Goal: Task Accomplishment & Management: Complete application form

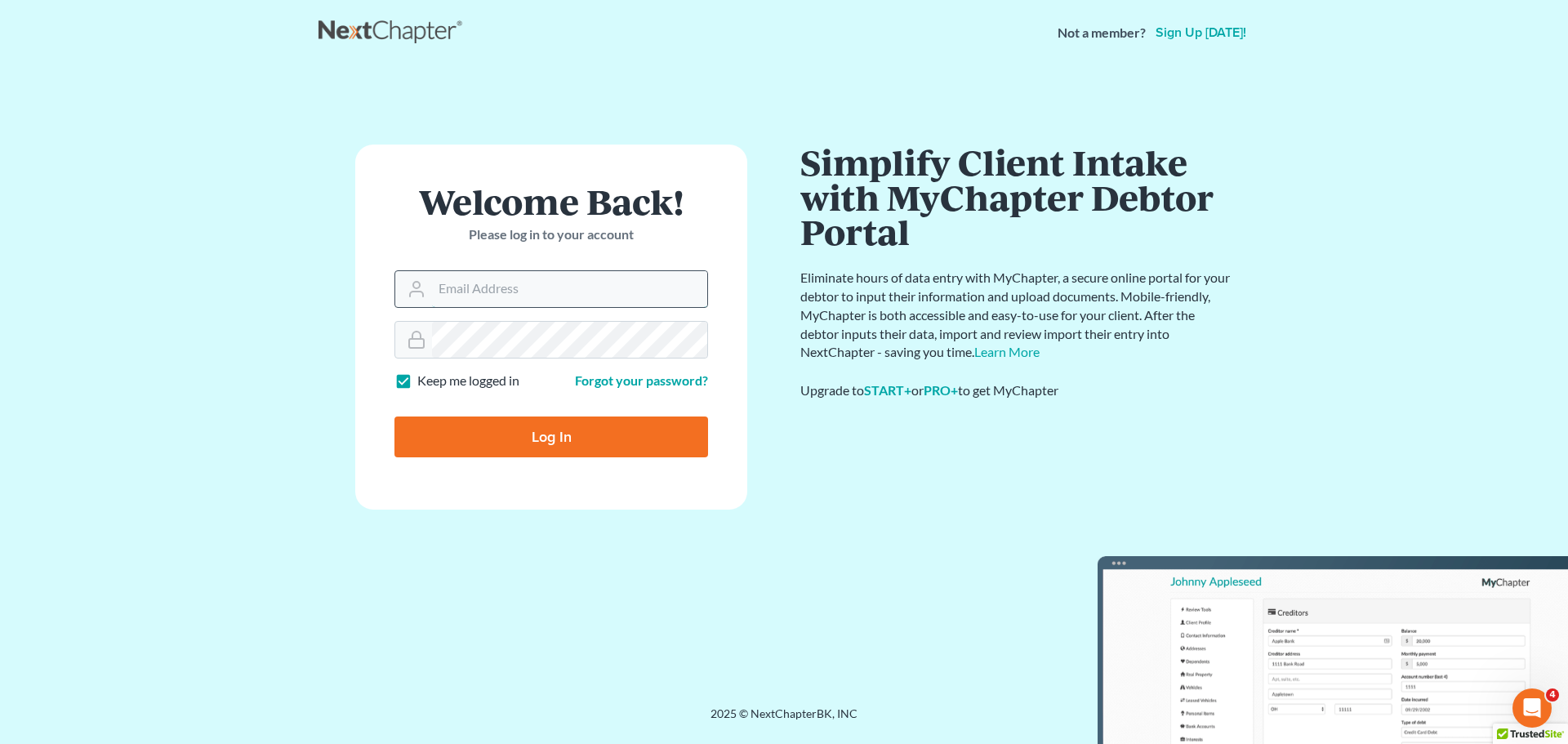
click at [512, 297] on input "Email Address" at bounding box center [569, 289] width 275 height 36
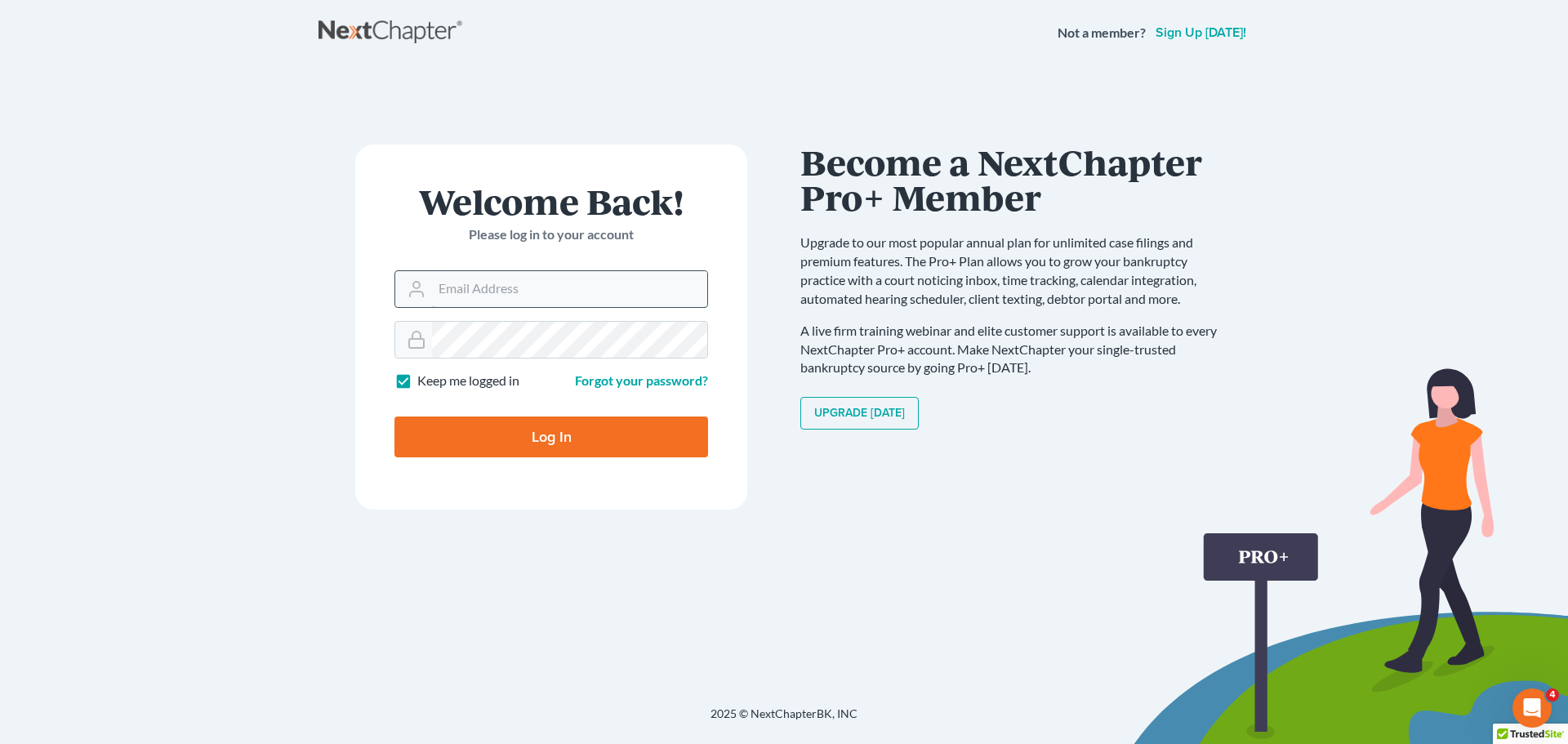
type input "[EMAIL_ADDRESS][DOMAIN_NAME]"
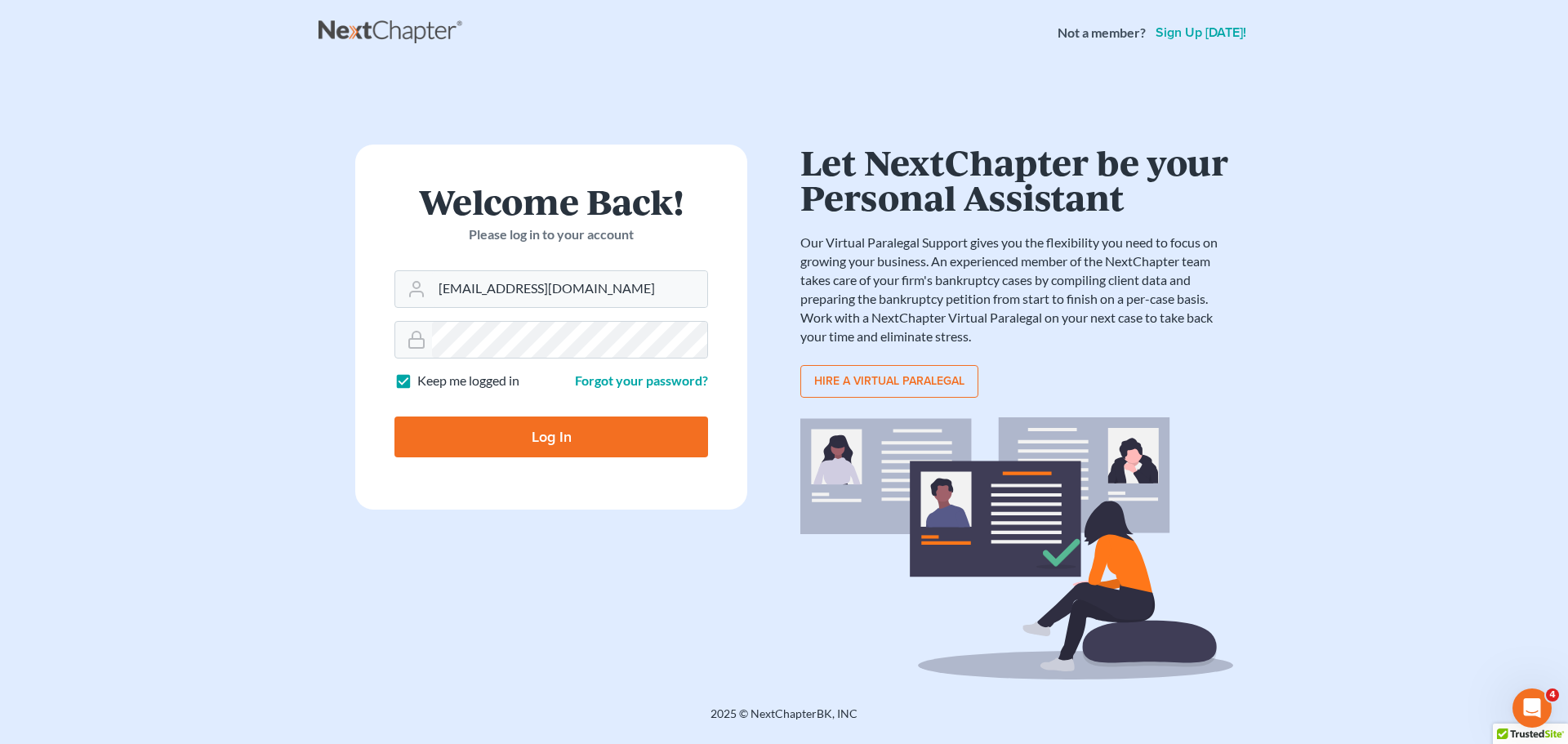
click at [556, 435] on input "Log In" at bounding box center [552, 437] width 313 height 41
type input "Thinking..."
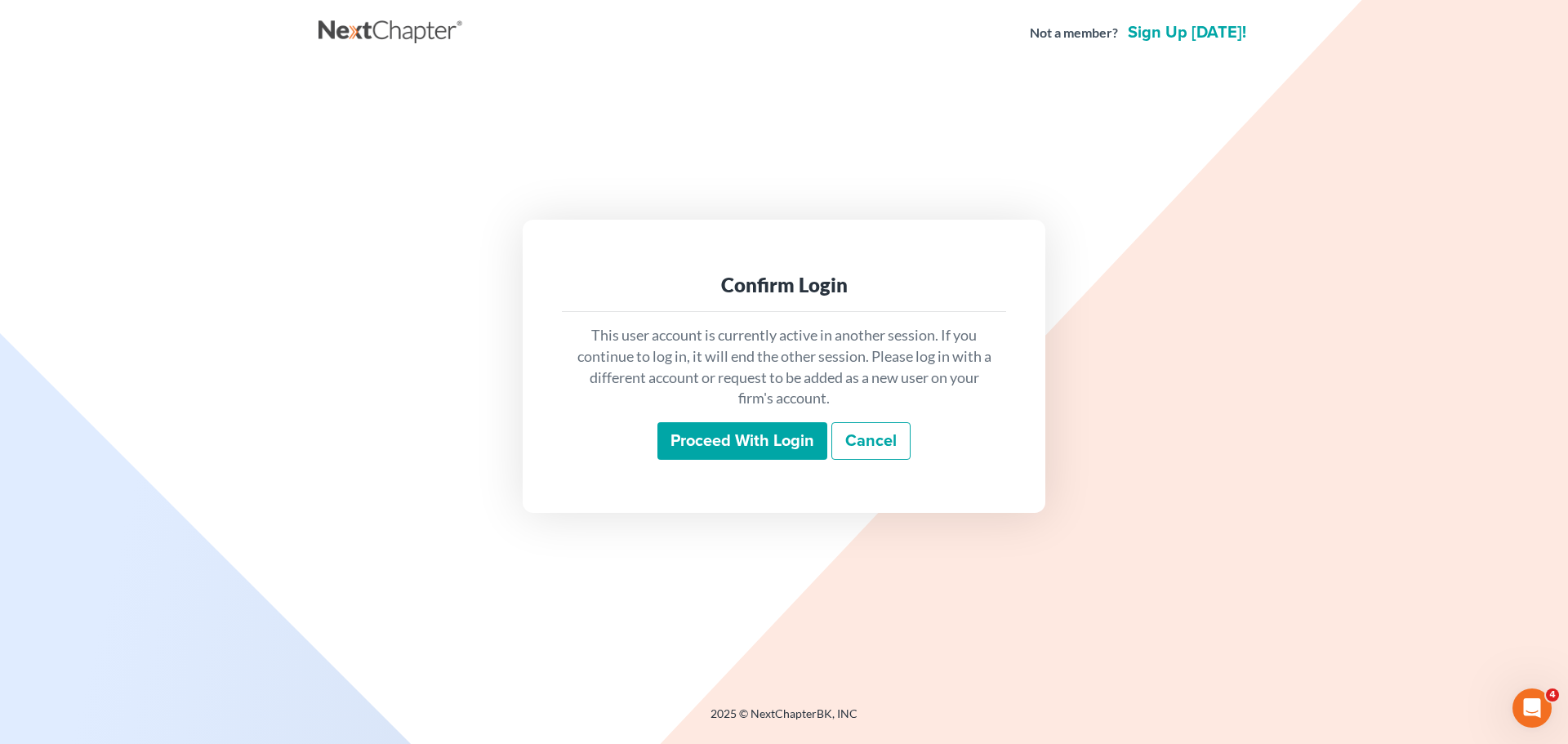
click at [747, 440] on input "Proceed with login" at bounding box center [742, 441] width 170 height 38
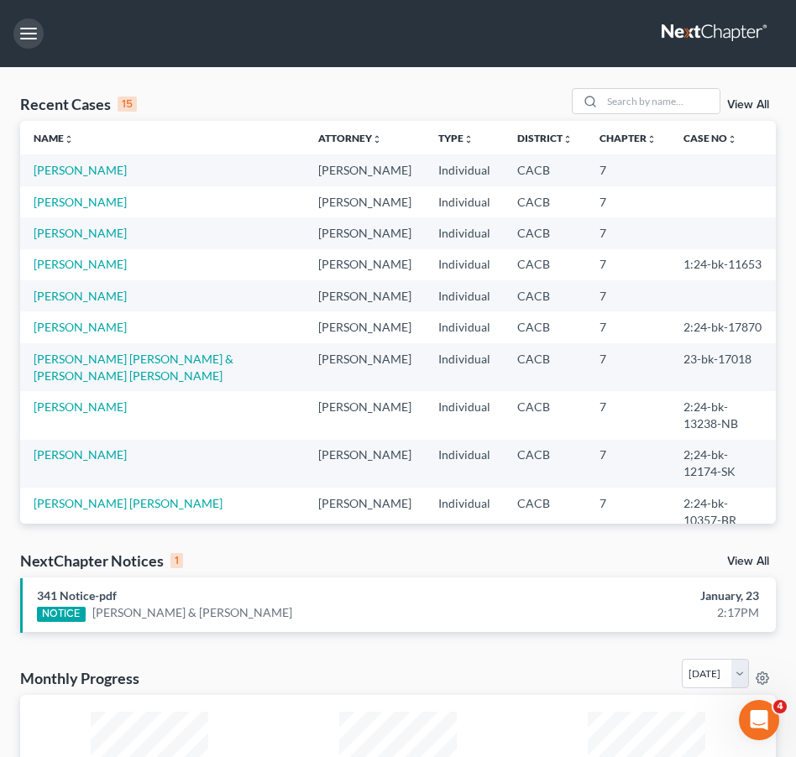
click at [29, 38] on button "button" at bounding box center [28, 33] width 30 height 30
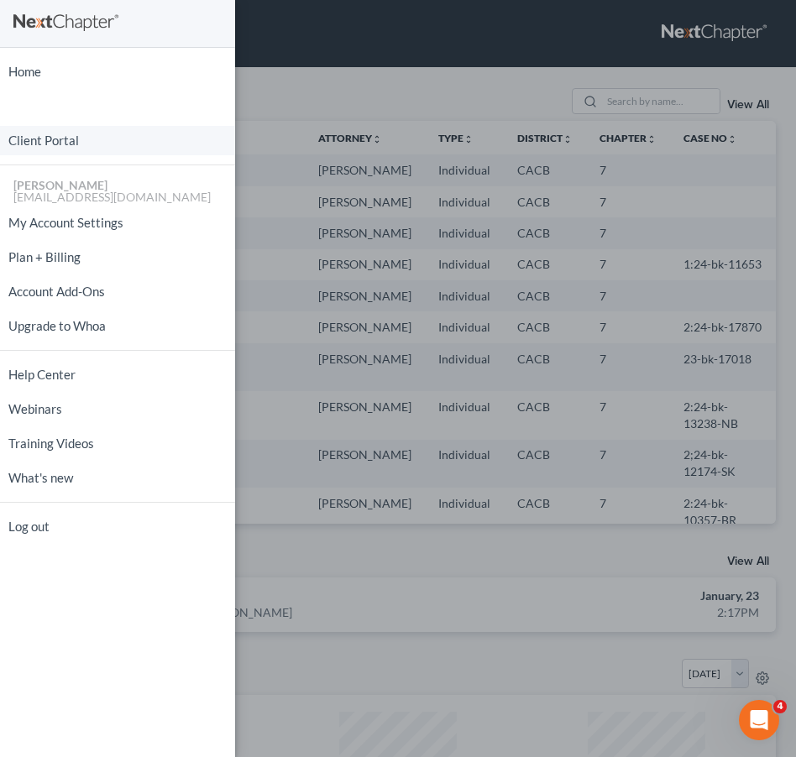
click at [33, 145] on link "Client Portal" at bounding box center [117, 140] width 235 height 29
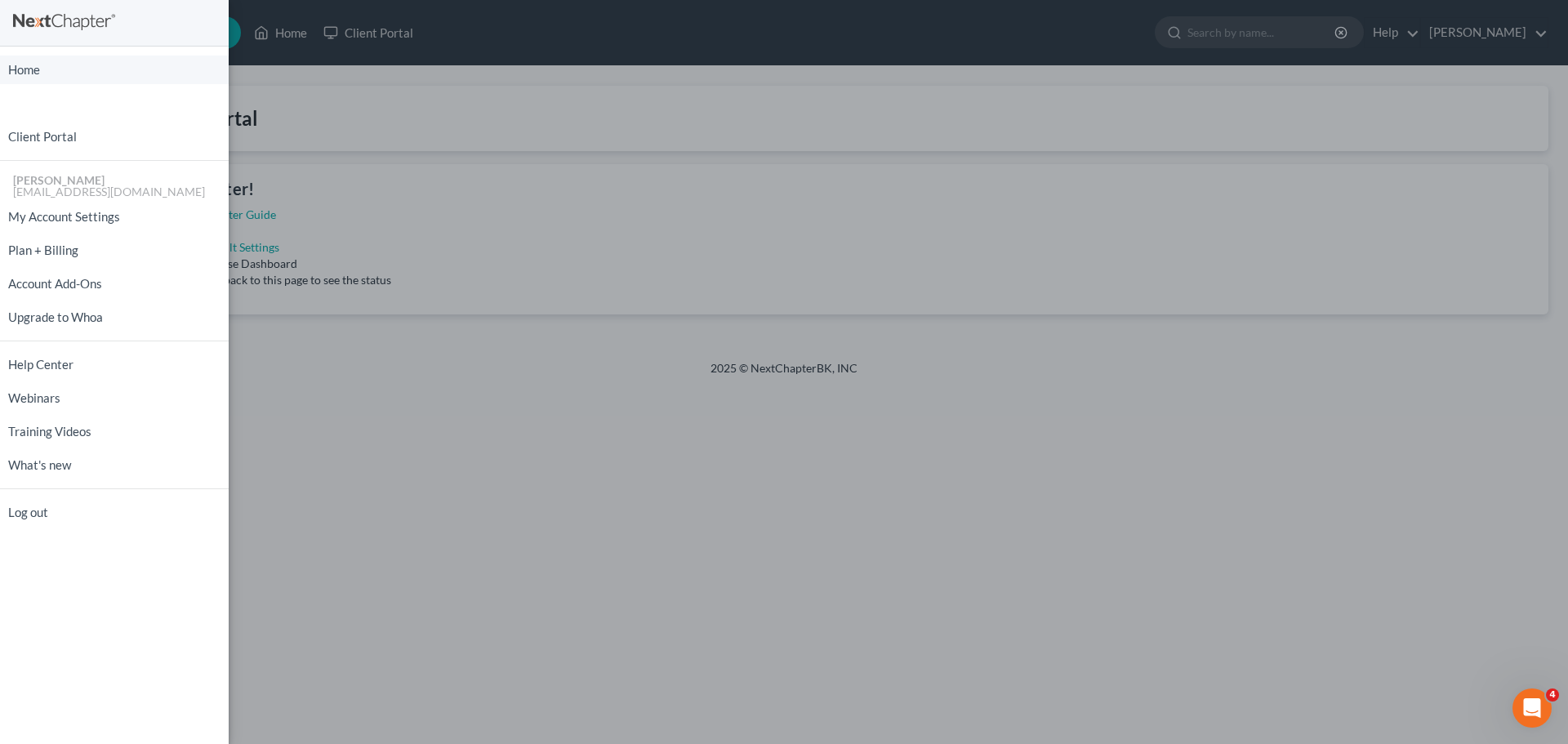
click at [19, 74] on link "Home" at bounding box center [114, 69] width 229 height 28
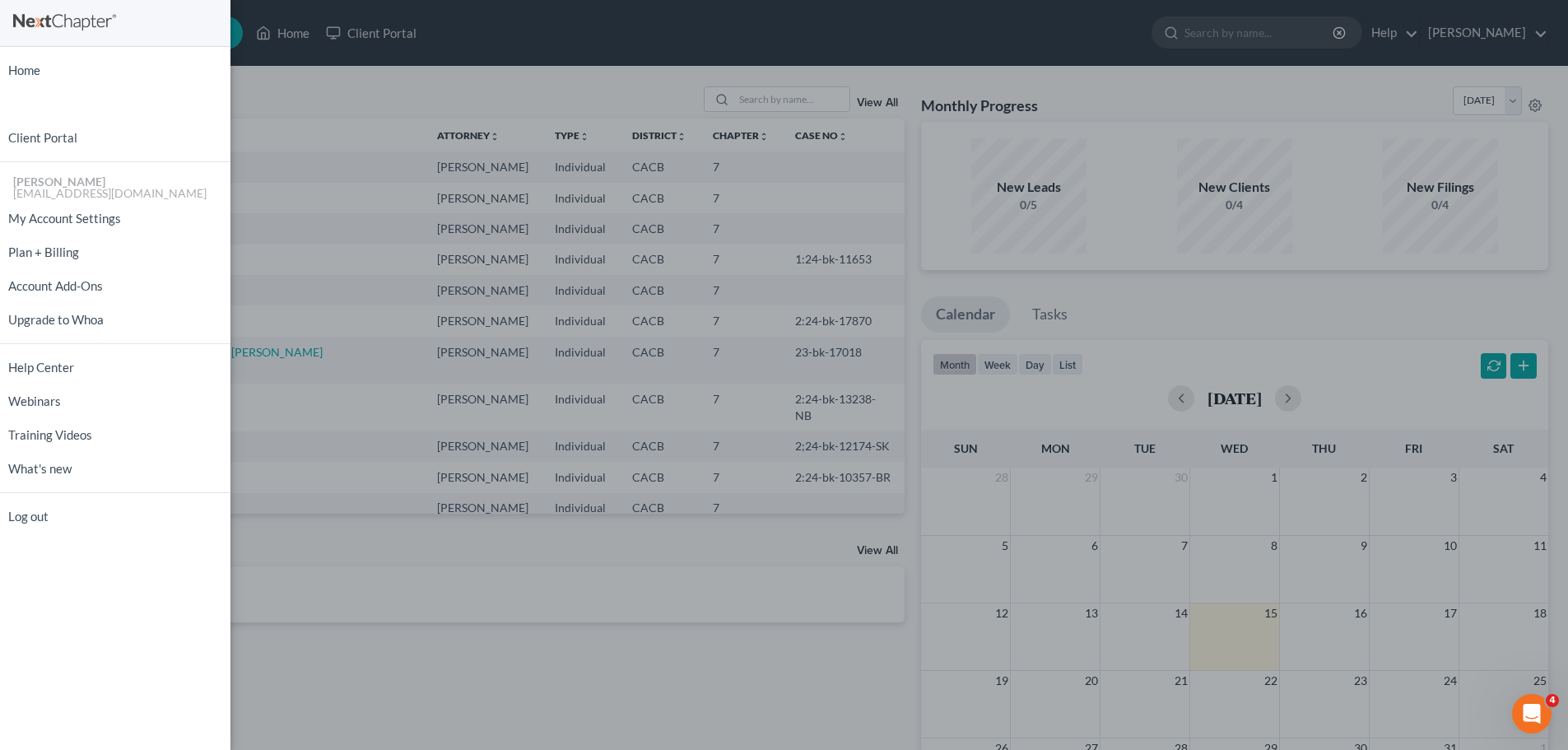
click at [518, 88] on div "Home New Case Client Portal [PERSON_NAME] [EMAIL_ADDRESS][DOMAIN_NAME] My Accou…" at bounding box center [784, 375] width 1568 height 750
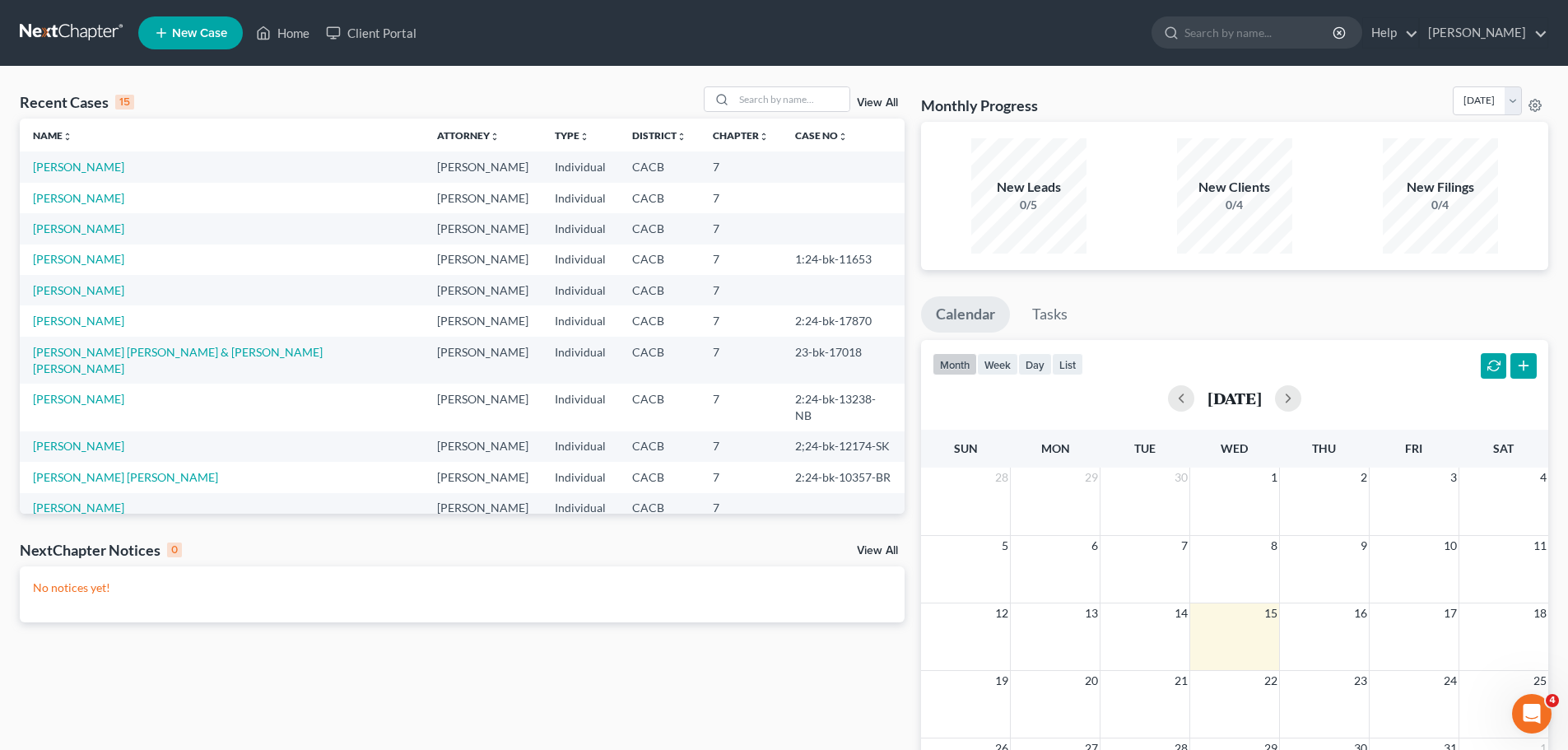
click at [166, 44] on link "New Case" at bounding box center [190, 33] width 105 height 33
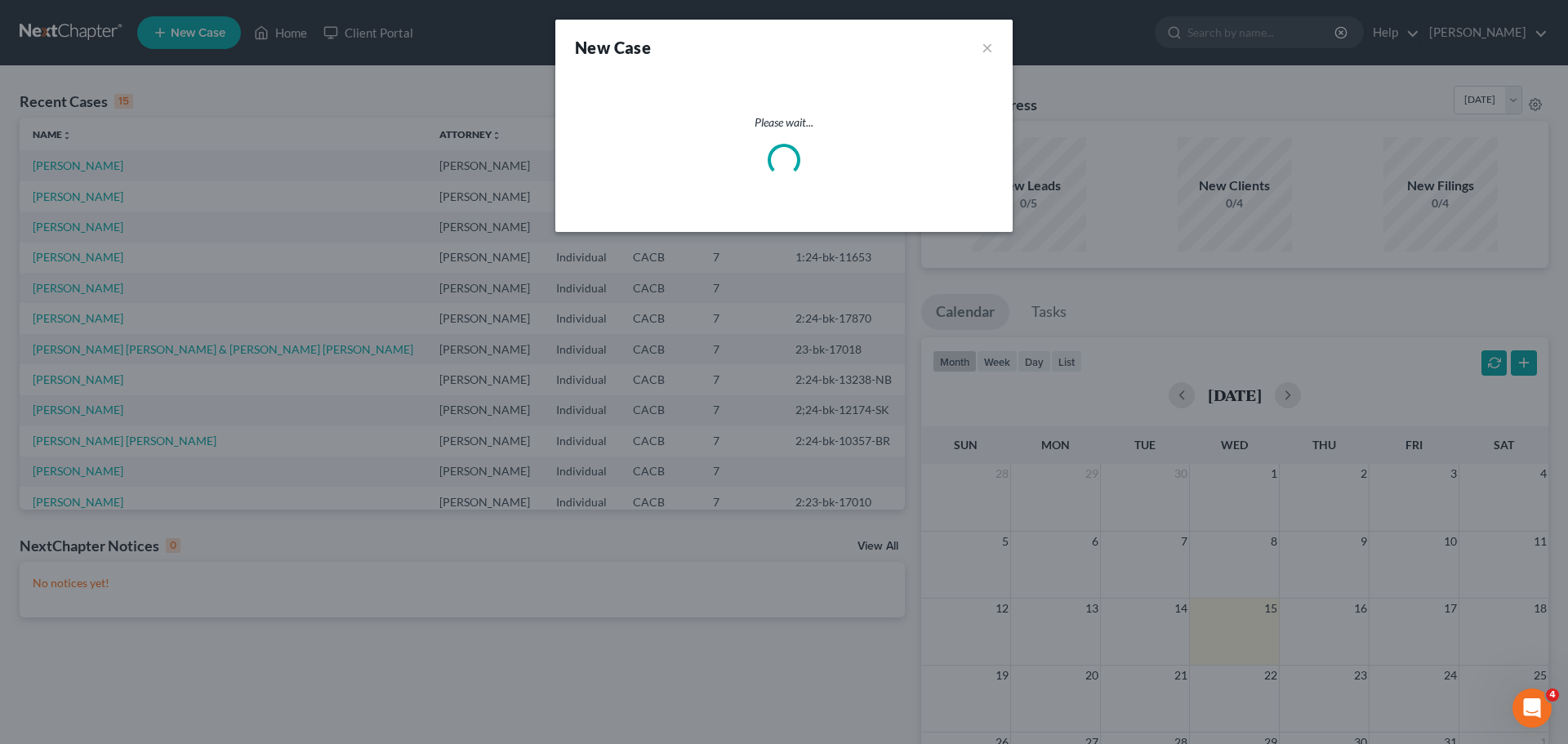
select select "7"
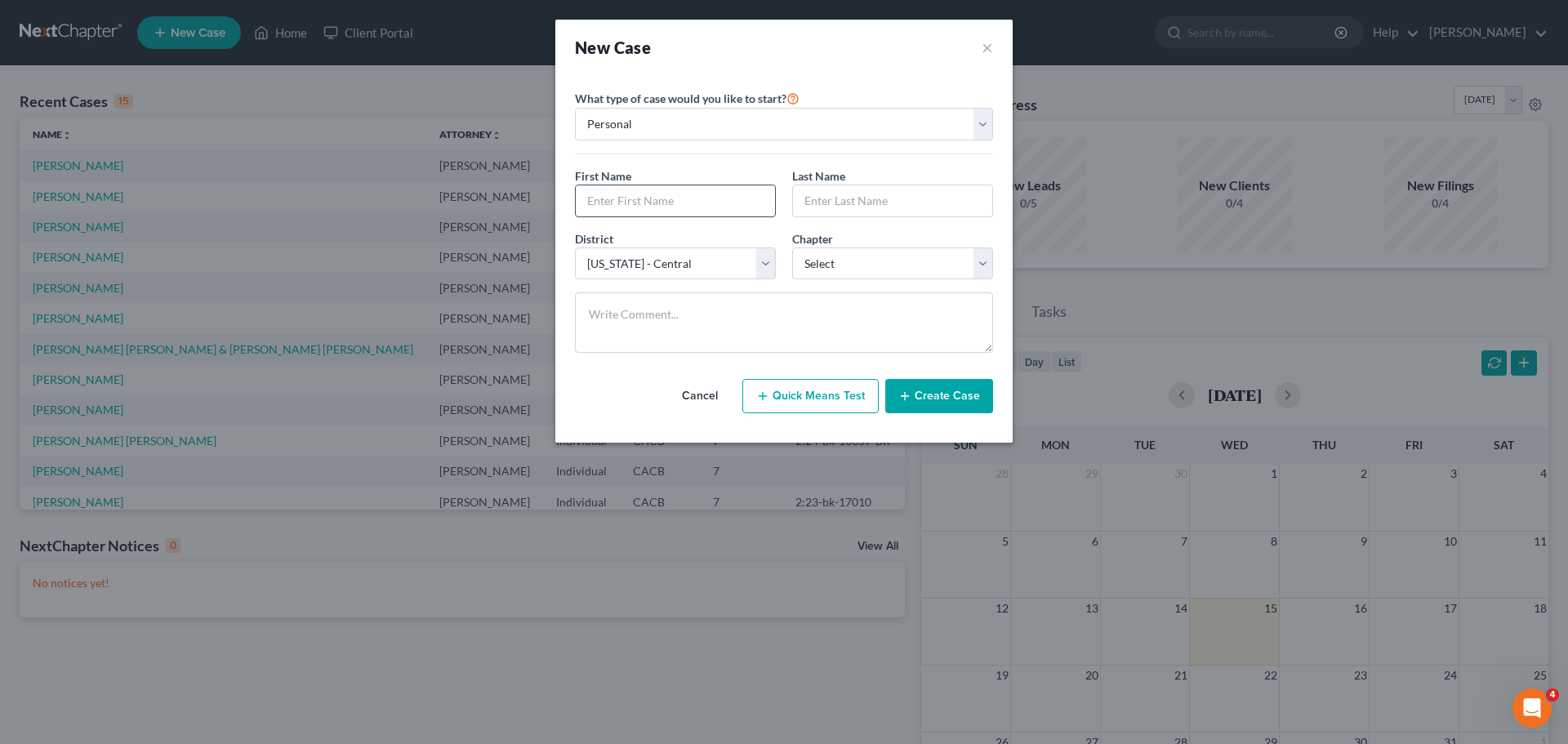
click at [688, 193] on input "text" at bounding box center [675, 201] width 199 height 31
drag, startPoint x: 875, startPoint y: 41, endPoint x: 959, endPoint y: 58, distance: 85.7
click at [980, 63] on div "New Case ×" at bounding box center [784, 47] width 457 height 55
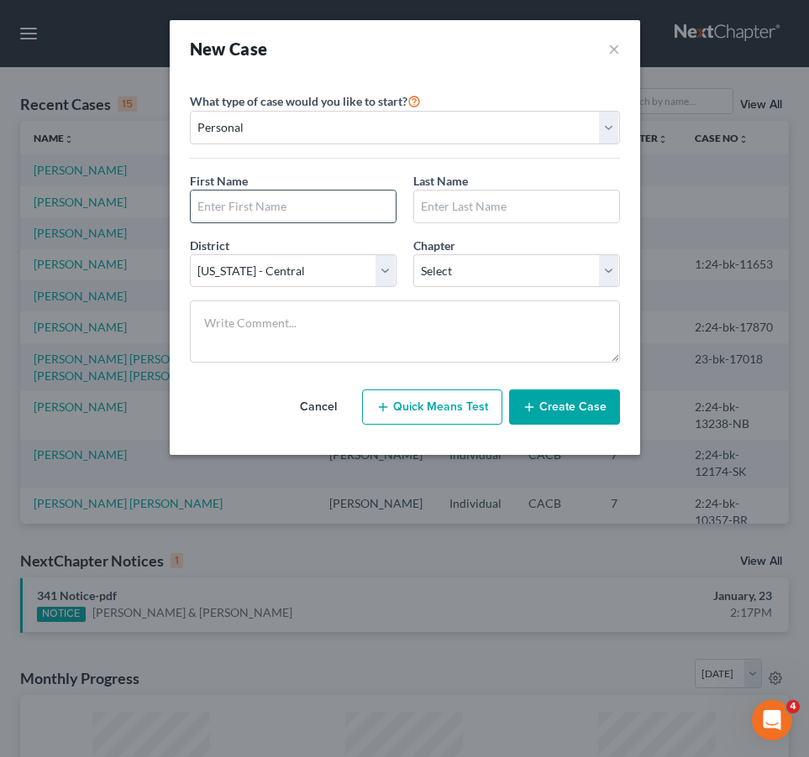
click at [270, 204] on input "text" at bounding box center [293, 207] width 205 height 32
click at [247, 207] on input "text" at bounding box center [293, 207] width 205 height 32
type input "[PERSON_NAME]"
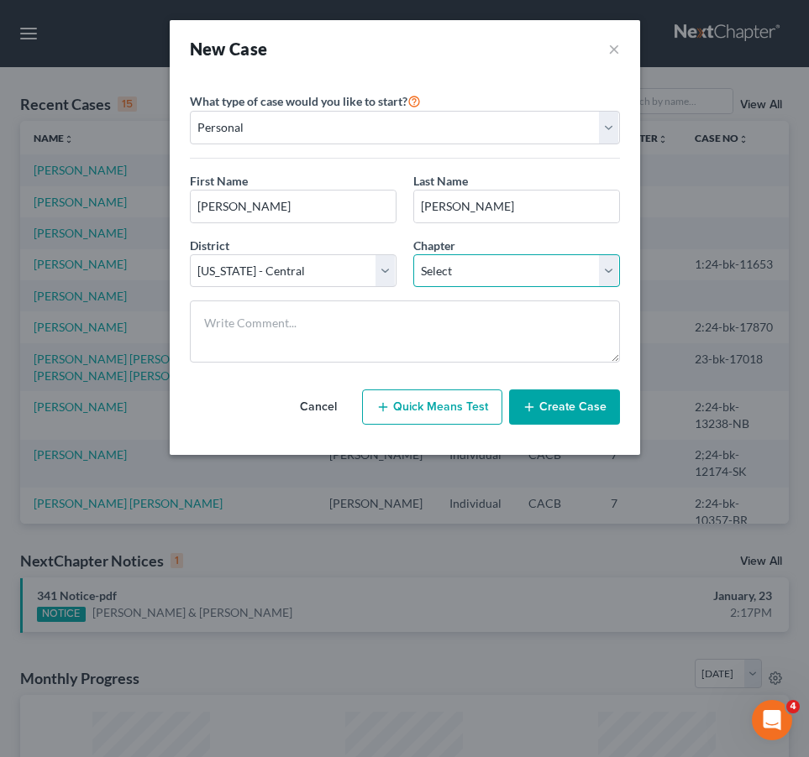
click at [497, 266] on select "Select 7 11 12 13" at bounding box center [516, 271] width 207 height 34
select select "0"
click at [413, 254] on select "Select 7 11 12 13" at bounding box center [516, 271] width 207 height 34
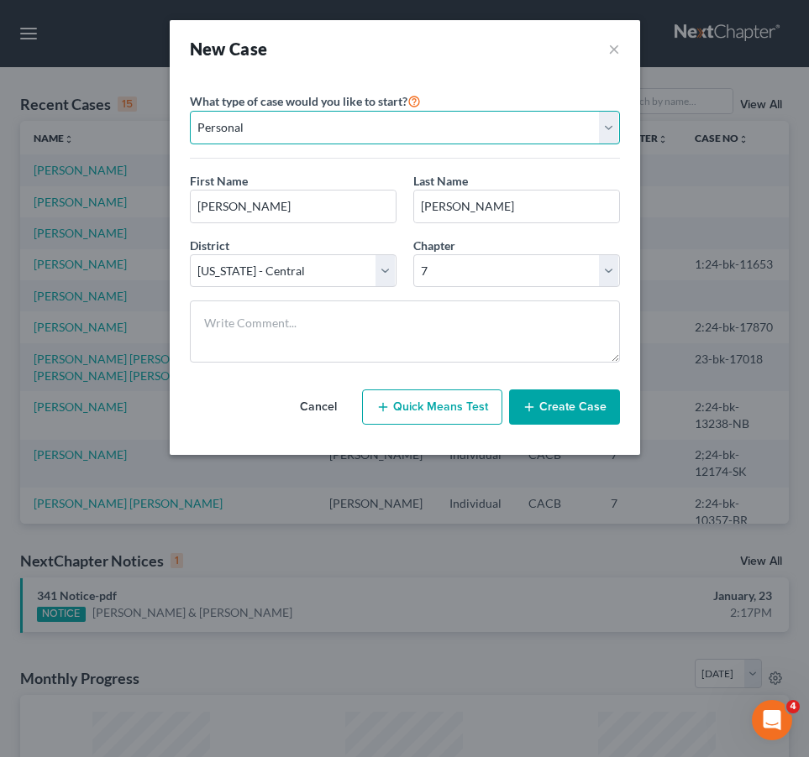
click at [604, 124] on select "Personal Business" at bounding box center [405, 128] width 430 height 34
click at [605, 121] on select "Personal Business" at bounding box center [405, 128] width 430 height 34
click at [579, 402] on button "Create Case" at bounding box center [564, 407] width 111 height 35
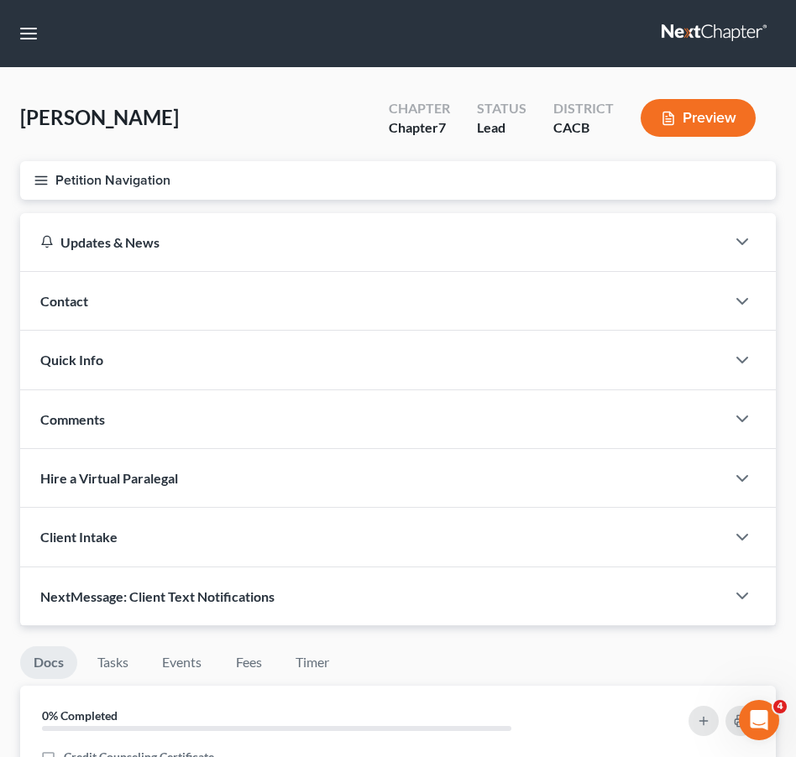
click at [69, 309] on div "Contact" at bounding box center [372, 301] width 705 height 58
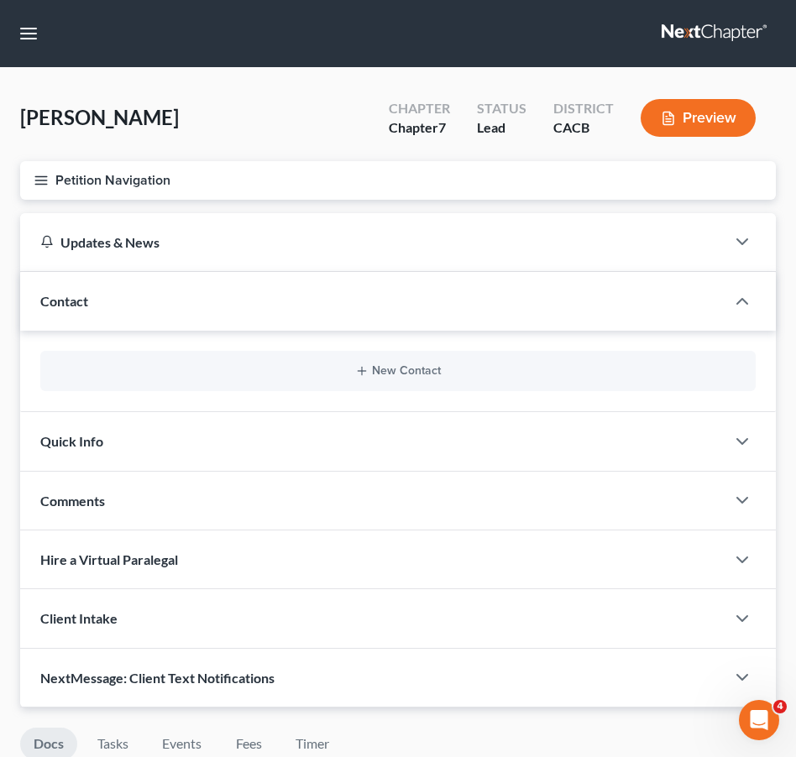
click at [76, 300] on span "Contact" at bounding box center [64, 301] width 48 height 16
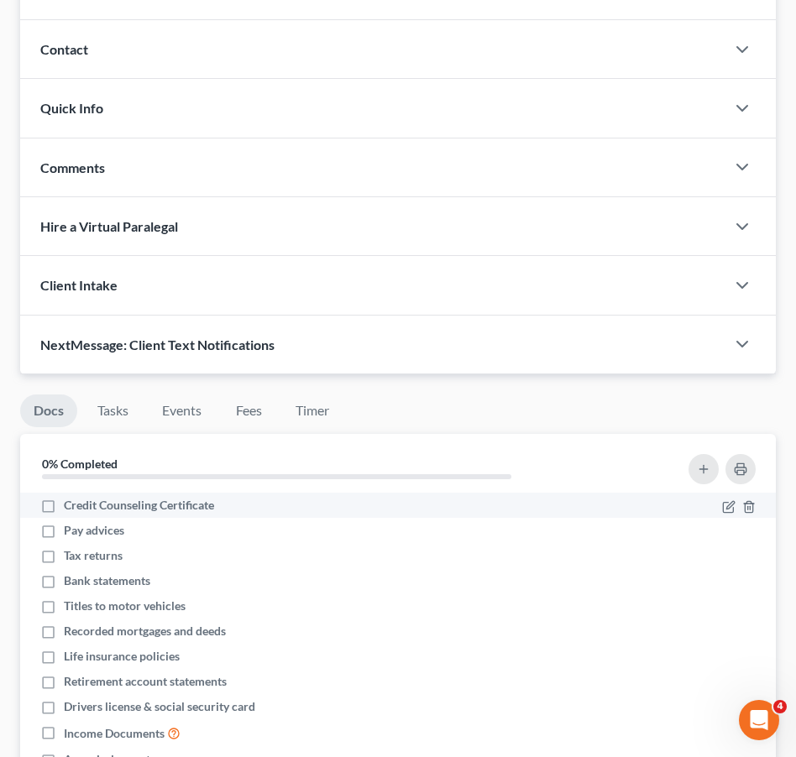
click at [64, 505] on label "Credit Counseling Certificate" at bounding box center [139, 505] width 150 height 17
click at [71, 505] on input "Credit Counseling Certificate" at bounding box center [76, 502] width 11 height 11
checkbox input "true"
click at [722, 500] on icon "button" at bounding box center [728, 506] width 13 height 13
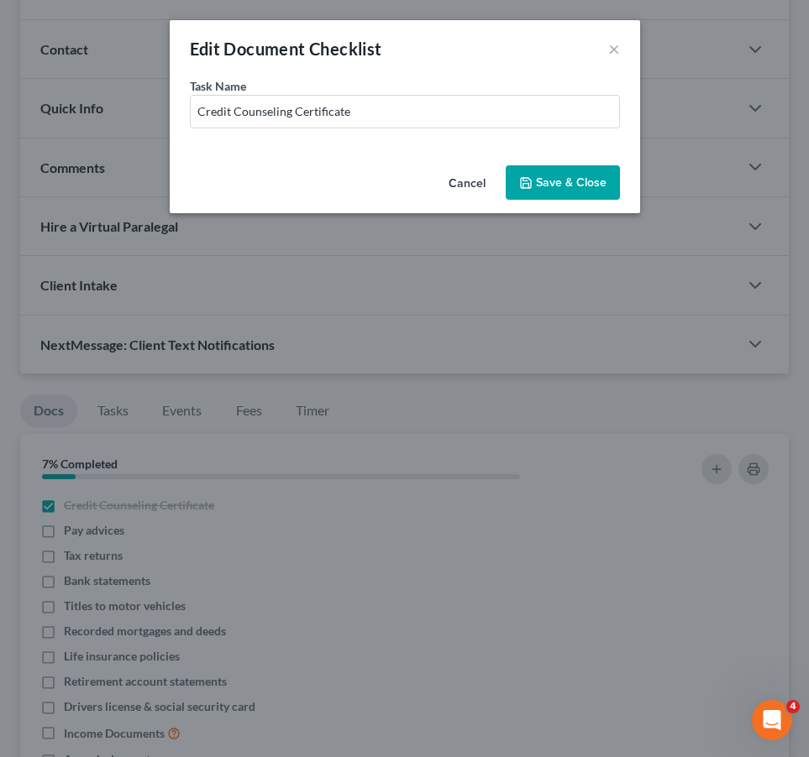
click at [534, 177] on button "Save & Close" at bounding box center [562, 182] width 114 height 35
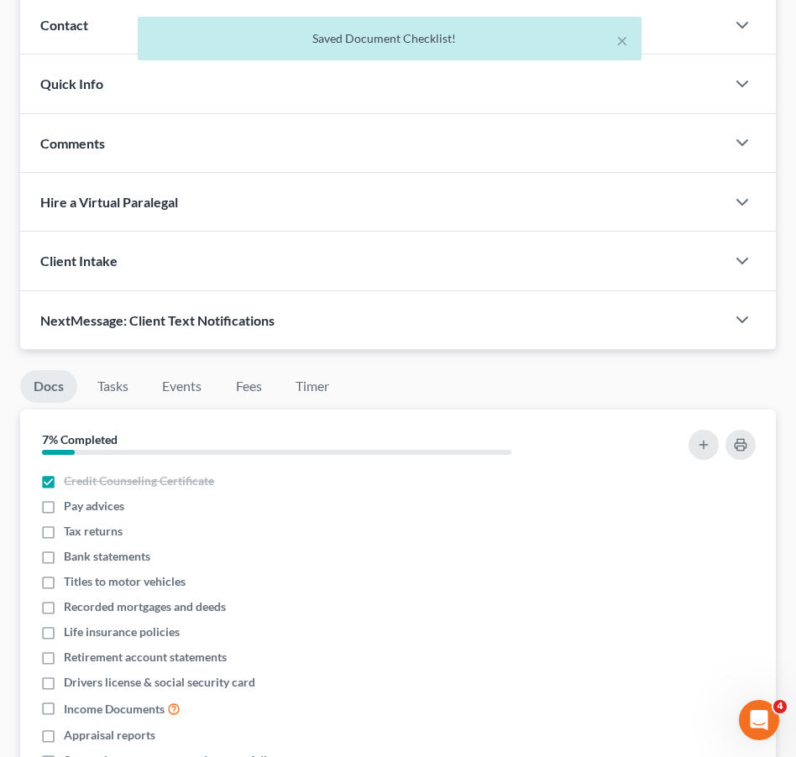
scroll to position [252, 0]
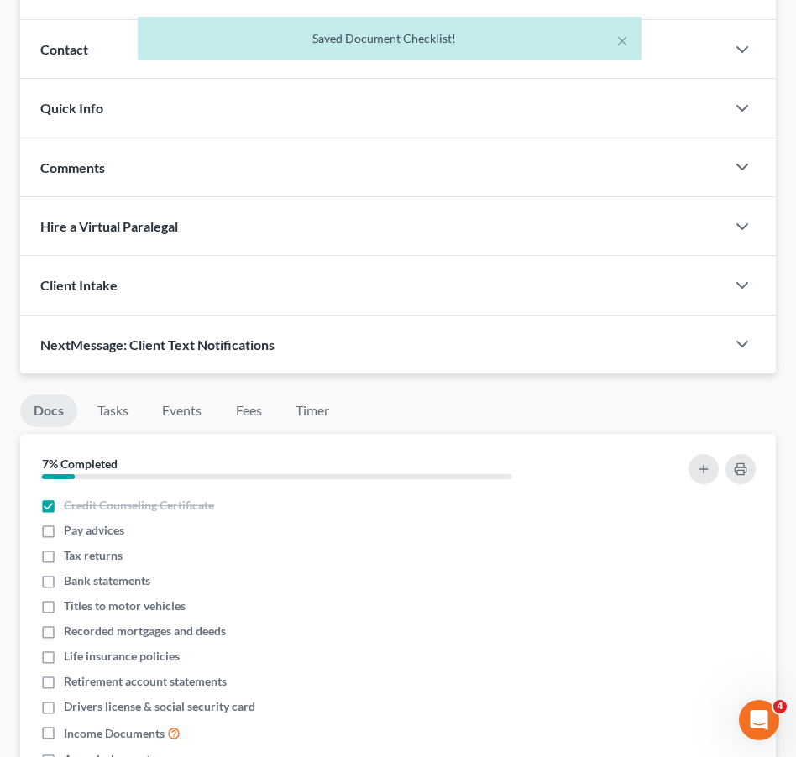
click at [91, 288] on span "Client Intake" at bounding box center [78, 285] width 77 height 16
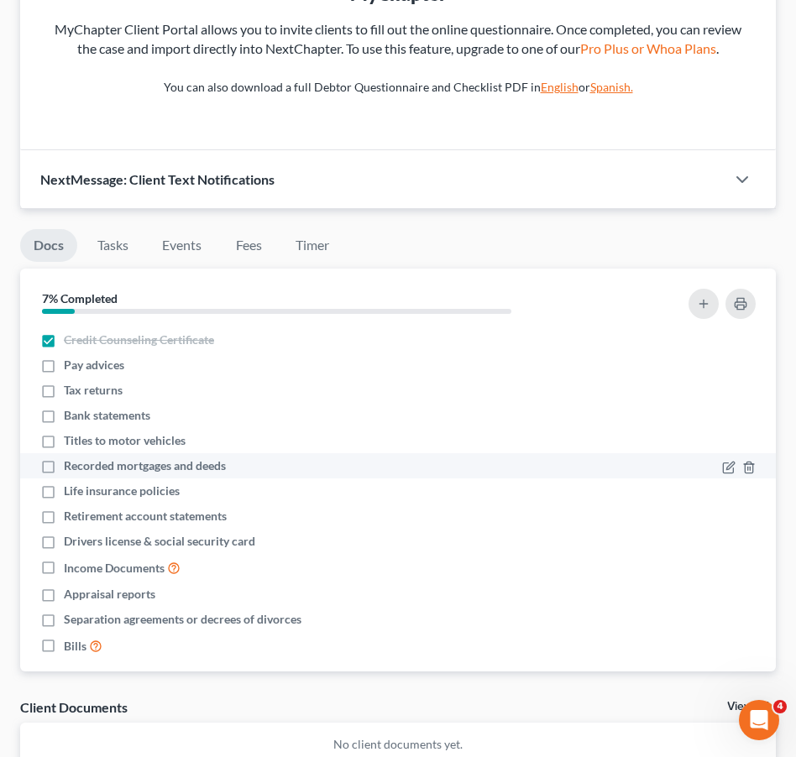
scroll to position [588, 0]
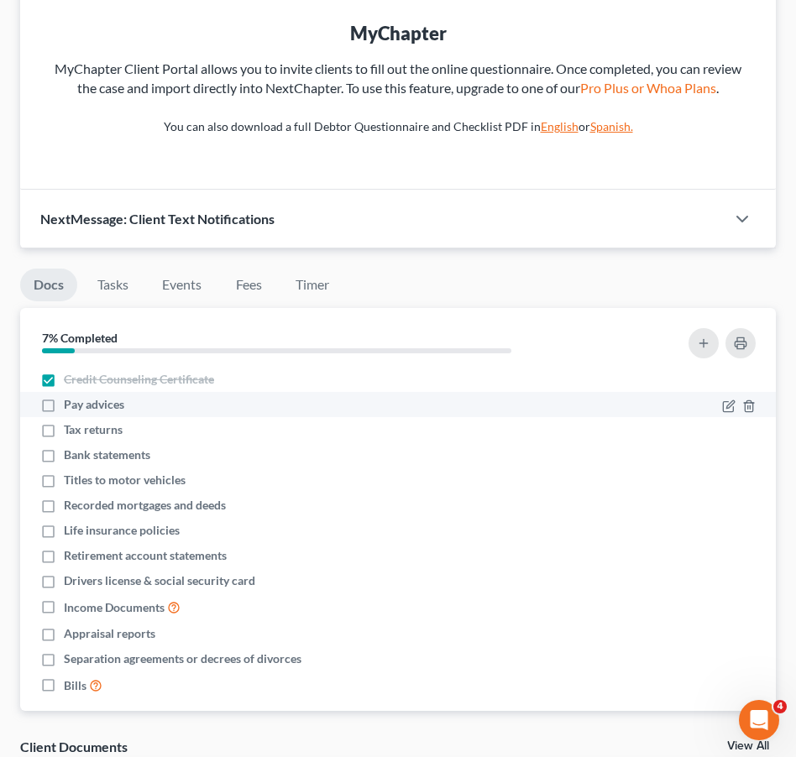
click at [64, 413] on label "Pay advices" at bounding box center [94, 404] width 60 height 17
click at [71, 407] on input "Pay advices" at bounding box center [76, 401] width 11 height 11
checkbox input "true"
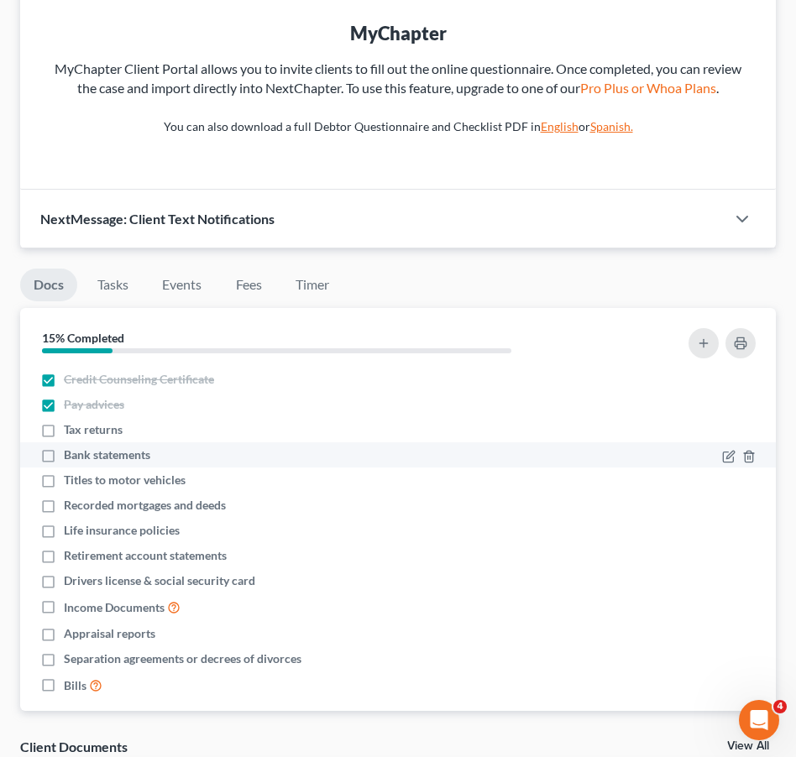
click at [64, 463] on label "Bank statements" at bounding box center [107, 455] width 86 height 17
click at [71, 458] on input "Bank statements" at bounding box center [76, 452] width 11 height 11
checkbox input "true"
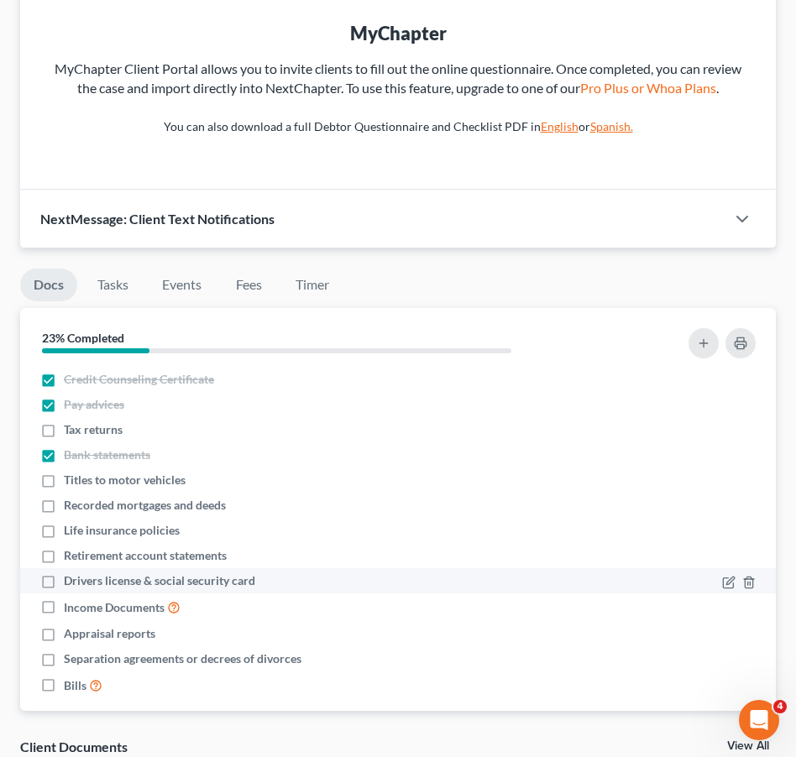
click at [64, 589] on label "Drivers license & social security card" at bounding box center [159, 581] width 191 height 17
click at [71, 584] on input "Drivers license & social security card" at bounding box center [76, 578] width 11 height 11
checkbox input "true"
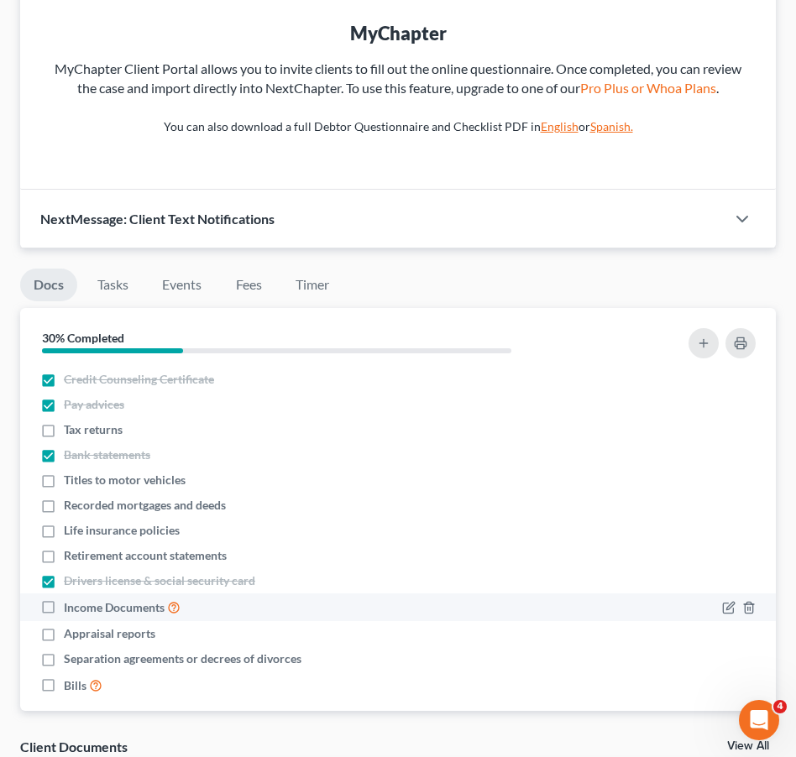
click at [64, 617] on label "Income Documents" at bounding box center [122, 607] width 117 height 19
click at [71, 609] on input "Income Documents" at bounding box center [76, 603] width 11 height 11
checkbox input "true"
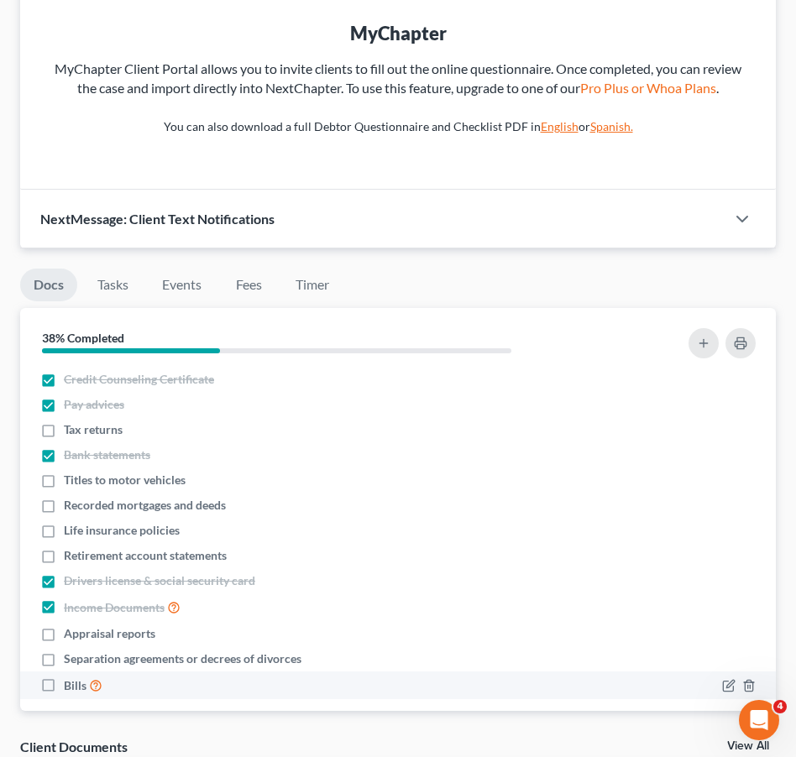
click at [64, 695] on label "Bills" at bounding box center [83, 685] width 39 height 19
click at [71, 687] on input "Bills" at bounding box center [76, 681] width 11 height 11
checkbox input "true"
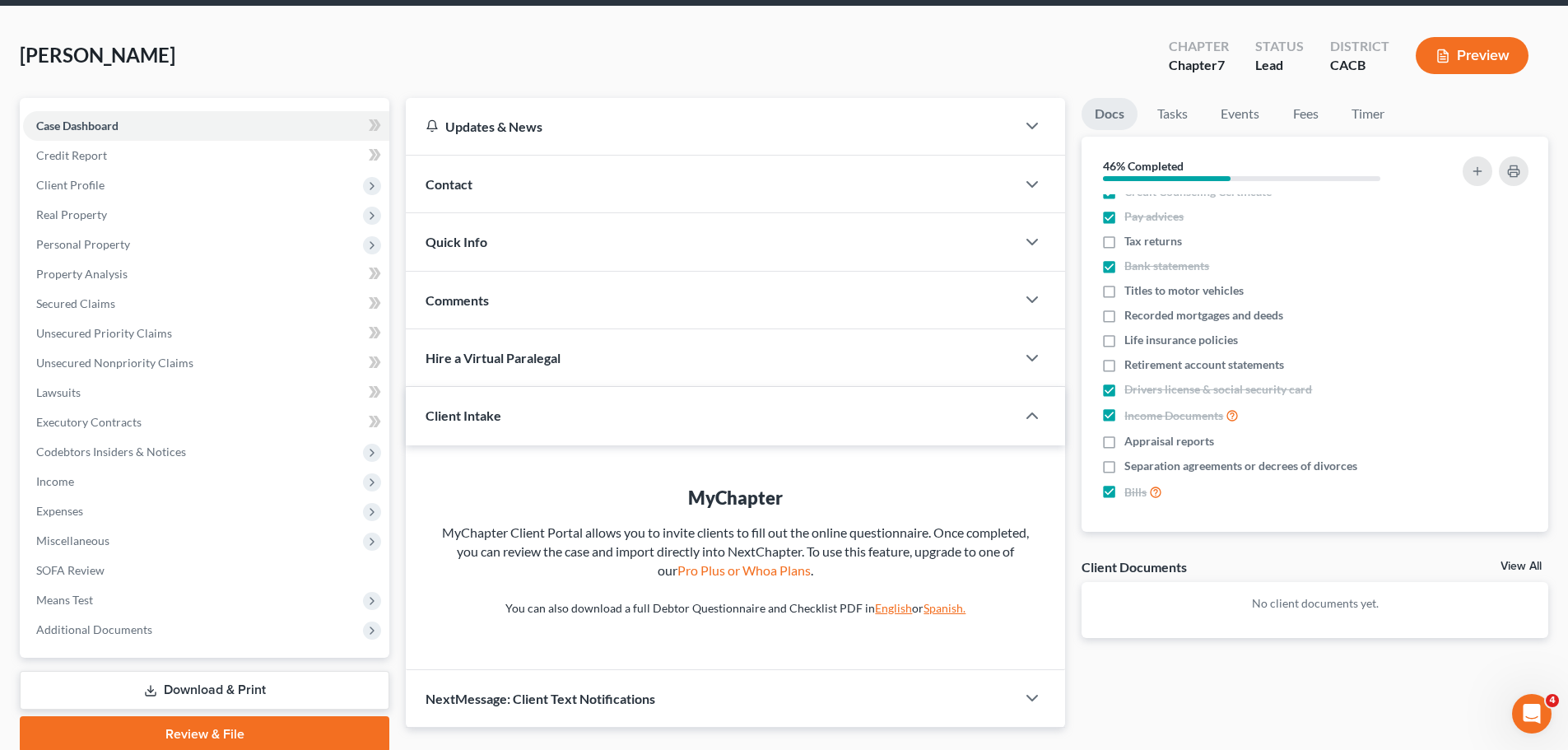
scroll to position [0, 0]
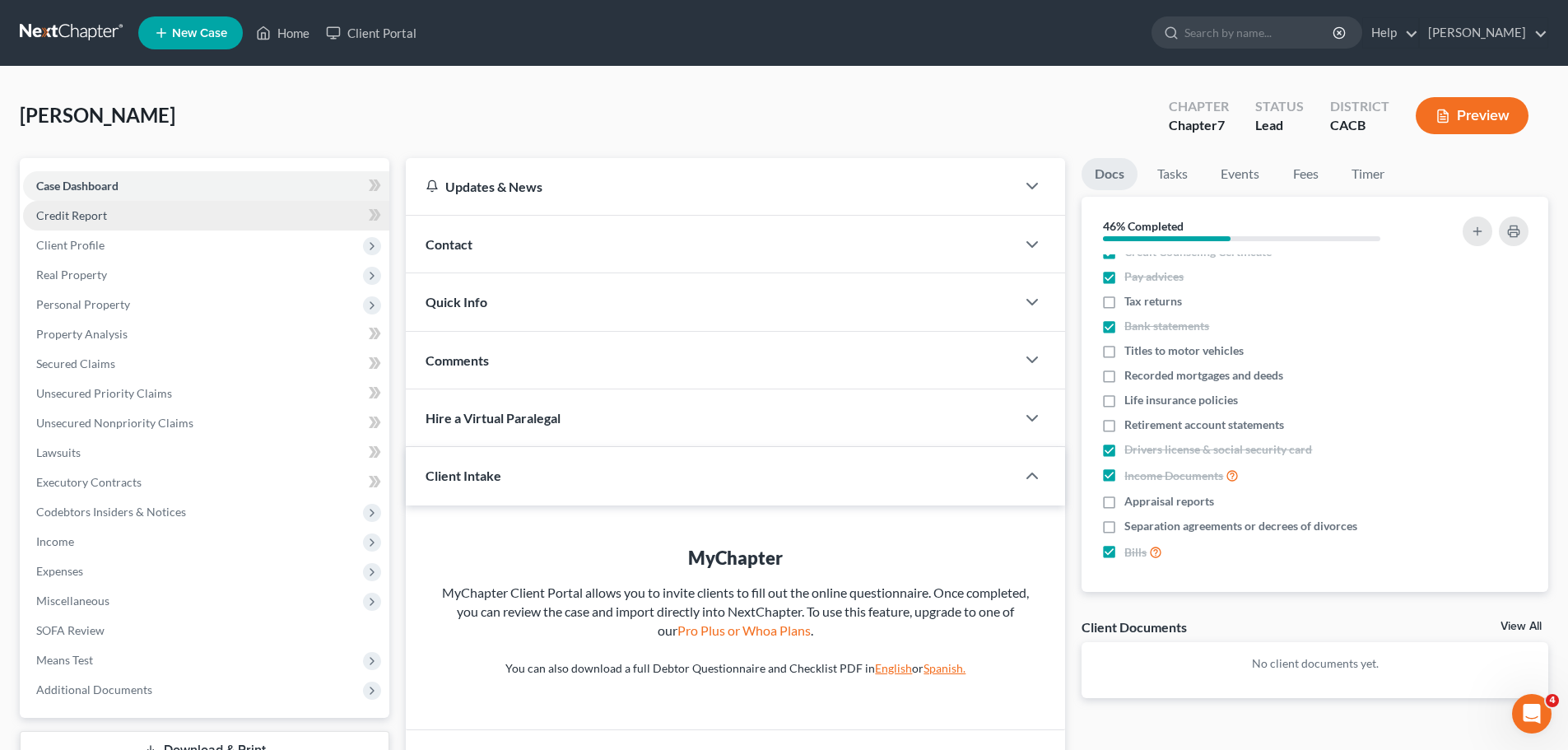
click at [95, 220] on span "Credit Report" at bounding box center [72, 215] width 71 height 14
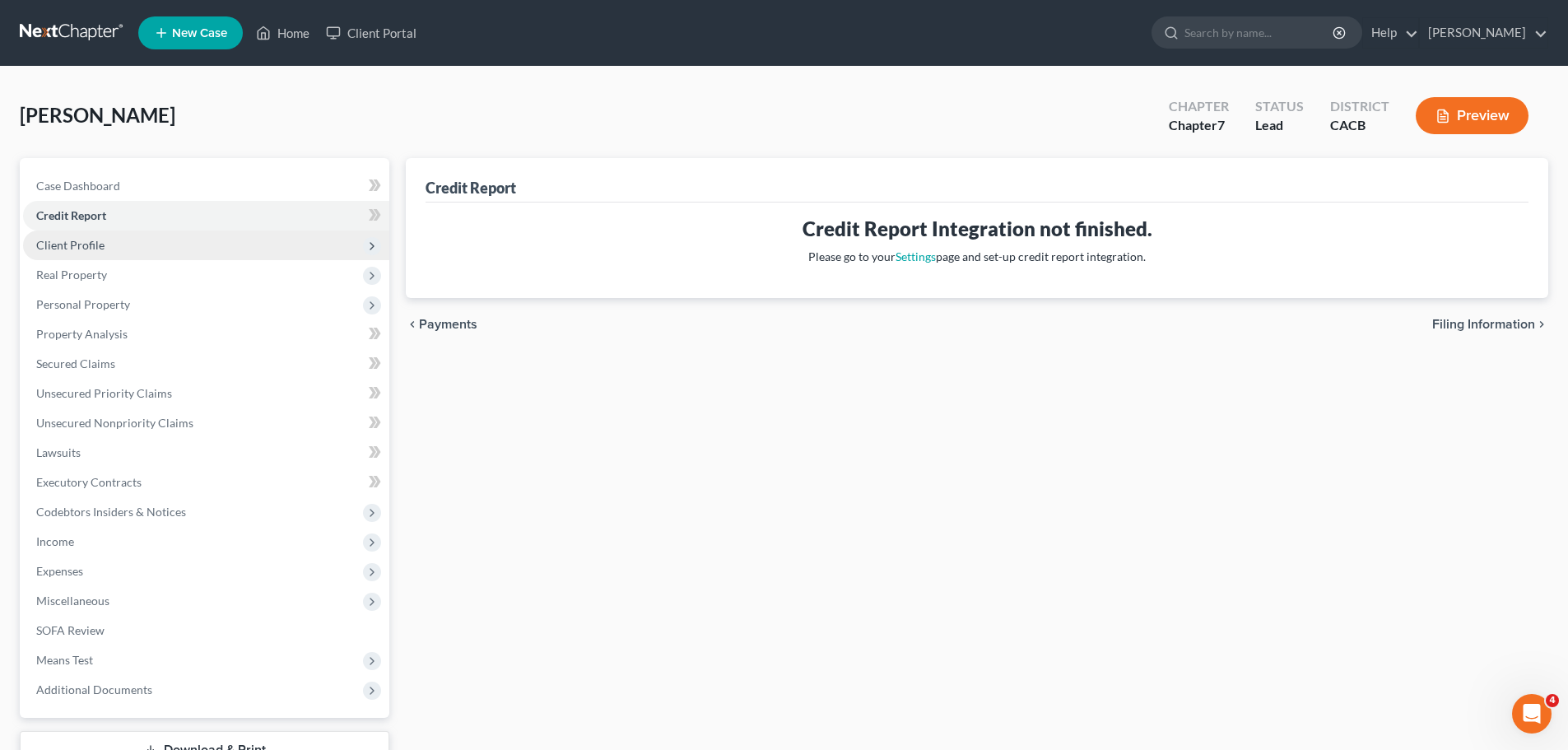
click at [58, 247] on span "Client Profile" at bounding box center [71, 245] width 69 height 14
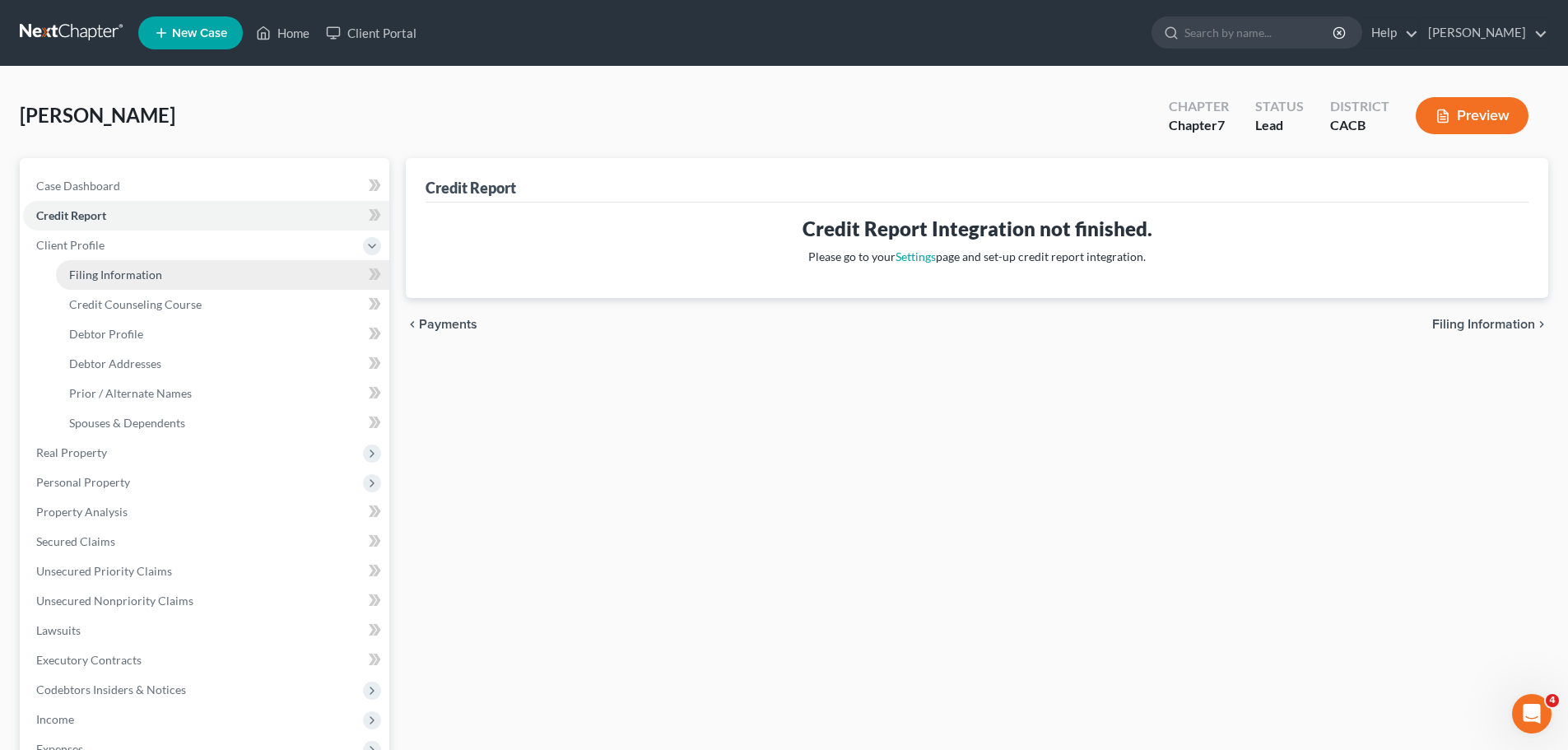
click at [105, 279] on span "Filing Information" at bounding box center [116, 275] width 93 height 14
select select "1"
select select "0"
select select "7"
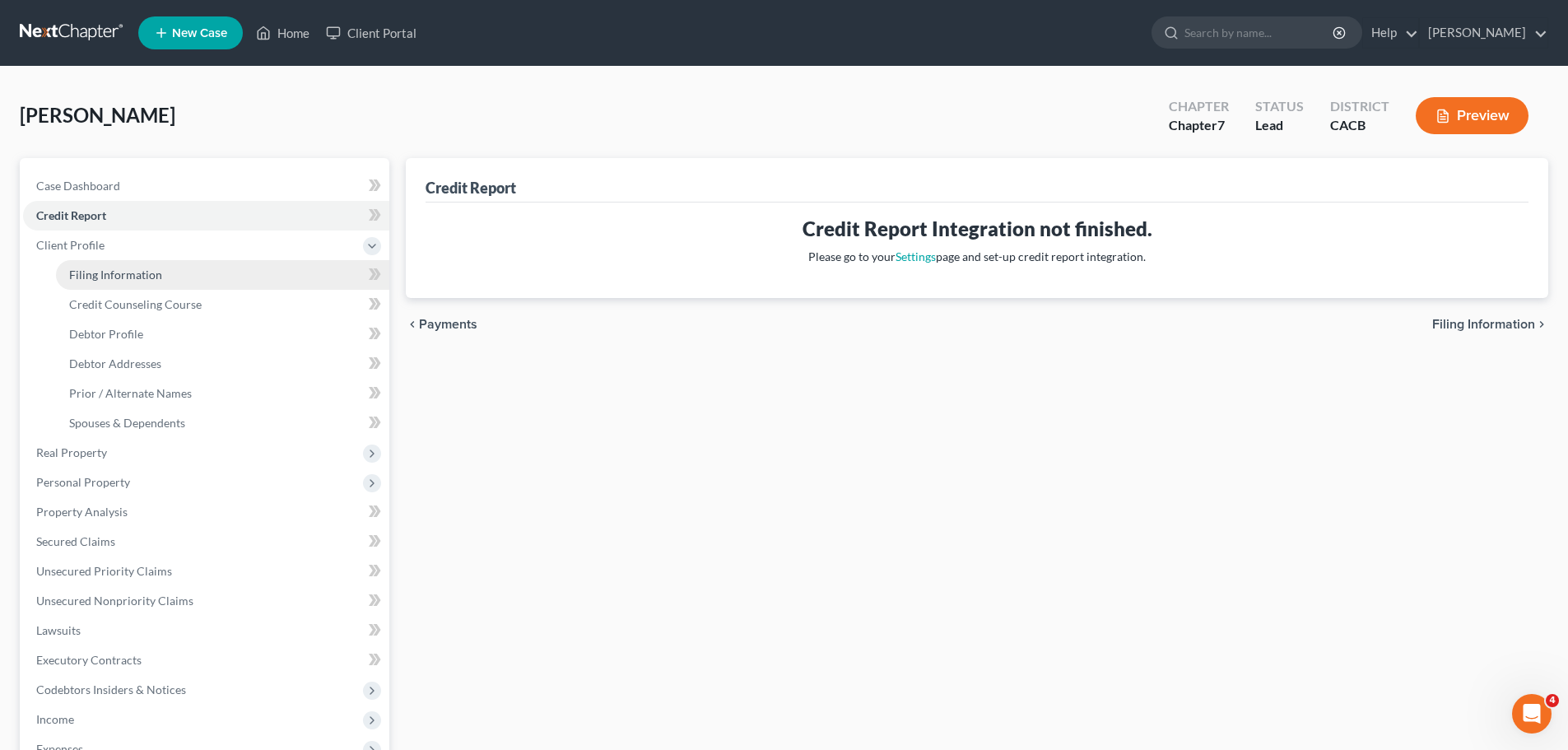
select select "0"
select select "4"
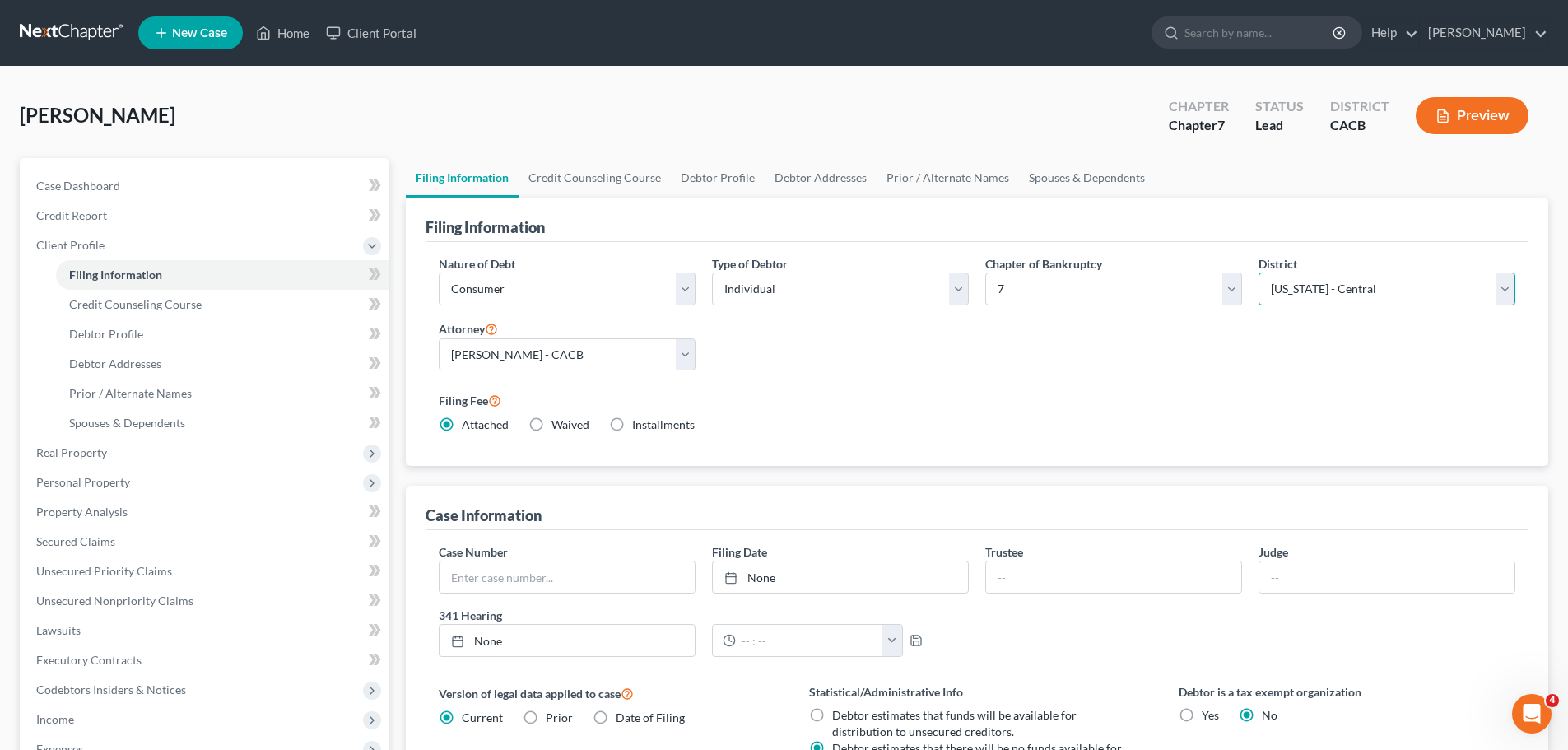
click at [1322, 300] on select "Select [US_STATE] - [GEOGRAPHIC_DATA] [US_STATE] - [GEOGRAPHIC_DATA][US_STATE] …" at bounding box center [1388, 289] width 257 height 33
click at [1324, 298] on select "Select [US_STATE] - [GEOGRAPHIC_DATA] [US_STATE] - [GEOGRAPHIC_DATA][US_STATE] …" at bounding box center [1388, 289] width 257 height 33
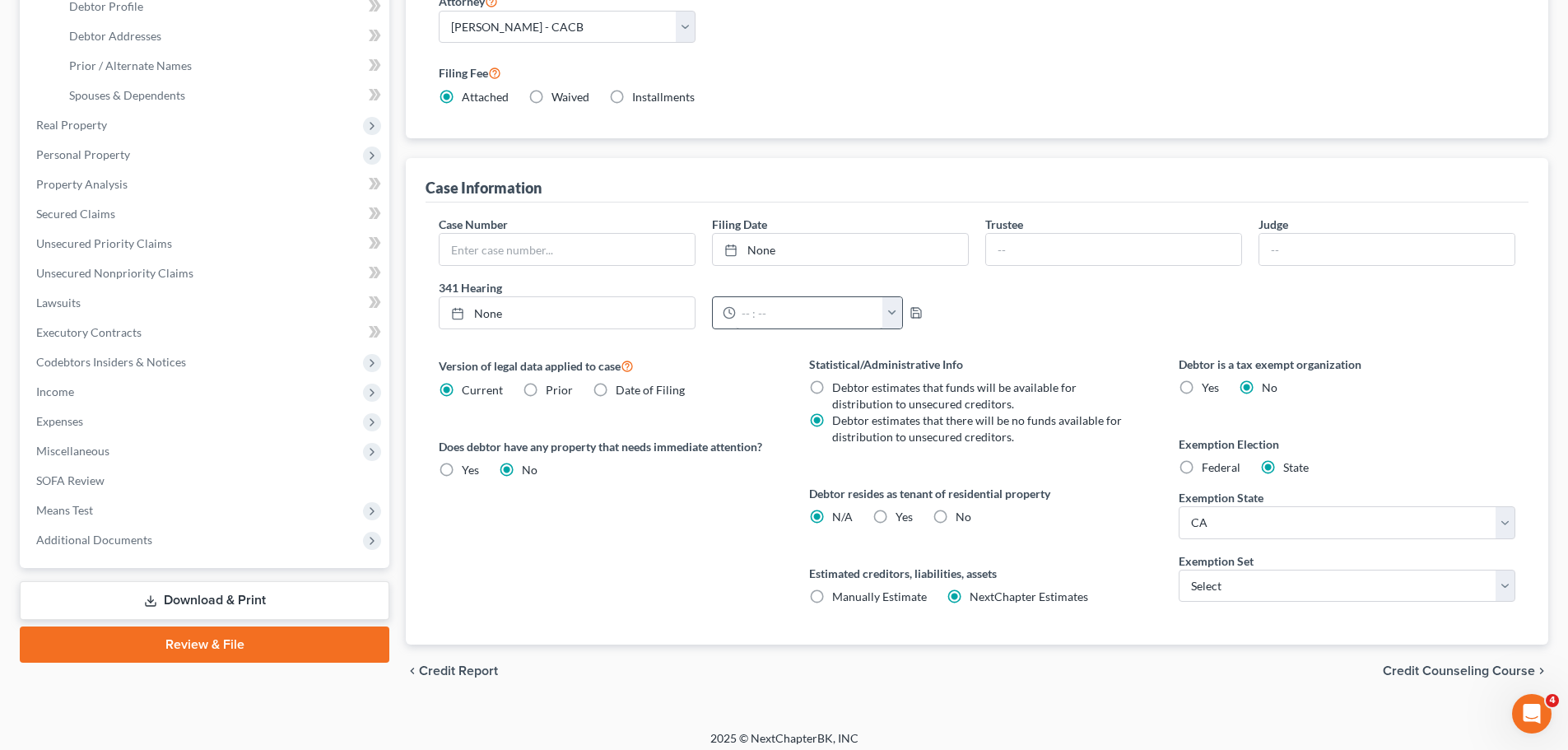
scroll to position [329, 0]
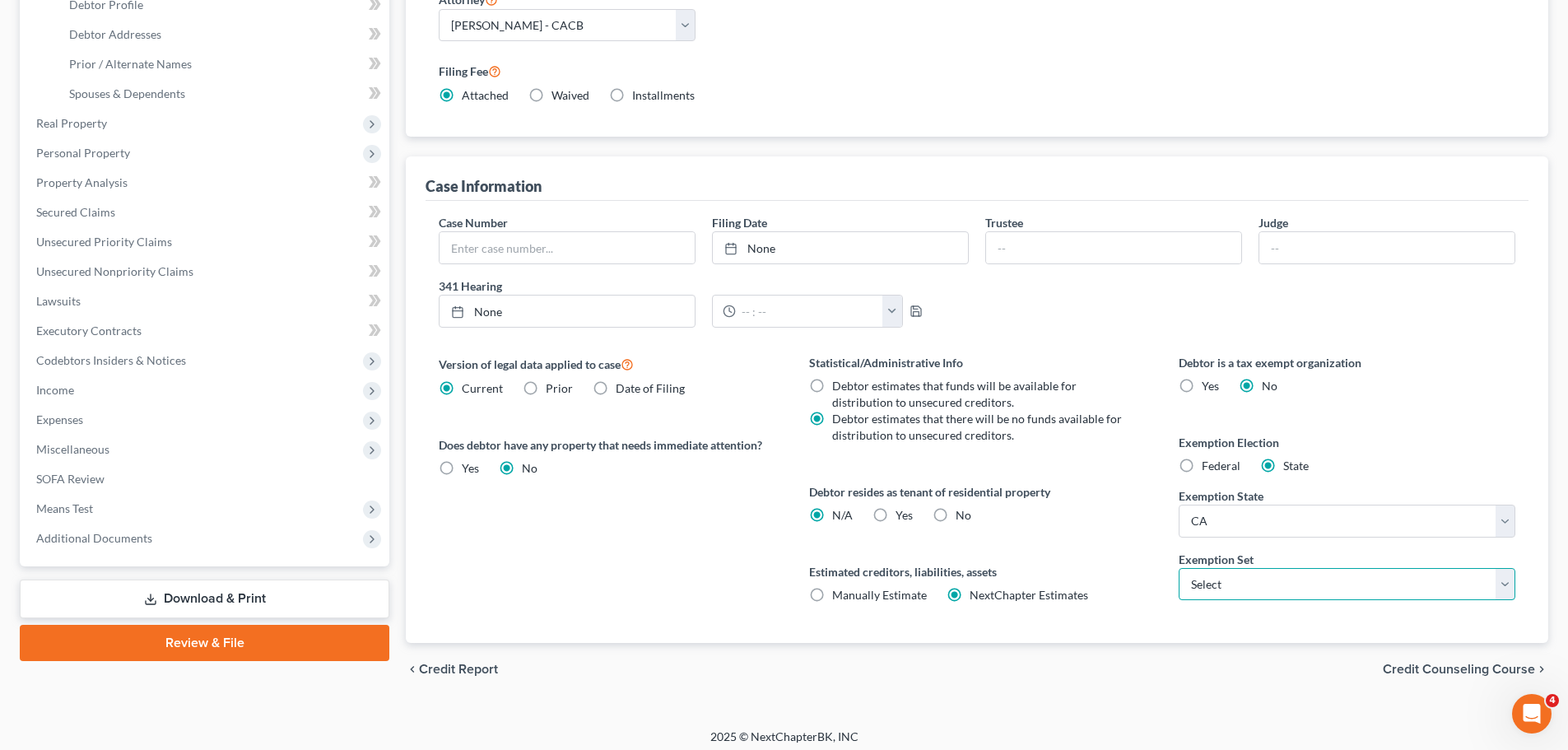
click at [1293, 576] on select "Select 703 704" at bounding box center [1346, 584] width 336 height 33
select select "0"
click at [1179, 568] on select "Select 703 704" at bounding box center [1346, 584] width 336 height 33
click at [956, 513] on label "No" at bounding box center [964, 515] width 16 height 17
click at [962, 513] on input "No" at bounding box center [967, 512] width 11 height 11
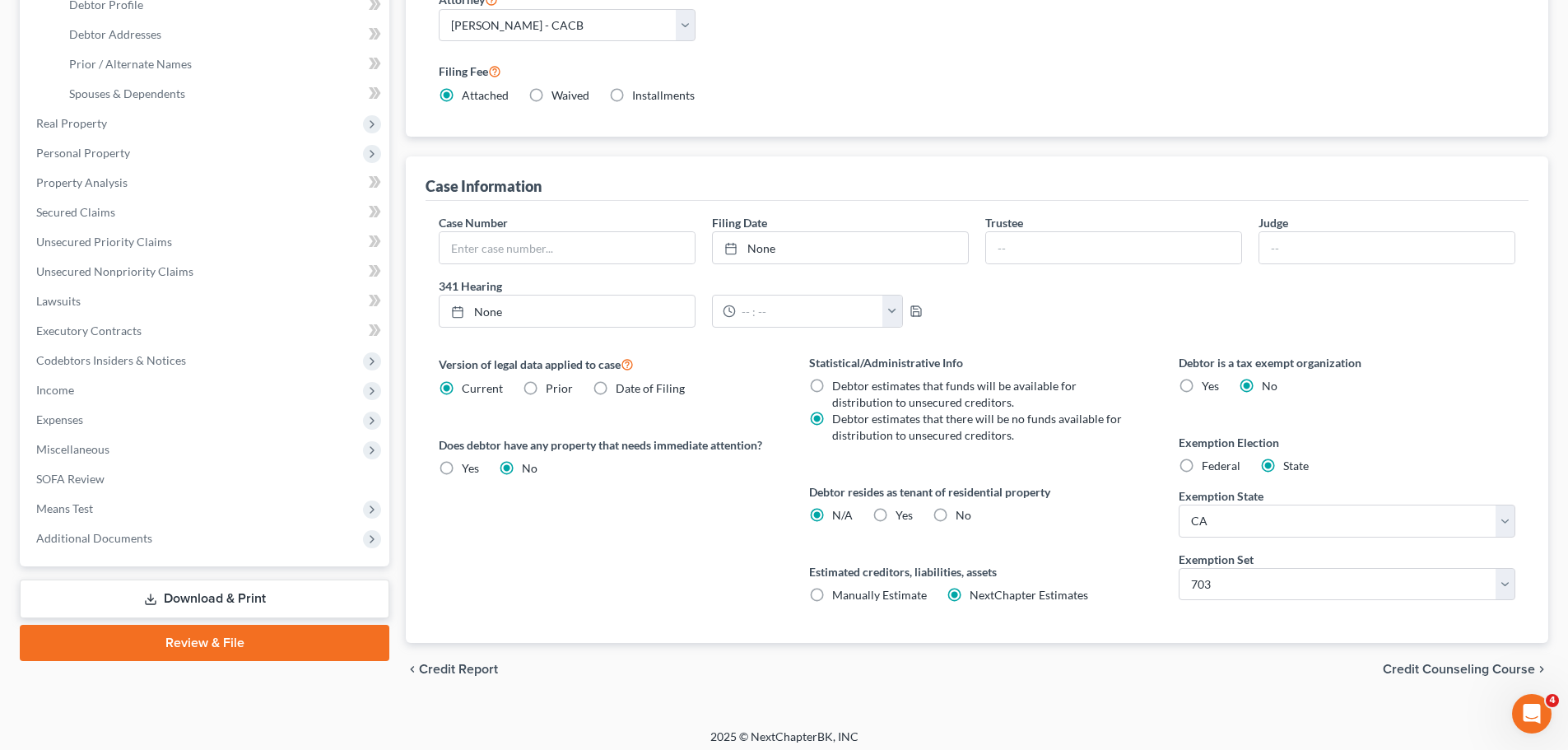
radio input "true"
radio input "false"
click at [1451, 672] on span "Credit Counseling Course" at bounding box center [1459, 669] width 152 height 13
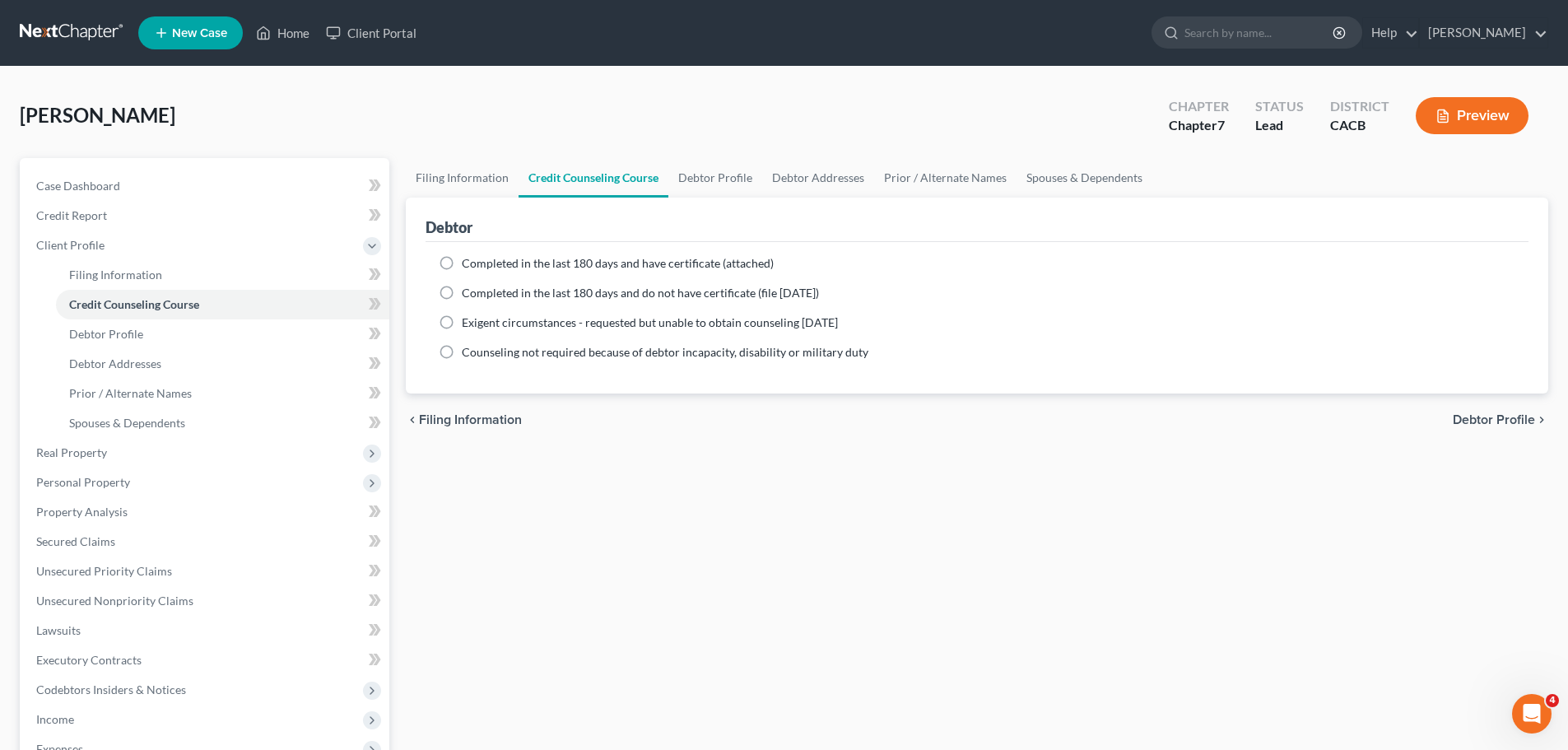
click at [506, 269] on span "Completed in the last 180 days and have certificate (attached)" at bounding box center [618, 263] width 312 height 14
click at [480, 266] on input "Completed in the last 180 days and have certificate (attached)" at bounding box center [474, 260] width 11 height 11
radio input "true"
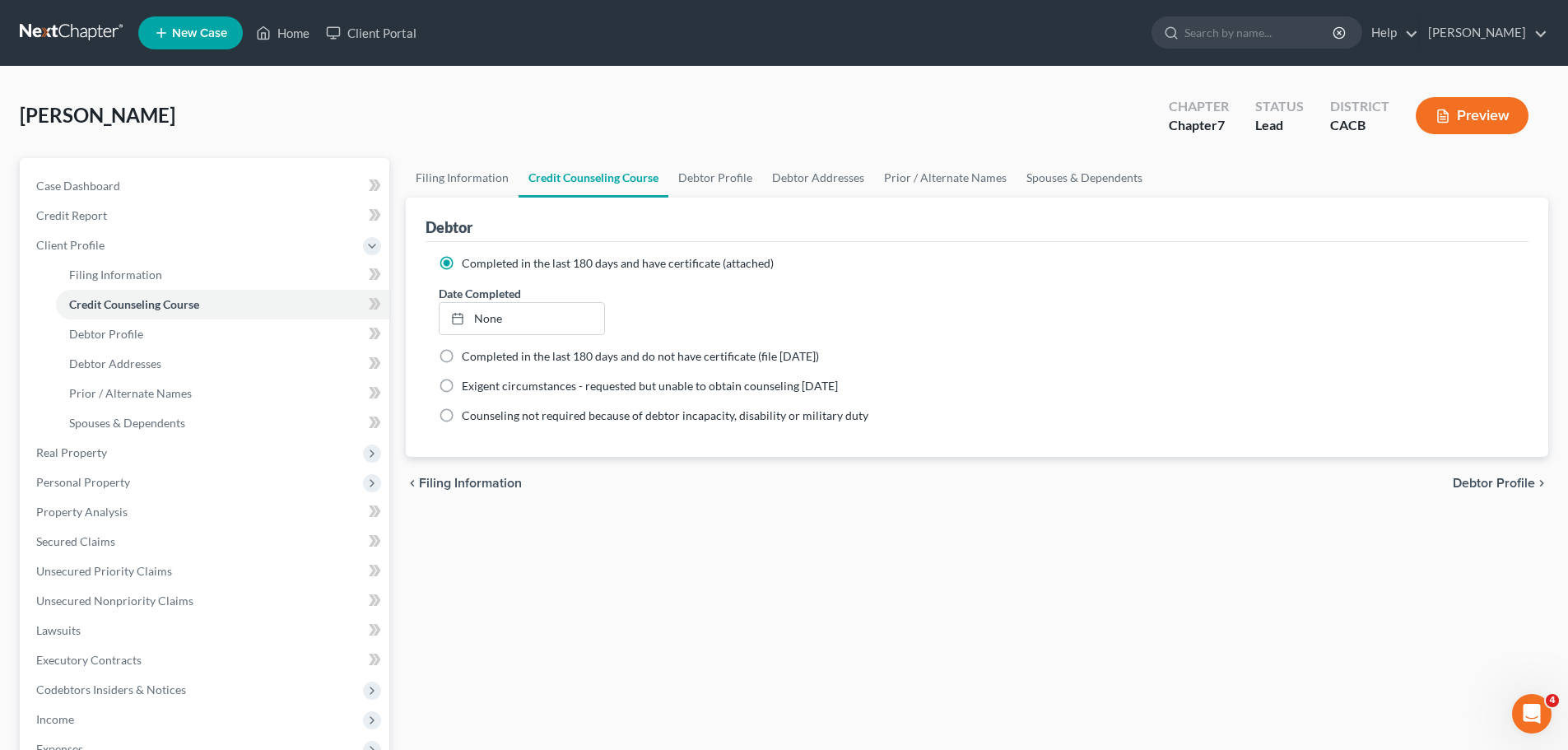
click at [1099, 353] on div "Completed in the last 180 days and do not have certificate (file [DATE])" at bounding box center [977, 356] width 1077 height 17
type input "[DATE]"
click at [522, 323] on link "None" at bounding box center [521, 319] width 164 height 31
click at [1476, 479] on span "Debtor Profile" at bounding box center [1494, 482] width 82 height 13
select select "0"
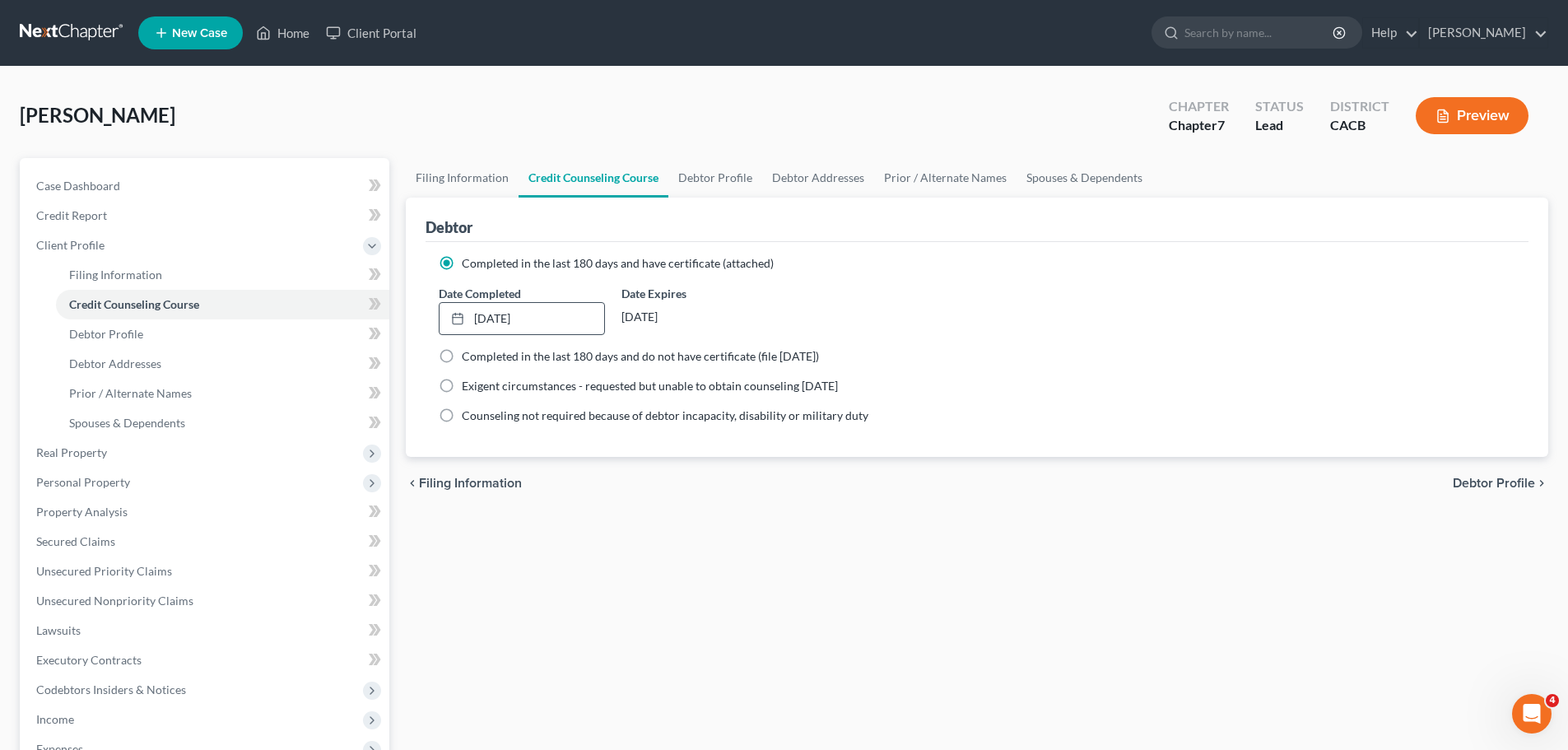
select select "0"
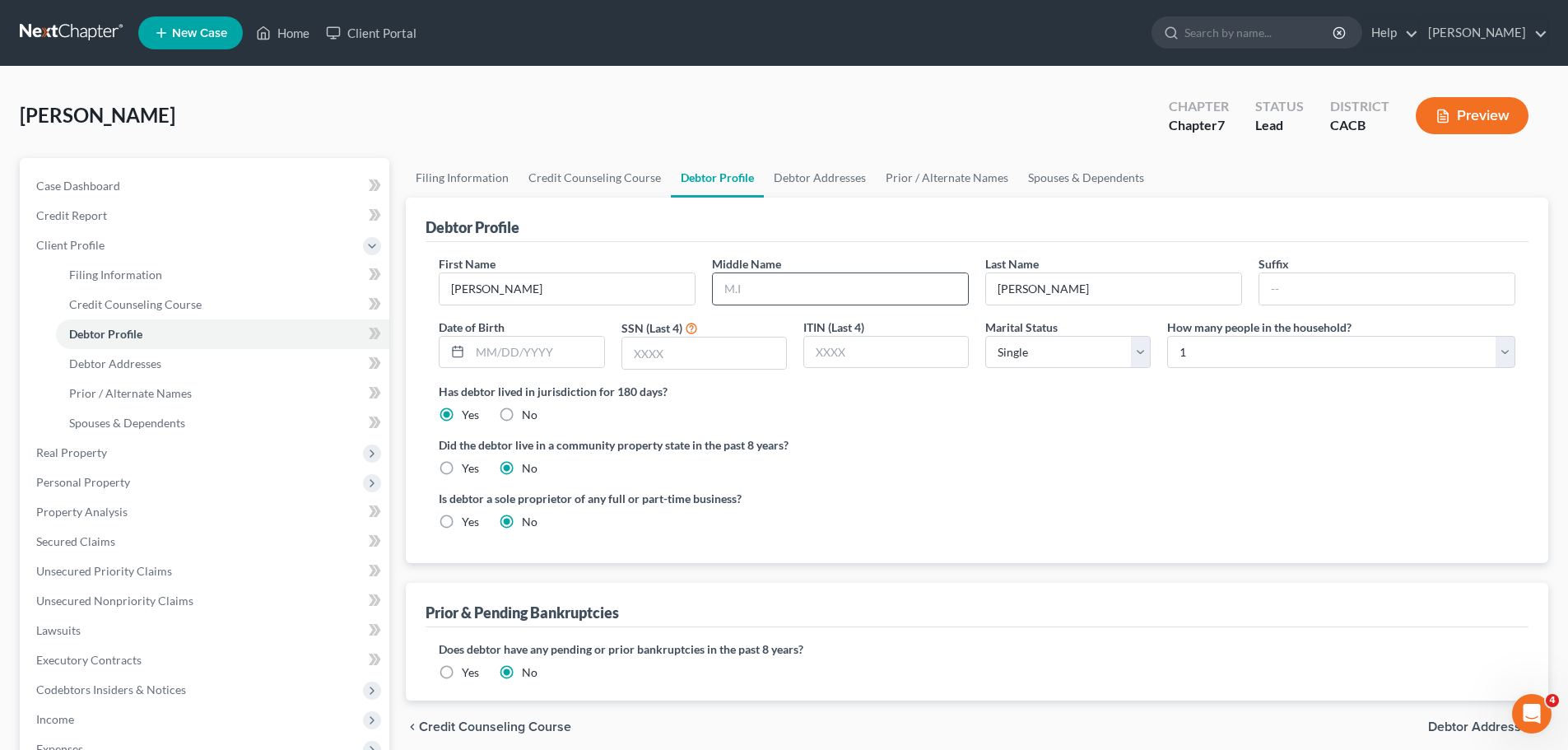
click at [840, 284] on input "text" at bounding box center [840, 289] width 255 height 31
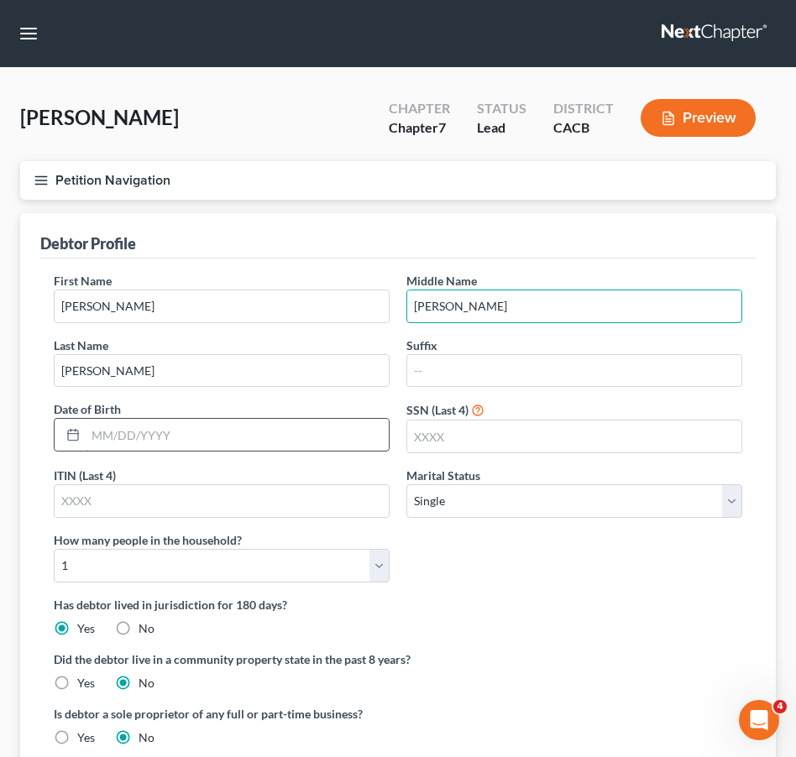
type input "[PERSON_NAME]"
click at [89, 432] on input "text" at bounding box center [237, 435] width 303 height 32
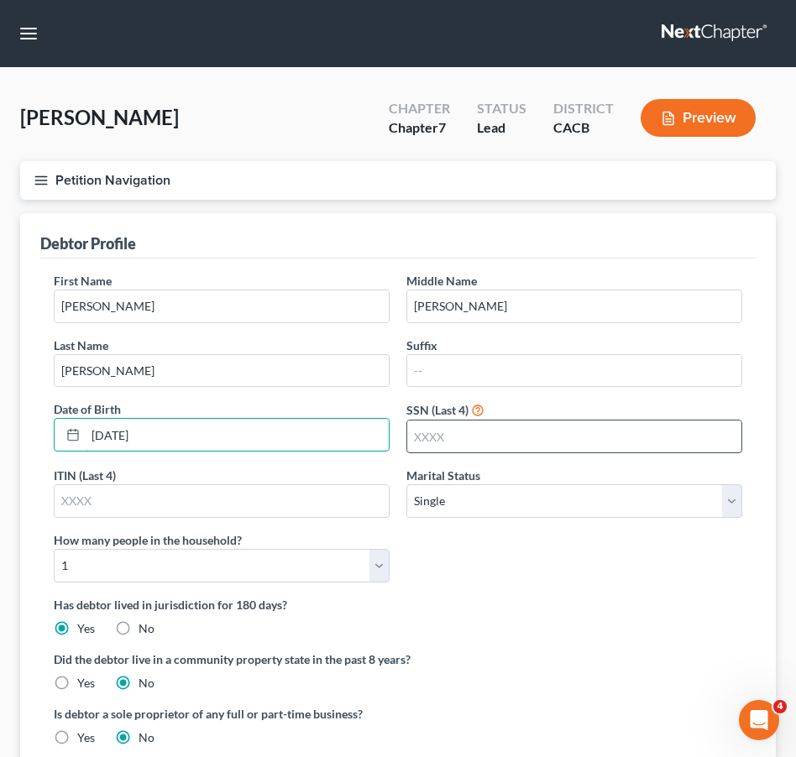
type input "[DATE]"
click at [442, 434] on input "text" at bounding box center [574, 437] width 334 height 32
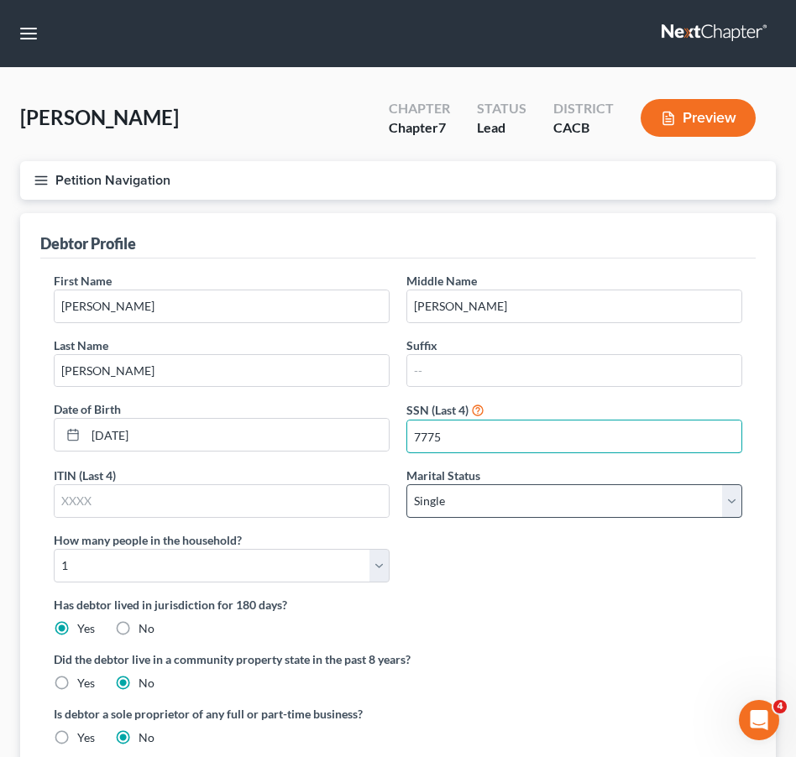
type input "7775"
click at [469, 497] on select "Select Single Married Separated Divorced Widowed" at bounding box center [574, 501] width 336 height 34
select select "1"
click at [406, 484] on select "Select Single Married Separated Divorced Widowed" at bounding box center [574, 501] width 336 height 34
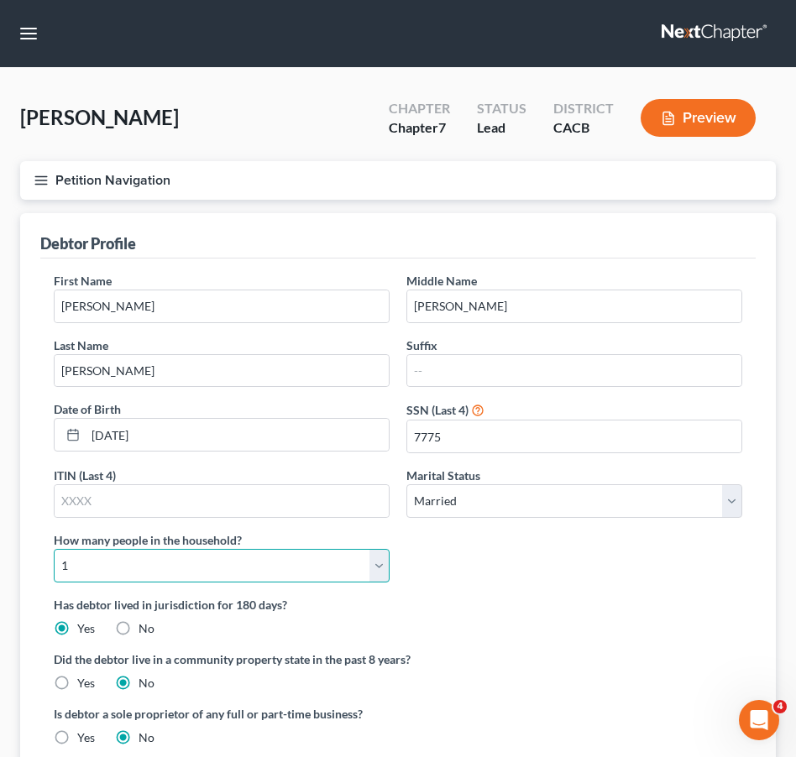
click at [168, 560] on select "Select 1 2 3 4 5 6 7 8 9 10 11 12 13 14 15 16 17 18 19 20" at bounding box center [222, 566] width 336 height 34
select select "1"
click at [54, 549] on select "Select 1 2 3 4 5 6 7 8 9 10 11 12 13 14 15 16 17 18 19 20" at bounding box center [222, 566] width 336 height 34
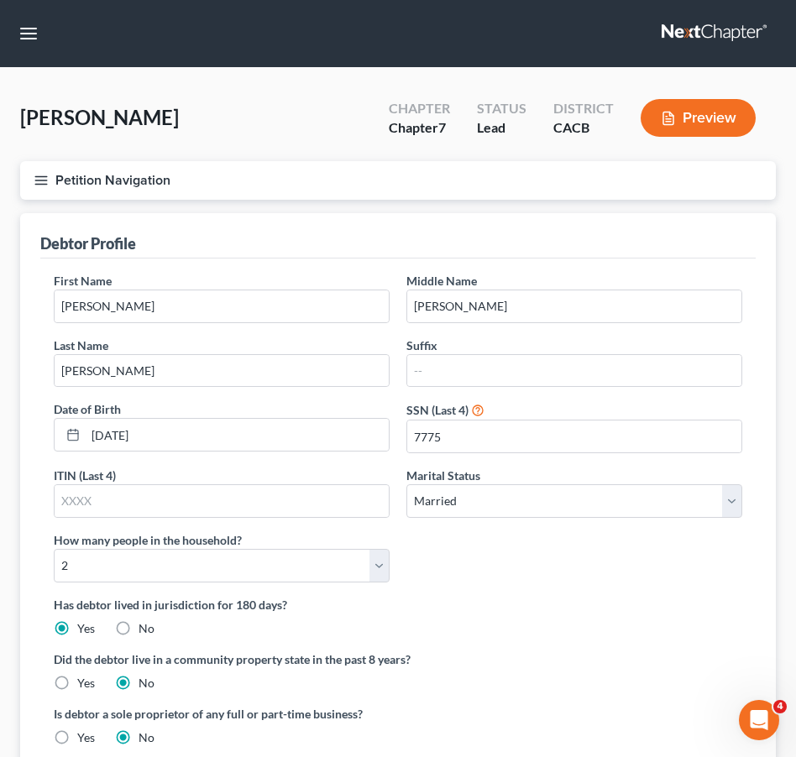
click at [484, 644] on ng-include "First Name [PERSON_NAME] Middle Name [PERSON_NAME] Last Name [PERSON_NAME] Date…" at bounding box center [398, 516] width 688 height 488
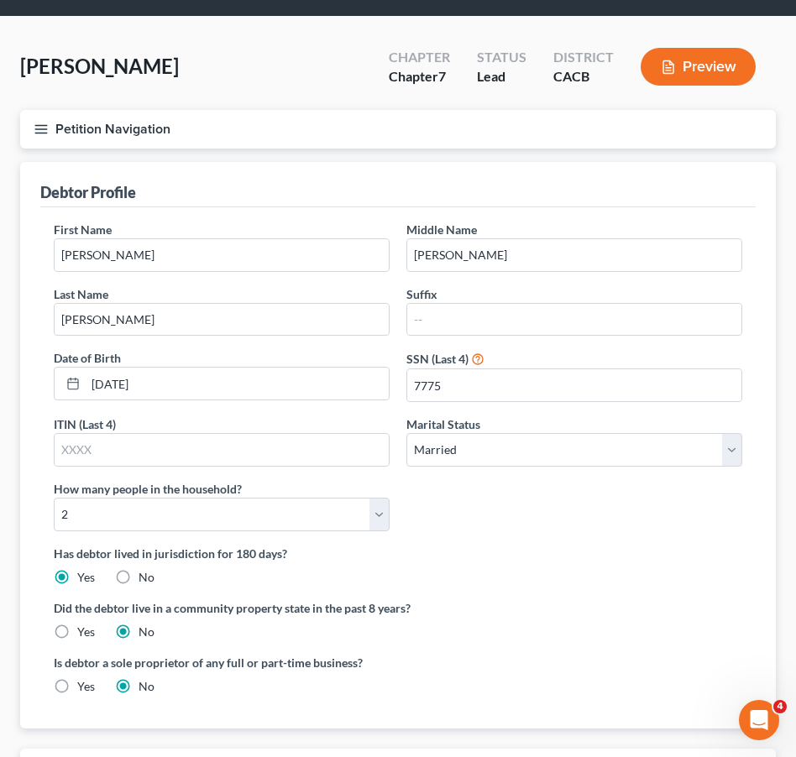
scroll to position [252, 0]
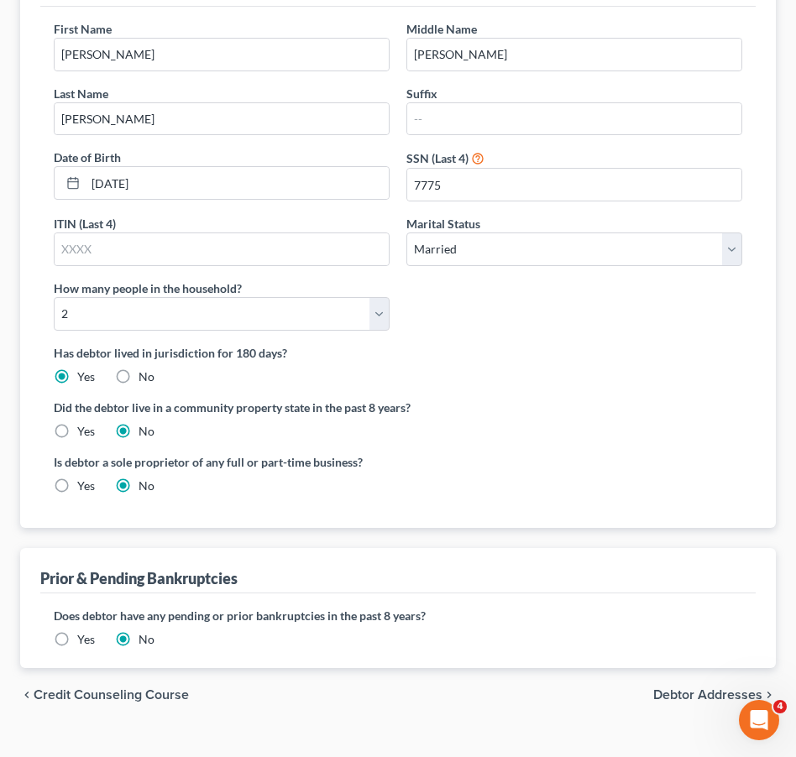
click at [77, 427] on label "Yes" at bounding box center [86, 431] width 18 height 17
click at [84, 427] on input "Yes" at bounding box center [89, 428] width 11 height 11
radio input "true"
radio input "false"
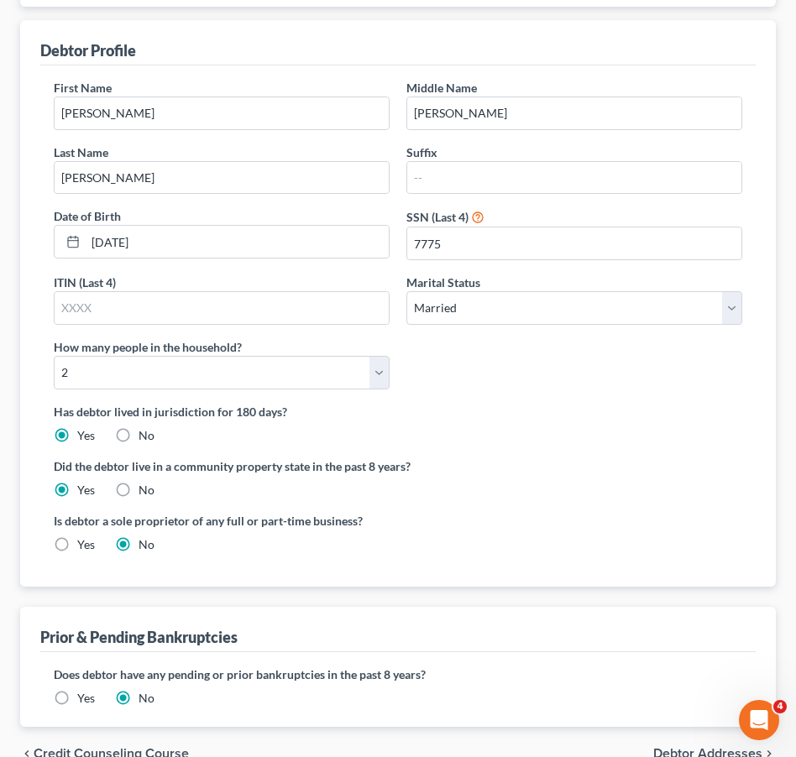
scroll to position [280, 0]
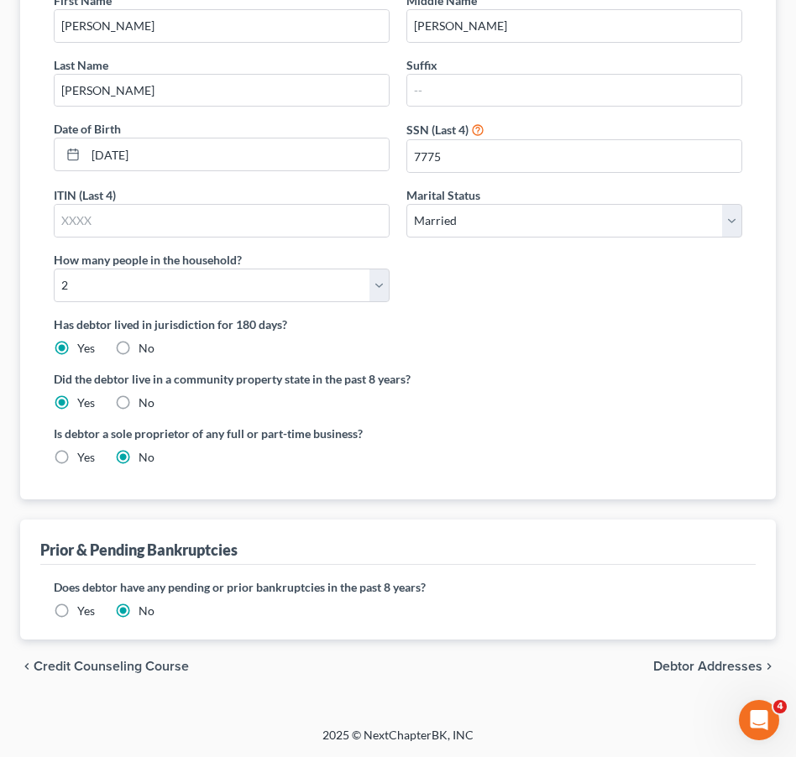
click at [661, 667] on span "Debtor Addresses" at bounding box center [707, 666] width 109 height 13
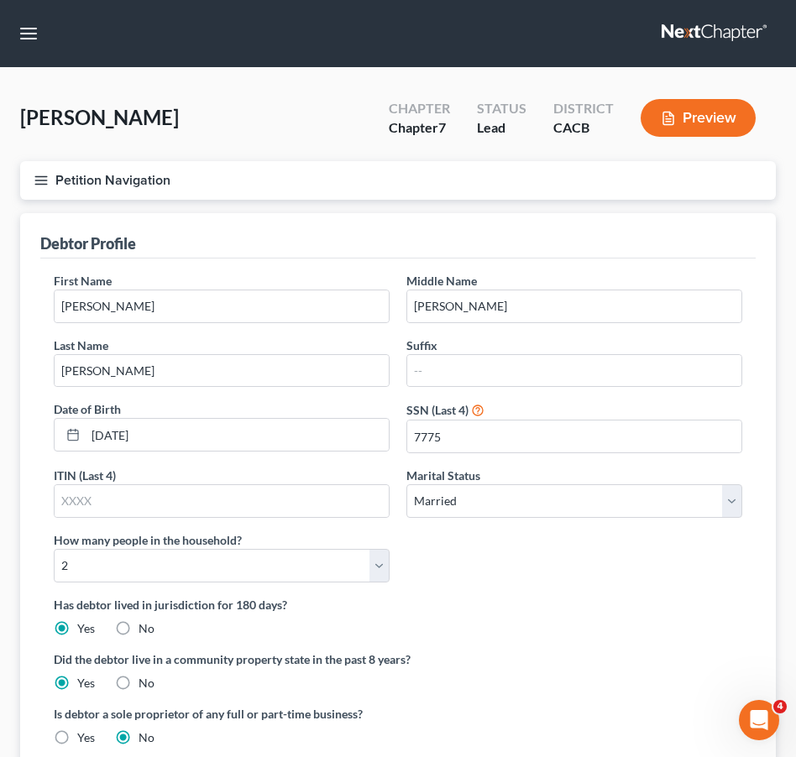
select select "0"
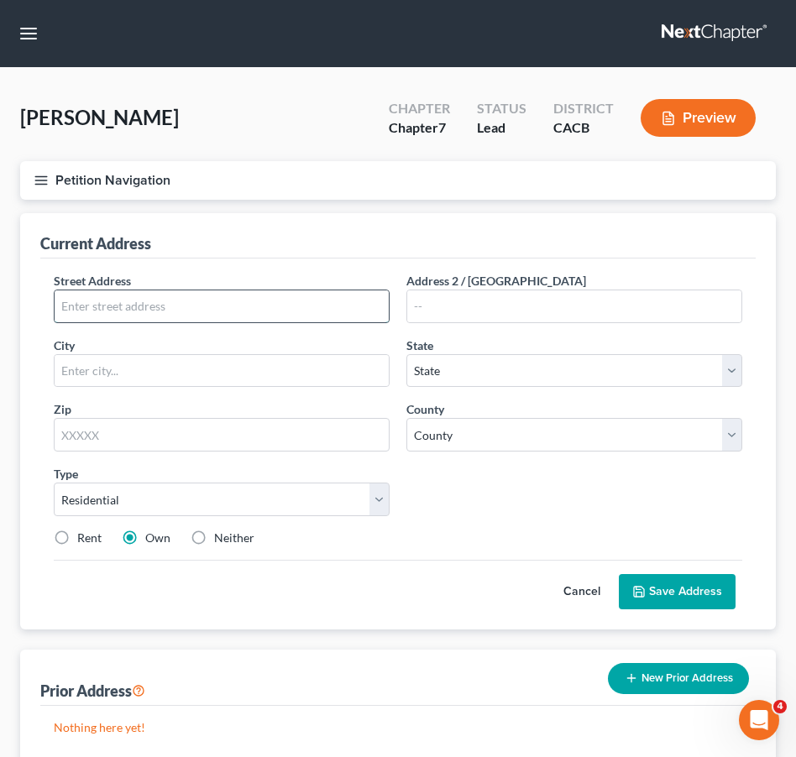
click at [118, 301] on input "text" at bounding box center [222, 306] width 334 height 32
type input "[STREET_ADDRESS]"
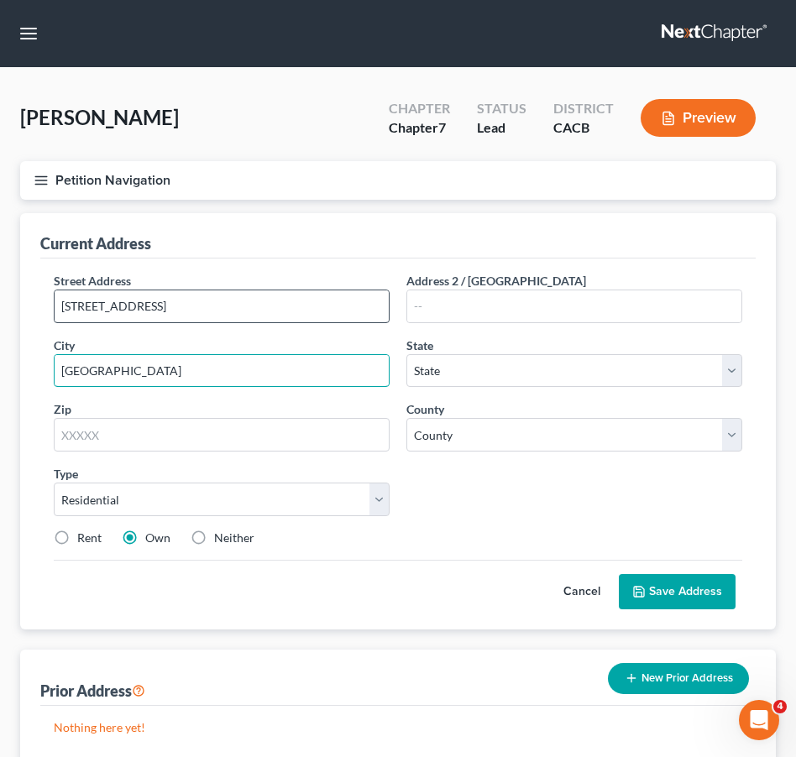
type input "[GEOGRAPHIC_DATA]"
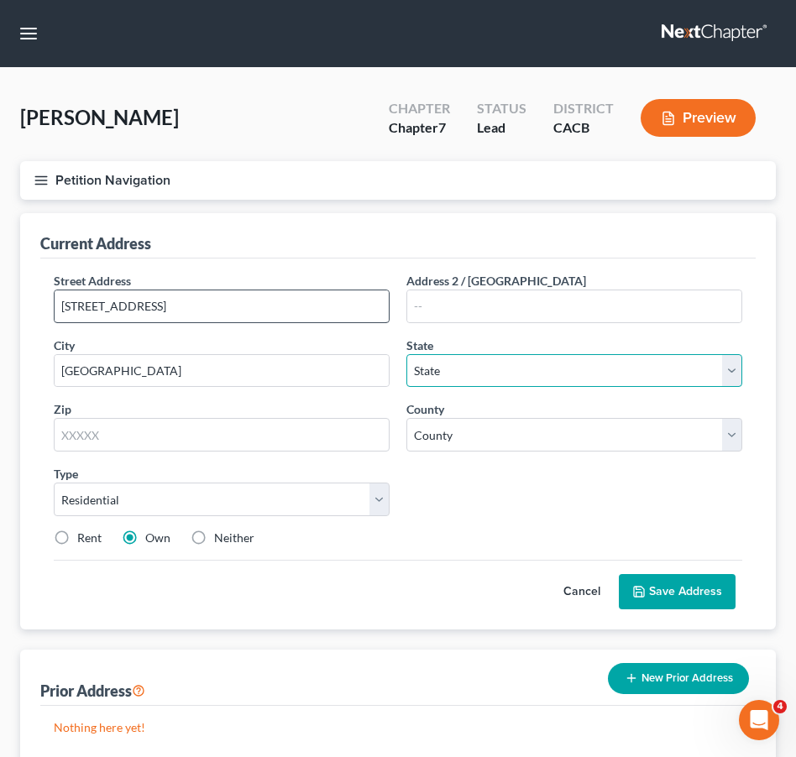
select select "4"
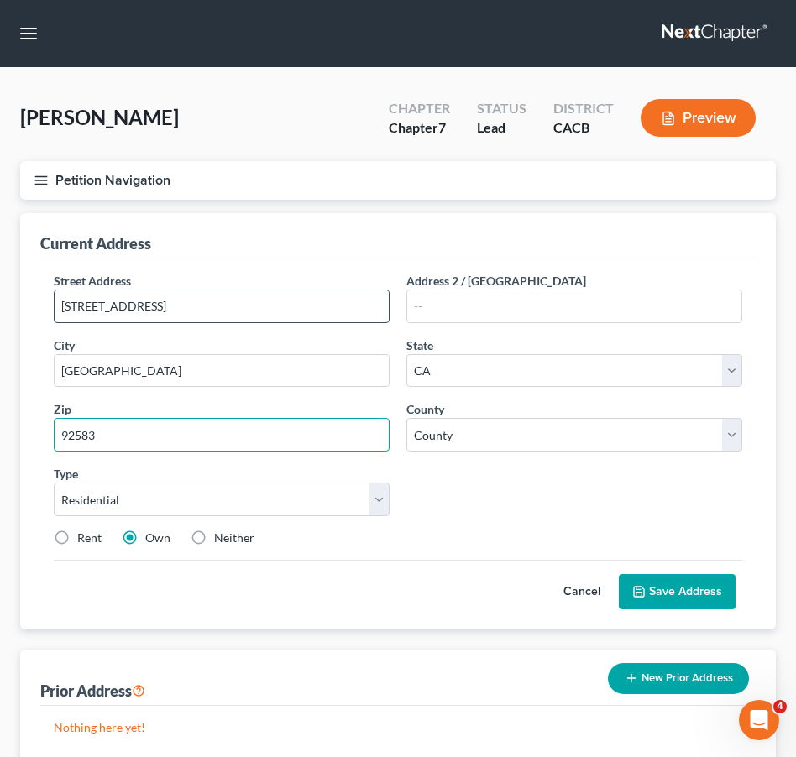
type input "92583"
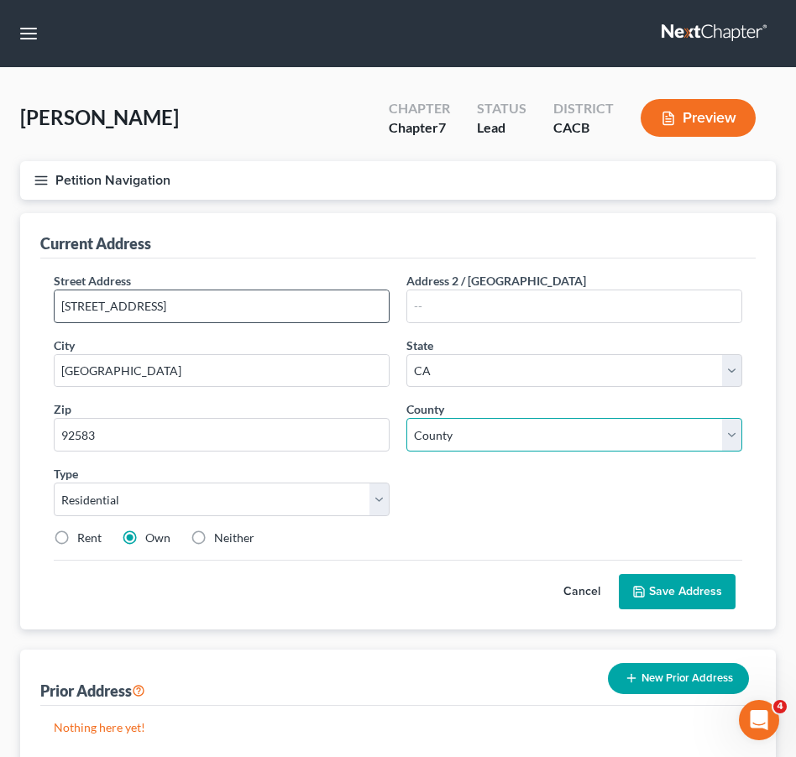
select select "32"
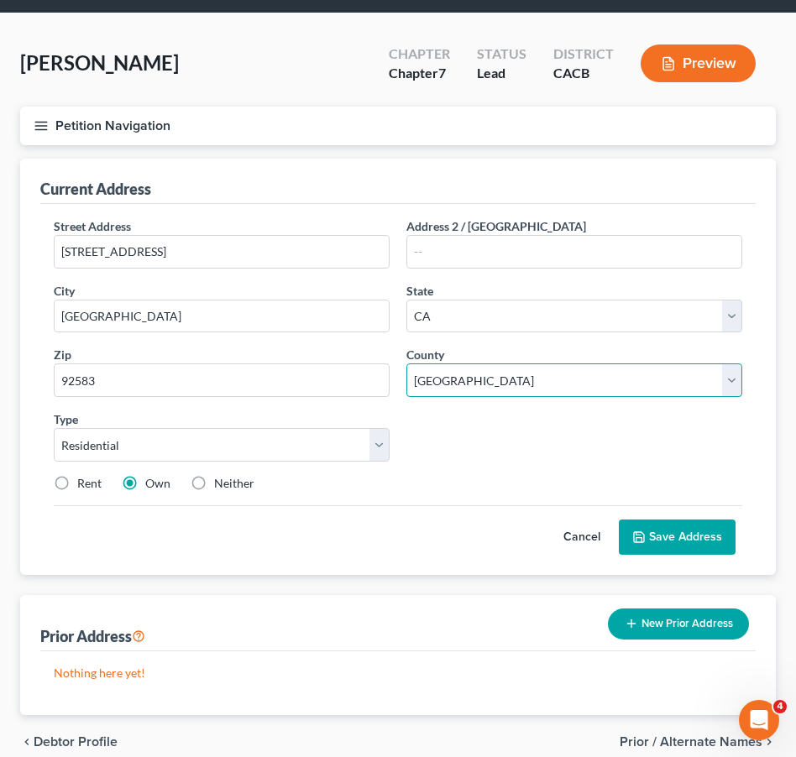
scroll to position [84, 0]
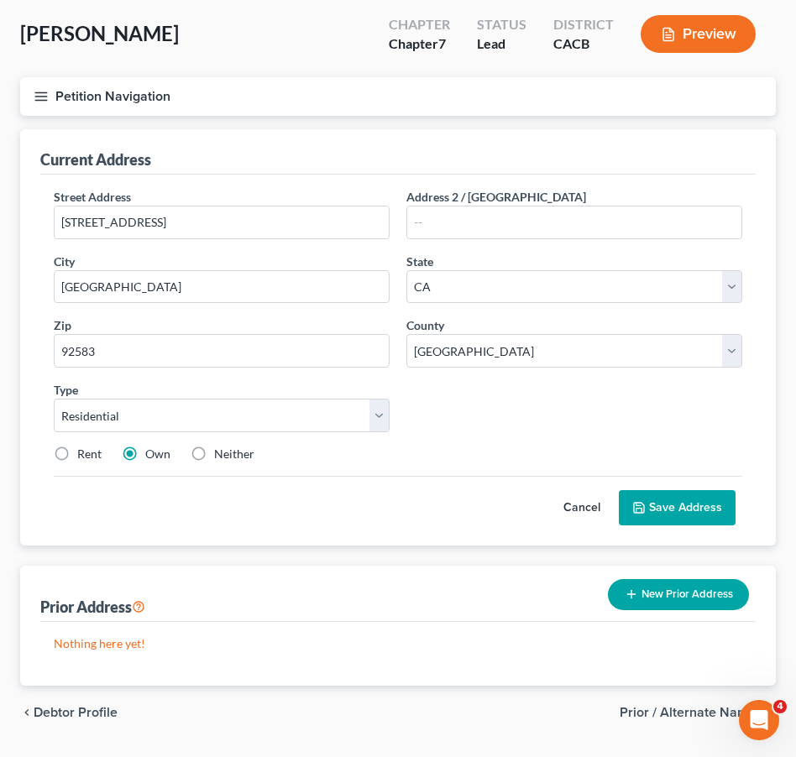
click at [668, 506] on button "Save Address" at bounding box center [677, 507] width 117 height 35
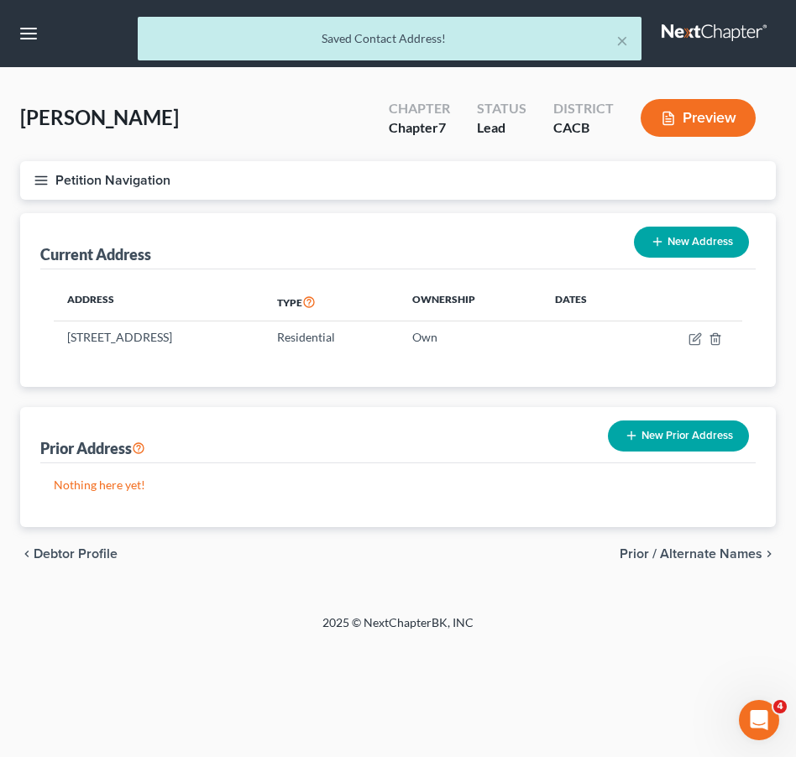
scroll to position [0, 0]
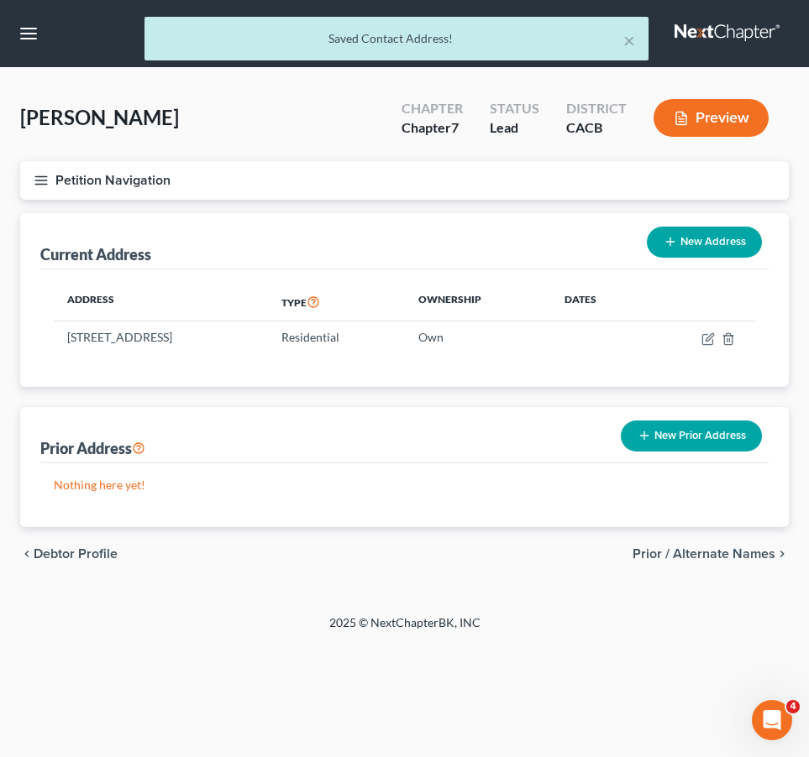
click at [685, 557] on span "Prior / Alternate Names" at bounding box center [703, 553] width 143 height 13
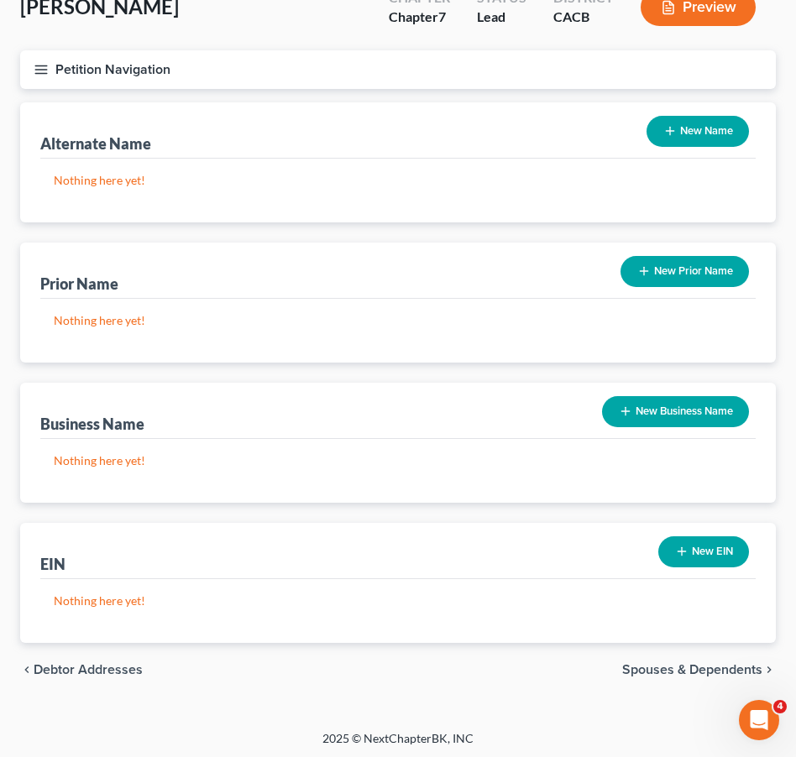
scroll to position [114, 0]
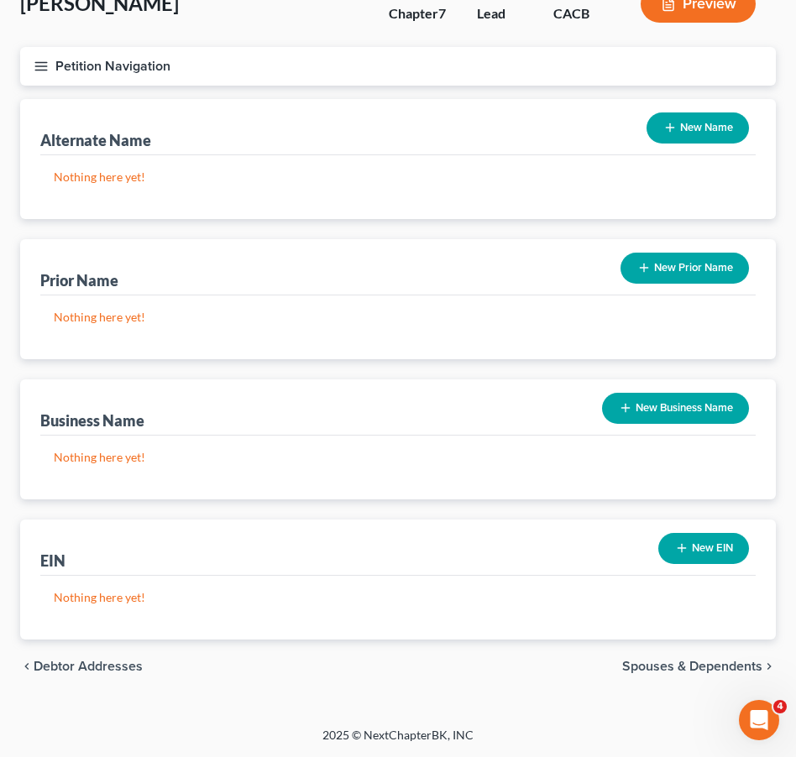
click at [664, 667] on span "Spouses & Dependents" at bounding box center [692, 666] width 140 height 13
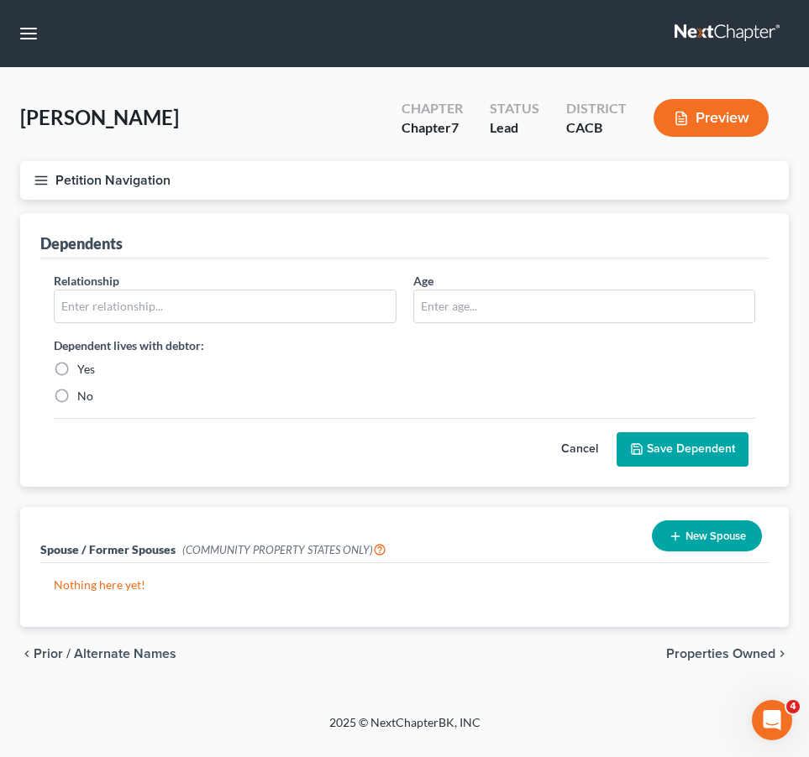
click at [666, 544] on button "New Spouse" at bounding box center [707, 536] width 110 height 31
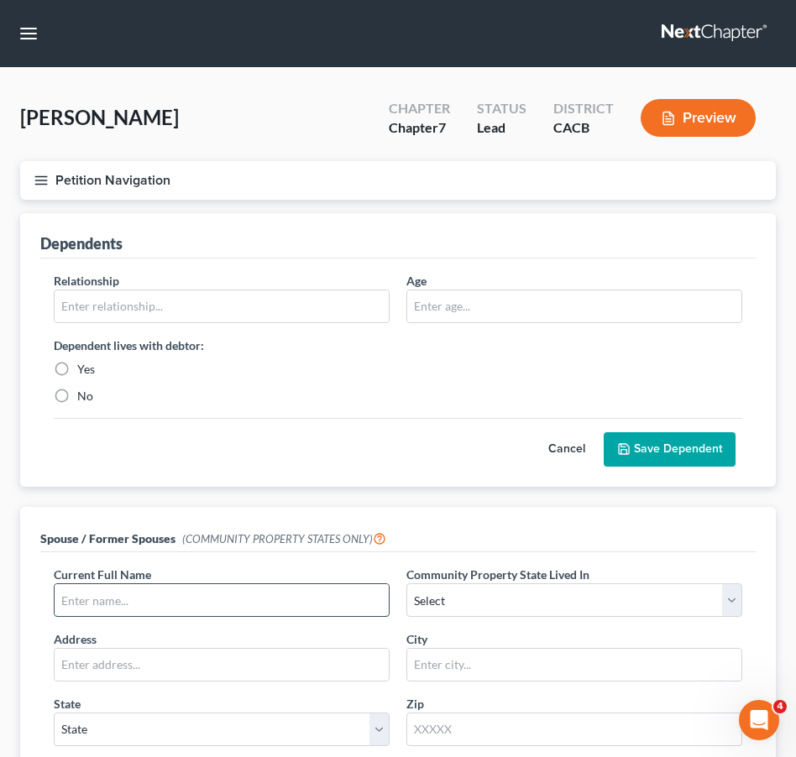
click at [112, 603] on input "text" at bounding box center [222, 600] width 334 height 32
type input "[PERSON_NAME]"
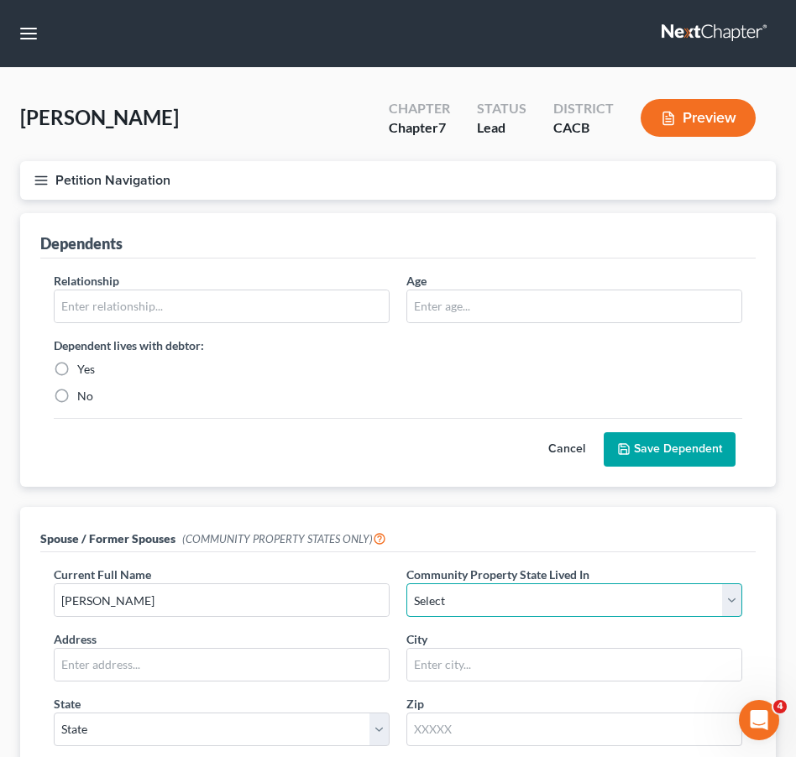
click at [453, 604] on select "Select AZ CA GU ID LA NV NM PR [GEOGRAPHIC_DATA] [GEOGRAPHIC_DATA] [GEOGRAPHIC_…" at bounding box center [574, 601] width 336 height 34
select select "1"
click at [406, 584] on select "Select AZ CA GU ID LA NV NM PR [GEOGRAPHIC_DATA] [GEOGRAPHIC_DATA] [GEOGRAPHIC_…" at bounding box center [574, 601] width 336 height 34
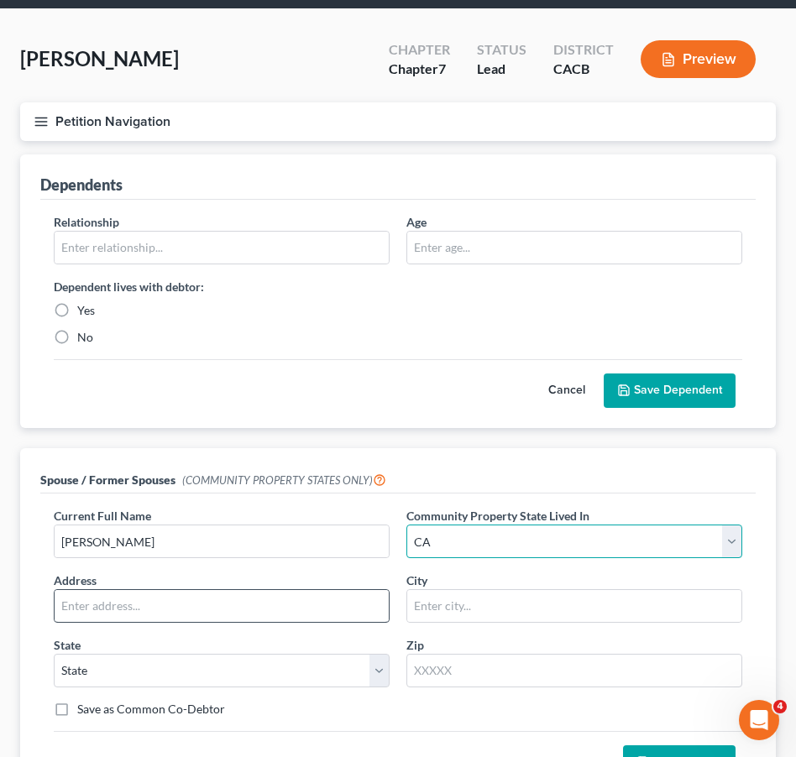
scroll to position [84, 0]
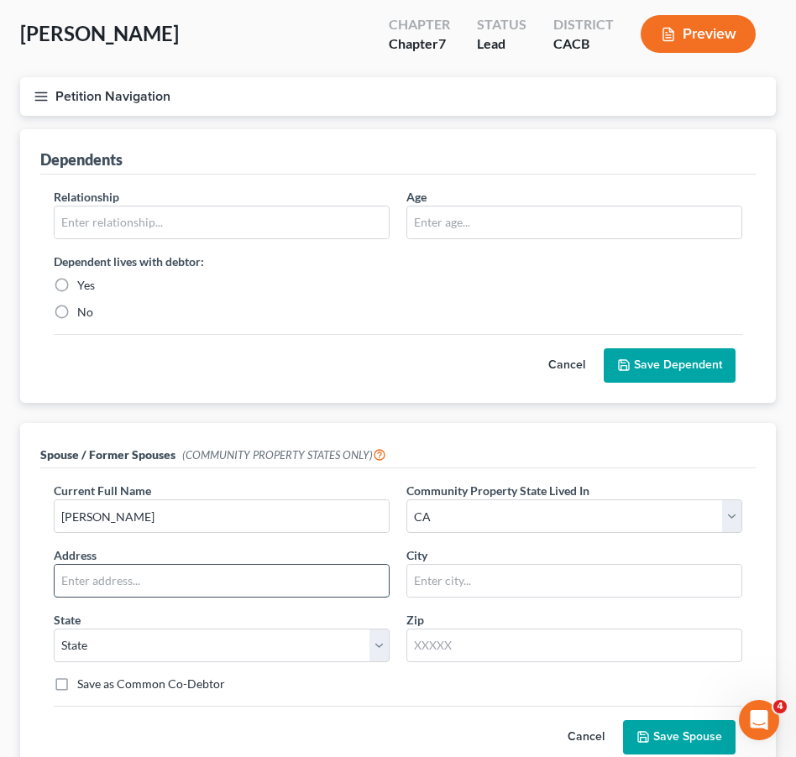
click at [149, 576] on input "text" at bounding box center [222, 581] width 334 height 32
type input "[STREET_ADDRESS]"
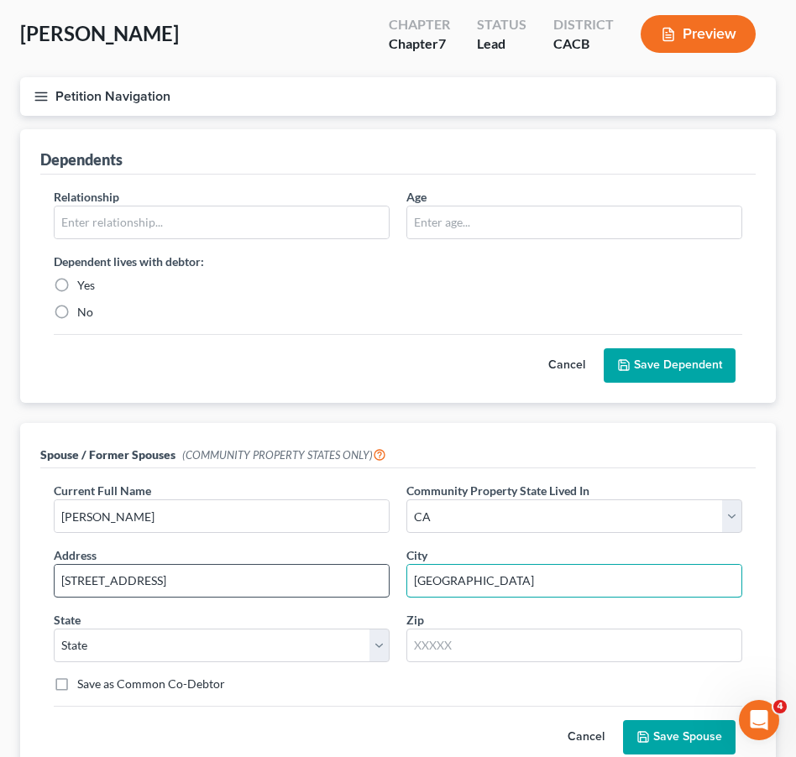
type input "[GEOGRAPHIC_DATA]"
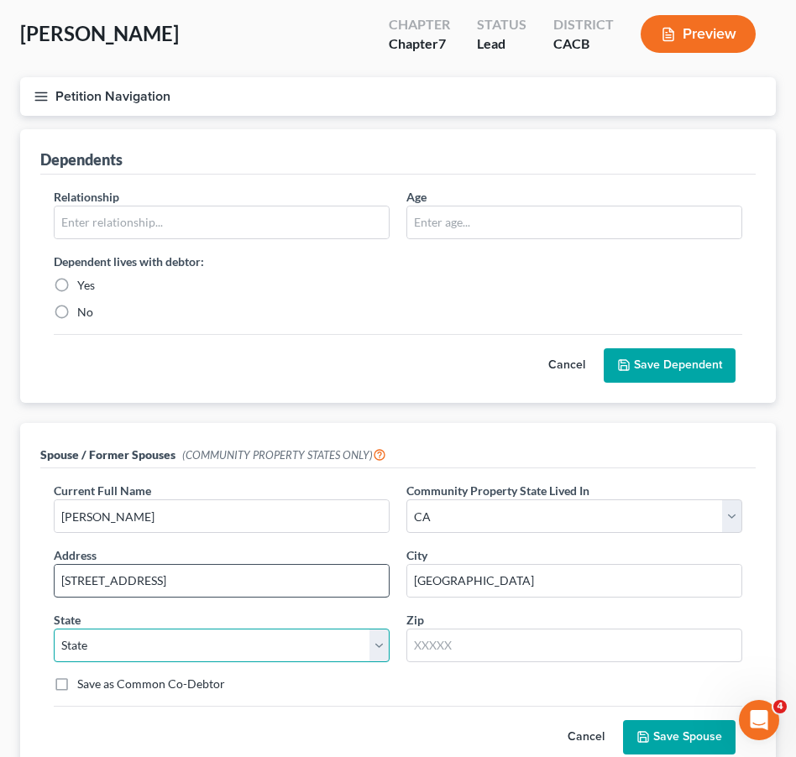
select select "4"
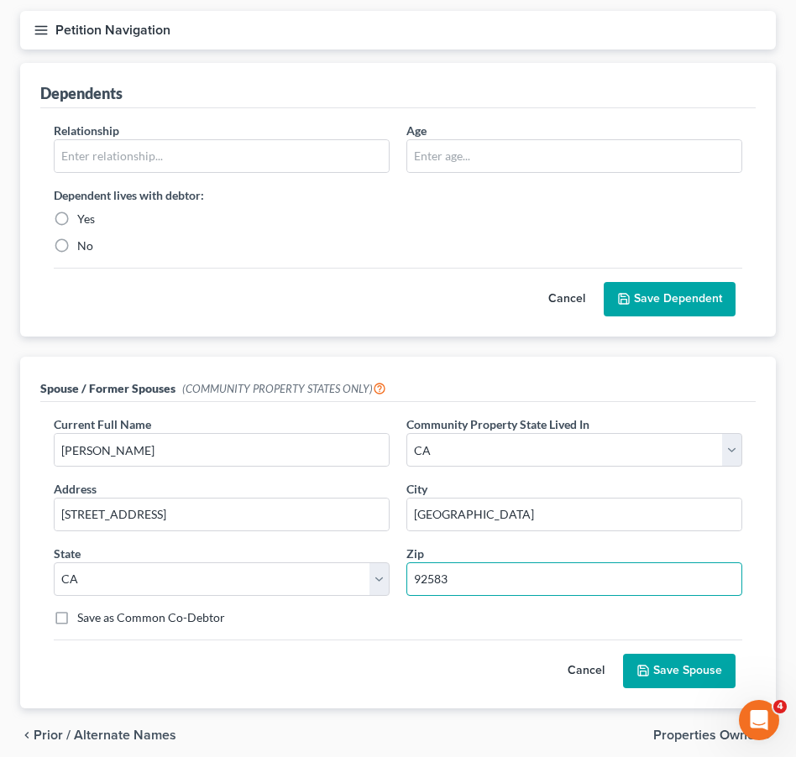
scroll to position [219, 0]
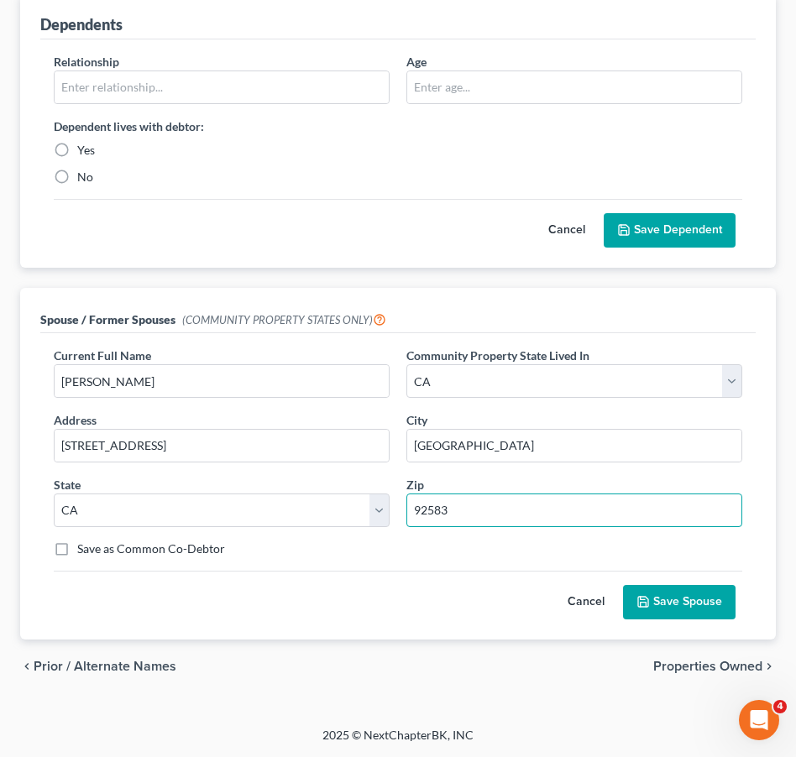
type input "92583"
click at [685, 604] on button "Save Spouse" at bounding box center [679, 602] width 113 height 35
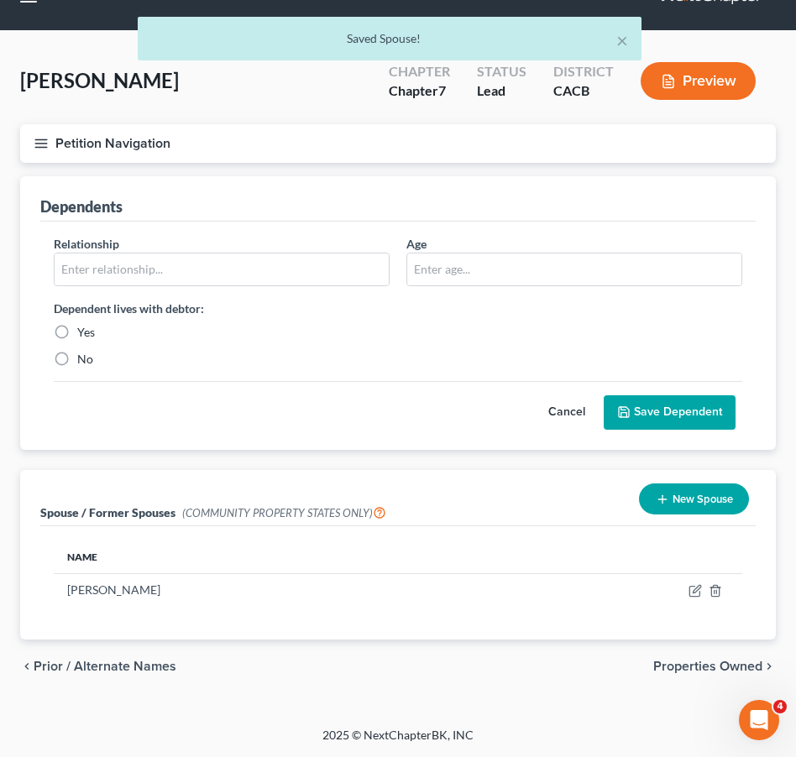
click at [77, 359] on label "No" at bounding box center [85, 359] width 16 height 17
click at [84, 359] on input "No" at bounding box center [89, 356] width 11 height 11
radio input "true"
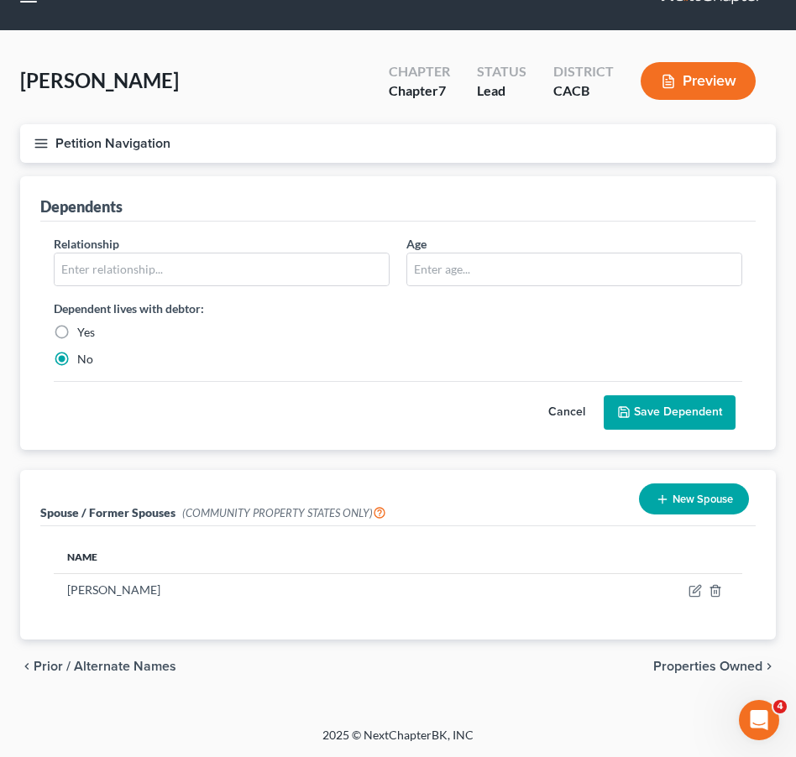
click at [681, 419] on button "Save Dependent" at bounding box center [670, 412] width 132 height 35
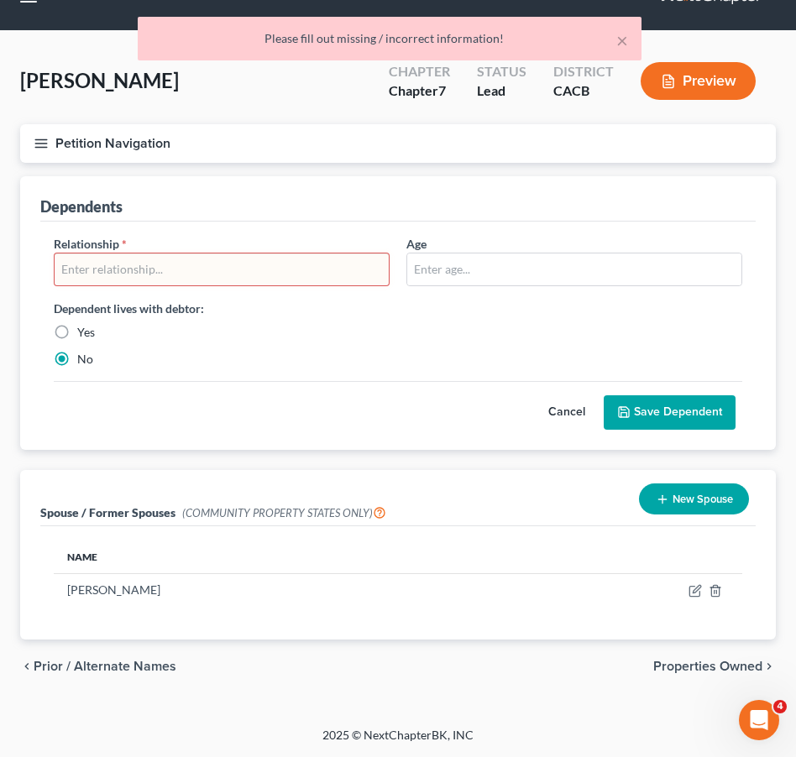
click at [566, 412] on button "Cancel" at bounding box center [567, 413] width 74 height 34
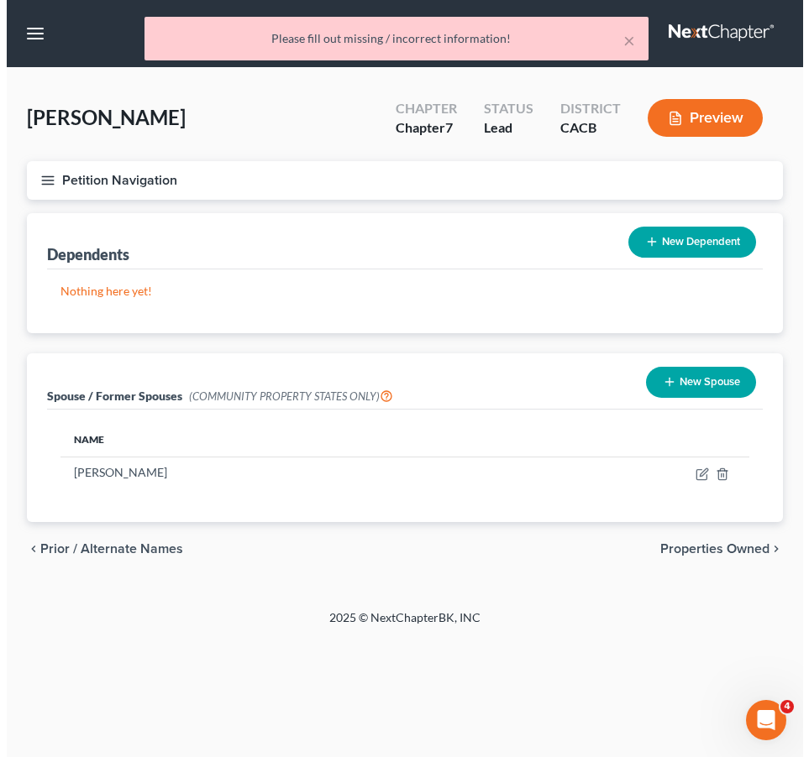
scroll to position [0, 0]
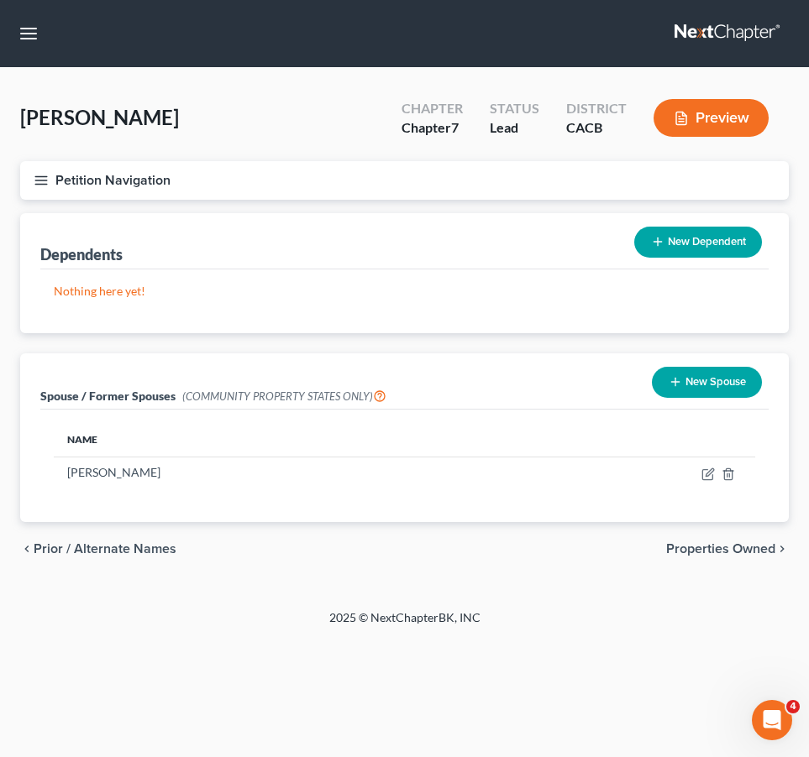
click at [716, 545] on span "Properties Owned" at bounding box center [720, 548] width 109 height 13
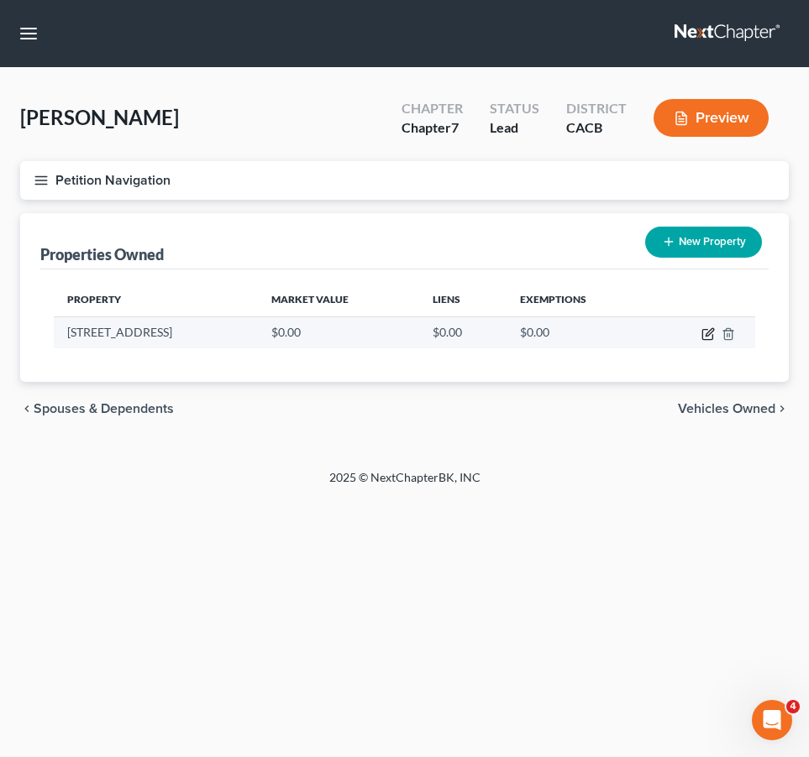
click at [705, 335] on icon "button" at bounding box center [707, 333] width 13 height 13
select select "4"
select select "32"
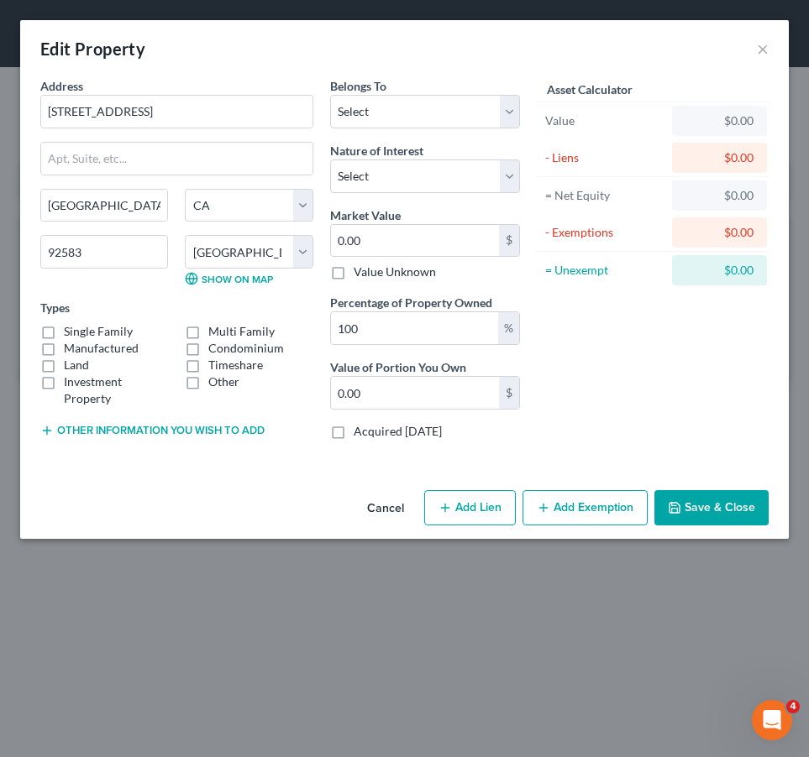
click at [64, 333] on label "Single Family" at bounding box center [98, 331] width 69 height 17
click at [71, 333] on input "Single Family" at bounding box center [76, 328] width 11 height 11
checkbox input "true"
click at [401, 101] on select "Select Debtor 1 Only Debtor 2 Only Debtor 1 And Debtor 2 Only At Least One Of T…" at bounding box center [425, 112] width 190 height 34
click at [330, 95] on select "Select Debtor 1 Only Debtor 2 Only Debtor 1 And Debtor 2 Only At Least One Of T…" at bounding box center [425, 112] width 190 height 34
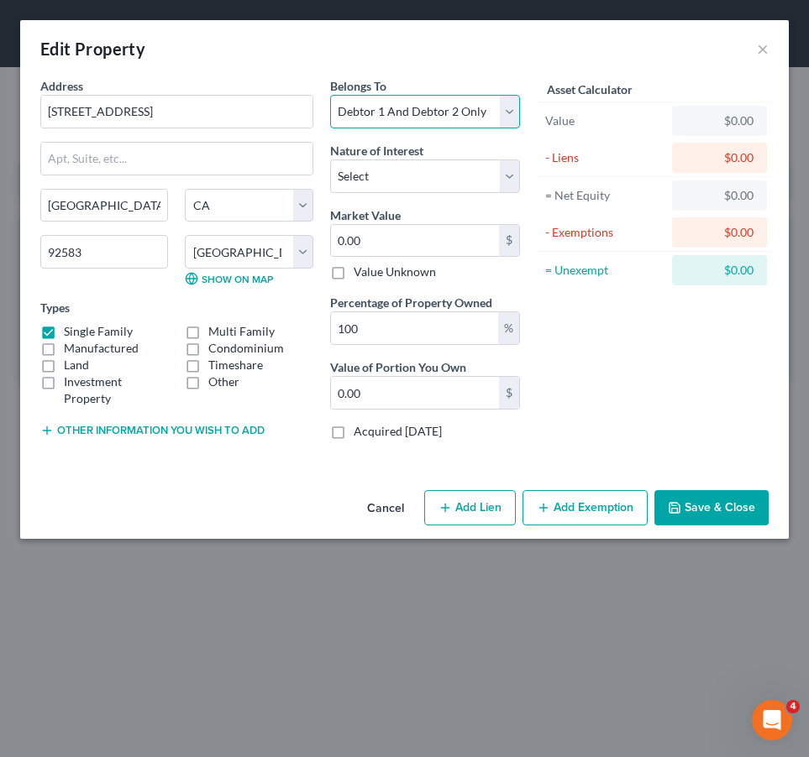
click at [380, 112] on select "Select Debtor 1 Only Debtor 2 Only Debtor 1 And Debtor 2 Only At Least One Of T…" at bounding box center [425, 112] width 190 height 34
select select "4"
click at [330, 95] on select "Select Debtor 1 Only Debtor 2 Only Debtor 1 And Debtor 2 Only At Least One Of T…" at bounding box center [425, 112] width 190 height 34
click at [399, 177] on select "Select Fee Simple Joint Tenant Life Estate Equitable Interest Future Interest T…" at bounding box center [425, 177] width 190 height 34
select select "0"
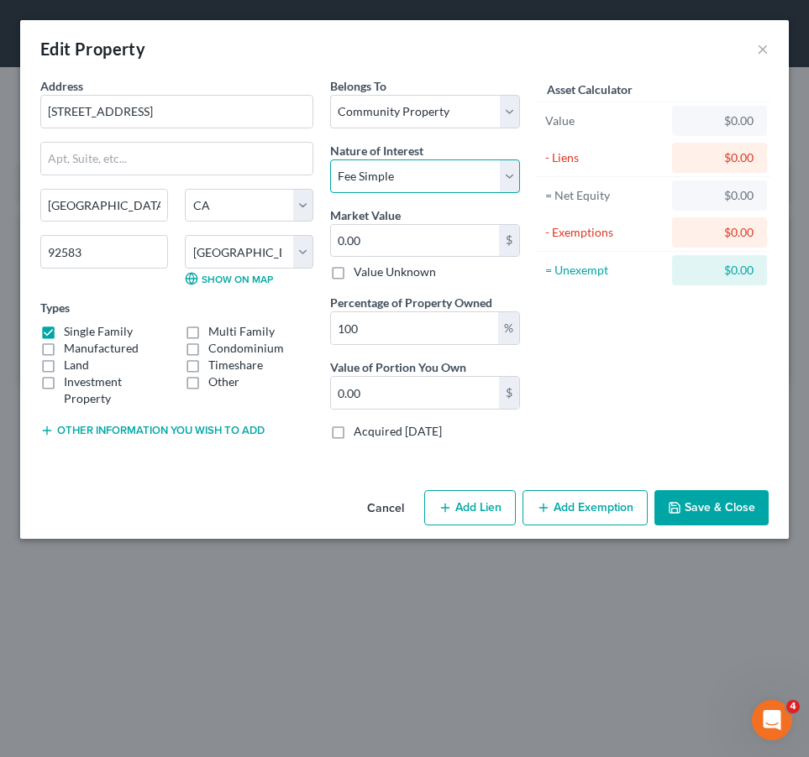
click at [330, 160] on select "Select Fee Simple Joint Tenant Life Estate Equitable Interest Future Interest T…" at bounding box center [425, 177] width 190 height 34
click at [395, 241] on input "0.00" at bounding box center [415, 241] width 168 height 32
type input "4"
type input "4.00"
type input "43"
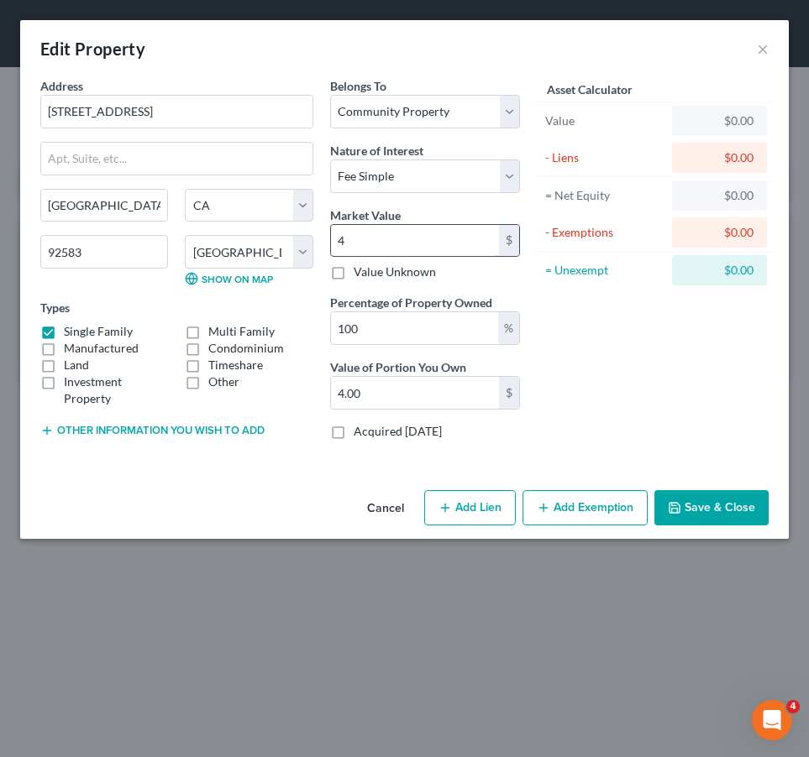
type input "43.00"
type input "430"
type input "430.00"
type input "4300"
type input "4,300.00"
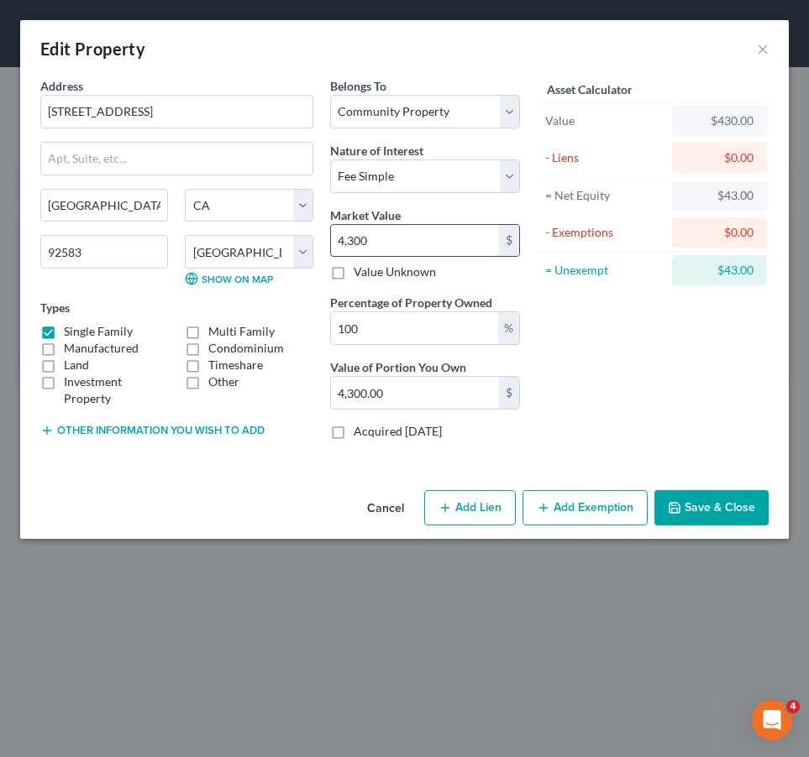
type input "4,3000"
type input "43,000.00"
type input "43,0000"
type input "430,000.00"
type input "430,000"
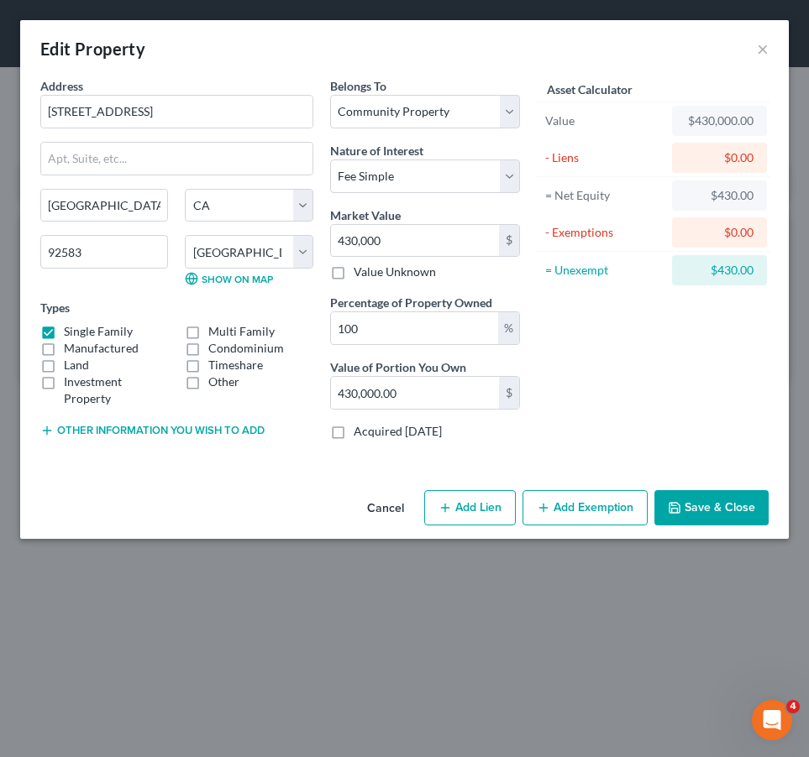
click at [557, 504] on button "Add Exemption" at bounding box center [584, 507] width 125 height 35
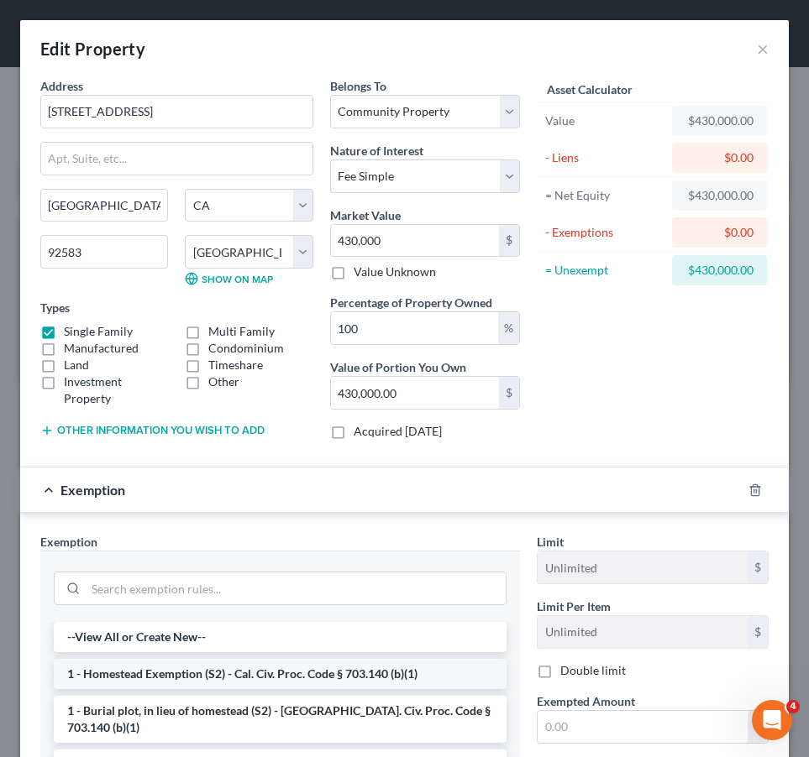
click at [157, 679] on li "1 - Homestead Exemption (S2) - Cal. Civ. Proc. Code § 703.140 (b)(1)" at bounding box center [280, 674] width 453 height 30
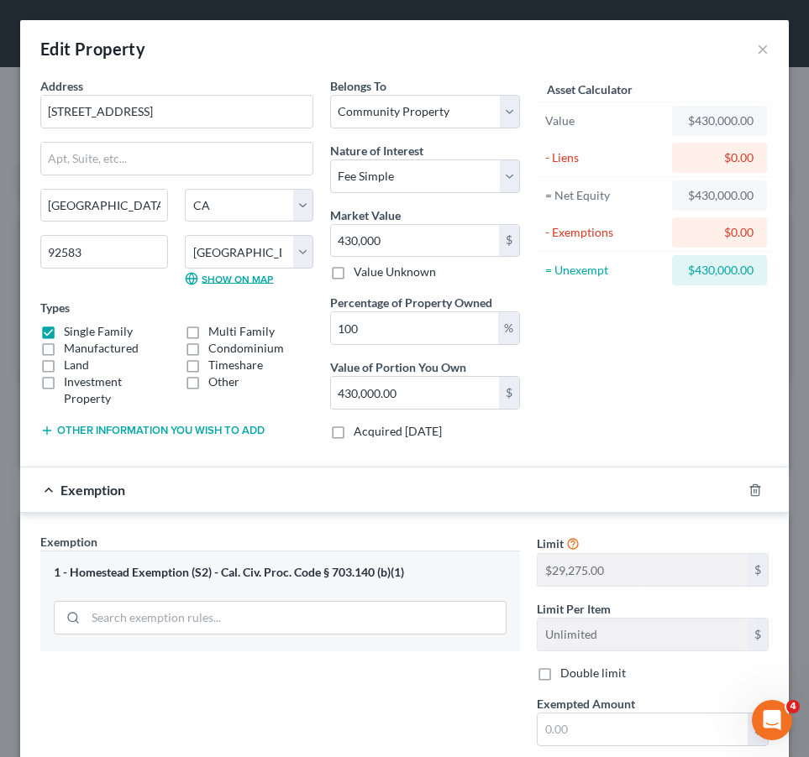
click at [233, 277] on link "Show on Map" at bounding box center [229, 278] width 88 height 13
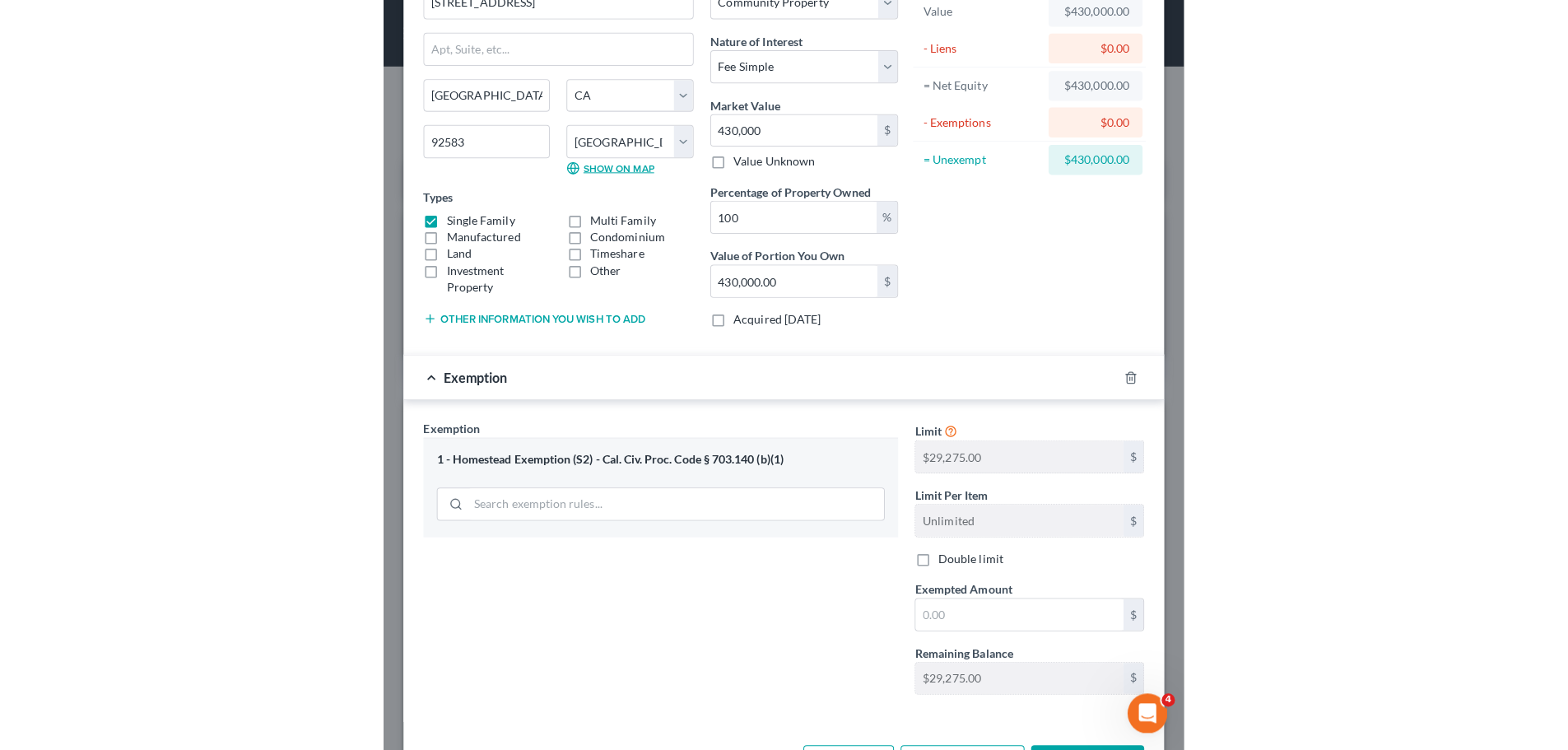
scroll to position [170, 0]
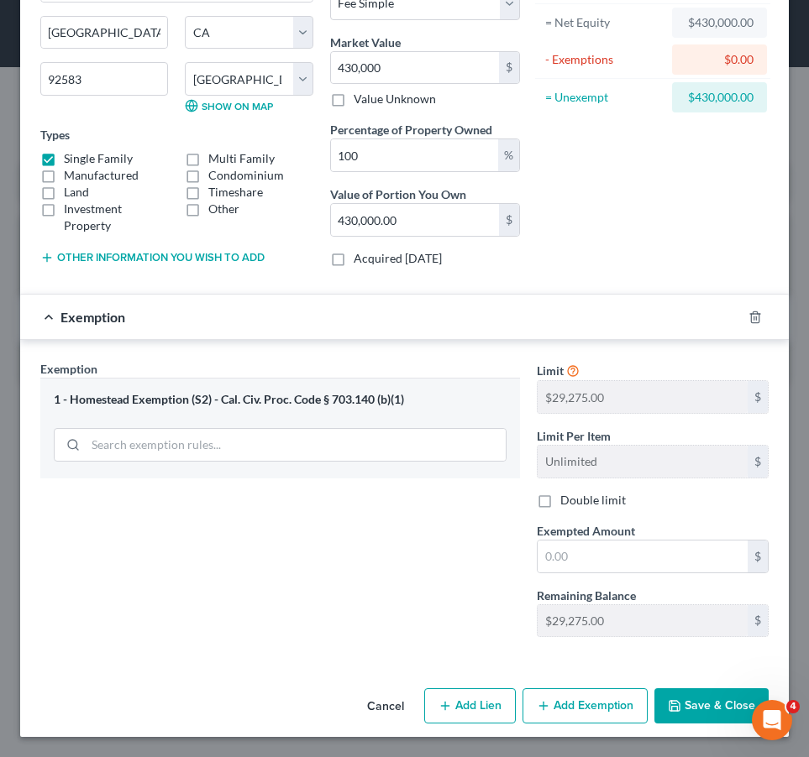
click at [698, 702] on button "Save & Close" at bounding box center [711, 705] width 114 height 35
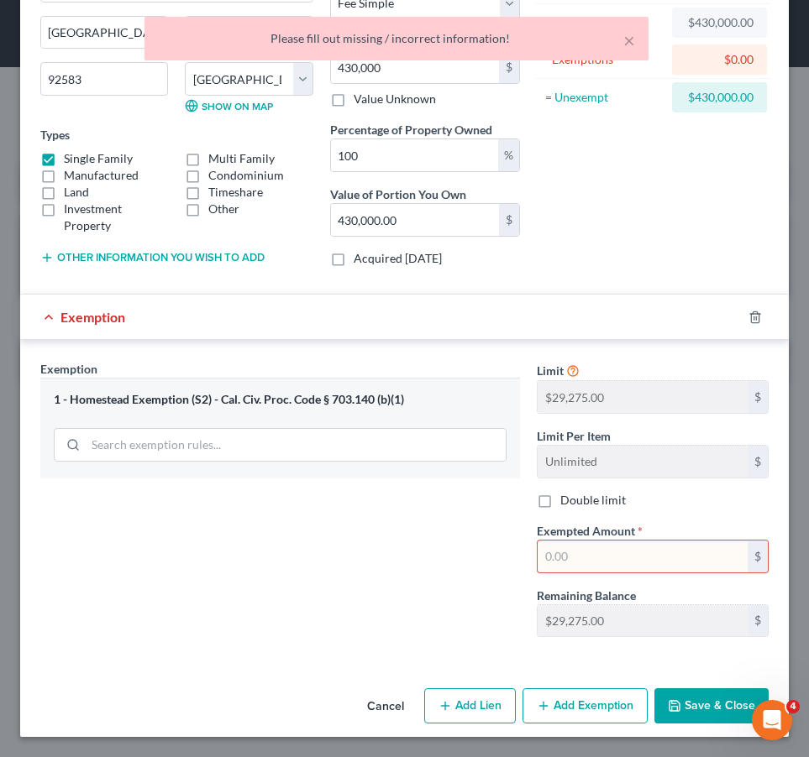
click at [622, 564] on input "text" at bounding box center [642, 557] width 210 height 32
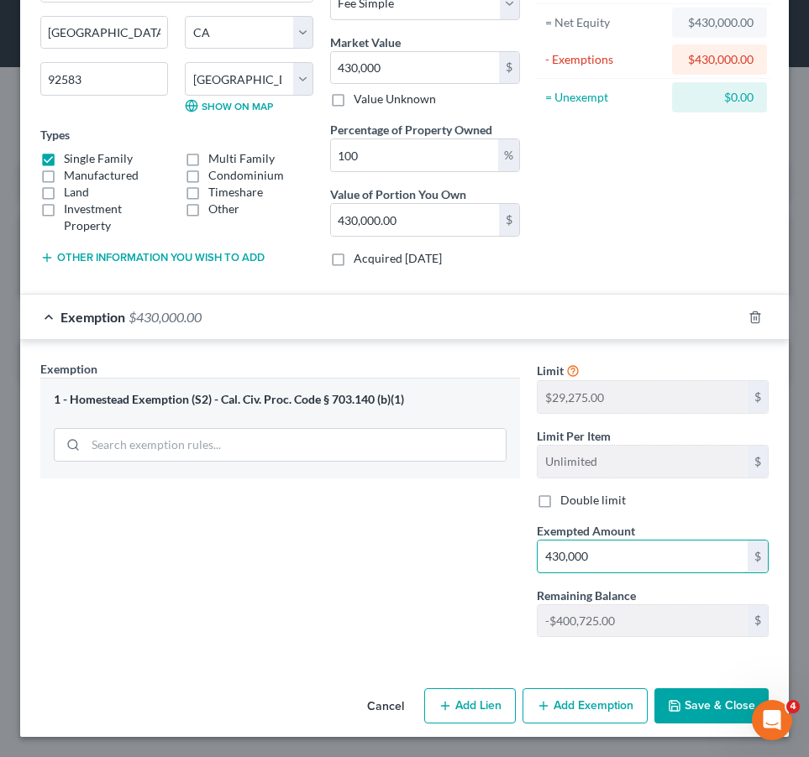
type input "430,000"
click at [690, 703] on button "Save & Close" at bounding box center [711, 705] width 114 height 35
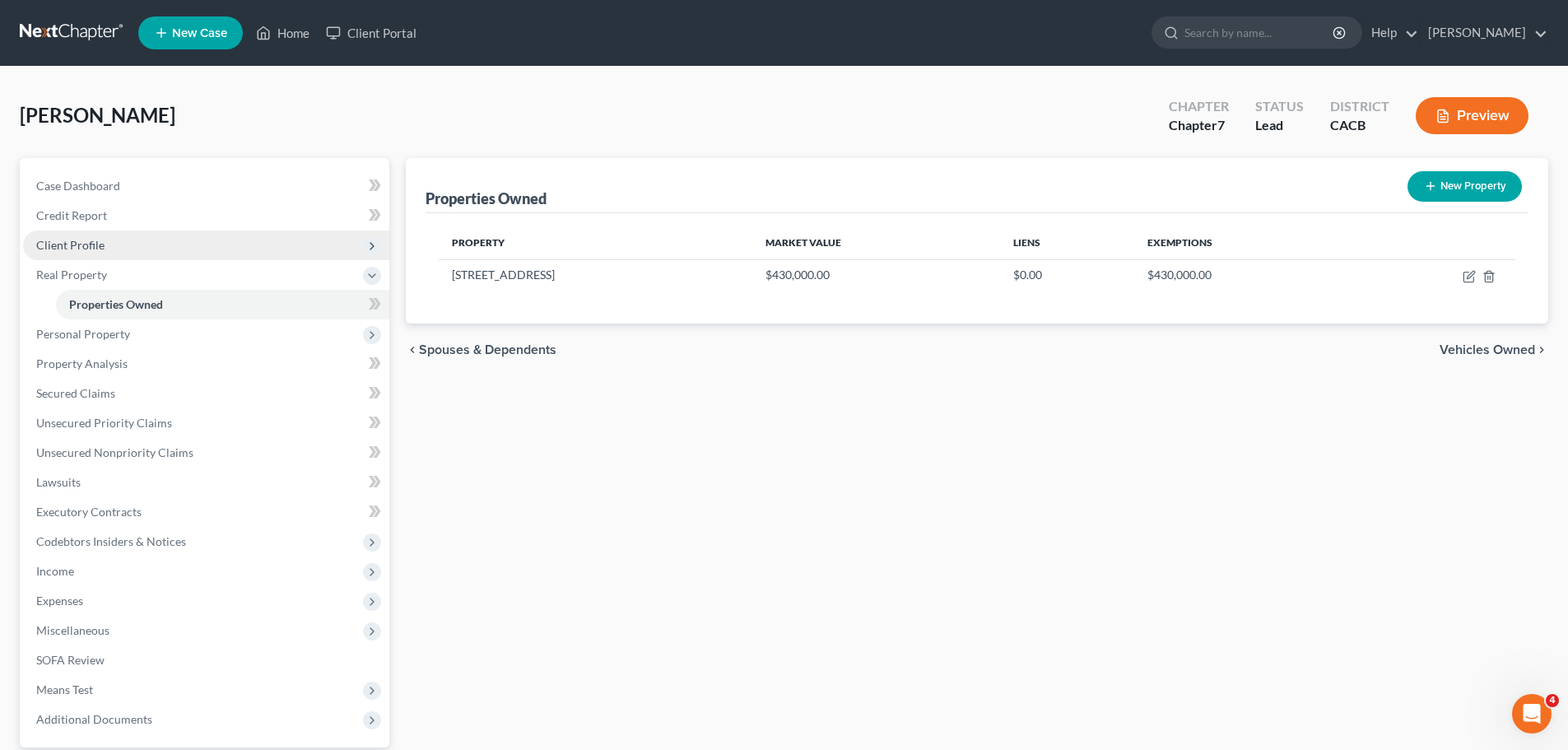
click at [64, 244] on span "Client Profile" at bounding box center [71, 245] width 69 height 14
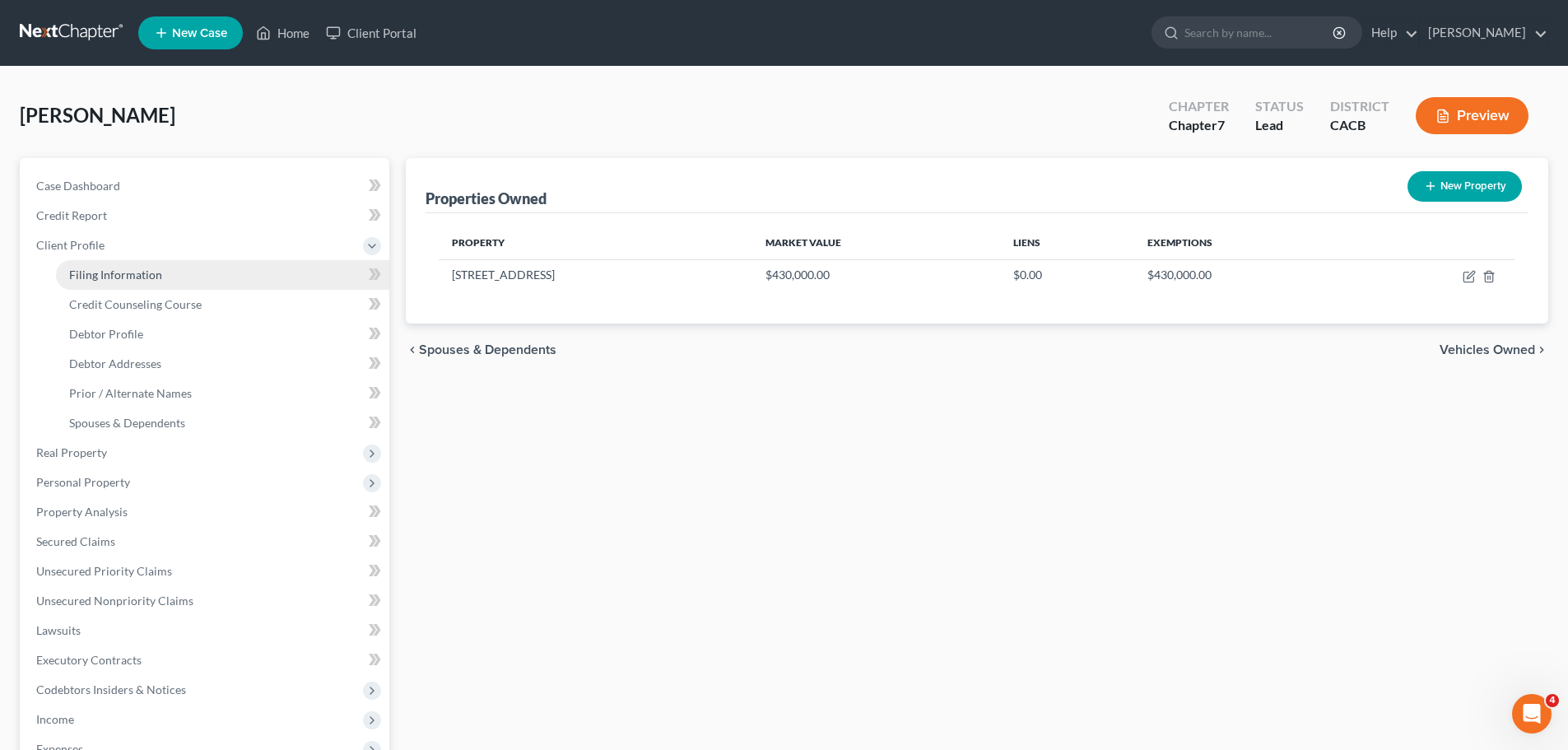
click at [118, 275] on span "Filing Information" at bounding box center [116, 275] width 93 height 14
select select "1"
select select "0"
select select "7"
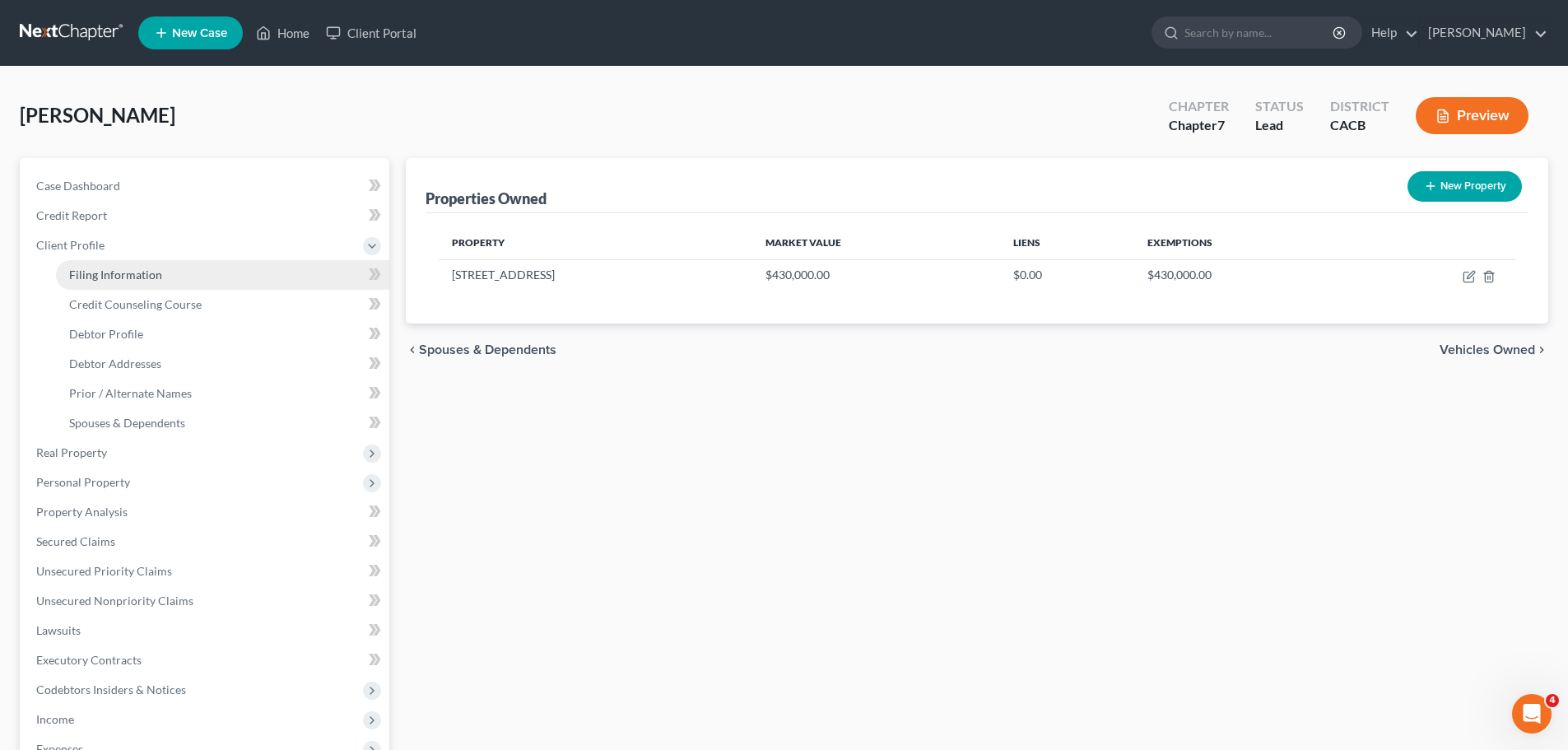
select select "0"
select select "4"
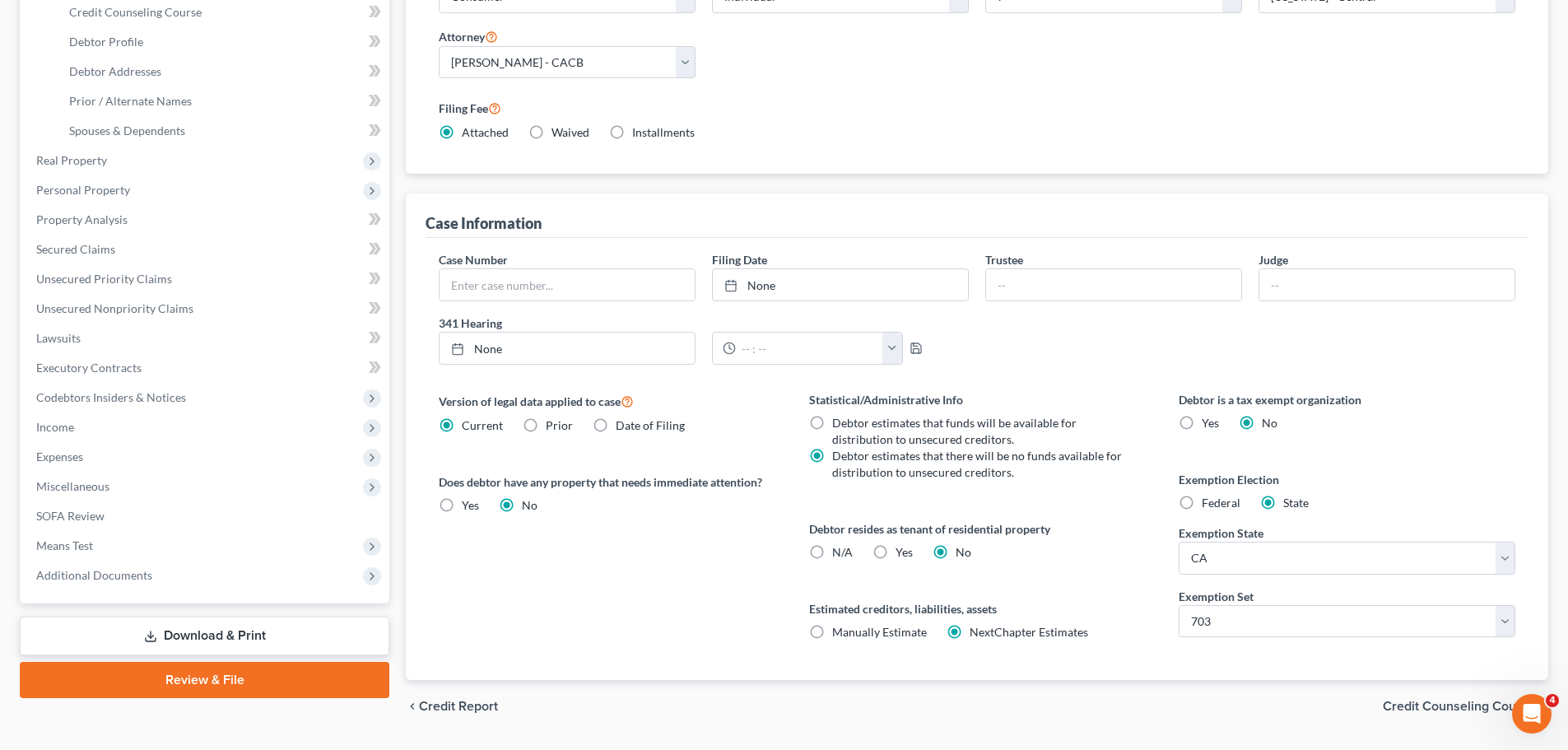
scroll to position [337, 0]
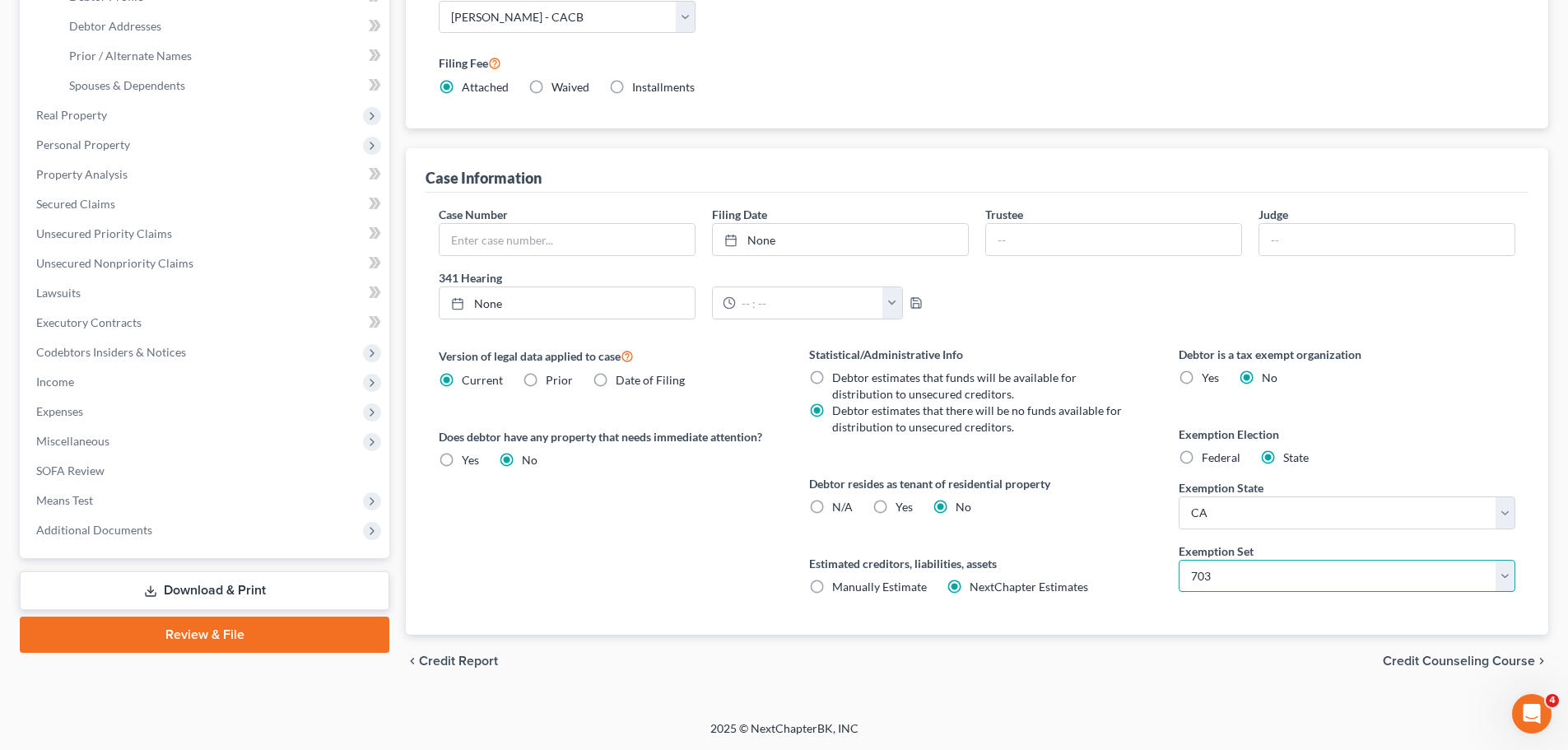
click at [1265, 575] on select "Select 703 704" at bounding box center [1346, 576] width 336 height 33
select select "1"
click at [1179, 560] on select "Select 703 704" at bounding box center [1346, 576] width 336 height 33
click at [1467, 658] on span "Credit Counseling Course" at bounding box center [1459, 660] width 152 height 13
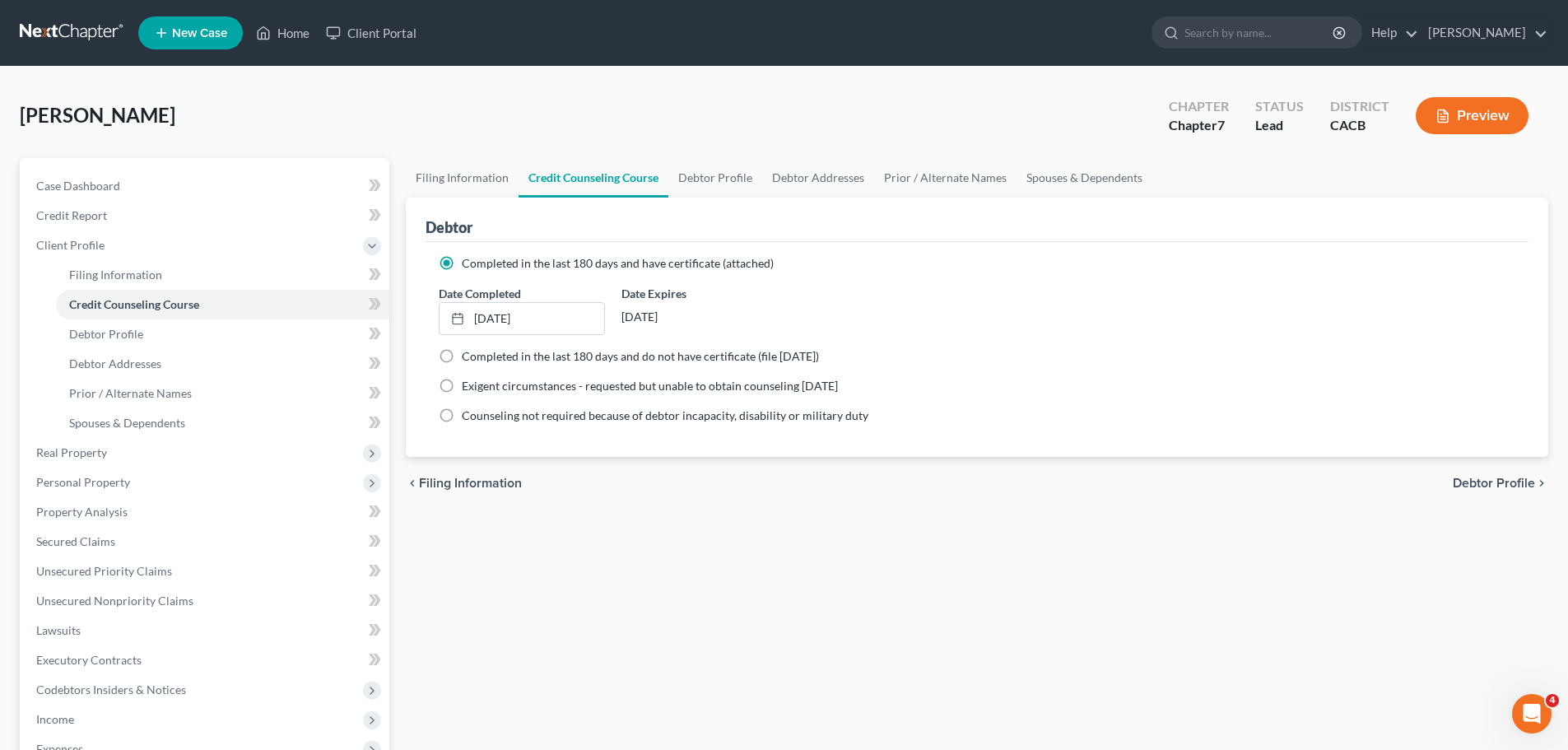
click at [1466, 482] on span "Debtor Profile" at bounding box center [1494, 482] width 82 height 13
select select "1"
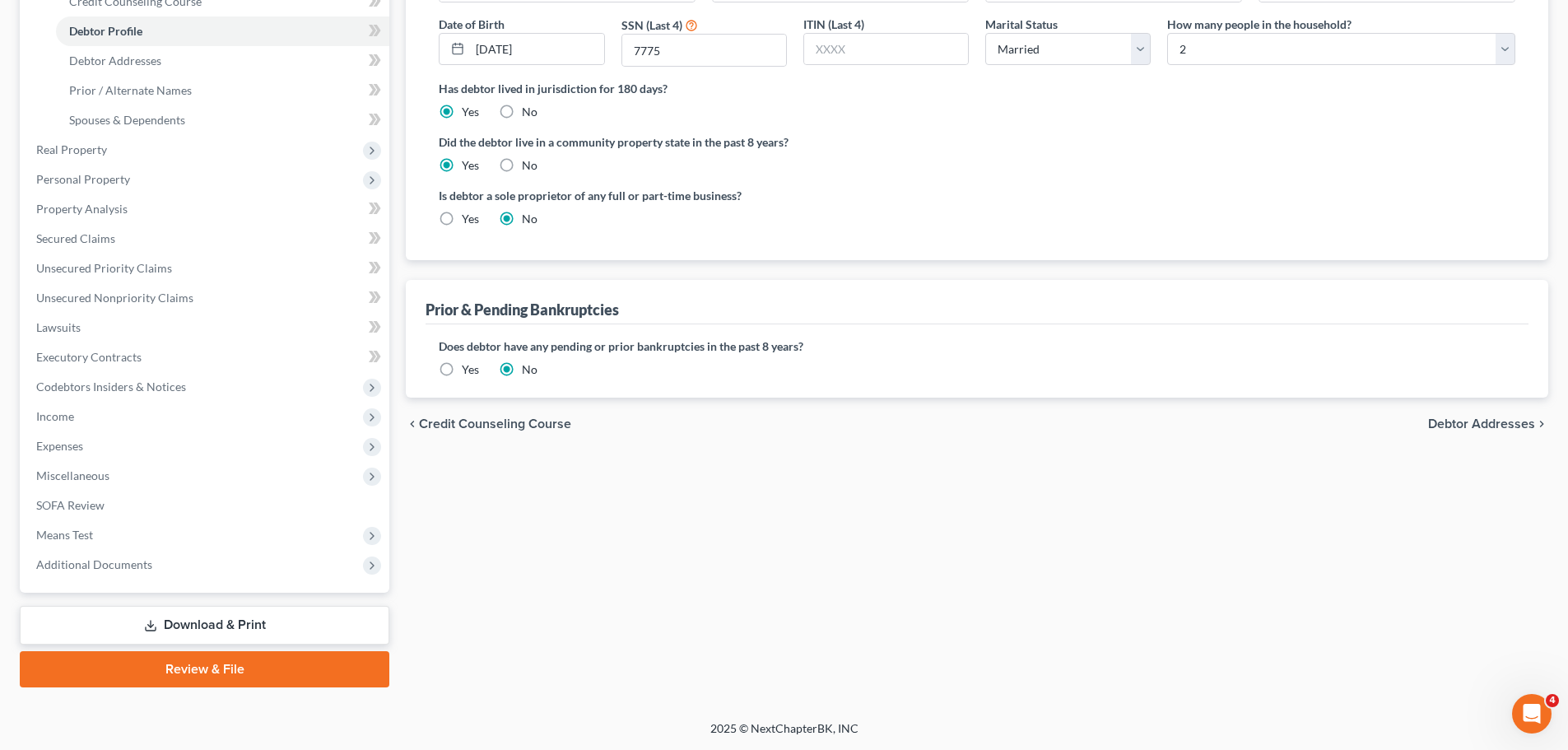
click at [1465, 419] on span "Debtor Addresses" at bounding box center [1482, 424] width 107 height 13
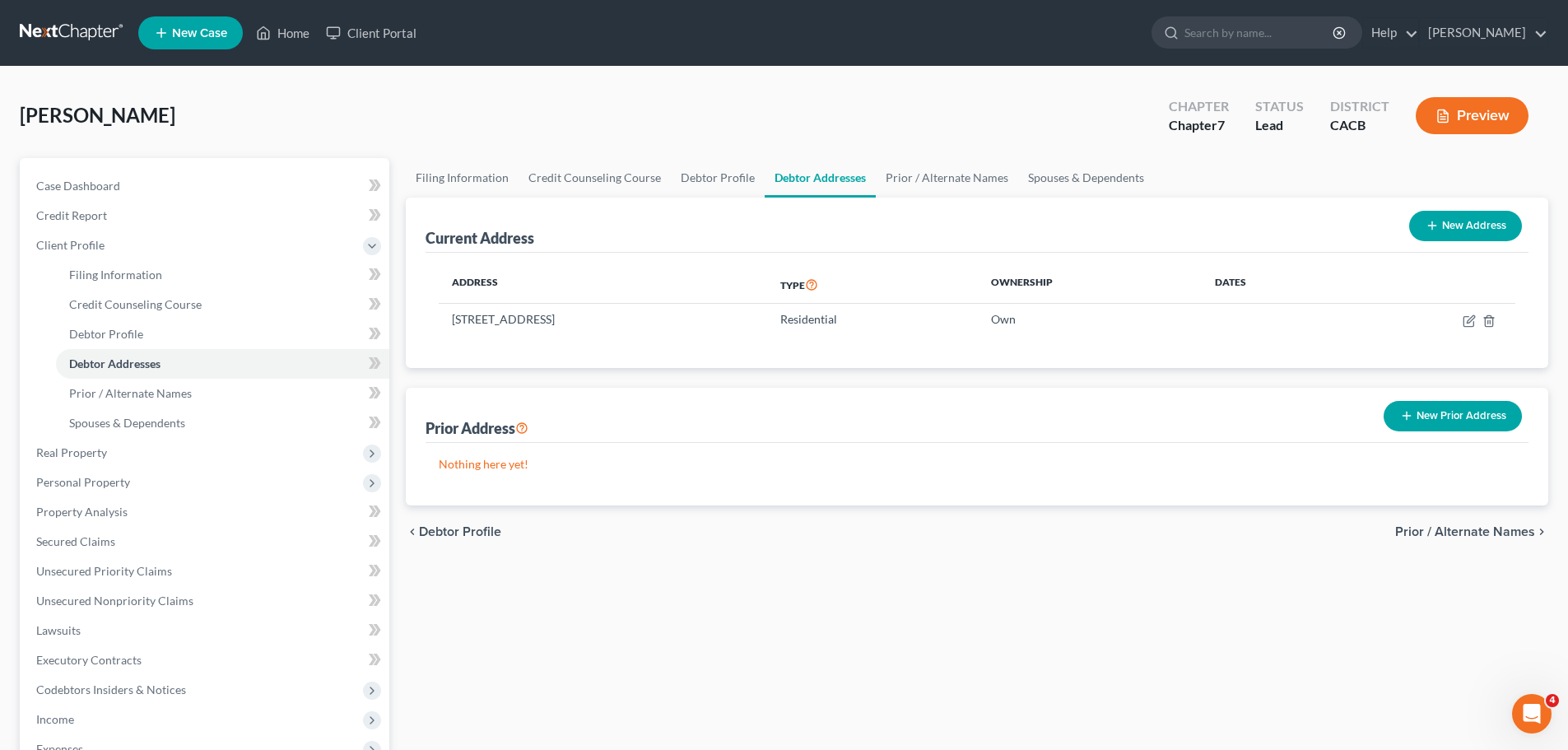
click at [1442, 525] on span "Prior / Alternate Names" at bounding box center [1465, 531] width 140 height 13
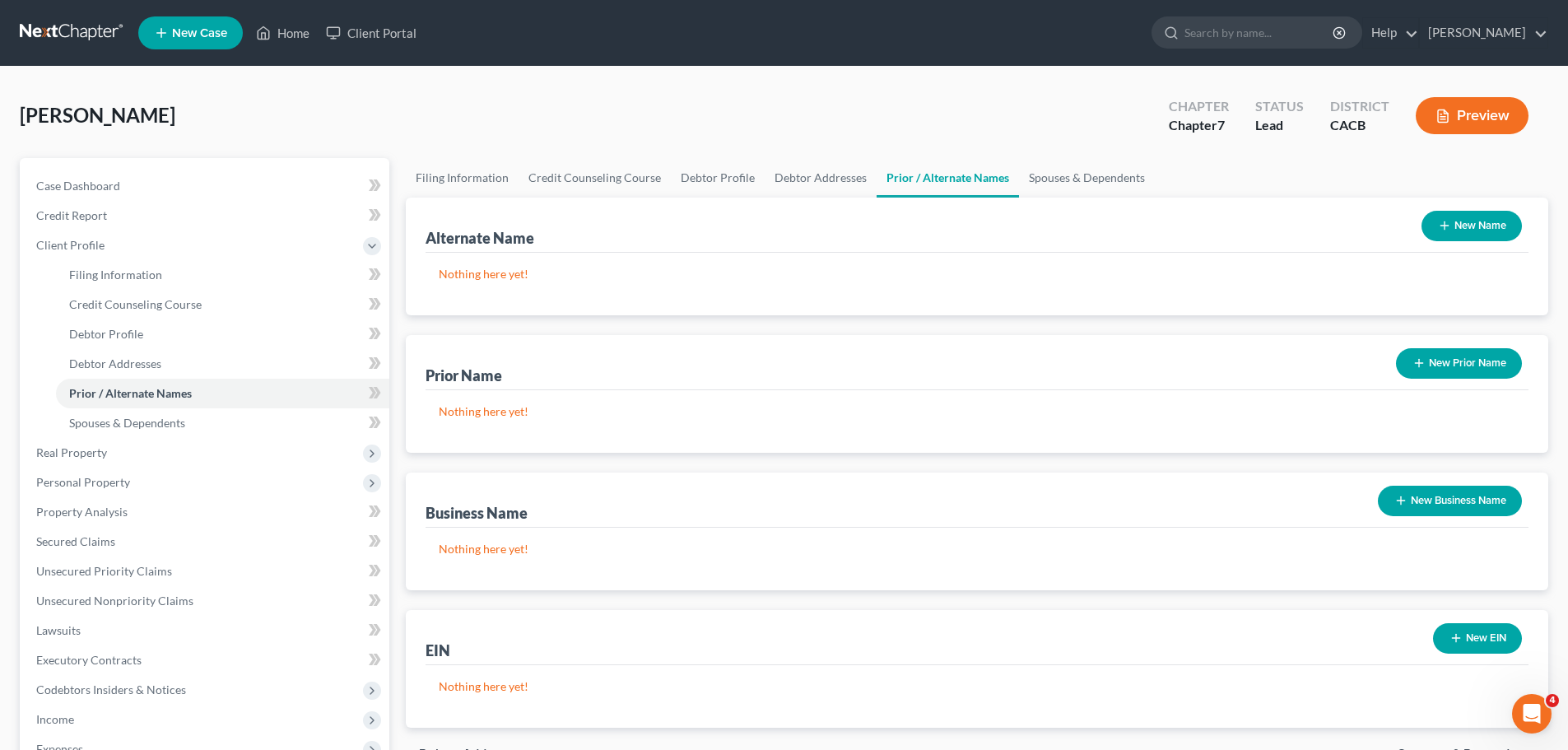
scroll to position [303, 0]
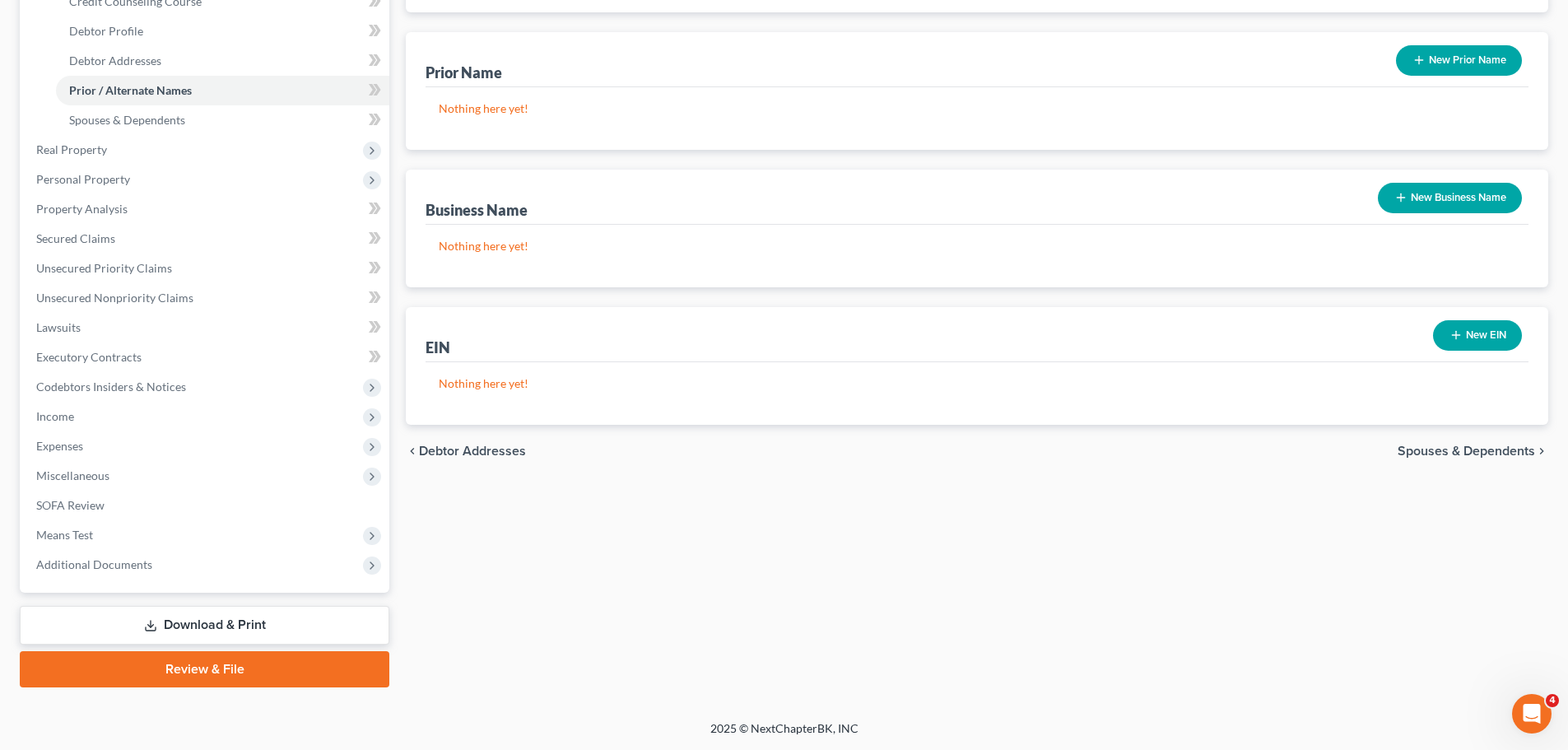
click at [1434, 453] on span "Spouses & Dependents" at bounding box center [1467, 450] width 137 height 13
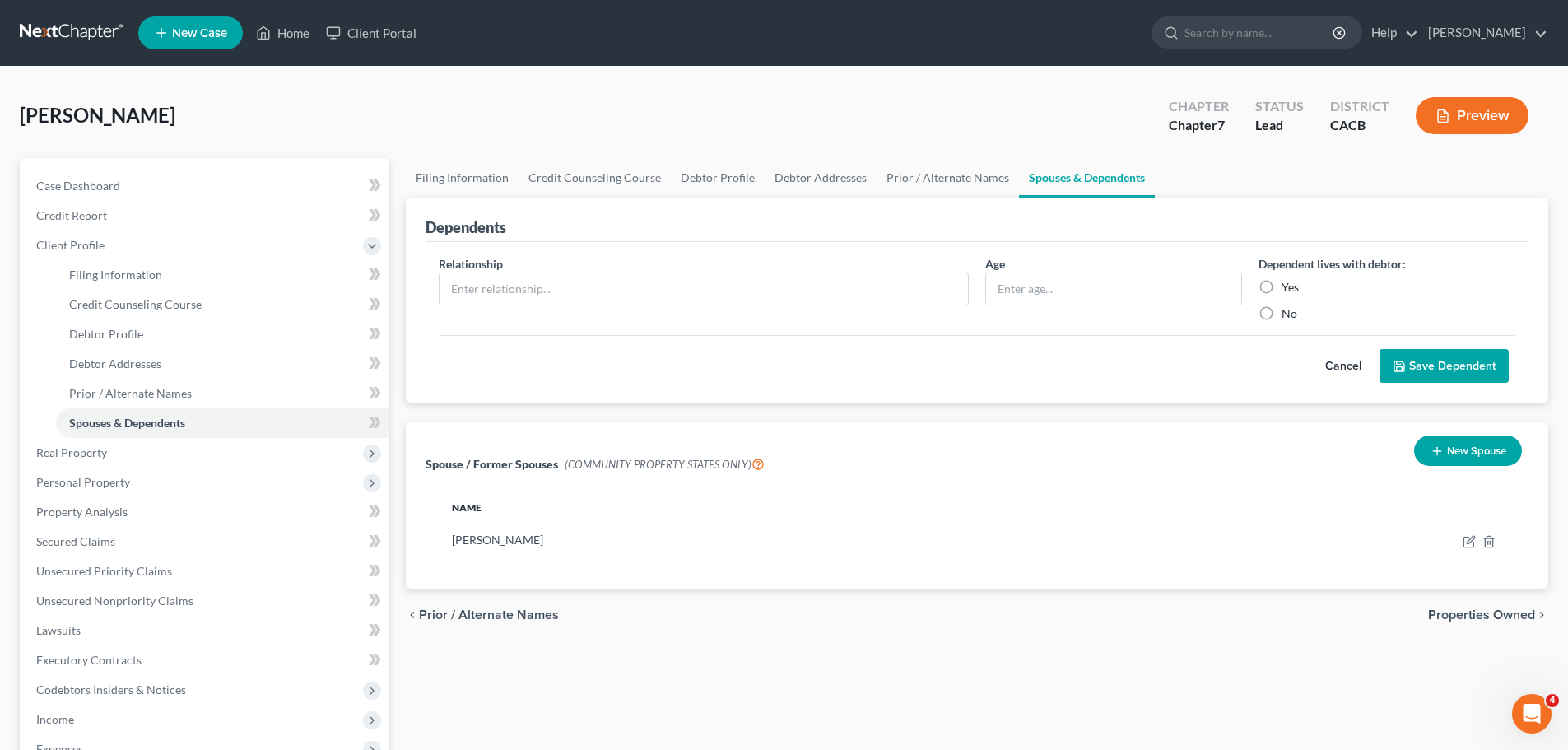
click at [1471, 611] on span "Properties Owned" at bounding box center [1482, 614] width 107 height 13
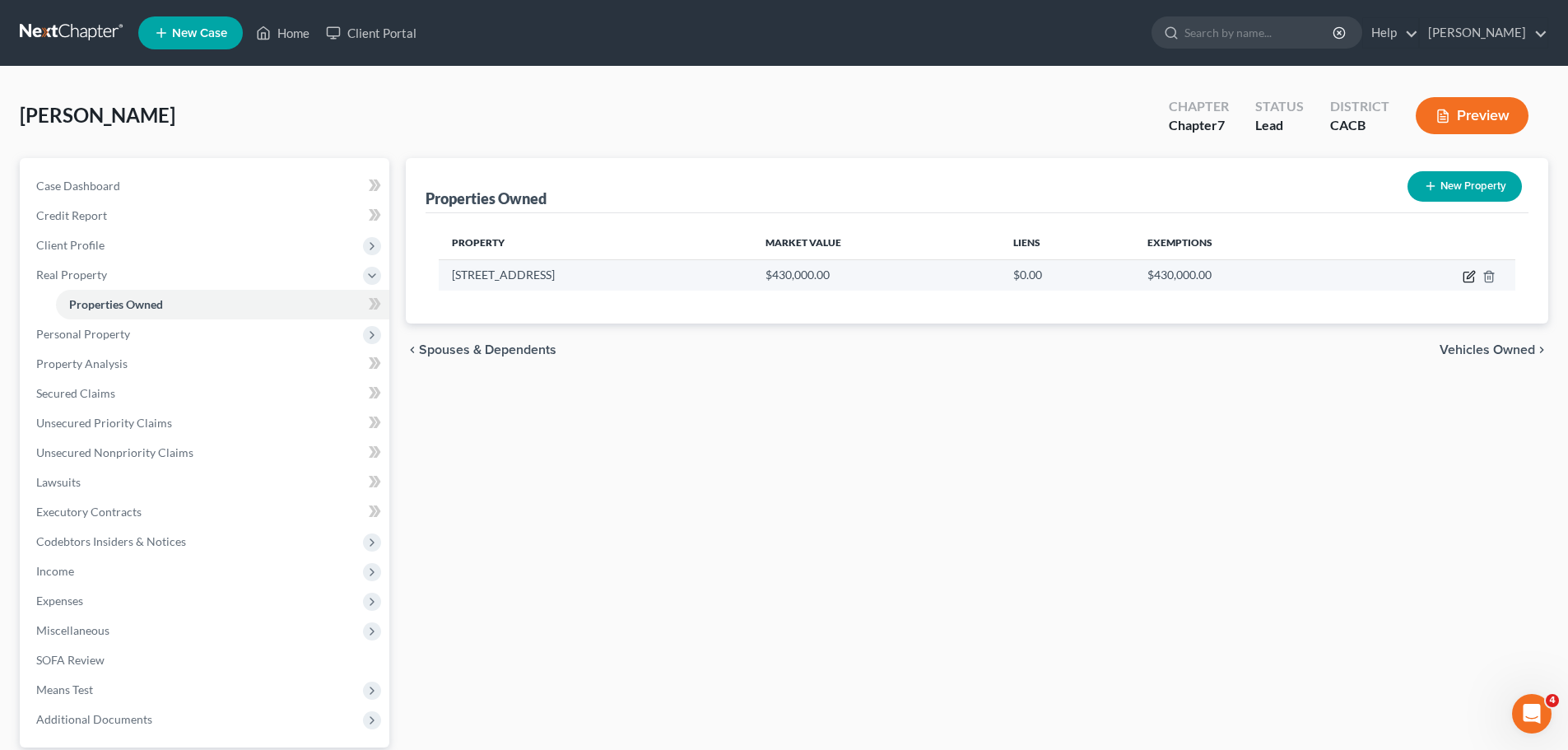
click at [1466, 273] on icon "button" at bounding box center [1469, 277] width 10 height 10
select select "4"
select select "32"
select select "4"
select select "0"
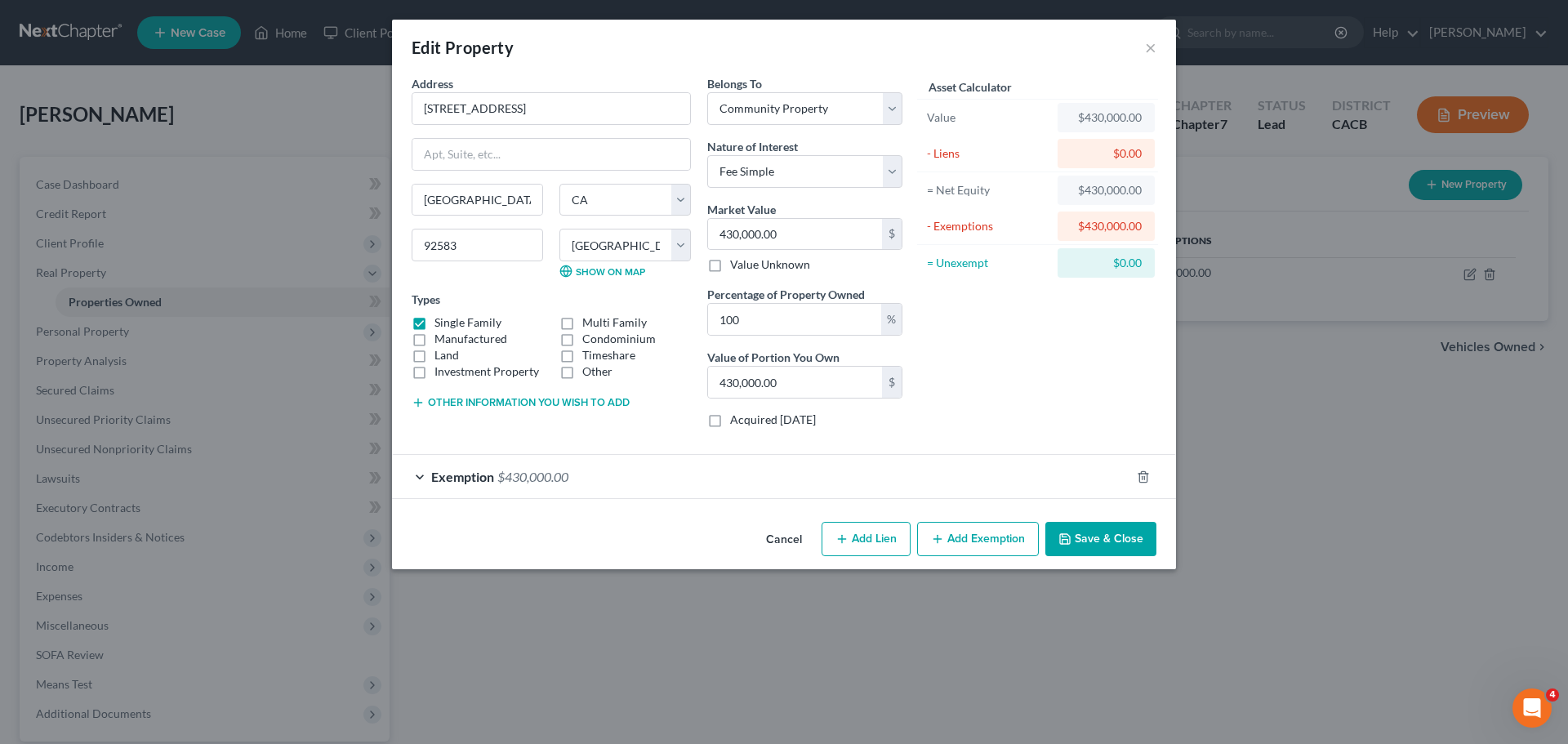
click at [955, 527] on button "Add Exemption" at bounding box center [978, 538] width 122 height 34
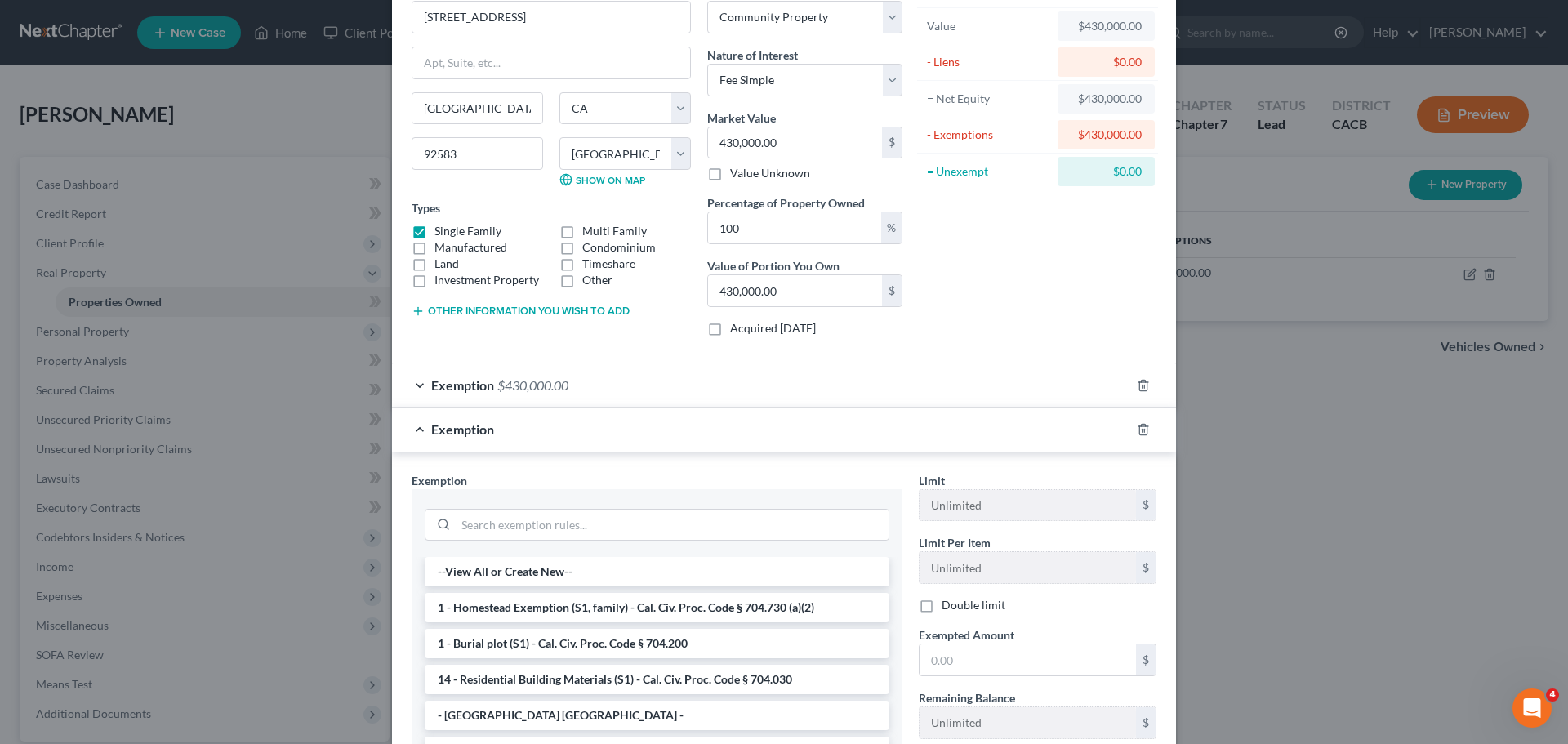
scroll to position [245, 0]
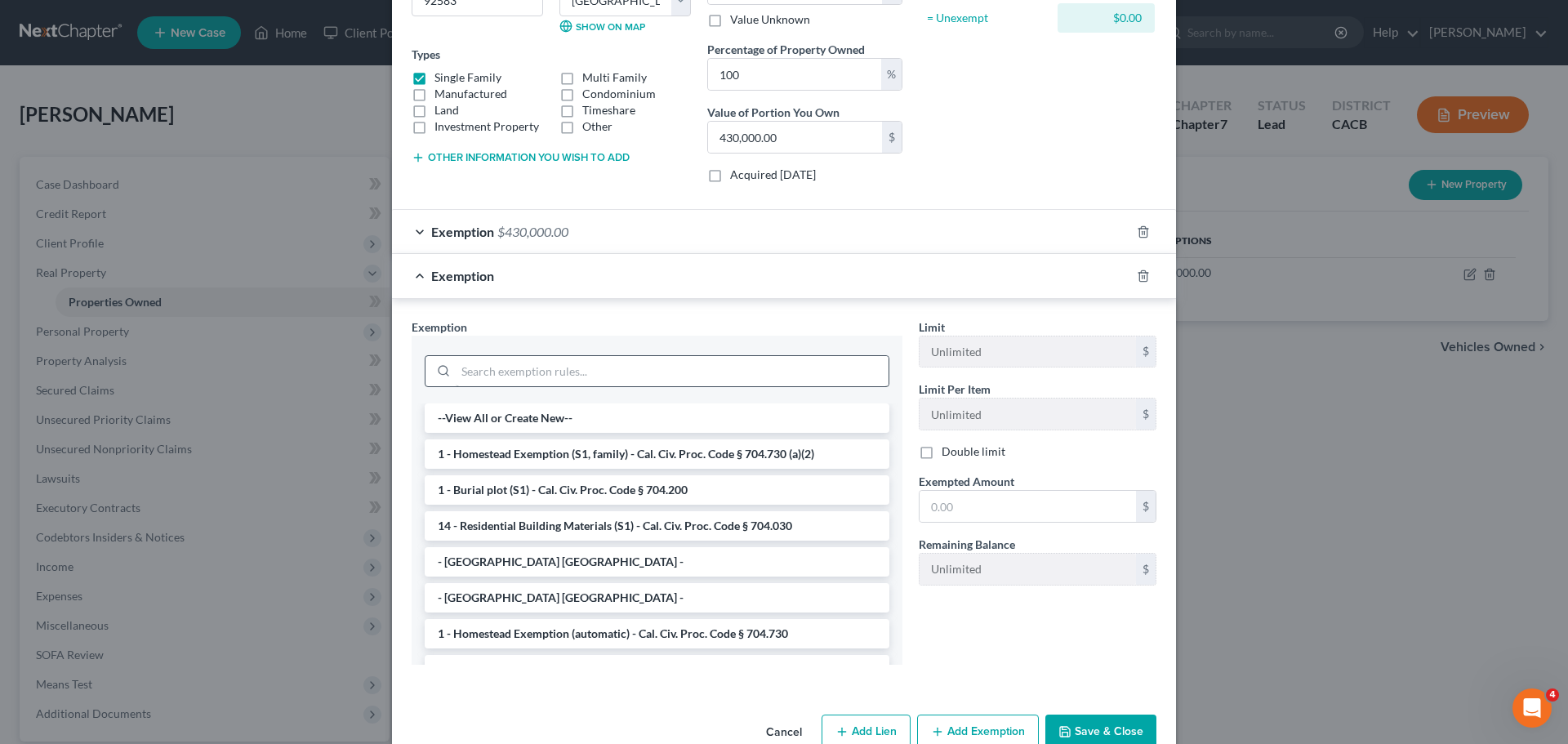
click at [608, 455] on li "1 - Homestead Exemption (S1, family) - Cal. Civ. Proc. Code § 704.730 (a)(2)" at bounding box center [658, 454] width 465 height 29
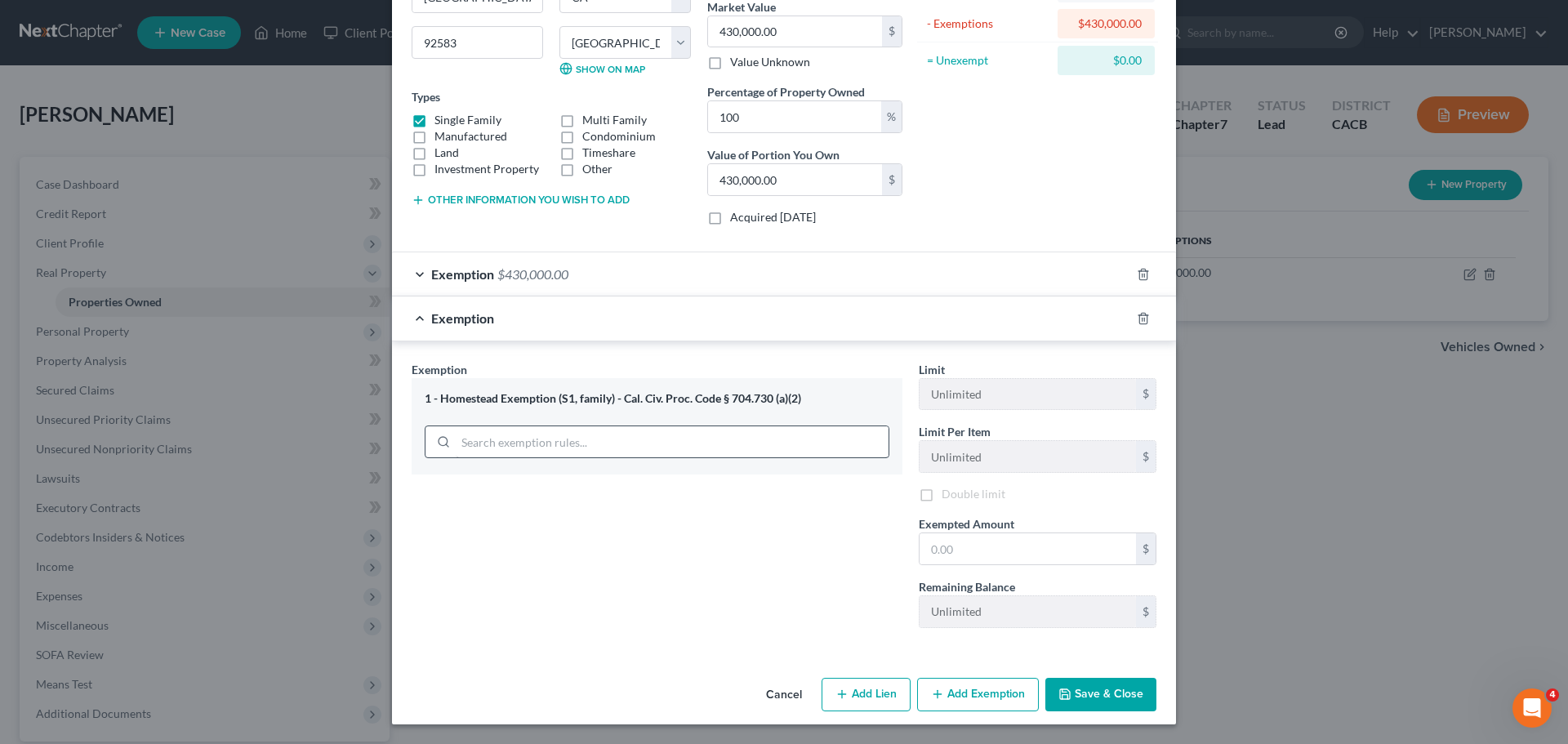
scroll to position [205, 0]
click at [974, 541] on input "text" at bounding box center [1027, 549] width 216 height 31
type input "430,000"
click at [837, 549] on div "Exemption Set must be selected for CA. Exemption * 1 - Homestead Exemption (S1,…" at bounding box center [657, 500] width 507 height 282
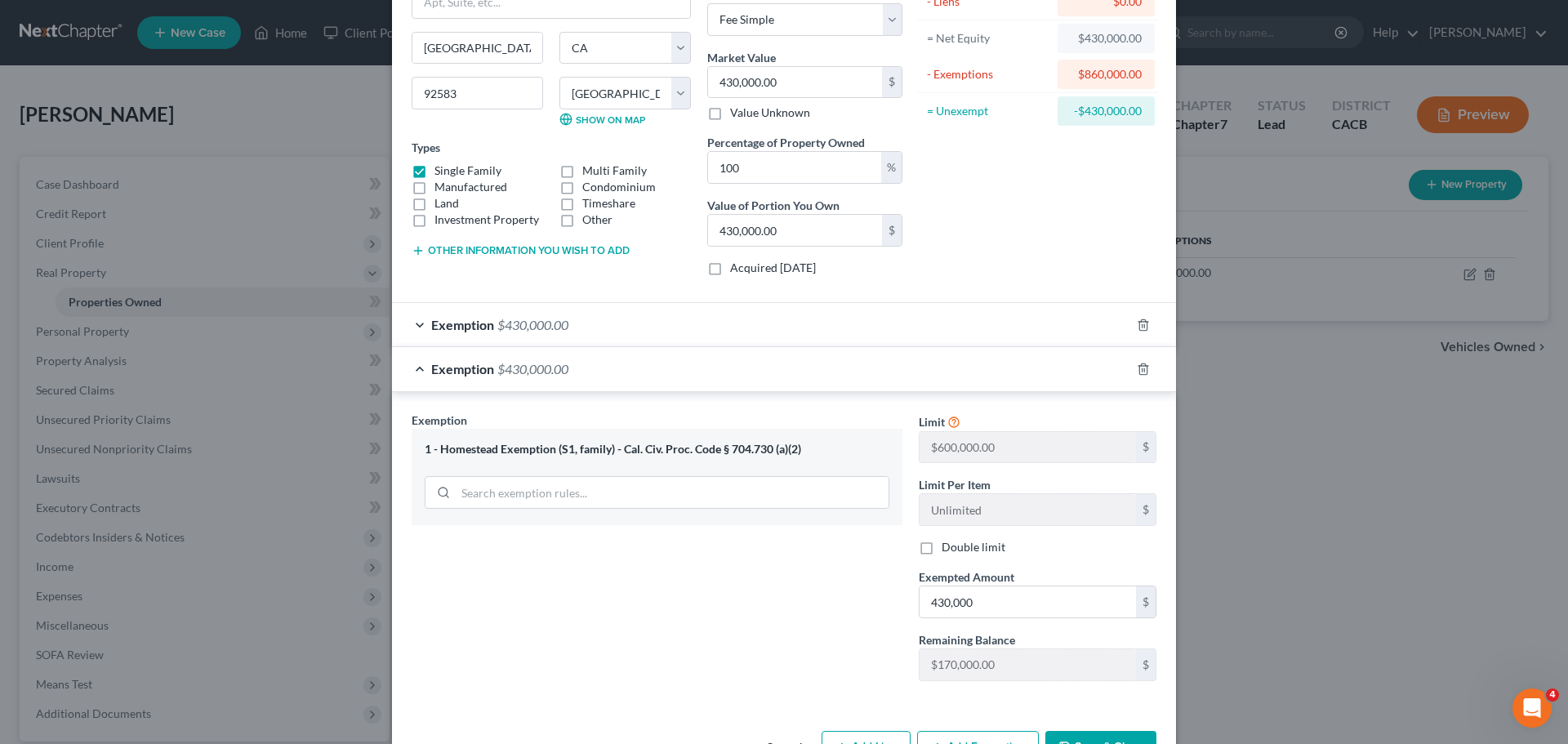
scroll to position [124, 0]
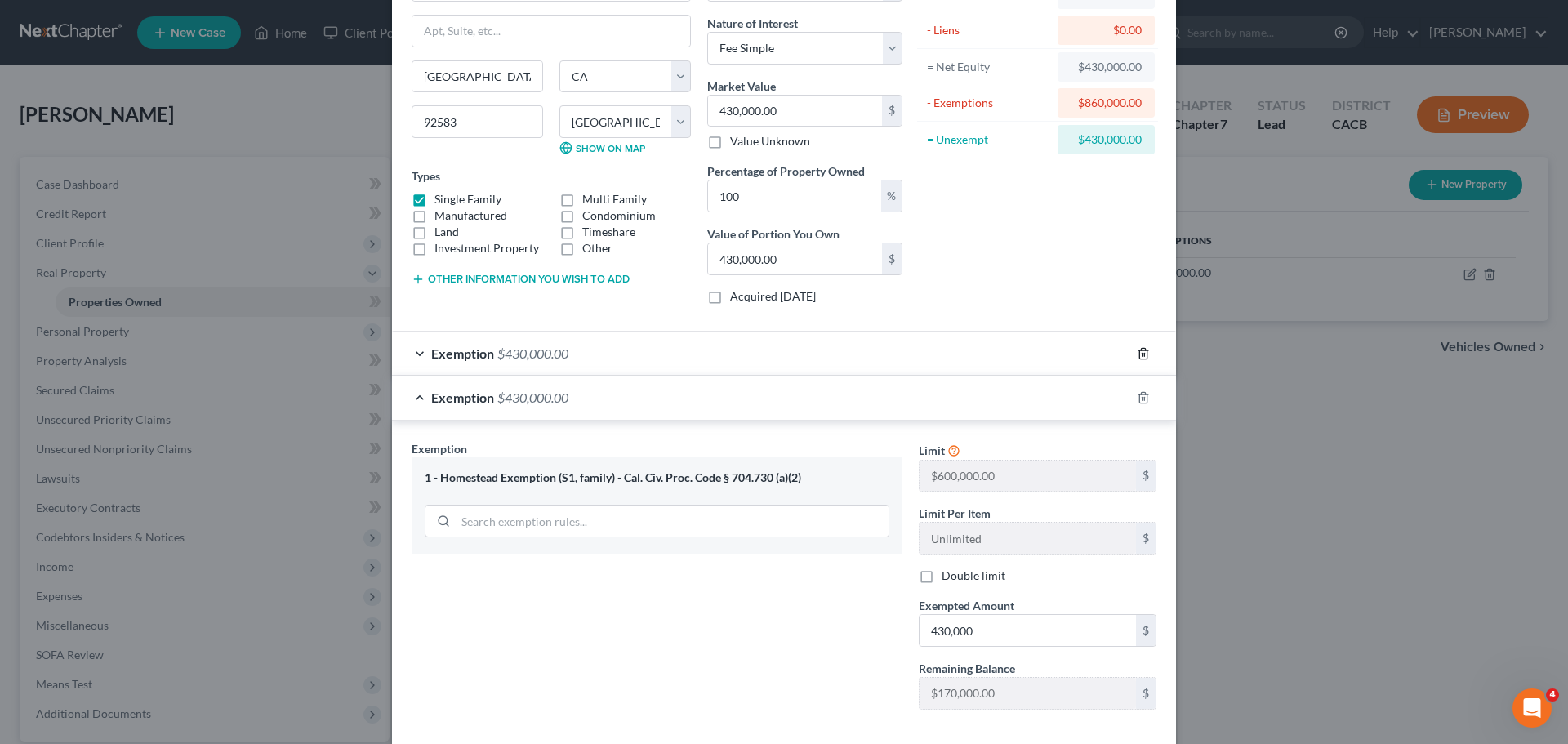
click at [1140, 347] on icon "button" at bounding box center [1143, 353] width 13 height 13
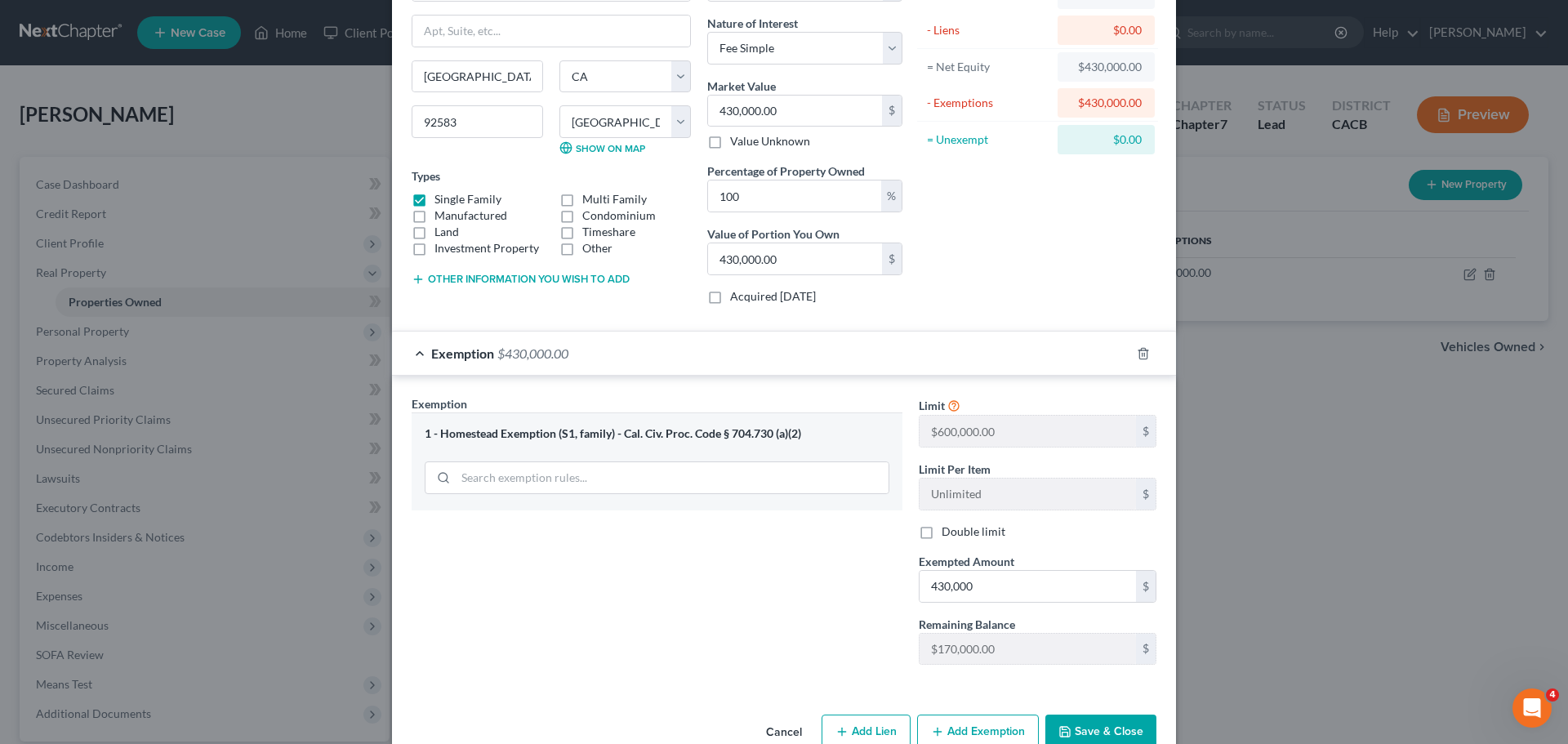
scroll to position [160, 0]
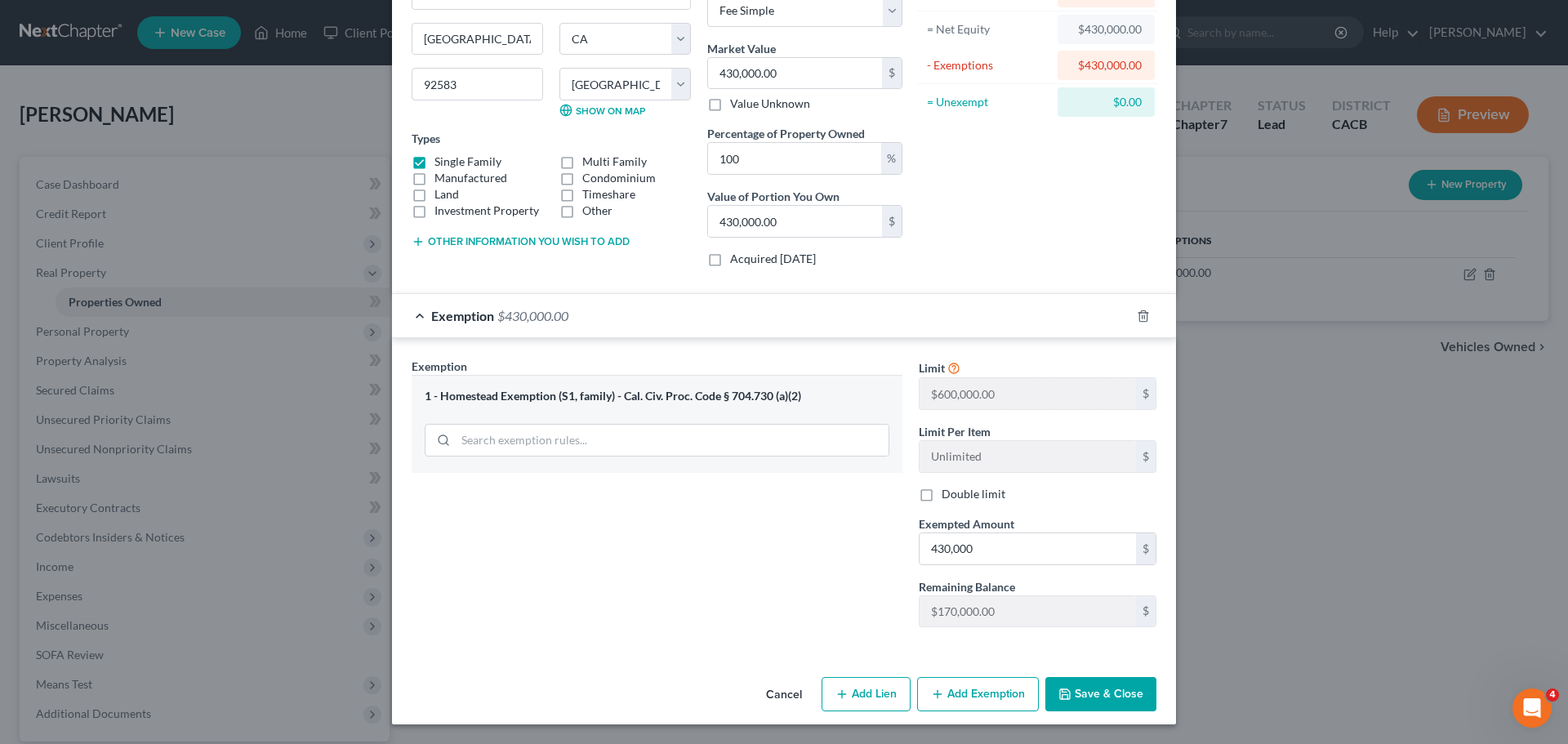
click at [1082, 691] on button "Save & Close" at bounding box center [1101, 693] width 111 height 34
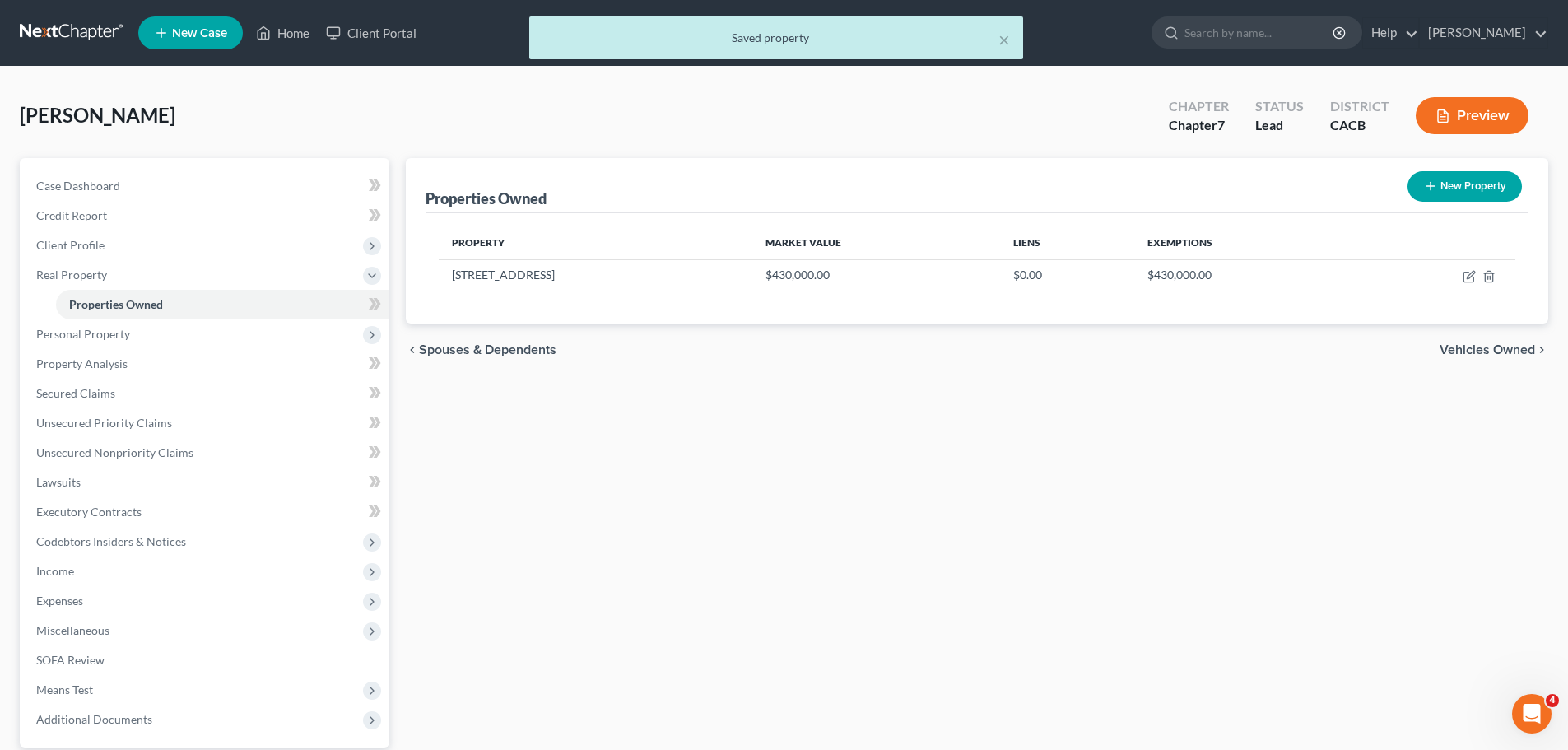
click at [1493, 346] on span "Vehicles Owned" at bounding box center [1487, 349] width 95 height 13
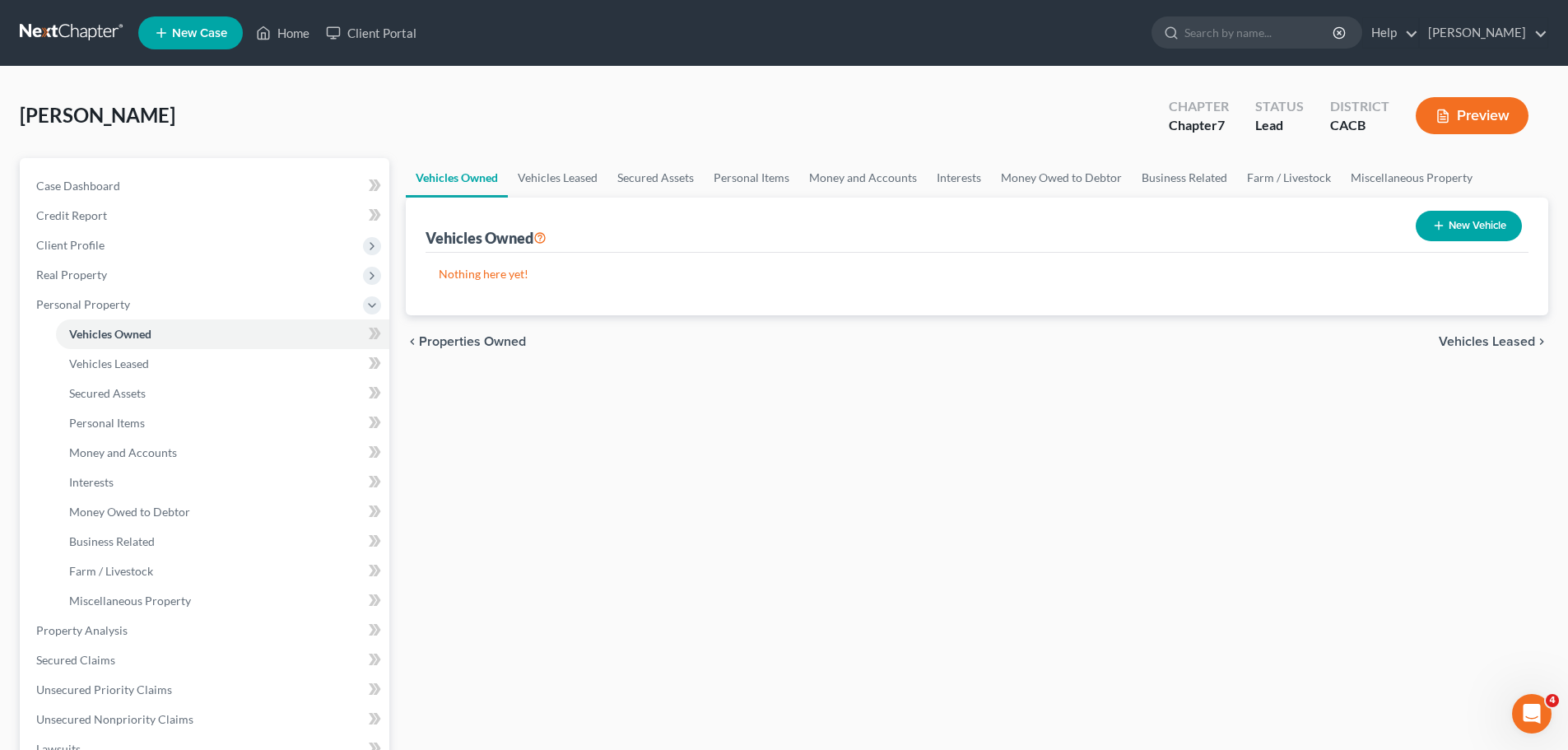
click at [923, 502] on div "Vehicles Owned Vehicles Leased Secured Assets Personal Items Money and Accounts…" at bounding box center [978, 633] width 1159 height 951
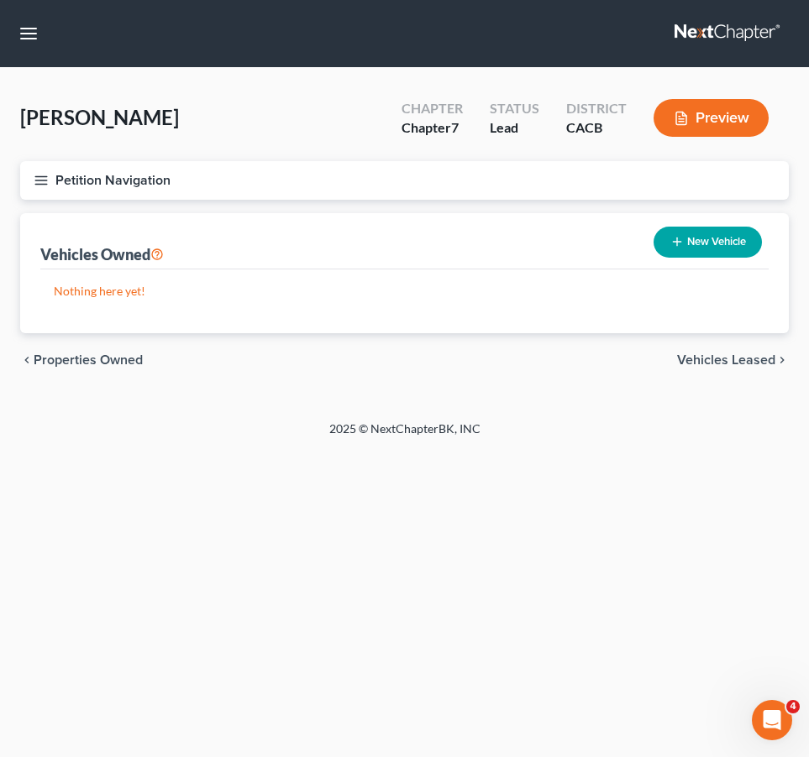
click at [673, 243] on icon "button" at bounding box center [676, 241] width 13 height 13
select select "0"
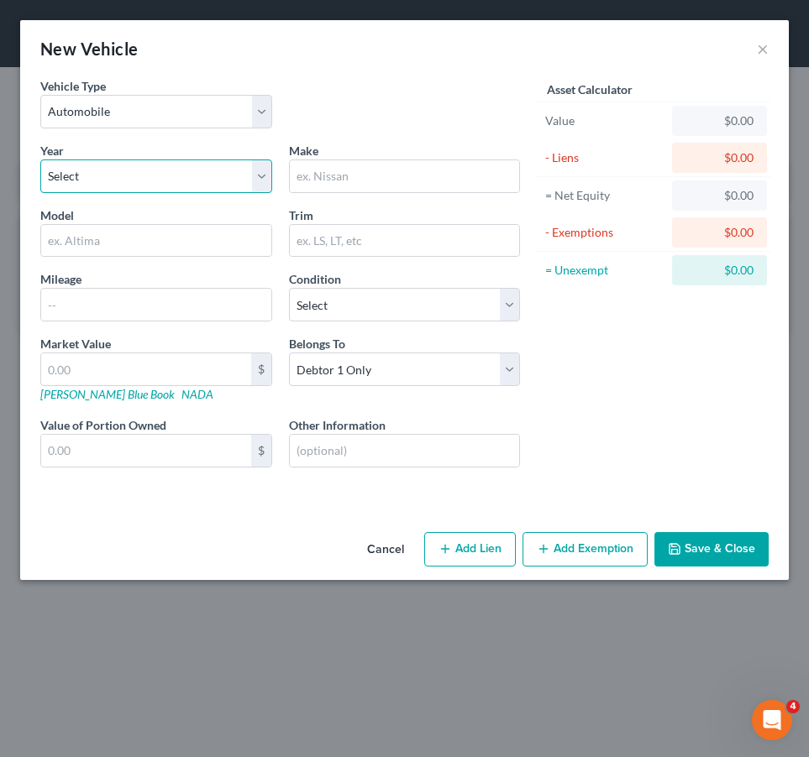
click at [89, 172] on select "Select 2026 2025 2024 2023 2022 2021 2020 2019 2018 2017 2016 2015 2014 2013 20…" at bounding box center [156, 177] width 232 height 34
select select "8"
click at [40, 160] on select "Select 2026 2025 2024 2023 2022 2021 2020 2019 2018 2017 2016 2015 2014 2013 20…" at bounding box center [156, 177] width 232 height 34
click at [97, 239] on input "text" at bounding box center [156, 241] width 230 height 32
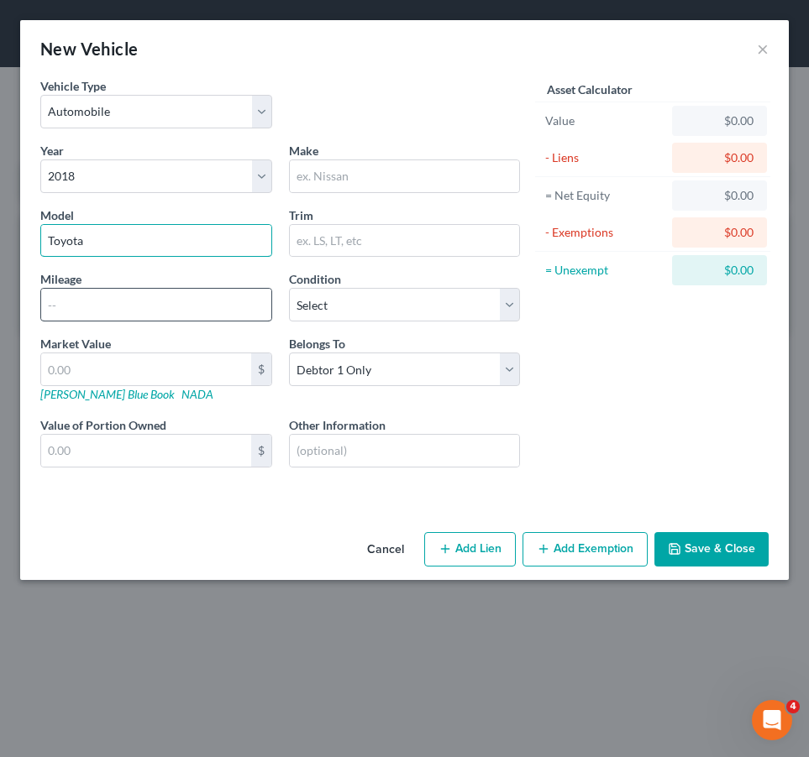
type input "Toyota"
click at [85, 303] on input "text" at bounding box center [156, 305] width 230 height 32
type input "72000"
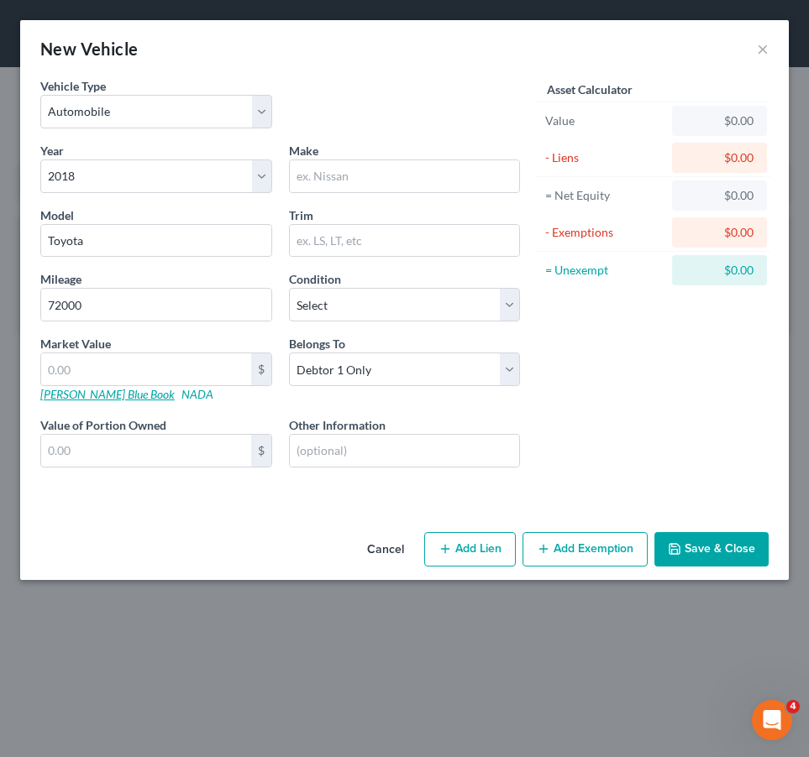
click at [98, 394] on link "[PERSON_NAME] Blue Book" at bounding box center [107, 394] width 134 height 14
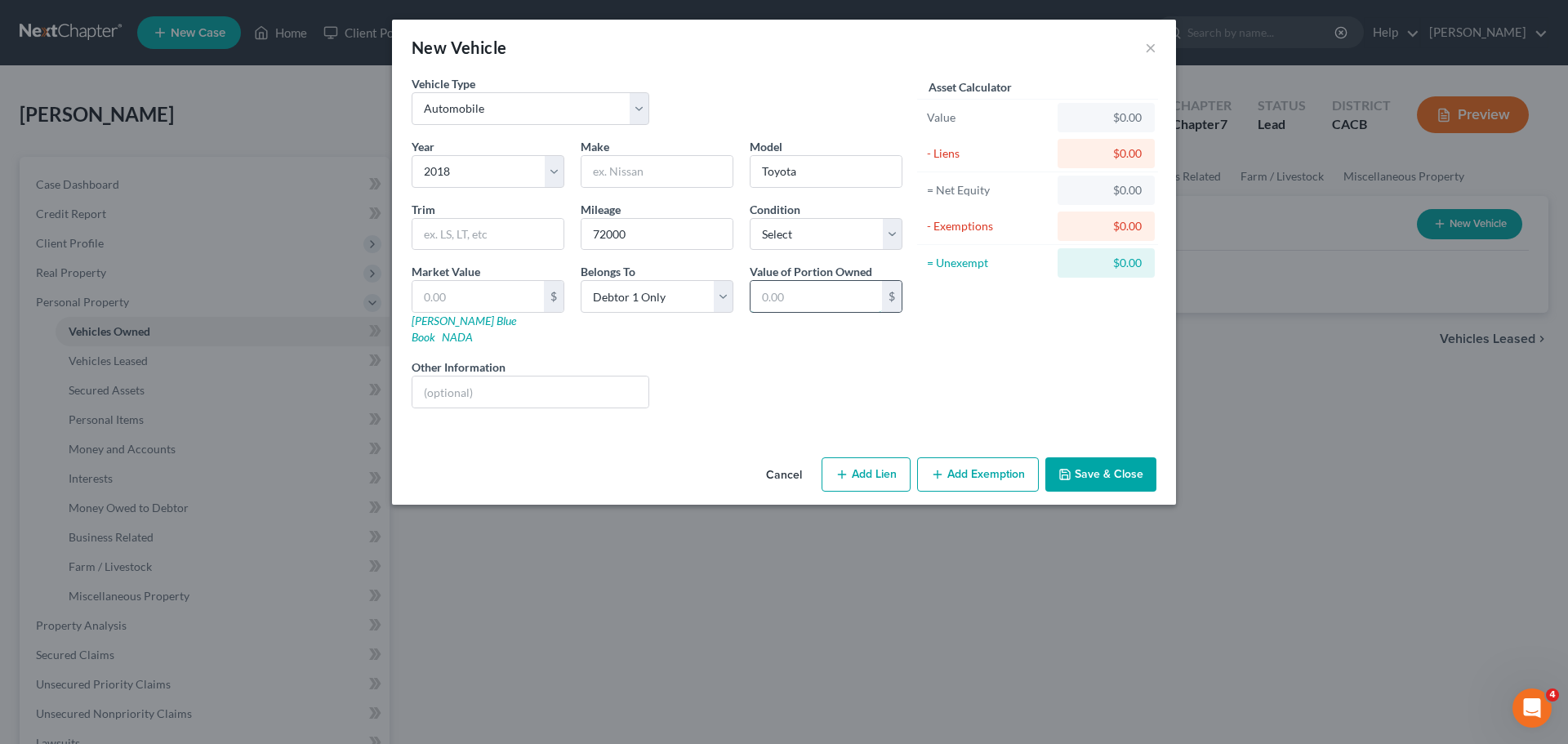
click at [782, 298] on input "text" at bounding box center [816, 297] width 131 height 31
click at [794, 232] on select "Select Excellent Very Good Good Fair Poor" at bounding box center [826, 234] width 153 height 33
select select "3"
click at [750, 218] on select "Select Excellent Very Good Good Fair Poor" at bounding box center [826, 234] width 153 height 33
click at [475, 300] on input "text" at bounding box center [478, 297] width 131 height 31
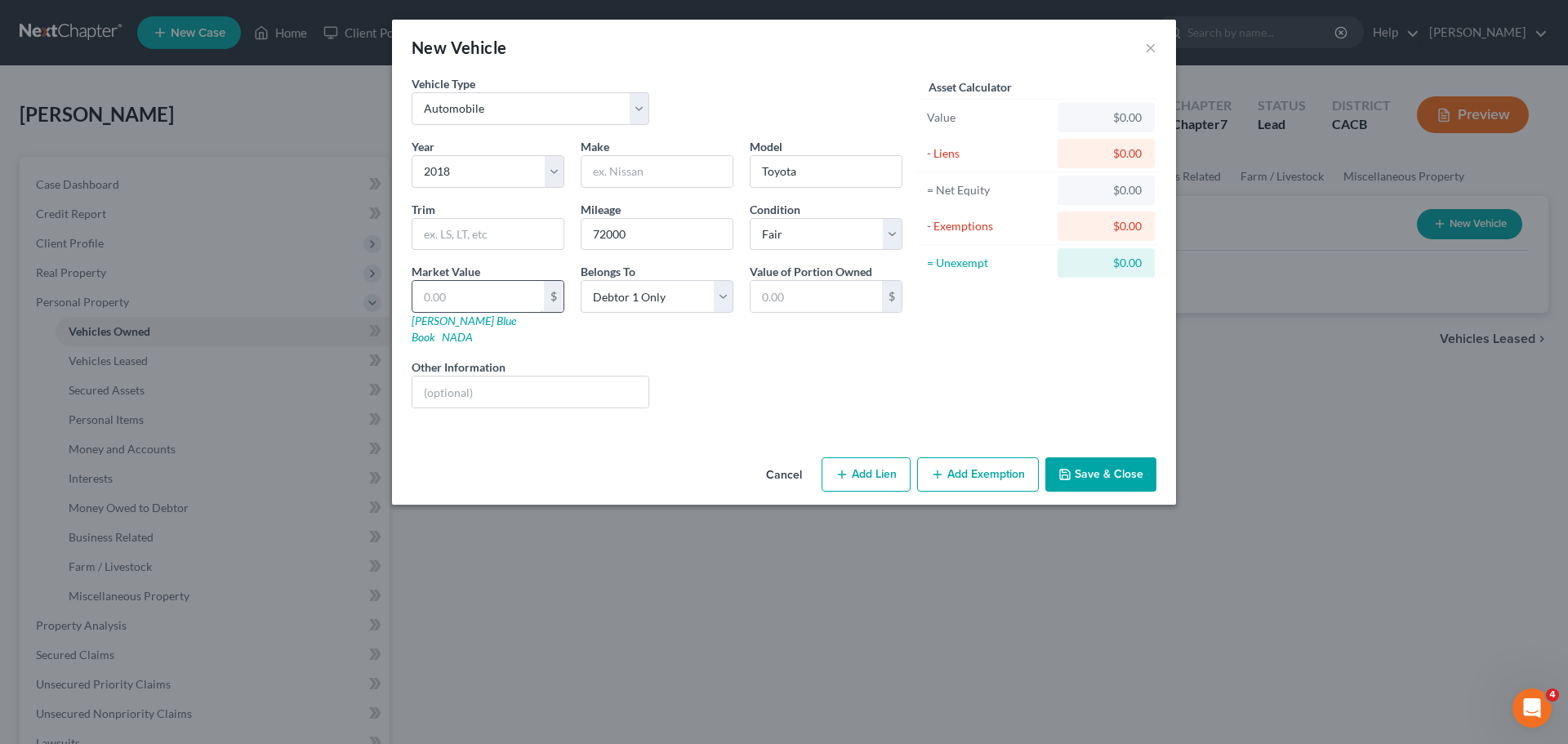
type input "1"
type input "1.00"
type input "14"
type input "14.00"
type input "140"
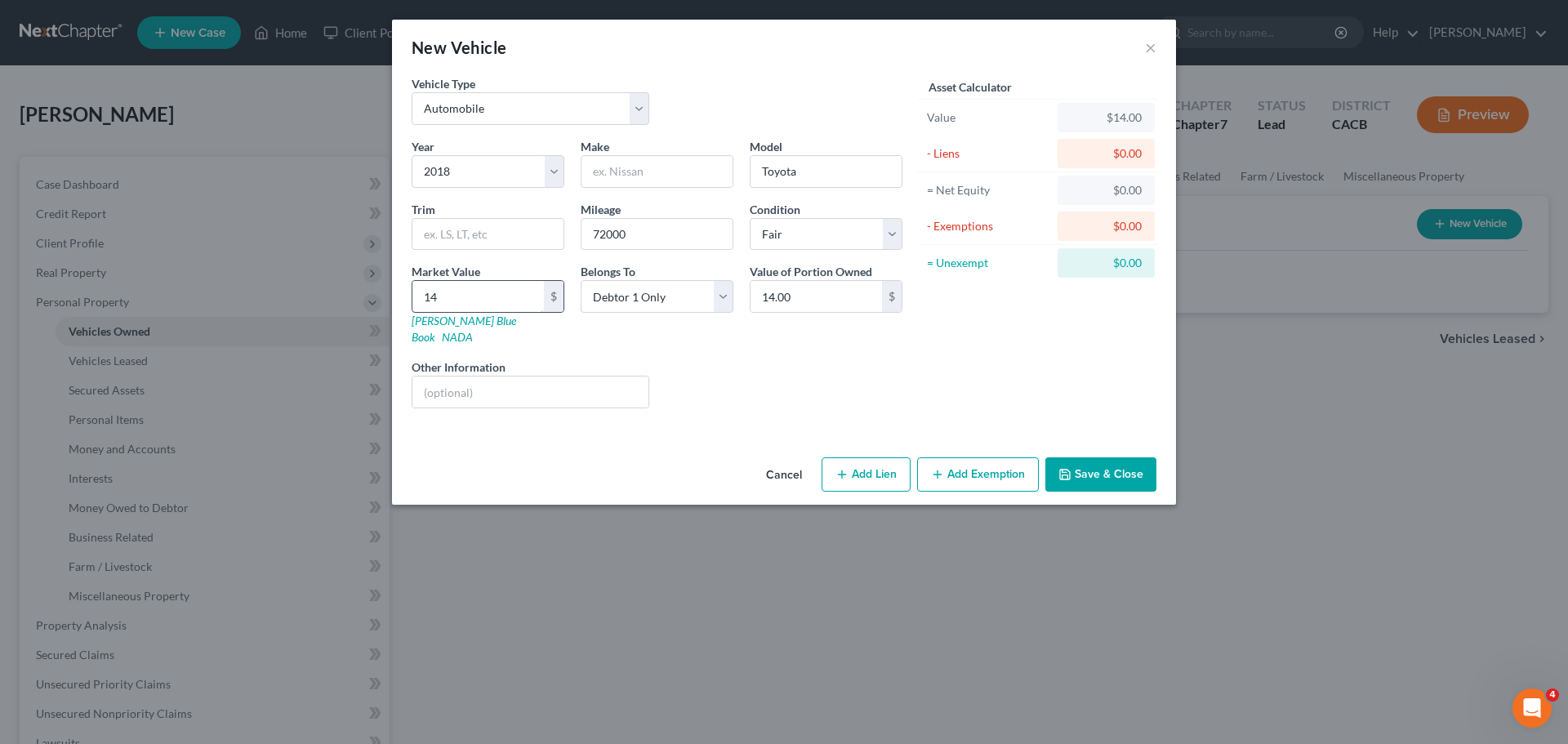
type input "140.00"
type input "1405"
type input "1,405.00"
type input "1,4053"
type input "14,053.00"
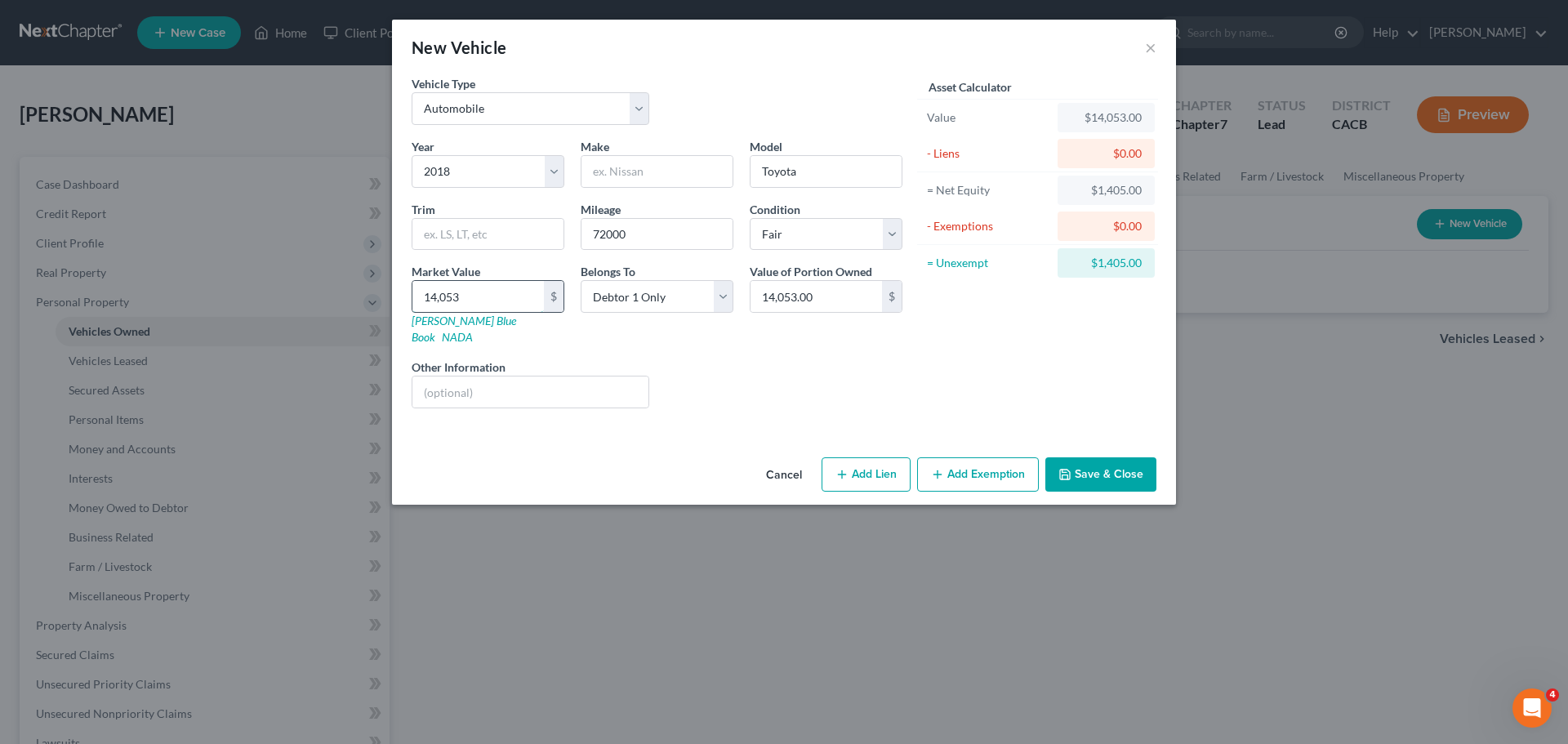
type input "14,0530"
type input "140,530.00"
type input "140,5300"
type input "1,405,300.00"
type input "1,405,30"
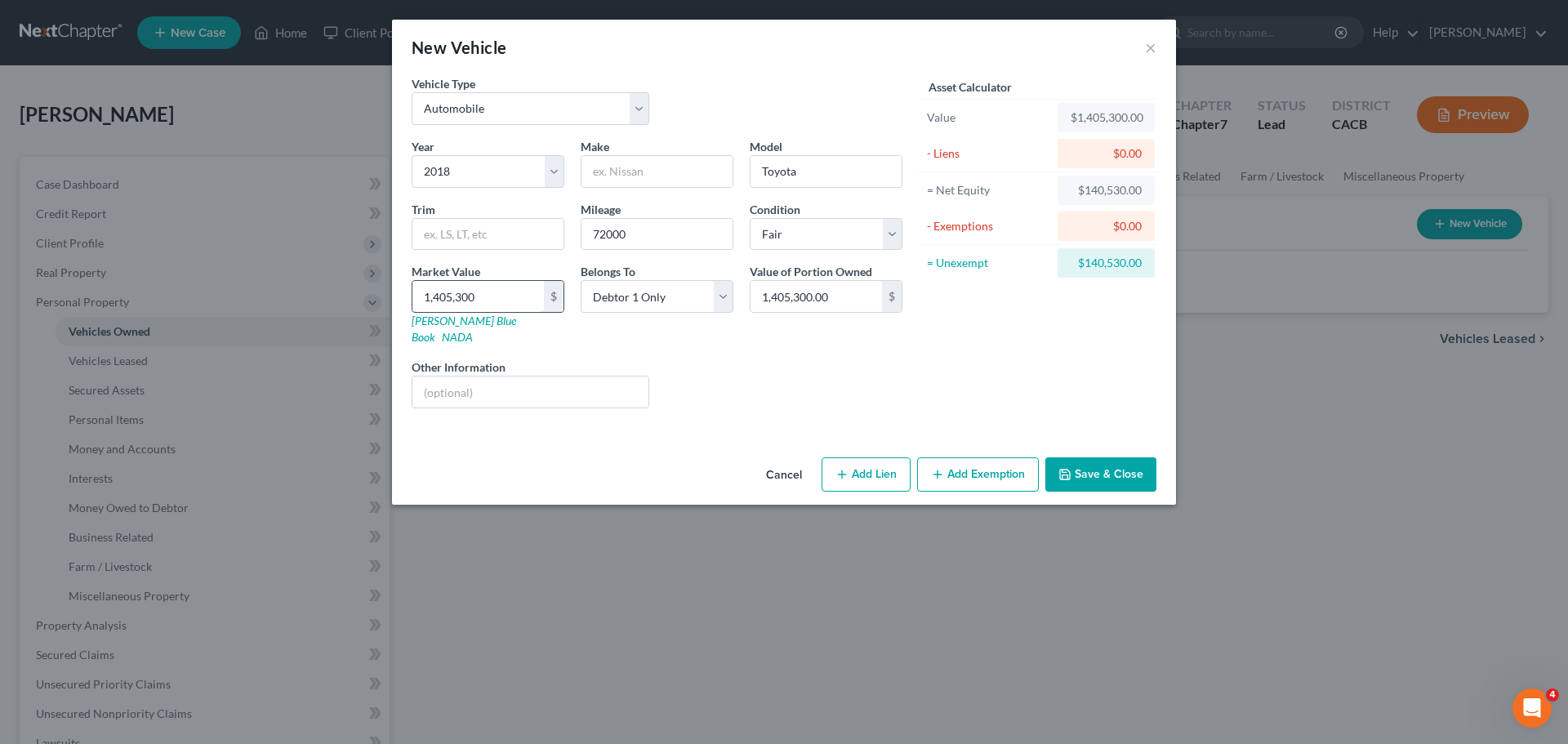
type input "140,530.00"
type input "1,405,3"
type input "14,053.00"
type input "1,405,"
type input "1,405.00"
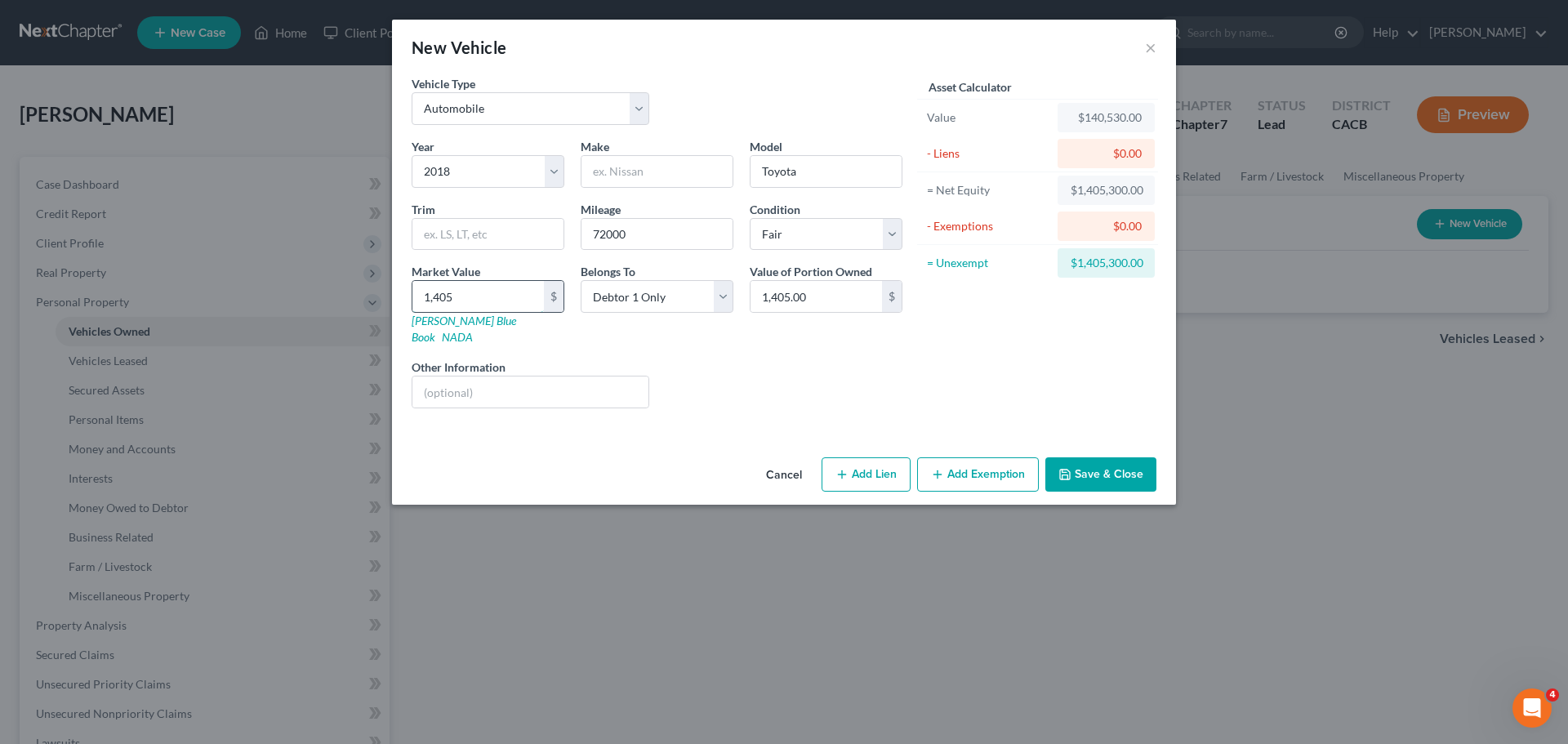
type input "1,40"
type input "140.00"
type input "1,4"
type input "14.00"
type input "1,"
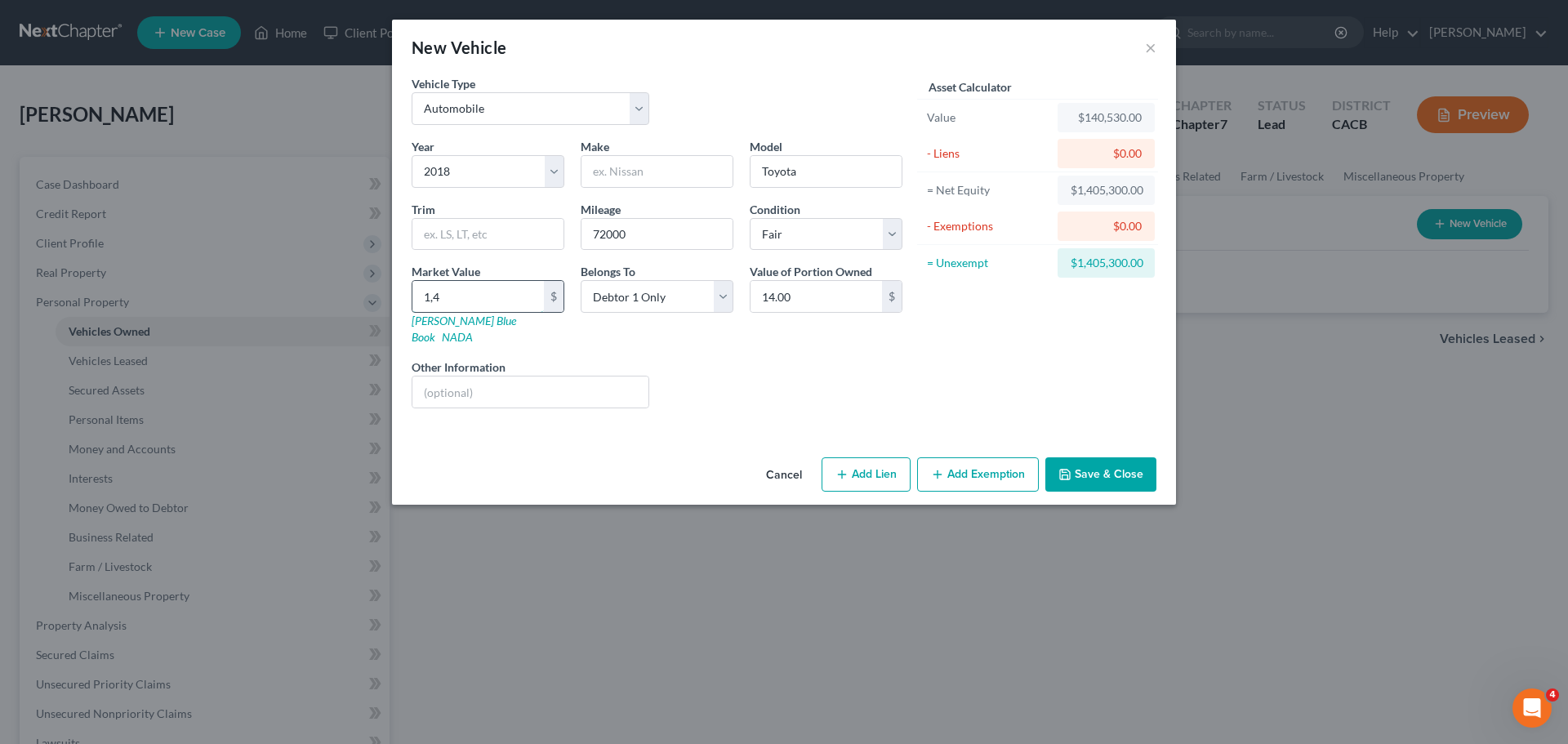
type input "1.00"
type input "1"
type input "1.00"
type input "14"
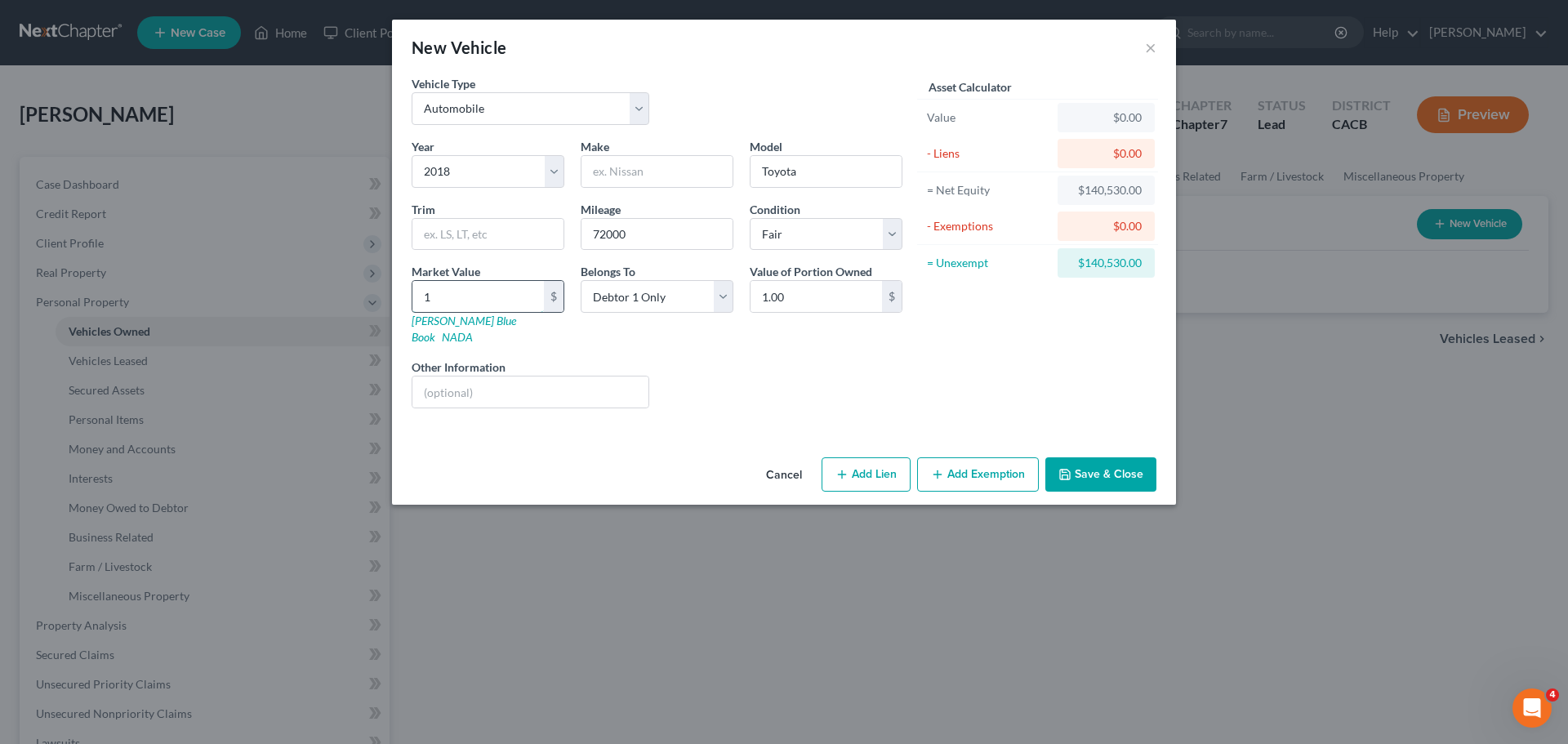
type input "14.00"
type input "141"
type input "141.00"
type input "1410"
type input "1,410.00"
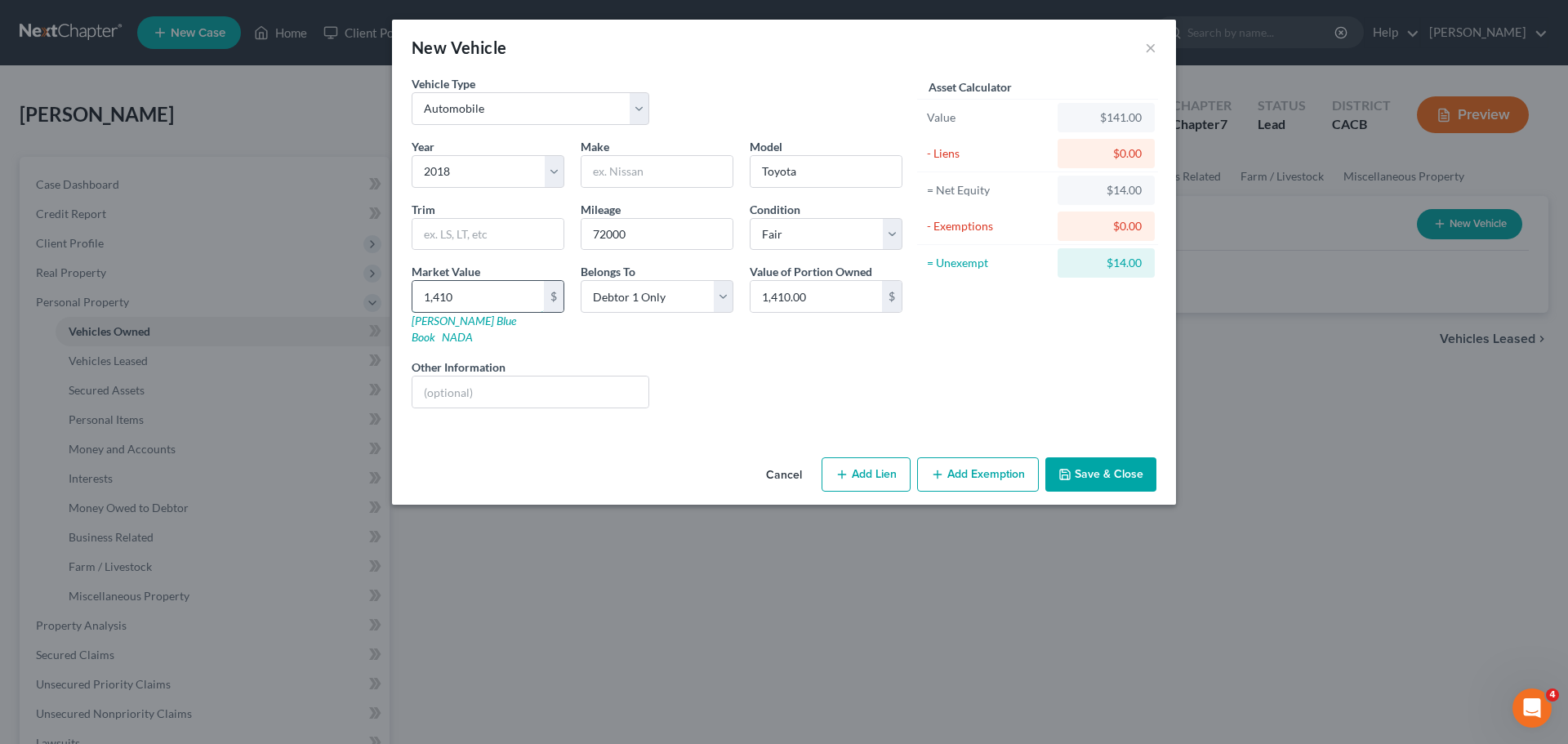
type input "1,4100"
type input "14,100.00"
click at [951, 457] on button "Add Exemption" at bounding box center [978, 474] width 122 height 34
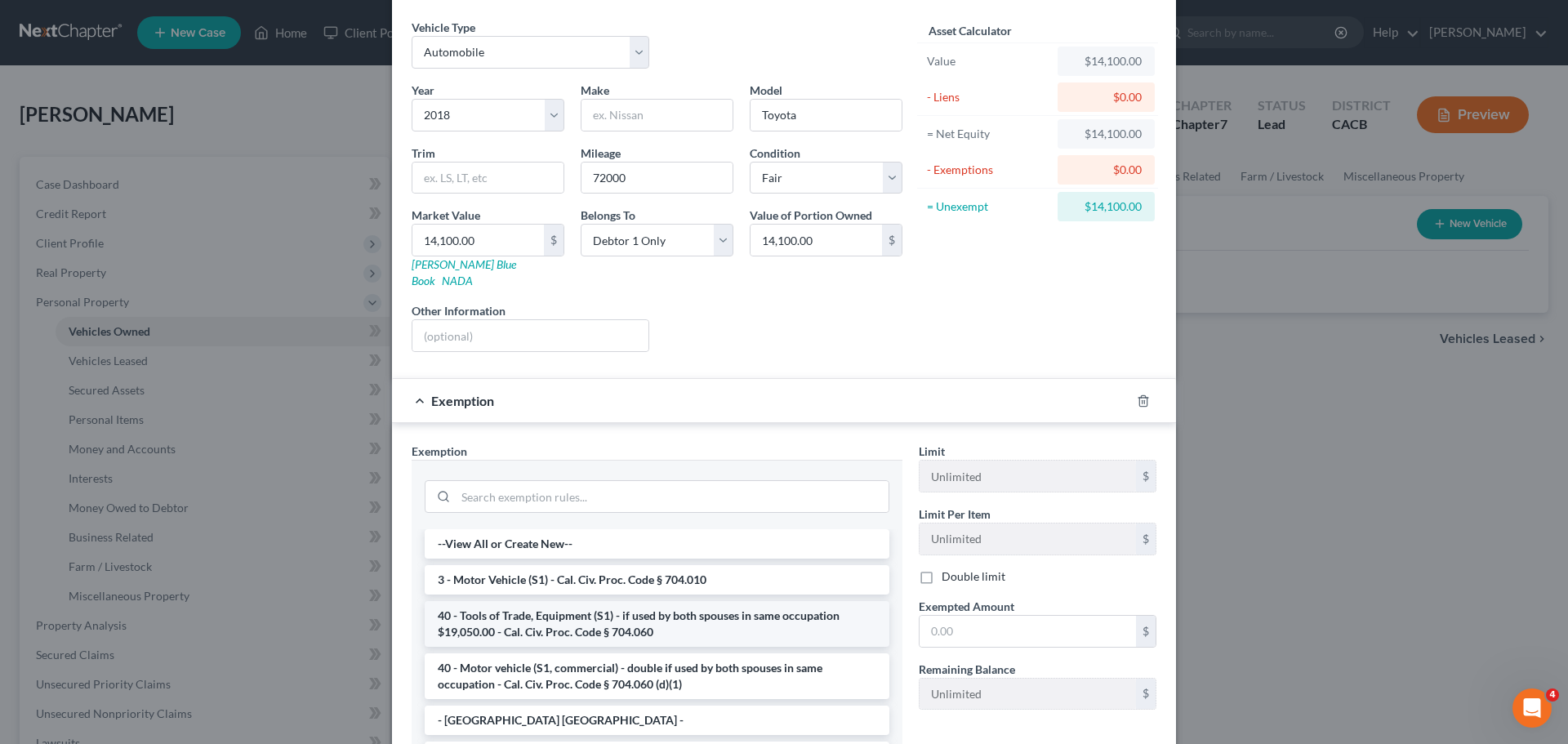
scroll to position [82, 0]
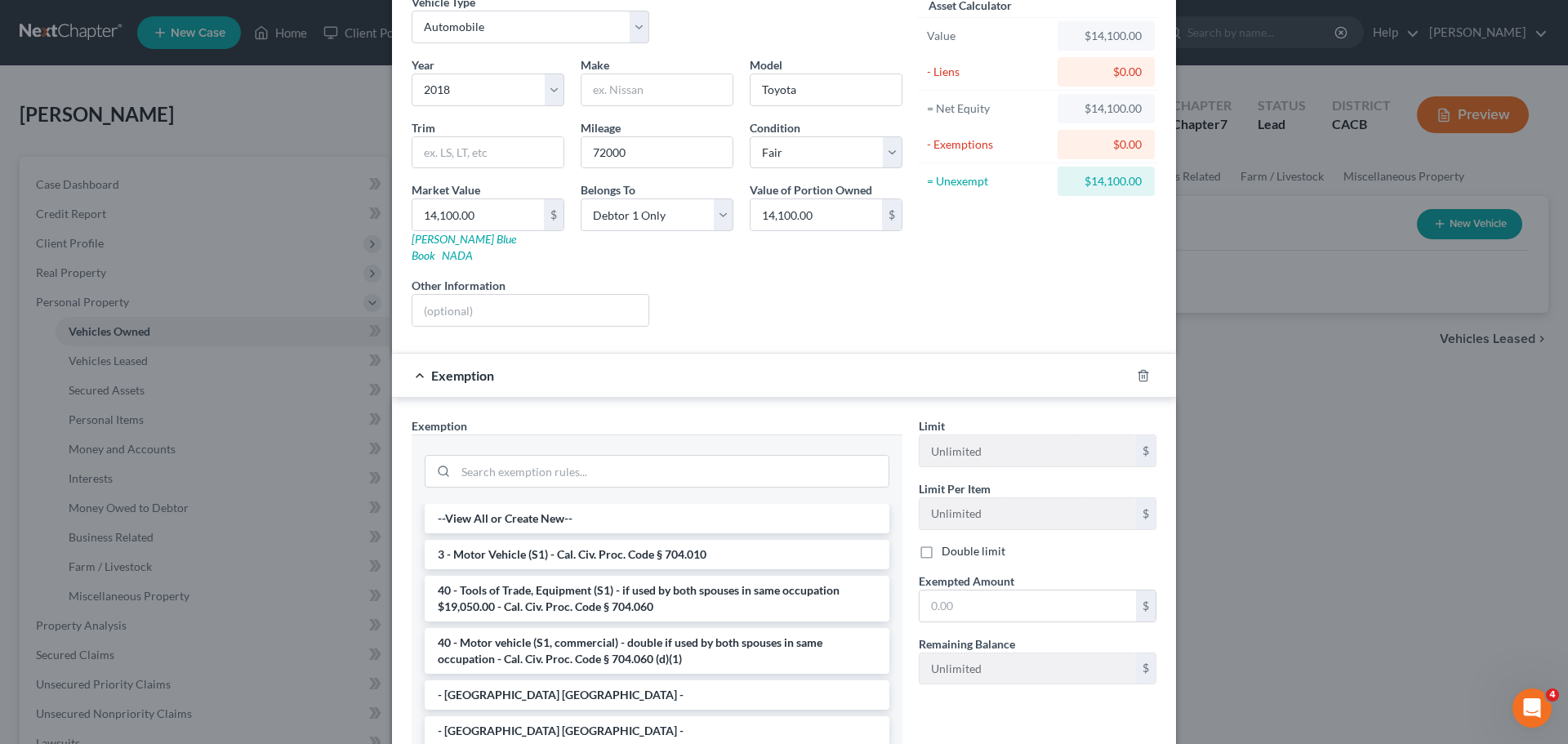
click at [552, 540] on li "3 - Motor Vehicle (S1) - Cal. Civ. Proc. Code § 704.010" at bounding box center [658, 554] width 465 height 29
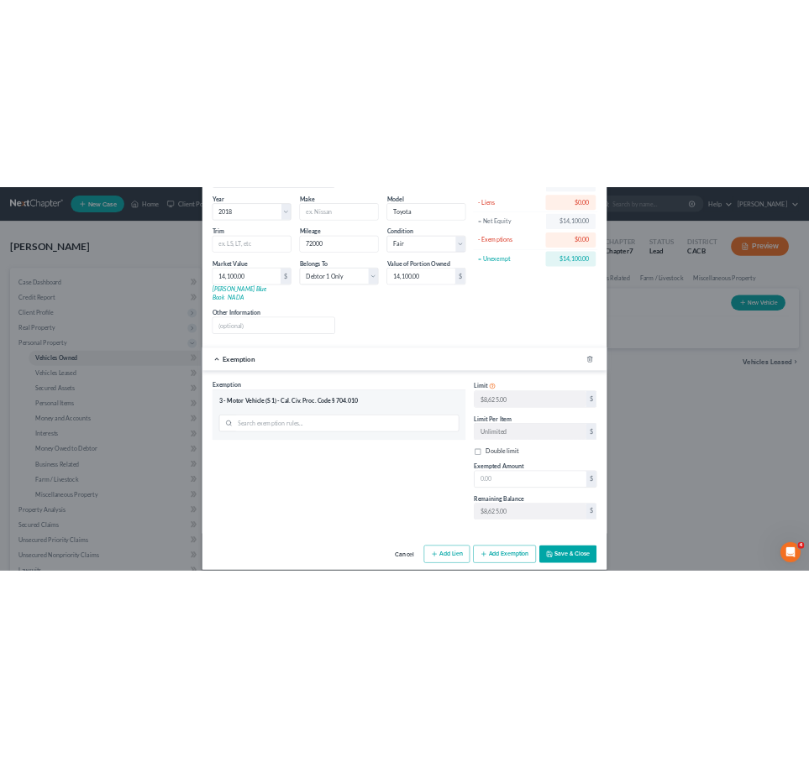
scroll to position [128, 0]
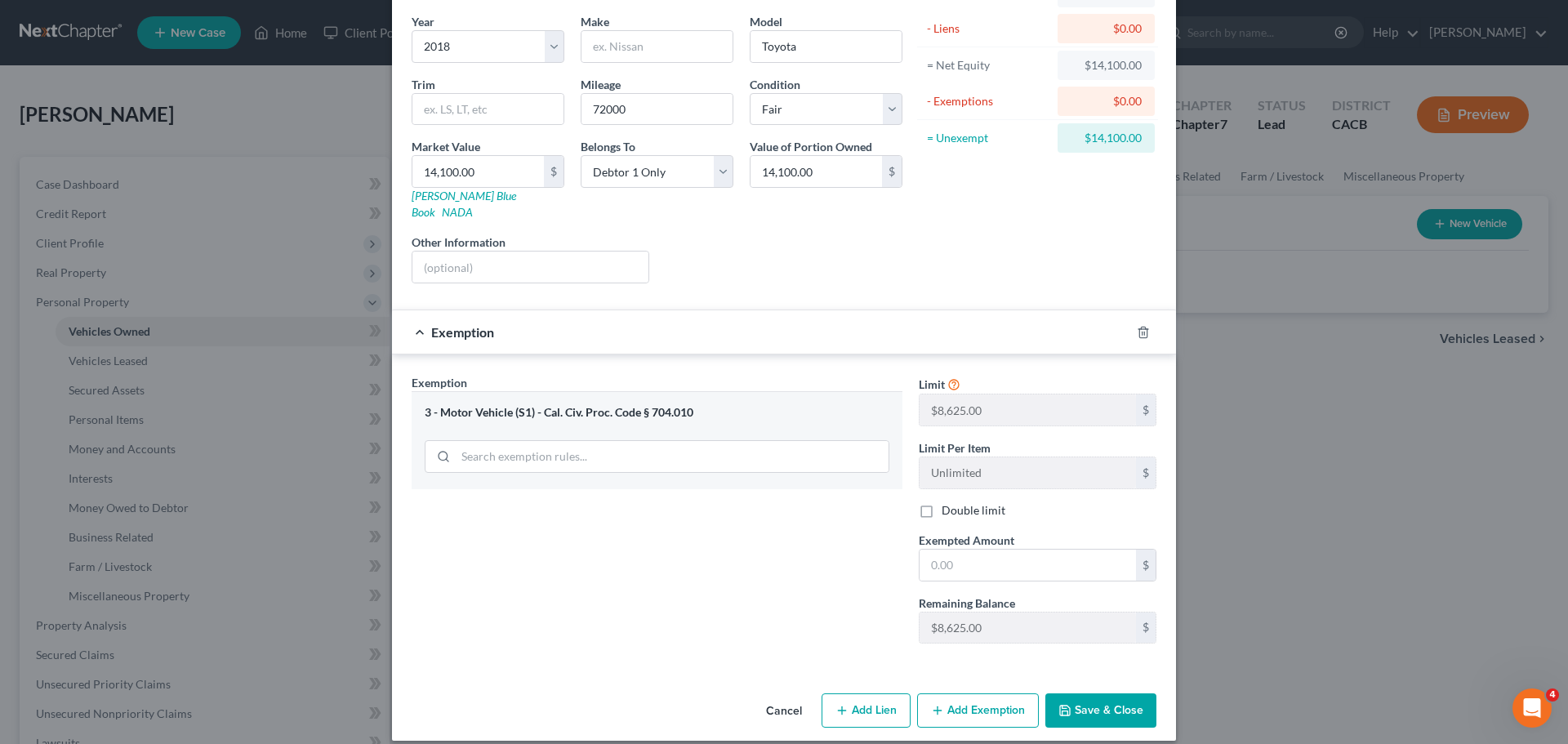
click at [855, 694] on button "Add Lien" at bounding box center [867, 710] width 89 height 34
select select "0"
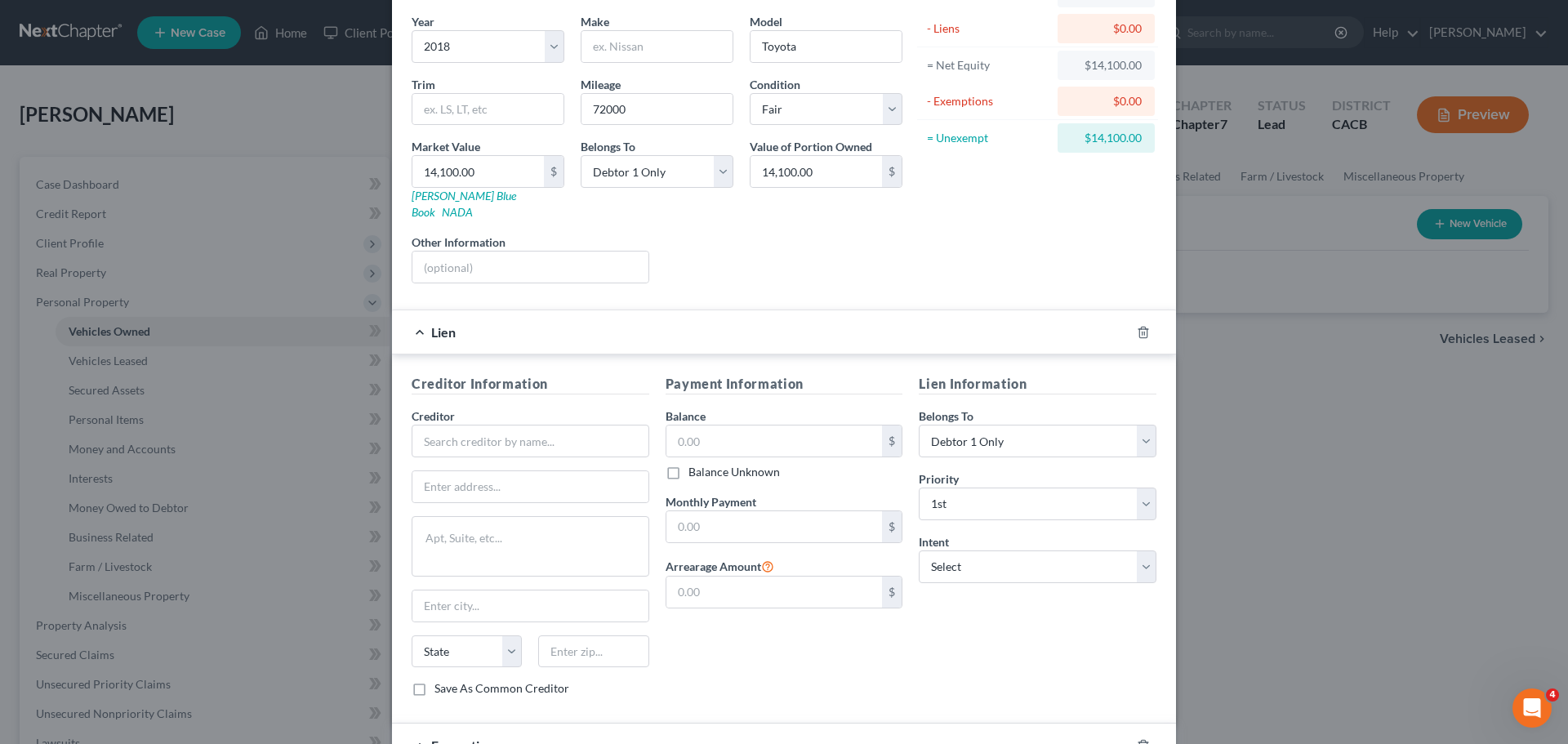
click at [954, 313] on div "Lien" at bounding box center [761, 332] width 738 height 43
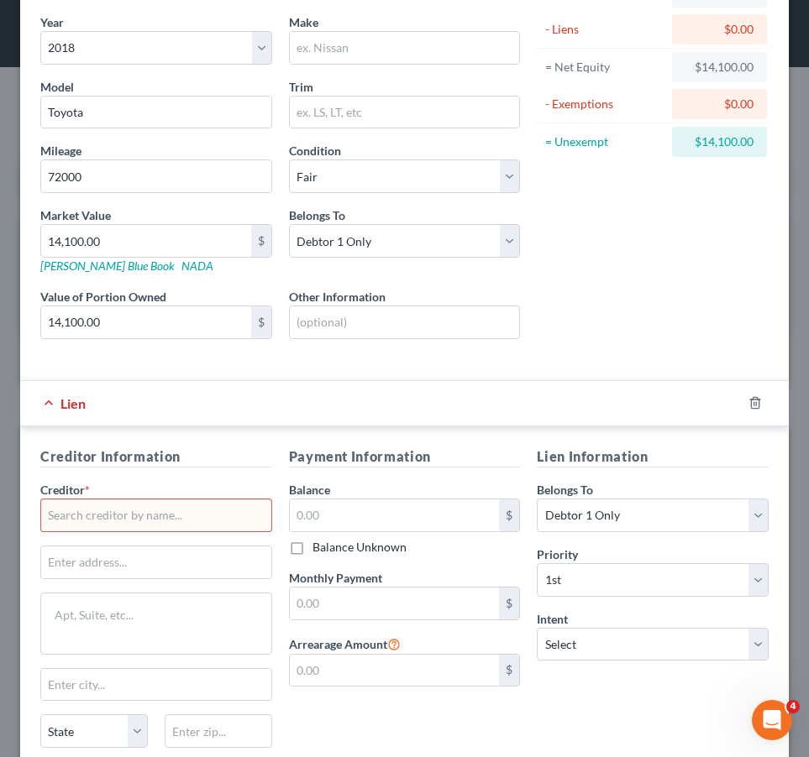
click at [59, 512] on input "text" at bounding box center [156, 516] width 232 height 34
paste input "toyota financial services"
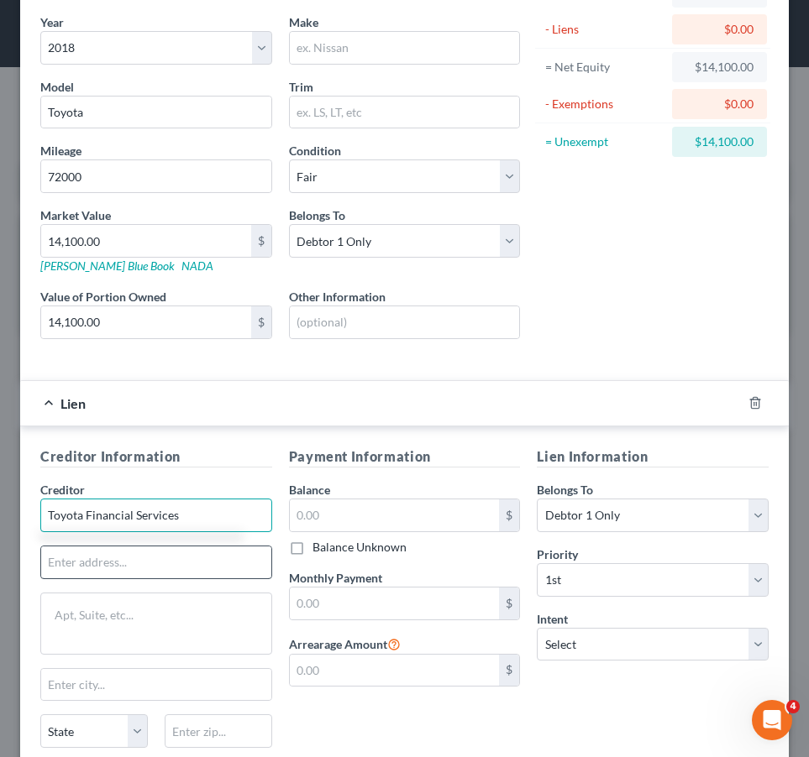
type input "Toyota Financial Services"
click at [130, 568] on input "text" at bounding box center [156, 563] width 230 height 32
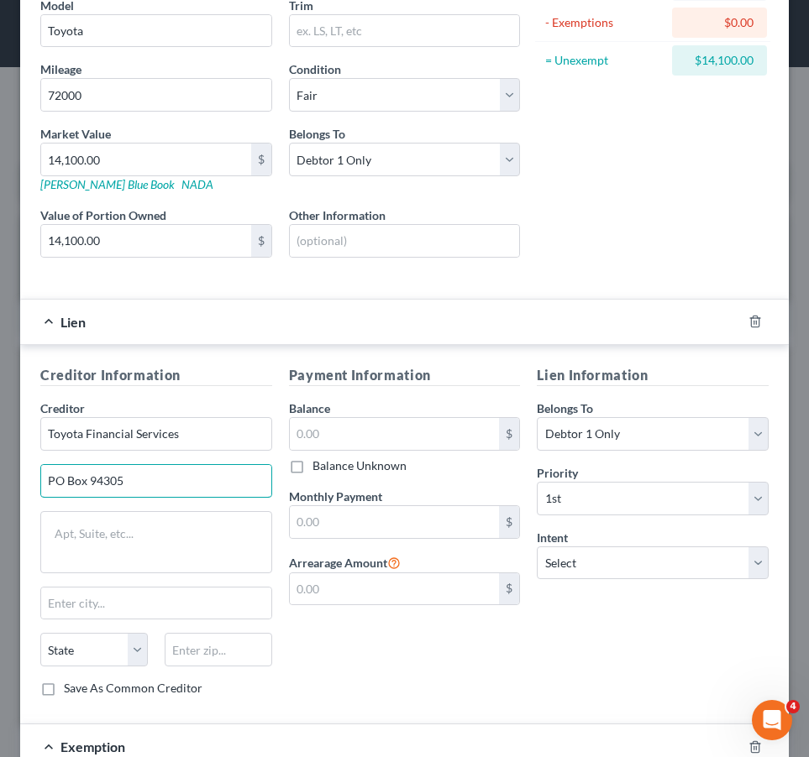
scroll to position [212, 0]
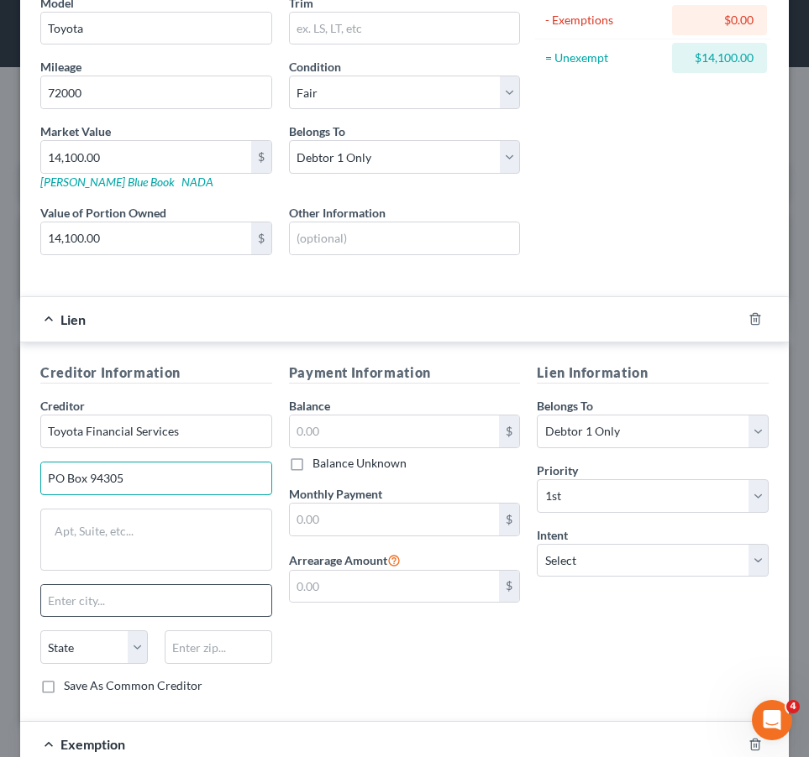
type input "PO Box 94305"
click at [123, 608] on input "text" at bounding box center [156, 601] width 230 height 32
type input "Palatine"
select select "14"
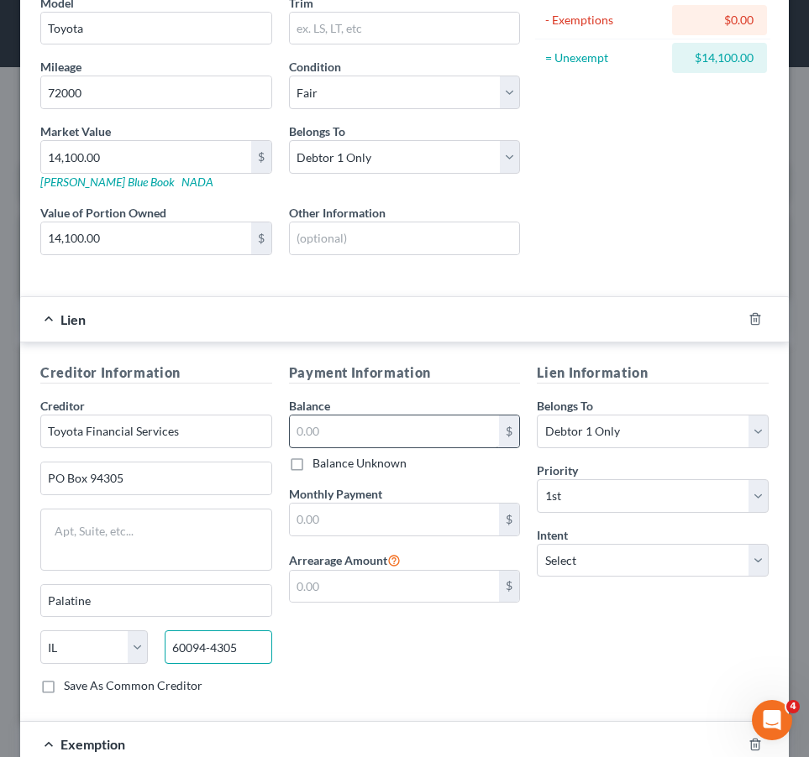
type input "60094-4305"
click at [302, 434] on input "text" at bounding box center [395, 432] width 210 height 32
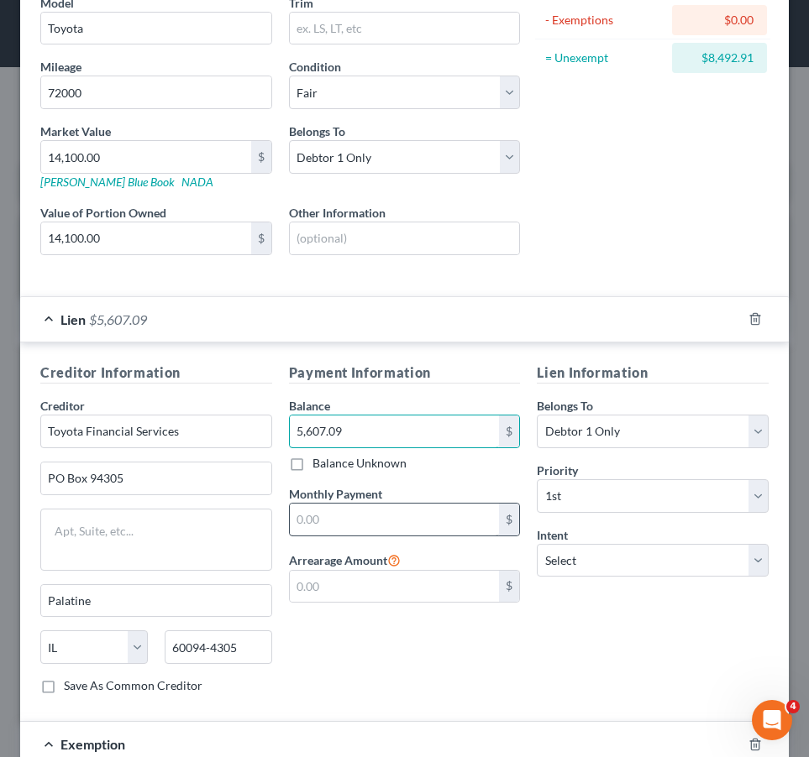
type input "5,607.09"
click at [374, 528] on input "text" at bounding box center [395, 520] width 210 height 32
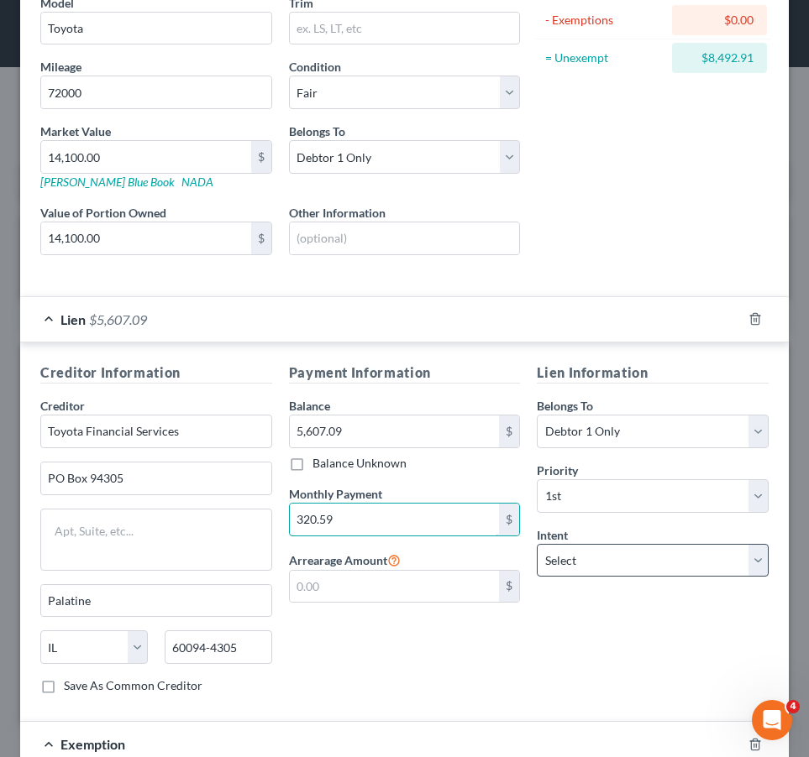
type input "320.59"
click at [615, 563] on select "Select Surrender Redeem Reaffirm Avoid Other" at bounding box center [652, 561] width 232 height 34
select select "2"
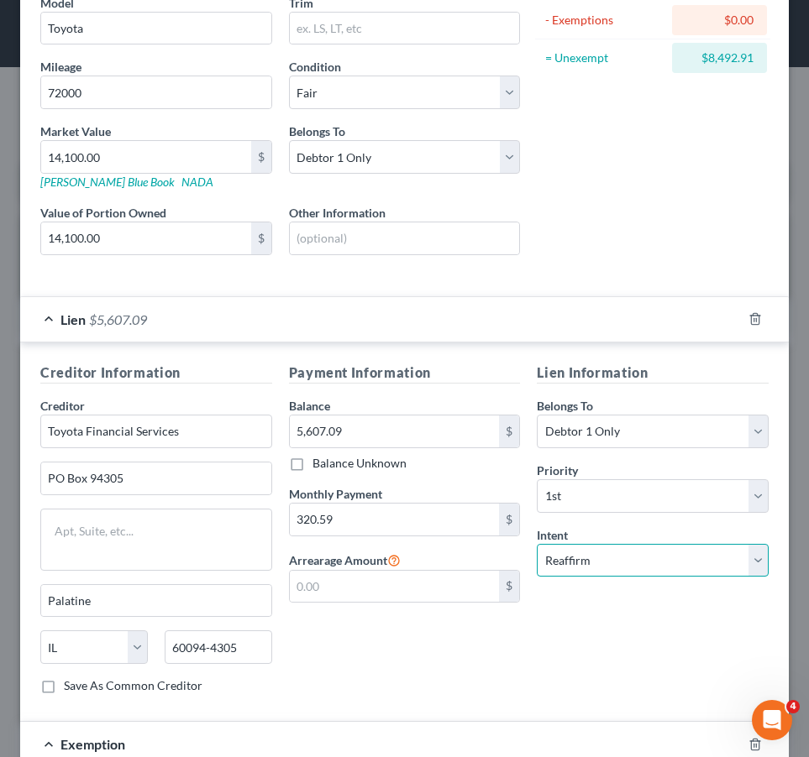
click at [536, 544] on select "Select Surrender Redeem Reaffirm Avoid Other" at bounding box center [652, 561] width 232 height 34
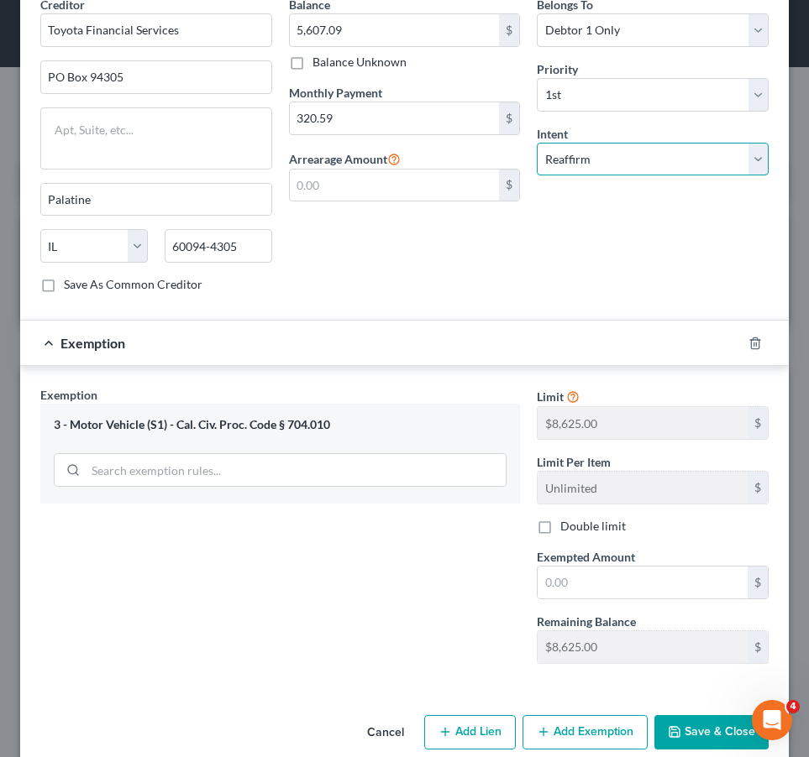
scroll to position [640, 0]
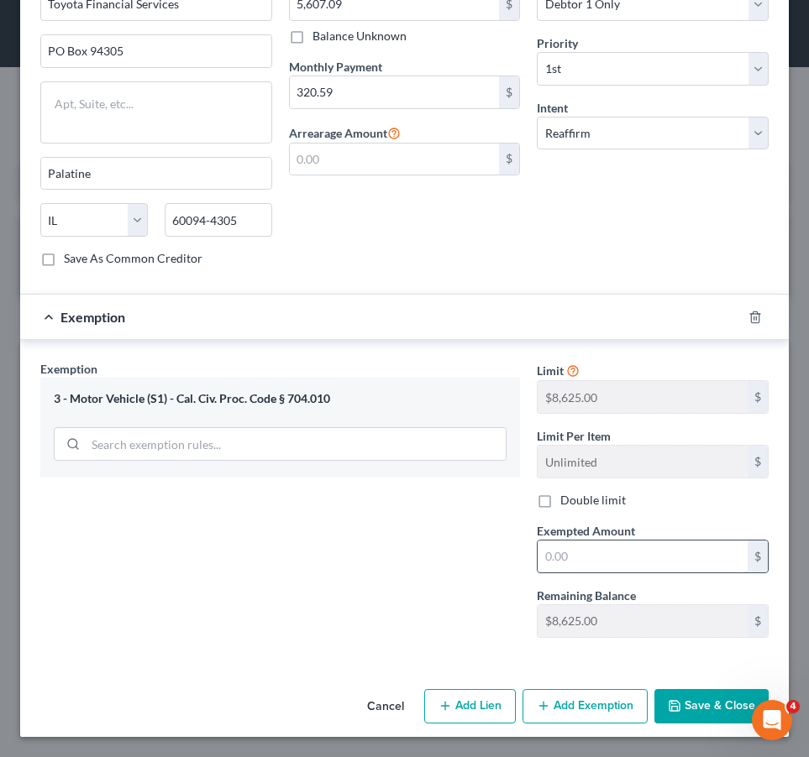
click at [568, 563] on input "text" at bounding box center [642, 557] width 210 height 32
click at [385, 515] on div "Exemption Set must be selected for CA. Exemption * 3 - Motor Vehicle (S1) - Cal…" at bounding box center [280, 505] width 496 height 290
click at [600, 554] on input "text" at bounding box center [642, 557] width 210 height 32
type input "8,492.91"
click at [442, 624] on div "Exemption Set must be selected for CA. Exemption * 3 - Motor Vehicle (S1) - Cal…" at bounding box center [280, 505] width 496 height 290
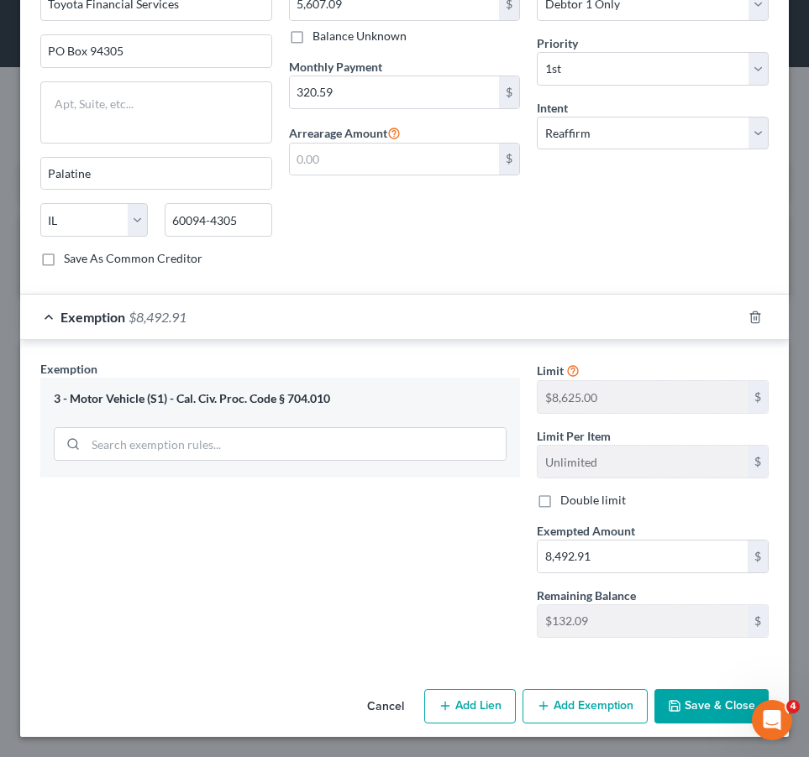
click at [672, 702] on button "Save & Close" at bounding box center [711, 706] width 114 height 35
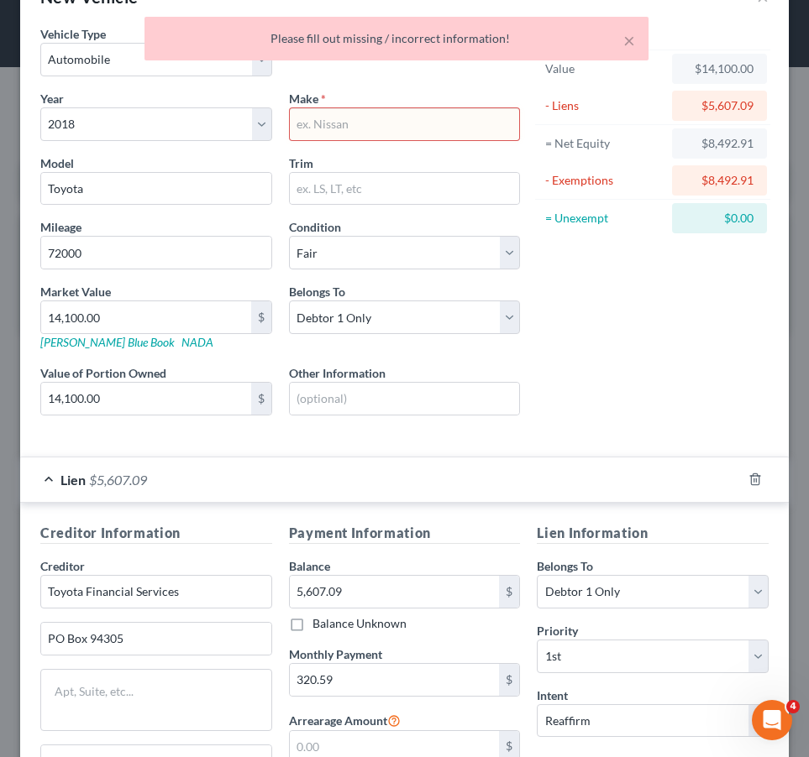
scroll to position [0, 0]
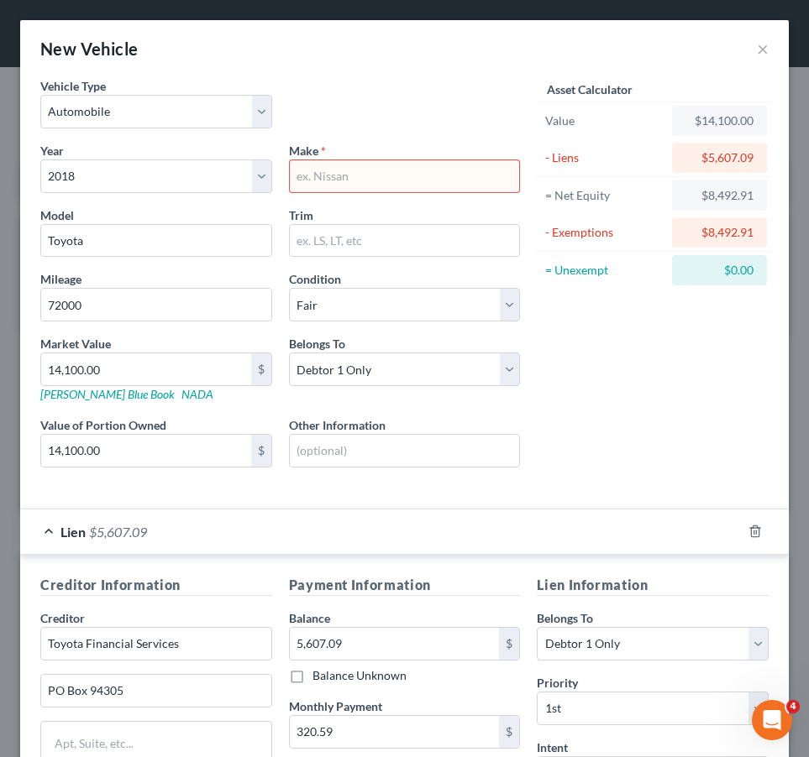
click at [362, 175] on input "text" at bounding box center [405, 176] width 230 height 32
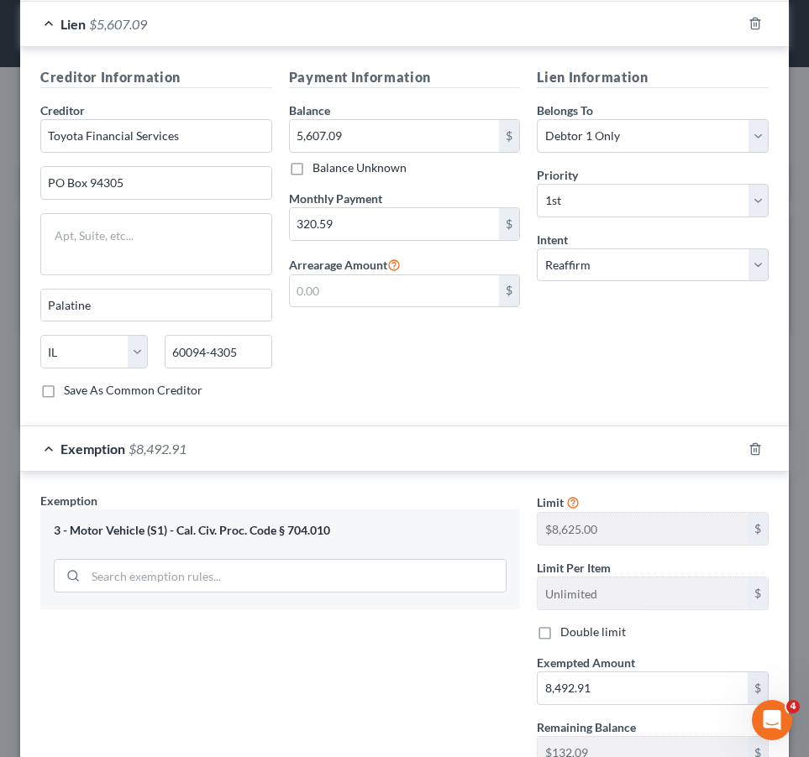
scroll to position [640, 0]
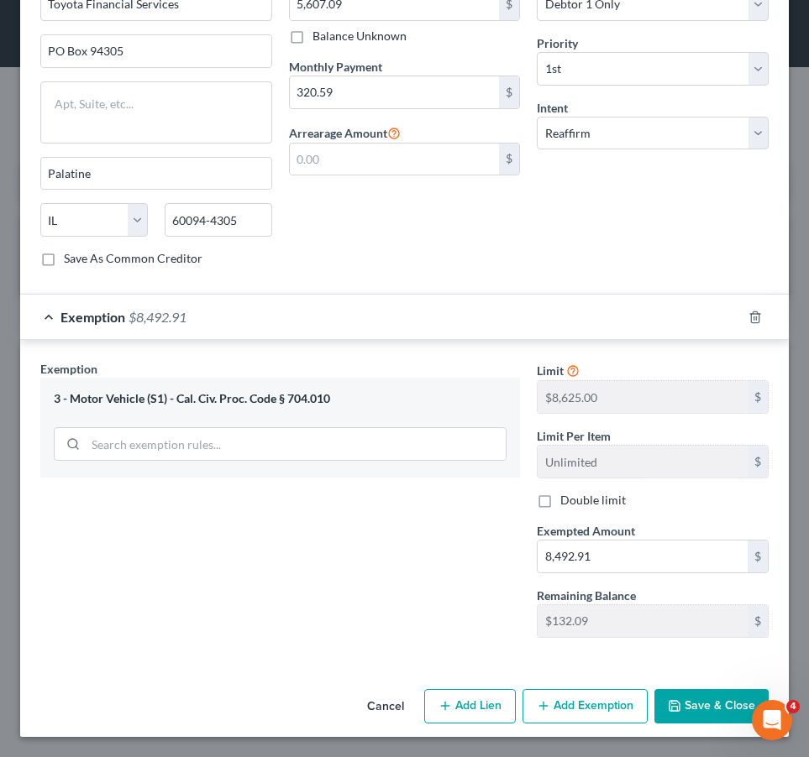
type input "Rav4"
click at [688, 700] on button "Save & Close" at bounding box center [711, 706] width 114 height 35
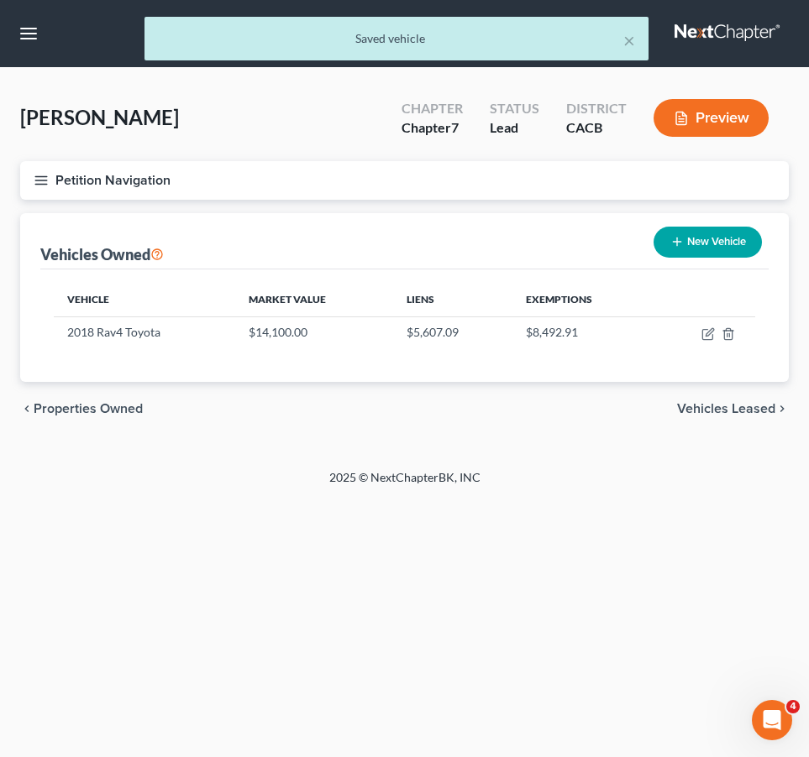
click at [731, 411] on span "Vehicles Leased" at bounding box center [726, 408] width 98 height 13
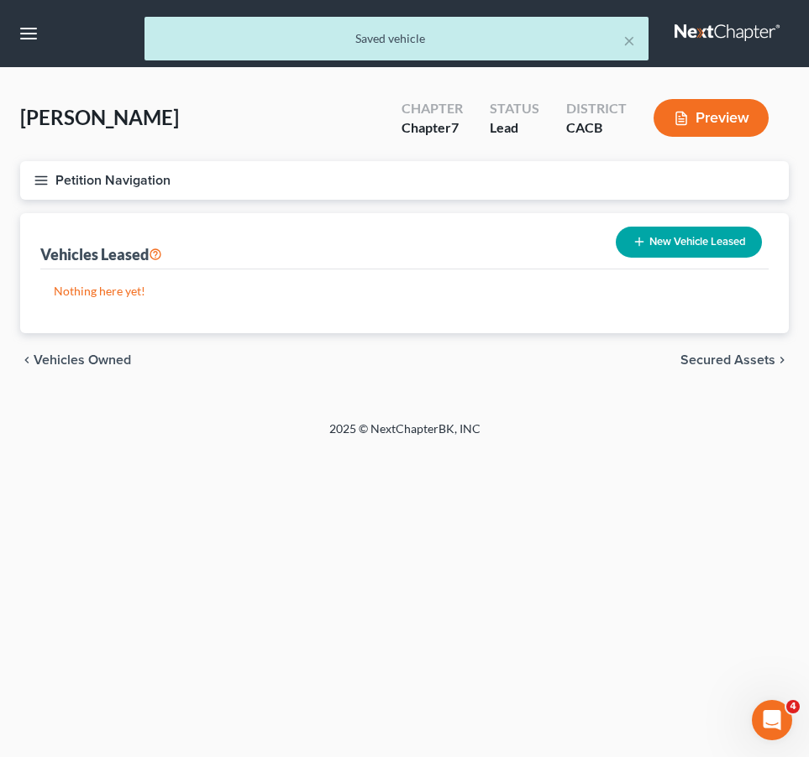
click at [725, 358] on span "Secured Assets" at bounding box center [727, 359] width 95 height 13
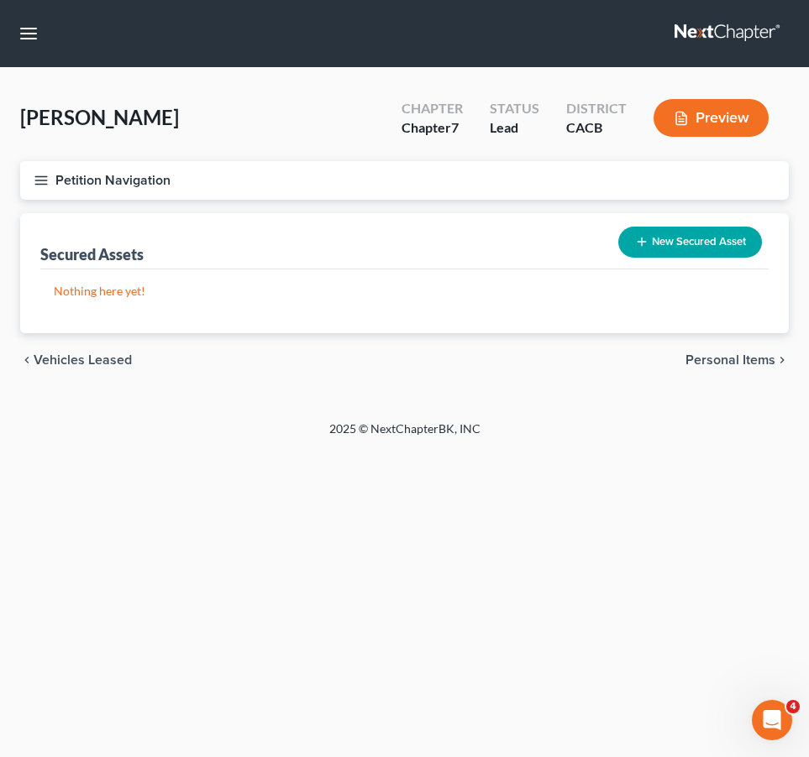
click at [31, 360] on icon "chevron_left" at bounding box center [26, 359] width 13 height 13
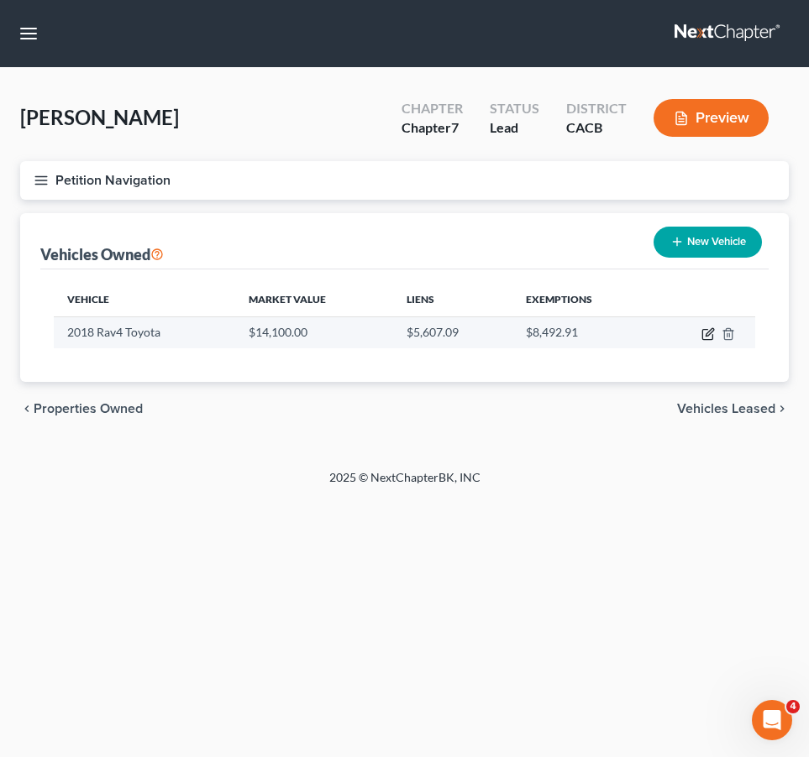
click at [705, 332] on icon "button" at bounding box center [707, 333] width 13 height 13
select select "0"
select select "8"
select select "3"
select select "0"
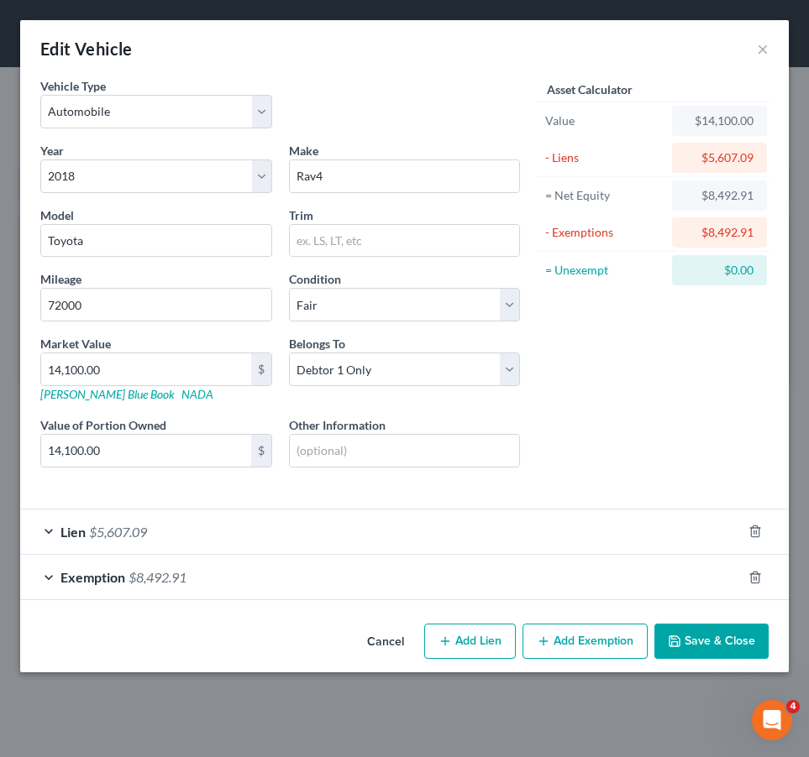
click at [70, 579] on span "Exemption" at bounding box center [92, 577] width 65 height 16
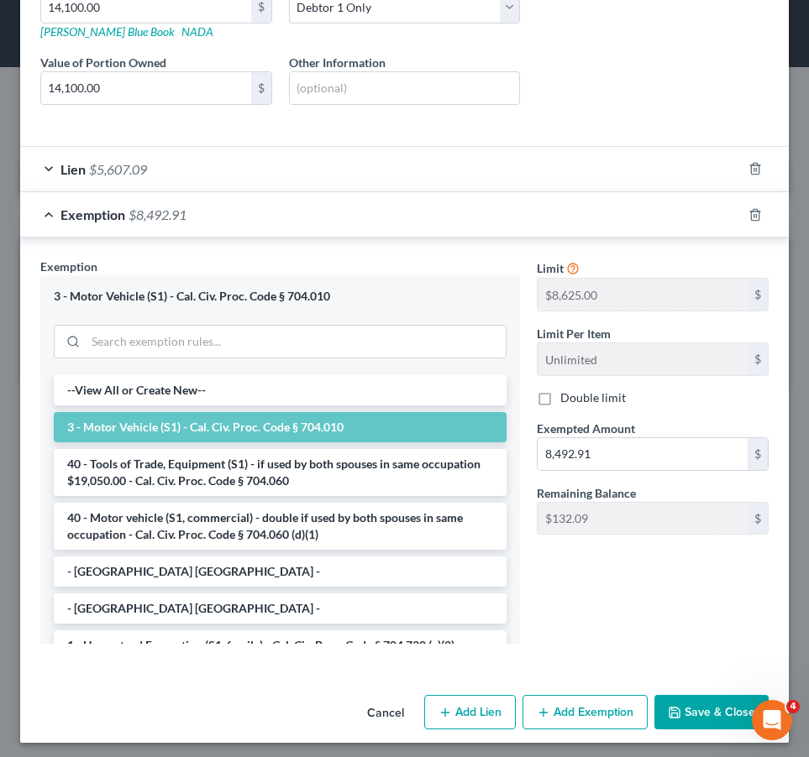
scroll to position [369, 0]
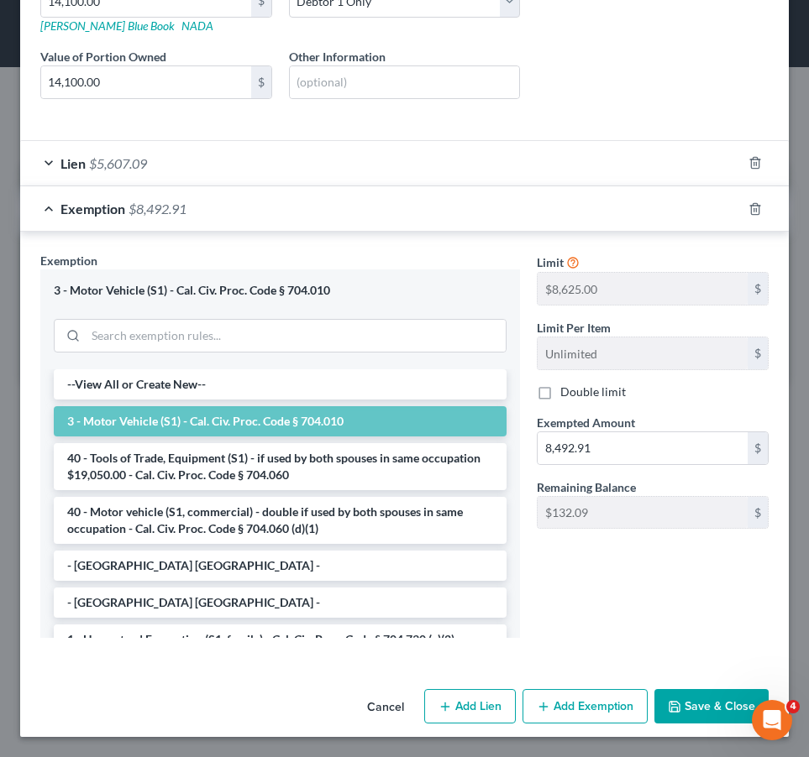
click at [597, 572] on div "Limit $8,625.00 $ Limit Per Item Unlimited $ Double limit Exempted Amount * 8,4…" at bounding box center [652, 451] width 249 height 399
click at [706, 709] on button "Save & Close" at bounding box center [711, 706] width 114 height 35
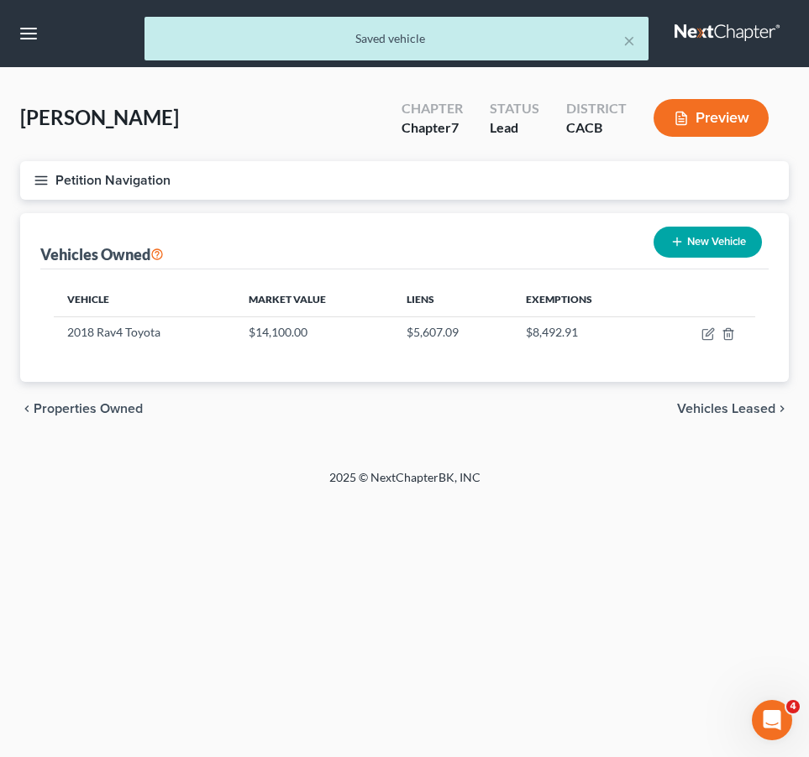
click at [706, 410] on span "Vehicles Leased" at bounding box center [726, 408] width 98 height 13
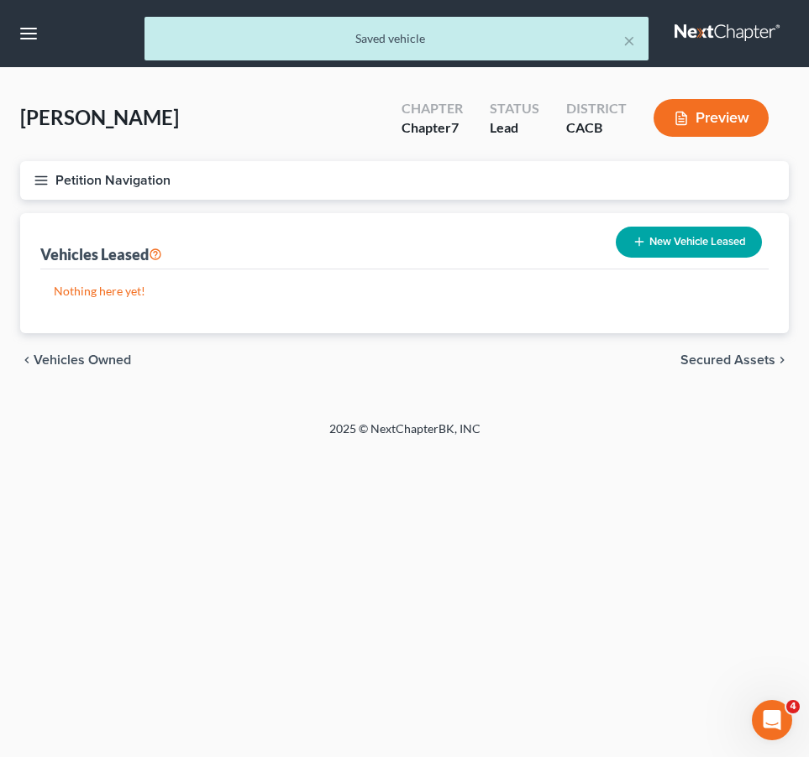
click at [699, 360] on span "Secured Assets" at bounding box center [727, 359] width 95 height 13
click at [706, 362] on span "Personal Items" at bounding box center [730, 359] width 90 height 13
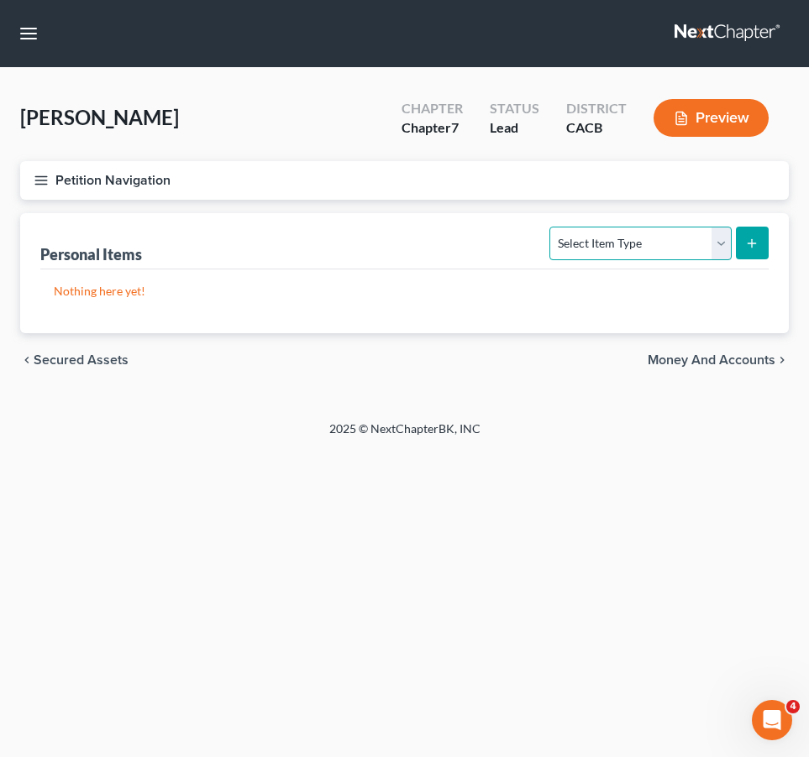
click at [644, 239] on select "Select Item Type Clothing Collectibles Of Value Electronics Firearms Household …" at bounding box center [639, 244] width 181 height 34
select select "clothing"
click at [552, 227] on select "Select Item Type Clothing Collectibles Of Value Electronics Firearms Household …" at bounding box center [639, 244] width 181 height 34
click at [754, 243] on icon "submit" at bounding box center [751, 243] width 13 height 13
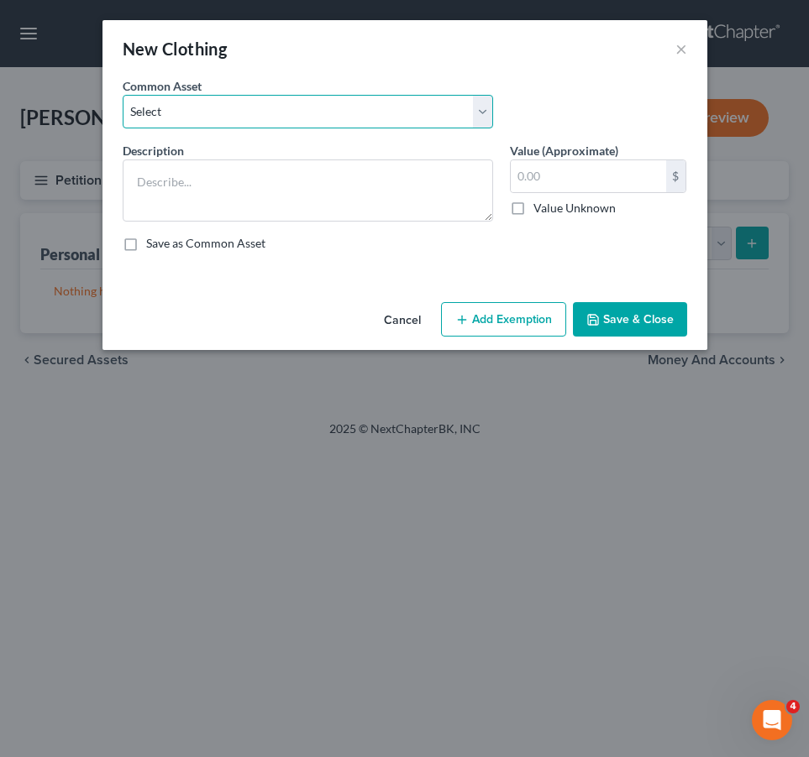
click at [189, 106] on select "Select Debtor clothing Debtor clothing Debtor clothing Debtor clothing" at bounding box center [308, 112] width 370 height 34
select select "0"
click at [123, 95] on select "Select Debtor clothing Debtor clothing Debtor clothing Debtor clothing" at bounding box center [308, 112] width 370 height 34
type textarea "Debtor clothing"
type input "300.00"
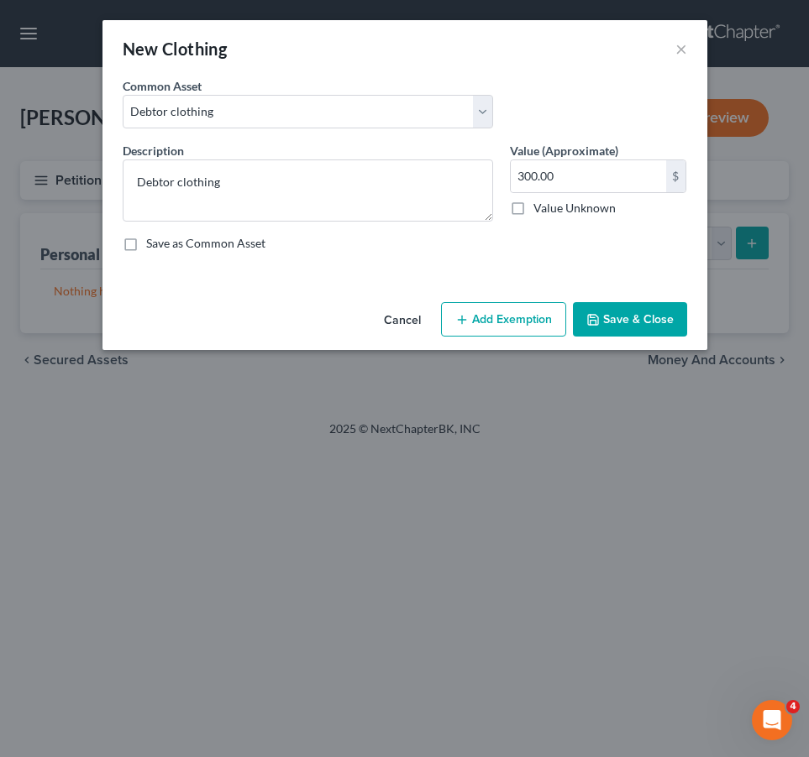
click at [509, 318] on button "Add Exemption" at bounding box center [503, 319] width 125 height 35
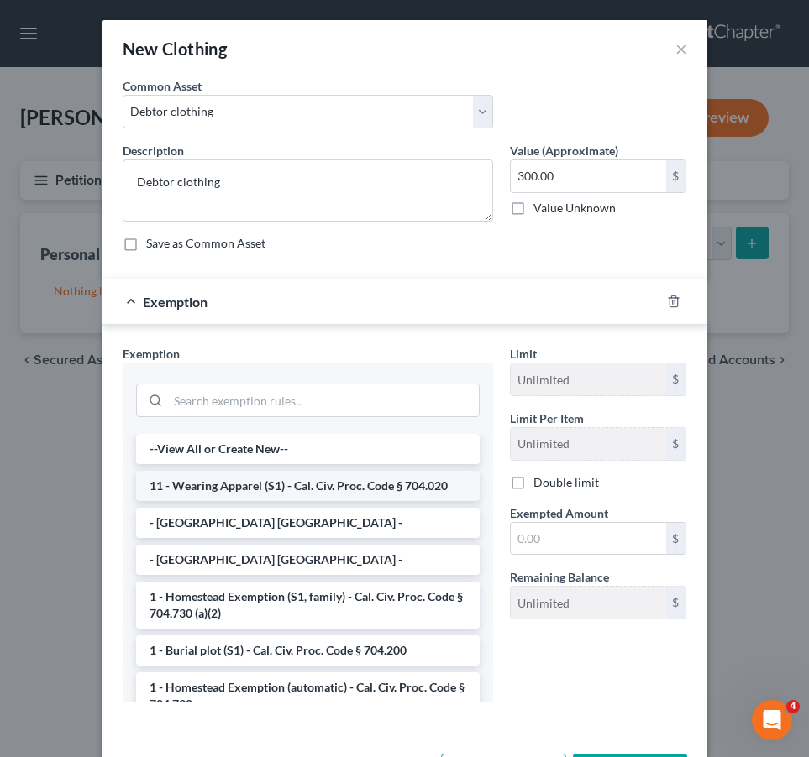
click at [248, 494] on li "11 - Wearing Apparel (S1) - Cal. Civ. Proc. Code § 704.020" at bounding box center [307, 486] width 343 height 30
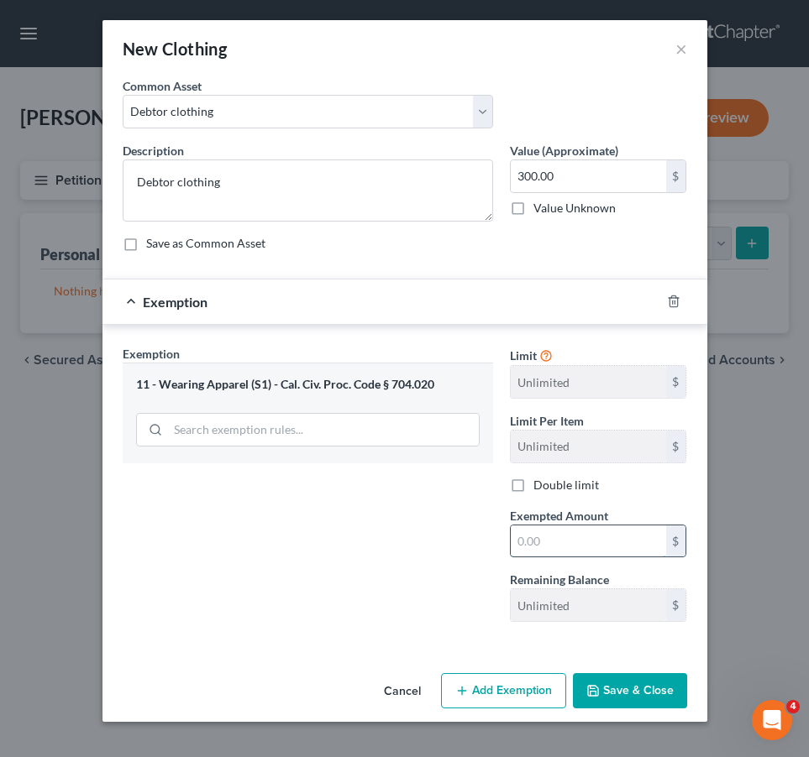
click at [553, 534] on input "text" at bounding box center [587, 542] width 155 height 32
type input "300.00"
click at [314, 550] on div "Exemption Set must be selected for CA. Exemption * 11 - Wearing Apparel (S1) - …" at bounding box center [307, 490] width 387 height 290
click at [616, 692] on button "Save & Close" at bounding box center [630, 690] width 114 height 35
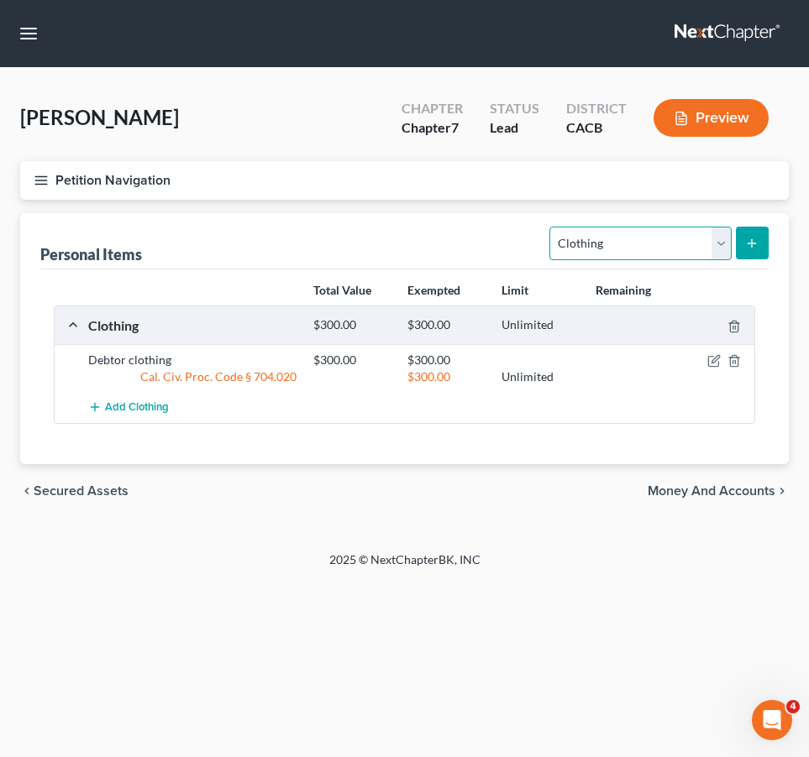
click at [720, 239] on select "Select Item Type Clothing Collectibles Of Value Electronics Firearms Household …" at bounding box center [639, 244] width 181 height 34
select select "electronics"
click at [552, 227] on select "Select Item Type Clothing Collectibles Of Value Electronics Firearms Household …" at bounding box center [639, 244] width 181 height 34
click at [756, 242] on icon "submit" at bounding box center [751, 243] width 13 height 13
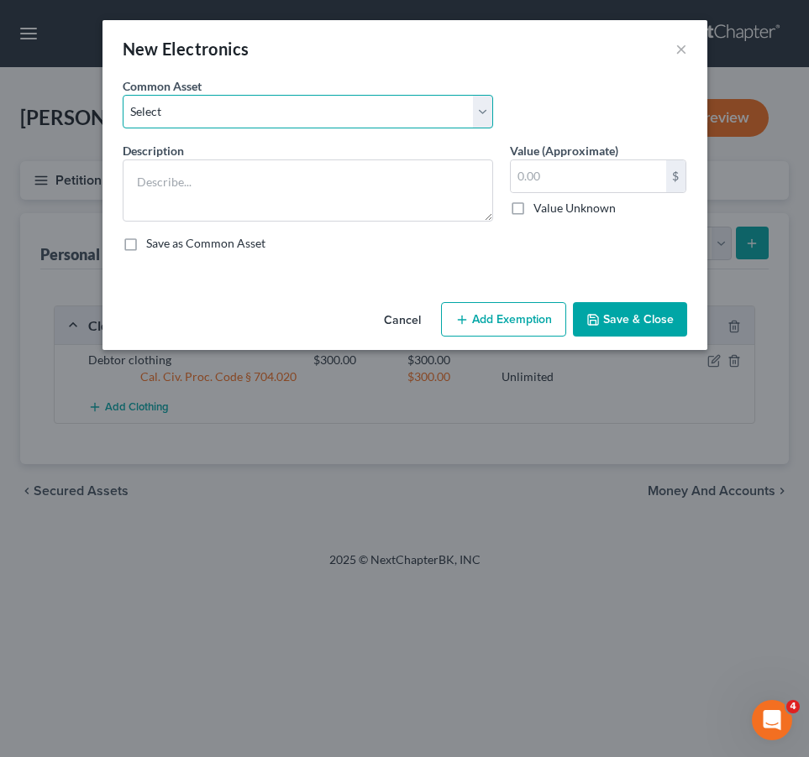
click at [216, 114] on select "Select Smart Phone Smart Phone" at bounding box center [308, 112] width 370 height 34
select select "0"
click at [123, 95] on select "Select Smart Phone Smart Phone" at bounding box center [308, 112] width 370 height 34
type textarea "Smart Phone"
type input "100.00"
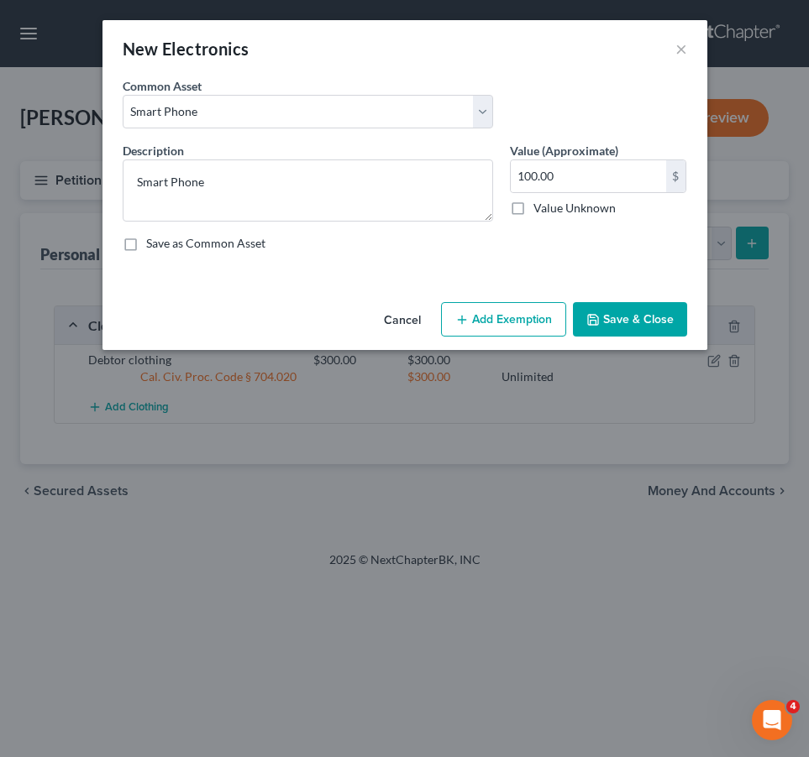
click at [509, 327] on button "Add Exemption" at bounding box center [503, 319] width 125 height 35
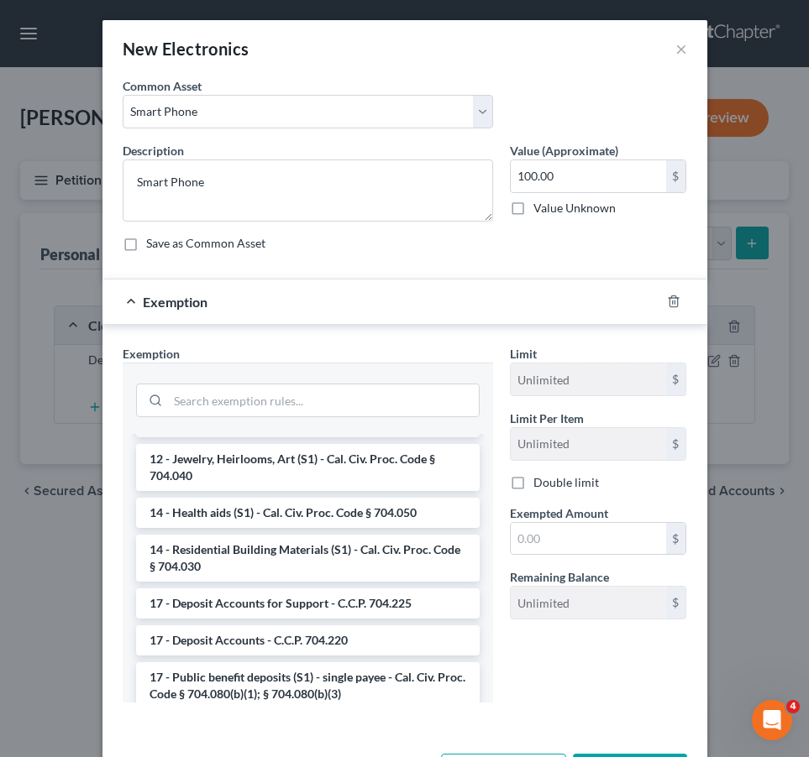
scroll to position [252, 0]
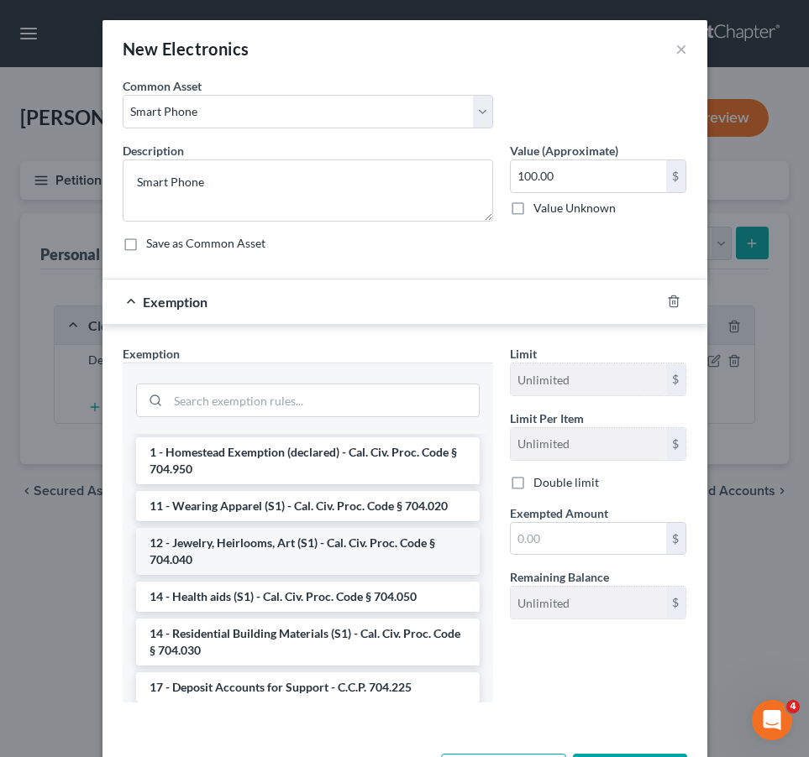
click at [263, 547] on li "12 - Jewelry, Heirlooms, Art (S1) - Cal. Civ. Proc. Code § 704.040" at bounding box center [307, 551] width 343 height 47
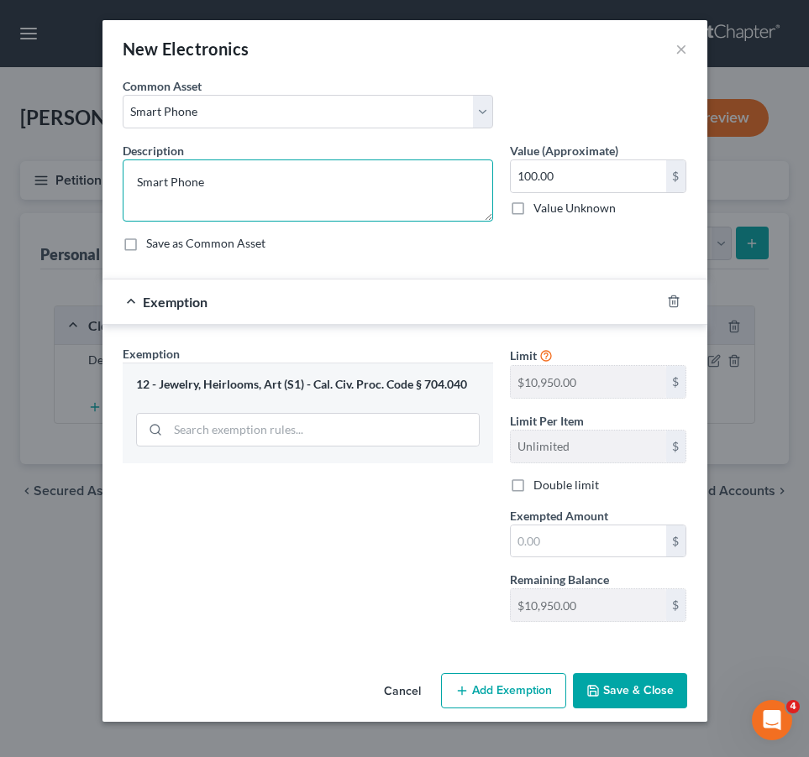
click at [241, 186] on textarea "Smart Phone" at bounding box center [308, 191] width 370 height 62
click at [280, 184] on textarea "Smart Phone, jewelry, watch wedding ring" at bounding box center [308, 191] width 370 height 62
type textarea "Smart Phone, jewelry, watch, wedding ring"
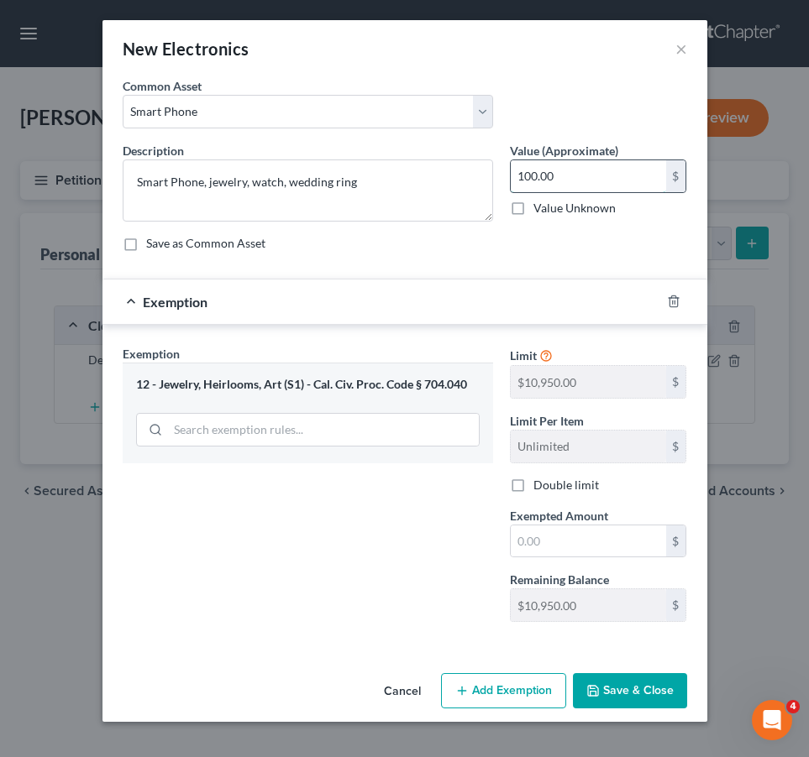
click at [590, 174] on input "100.00" at bounding box center [587, 176] width 155 height 32
type input "700.00"
click at [626, 685] on button "Save & Close" at bounding box center [630, 690] width 114 height 35
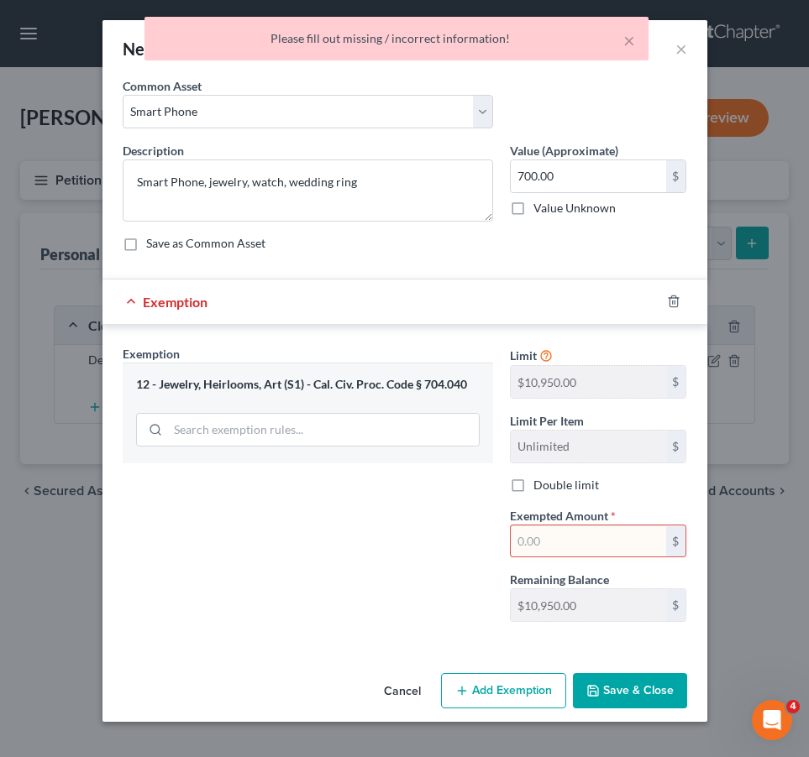
click at [506, 542] on div "Exempted Amount * $" at bounding box center [598, 532] width 194 height 51
click at [525, 540] on input "text" at bounding box center [587, 542] width 155 height 32
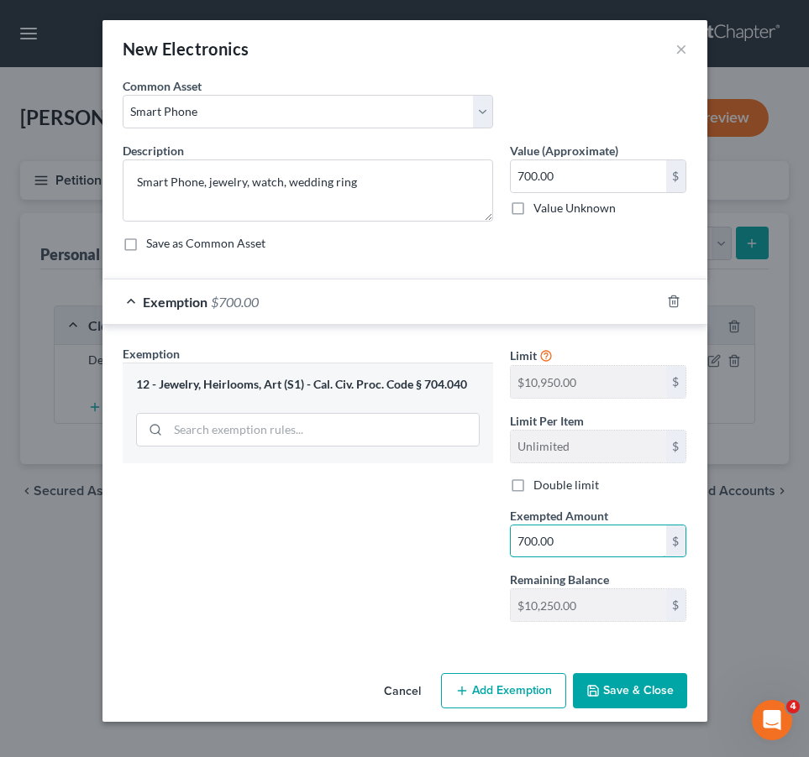
type input "700.00"
click at [613, 687] on button "Save & Close" at bounding box center [630, 690] width 114 height 35
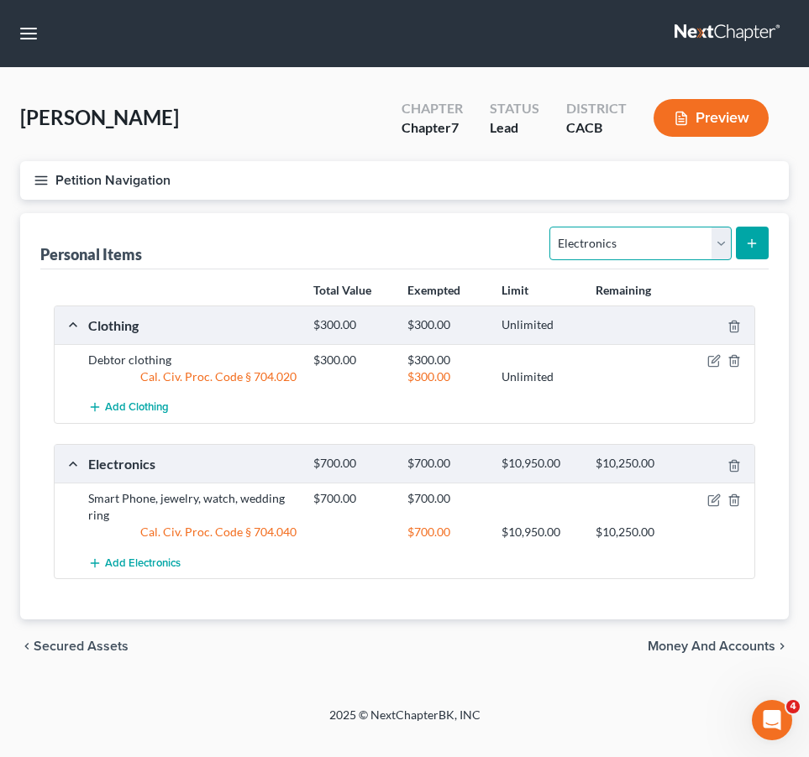
click at [660, 250] on select "Select Item Type Clothing Collectibles Of Value Electronics Firearms Household …" at bounding box center [639, 244] width 181 height 34
click at [560, 665] on div "chevron_left Secured Assets Money and Accounts chevron_right" at bounding box center [404, 647] width 768 height 54
click at [691, 649] on span "Money and Accounts" at bounding box center [711, 646] width 128 height 13
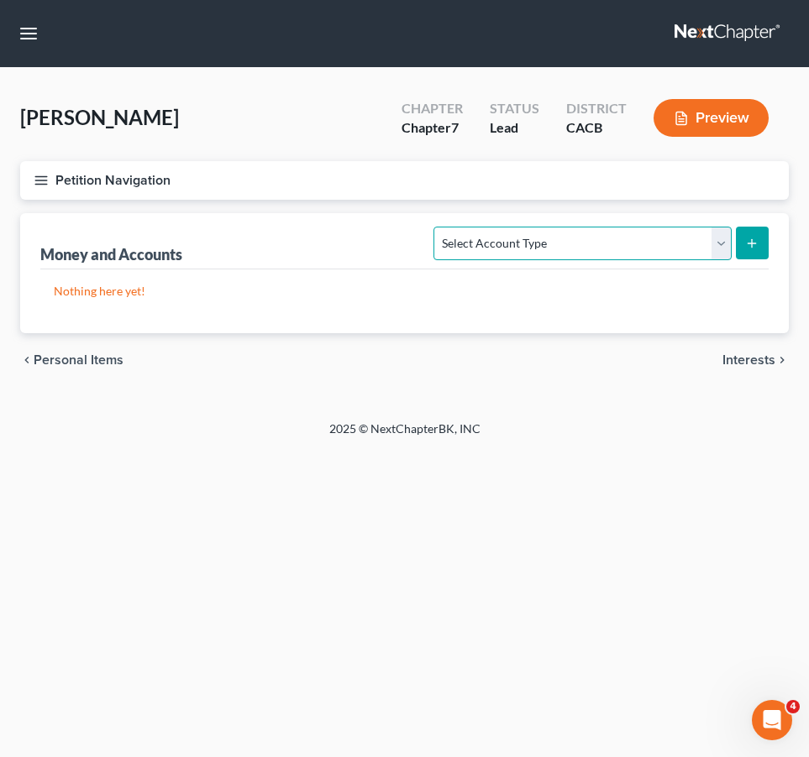
click at [529, 243] on select "Select Account Type Brokerage Cash on Hand Certificates of Deposit Checking Acc…" at bounding box center [581, 244] width 297 height 34
select select "checking"
click at [437, 227] on select "Select Account Type Brokerage Cash on Hand Certificates of Deposit Checking Acc…" at bounding box center [581, 244] width 297 height 34
click at [757, 245] on icon "submit" at bounding box center [751, 243] width 13 height 13
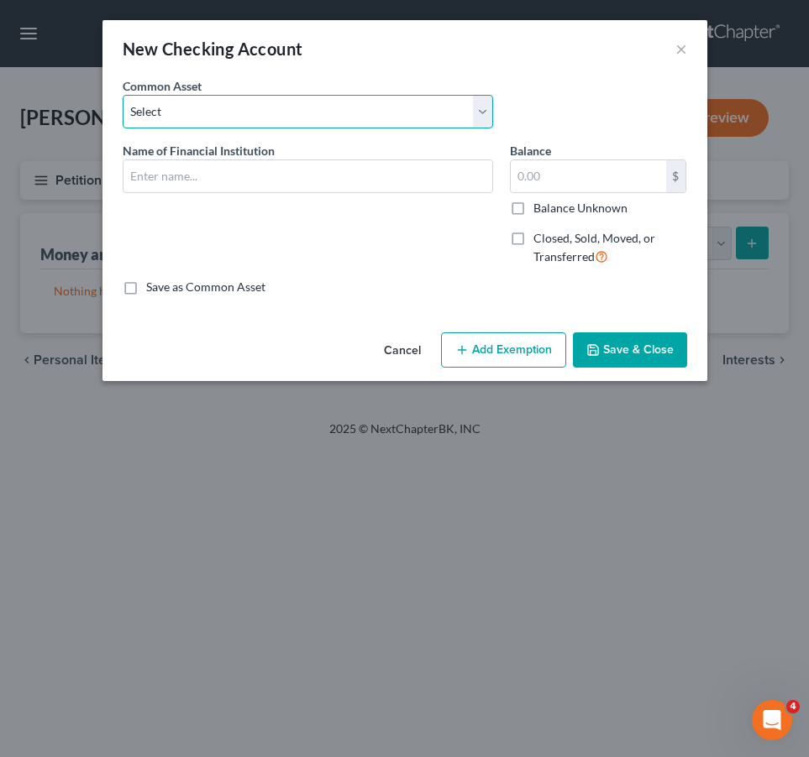
click at [177, 107] on select "Select Credit Union checking Checking Account Federal Credit Union Schools Firs…" at bounding box center [308, 112] width 370 height 34
select select "1"
click at [123, 95] on select "Select Credit Union checking Checking Account Federal Credit Union Schools Firs…" at bounding box center [308, 112] width 370 height 34
type input "Checking Account"
type input "500.00"
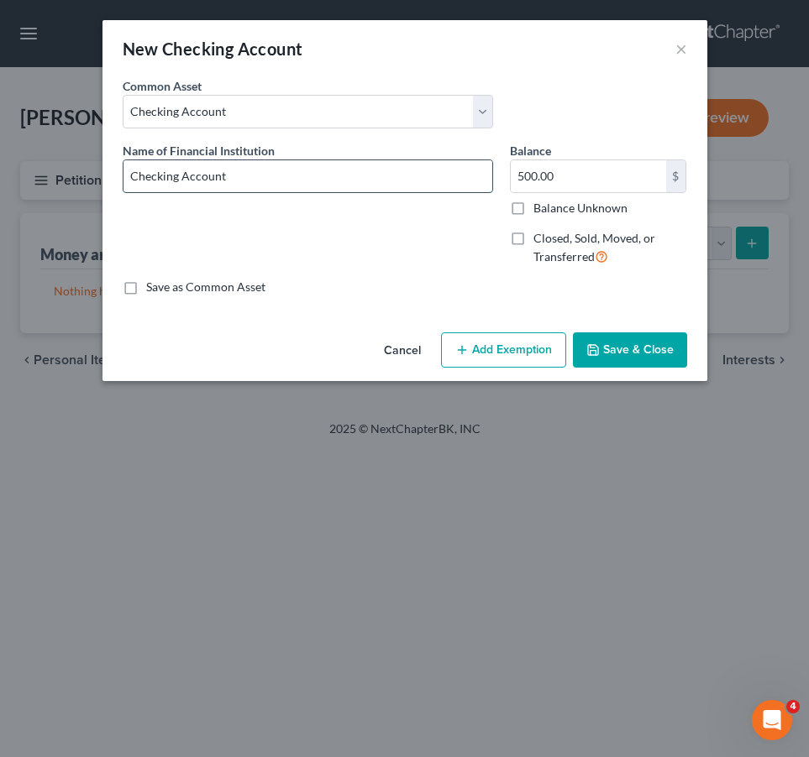
click at [353, 180] on input "Checking Account" at bounding box center [307, 176] width 369 height 32
click at [269, 176] on input "Checking Account" at bounding box center [307, 176] width 369 height 32
type input "Checking Account with Bank of America"
click at [565, 172] on input "text" at bounding box center [587, 176] width 155 height 32
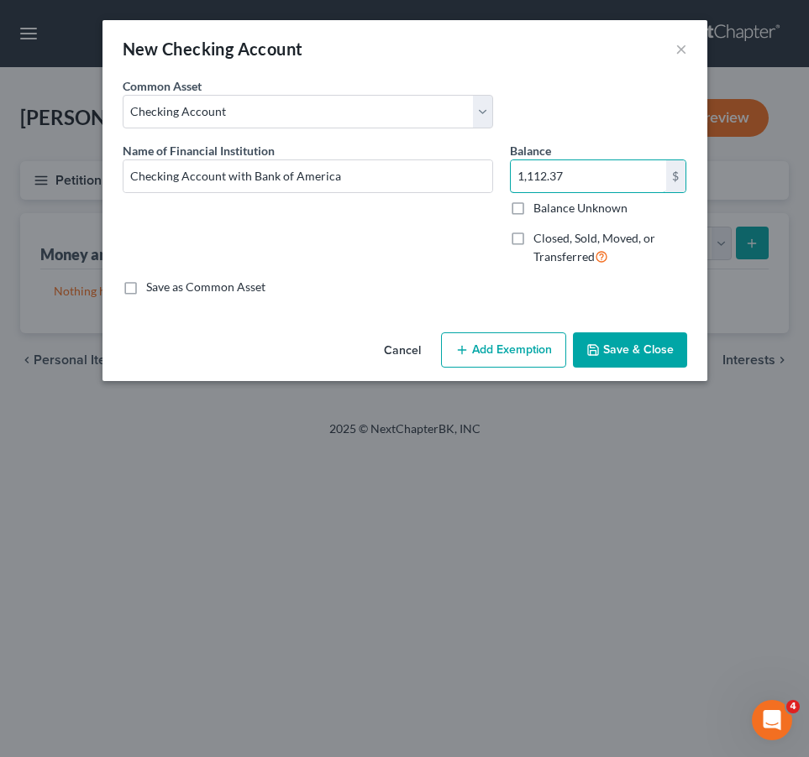
type input "1,112.37"
click at [484, 343] on button "Add Exemption" at bounding box center [503, 349] width 125 height 35
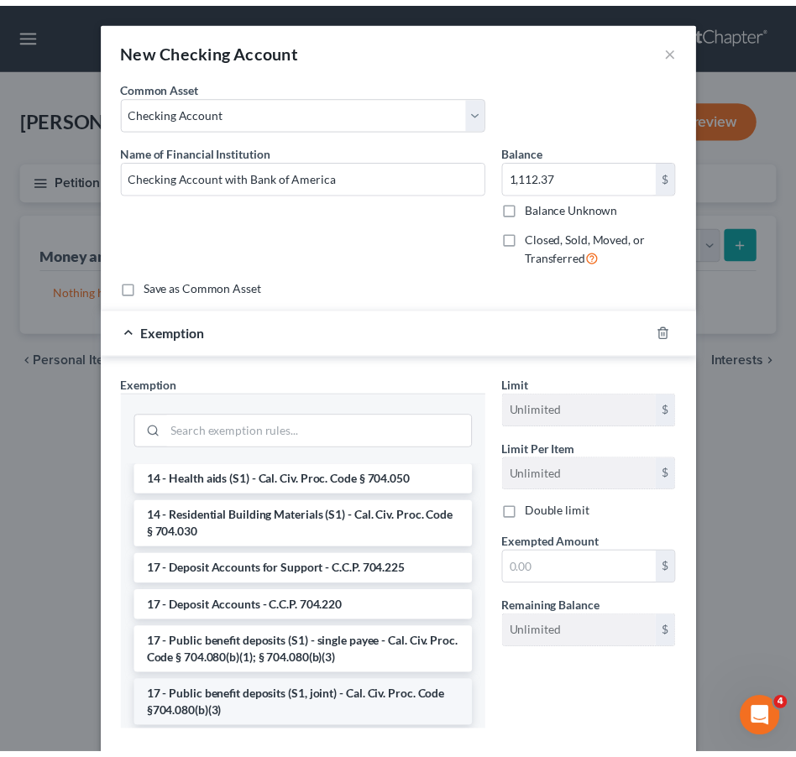
scroll to position [588, 0]
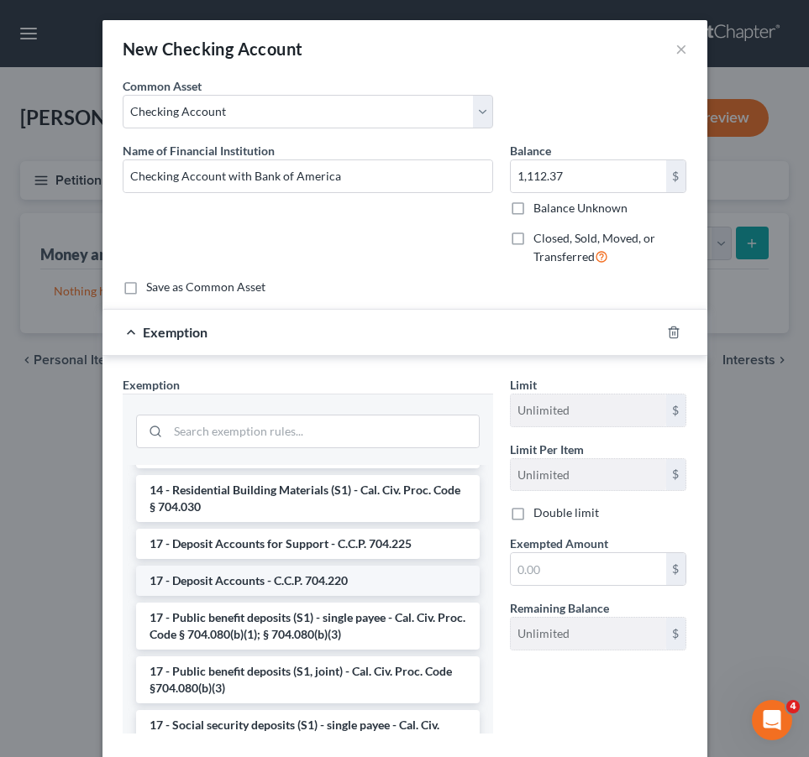
click at [198, 586] on li "17 - Deposit Accounts - C.C.P. 704.220" at bounding box center [307, 581] width 343 height 30
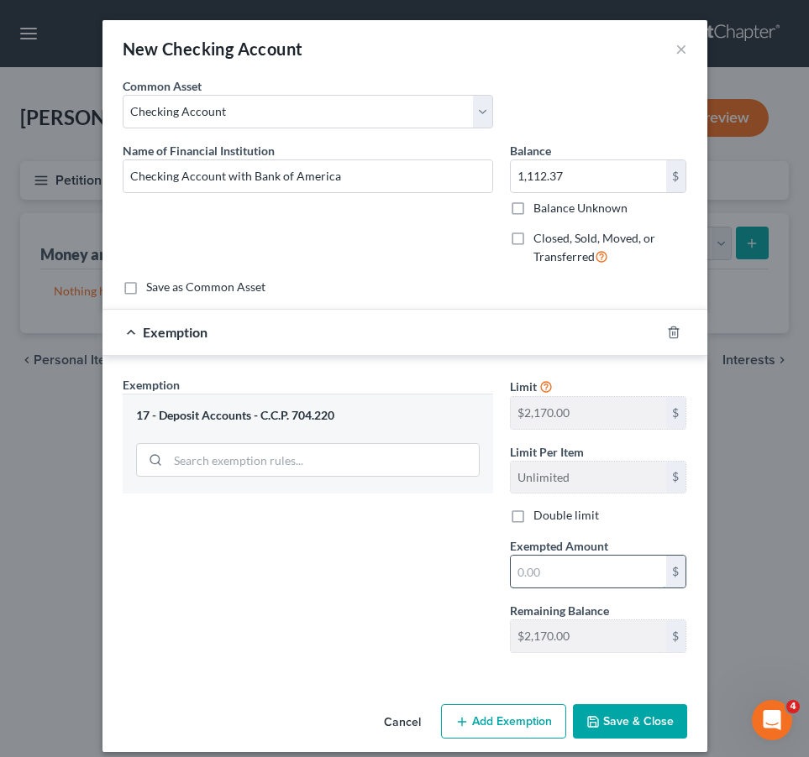
click at [580, 570] on input "text" at bounding box center [587, 572] width 155 height 32
type input "1,112.37"
click at [374, 616] on div "Exemption Set must be selected for CA. Exemption * 17 - Deposit Accounts - C.C.…" at bounding box center [307, 521] width 387 height 290
click at [603, 713] on button "Save & Close" at bounding box center [630, 721] width 114 height 35
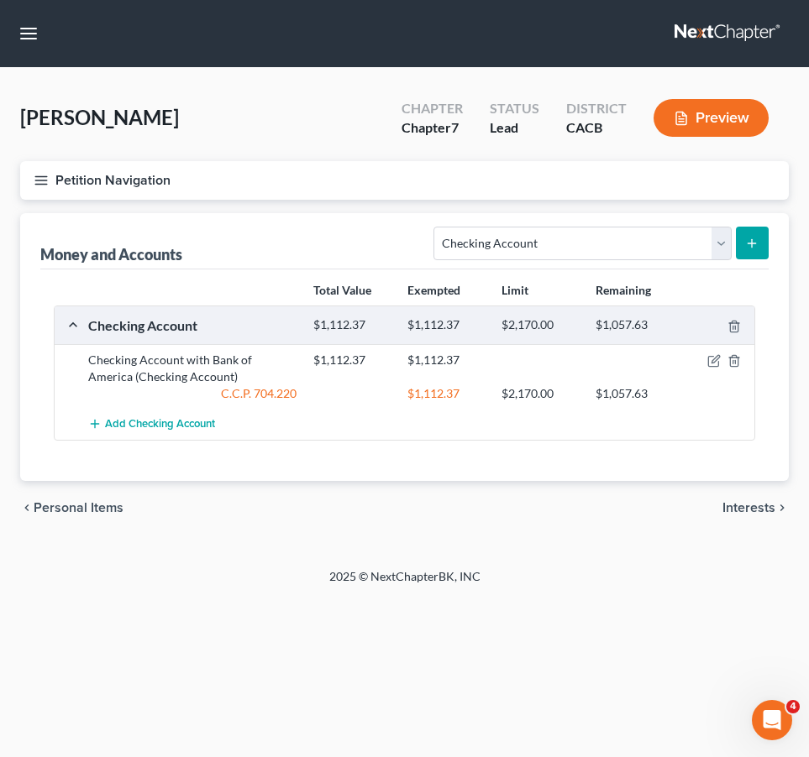
click at [745, 505] on span "Interests" at bounding box center [748, 507] width 53 height 13
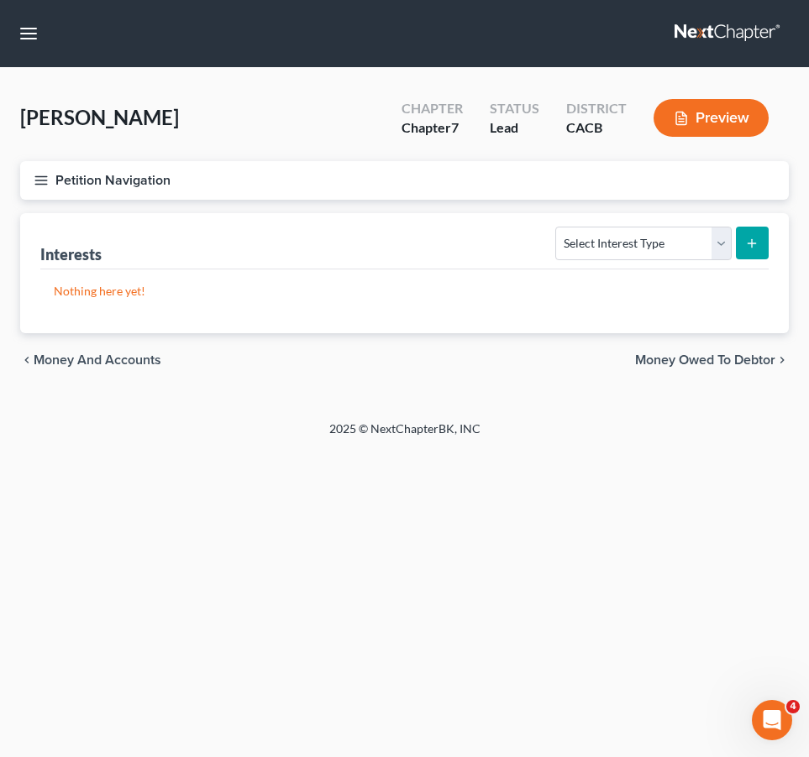
click at [701, 359] on span "Money Owed to Debtor" at bounding box center [705, 359] width 140 height 13
click at [691, 361] on span "Business Related" at bounding box center [723, 359] width 104 height 13
click at [691, 361] on span "Farm / Livestock" at bounding box center [726, 359] width 98 height 13
click at [668, 359] on span "Miscellaneous Property" at bounding box center [704, 359] width 142 height 13
click at [681, 360] on span "Property Analysis" at bounding box center [721, 359] width 107 height 13
